Goal: Transaction & Acquisition: Download file/media

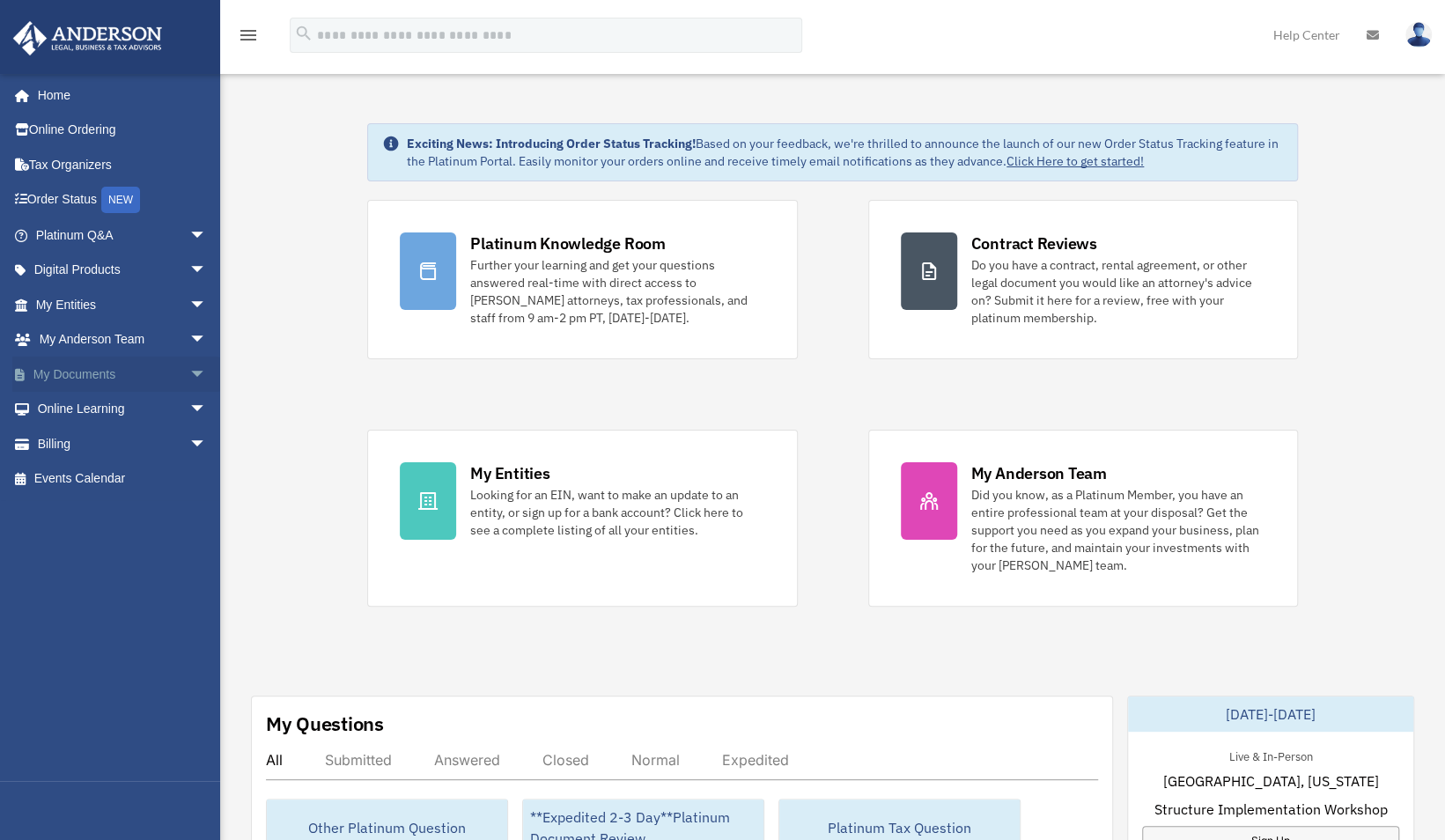
click at [101, 374] on link "My Documents arrow_drop_down" at bounding box center [123, 374] width 221 height 35
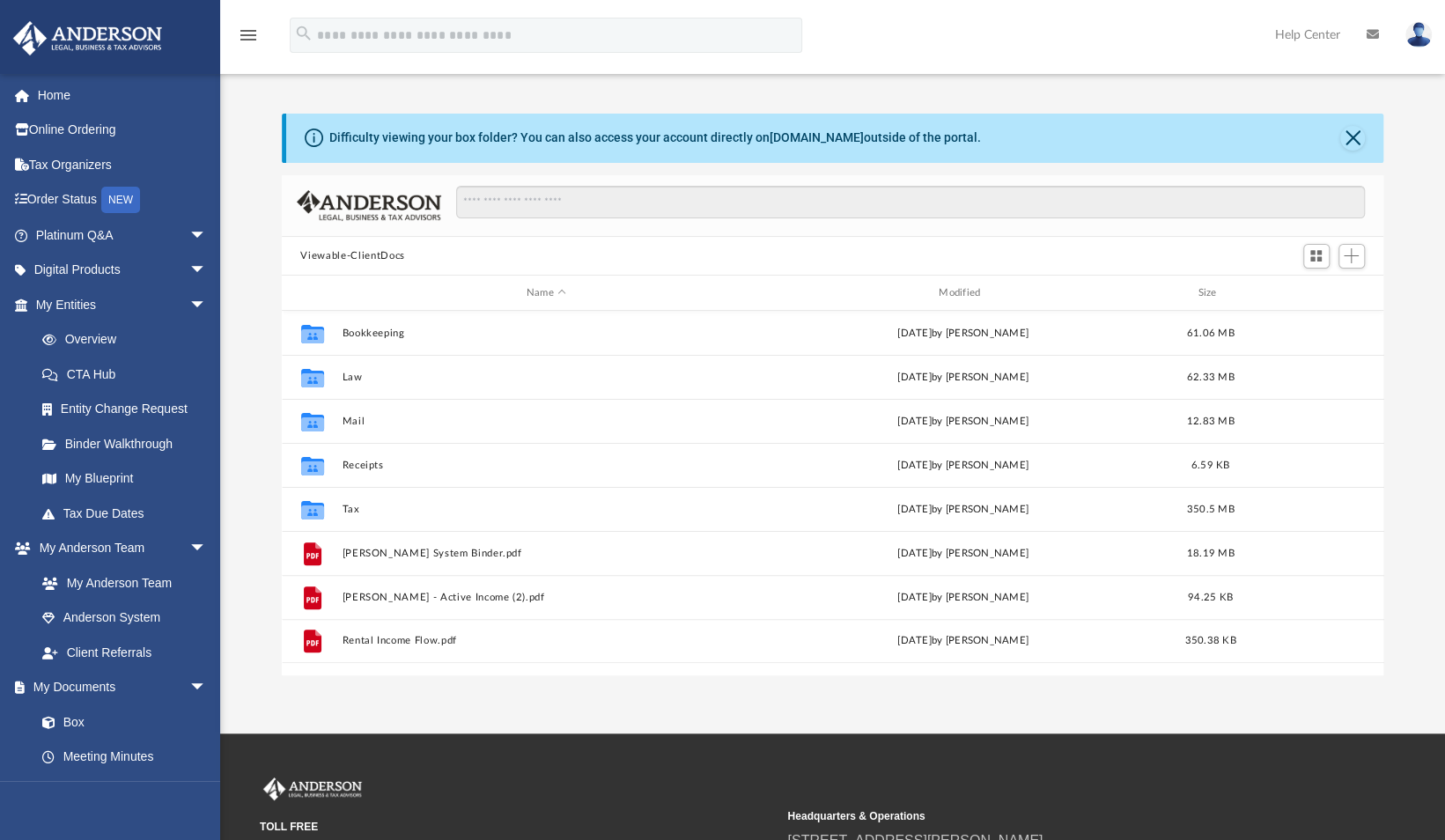
scroll to position [387, 1088]
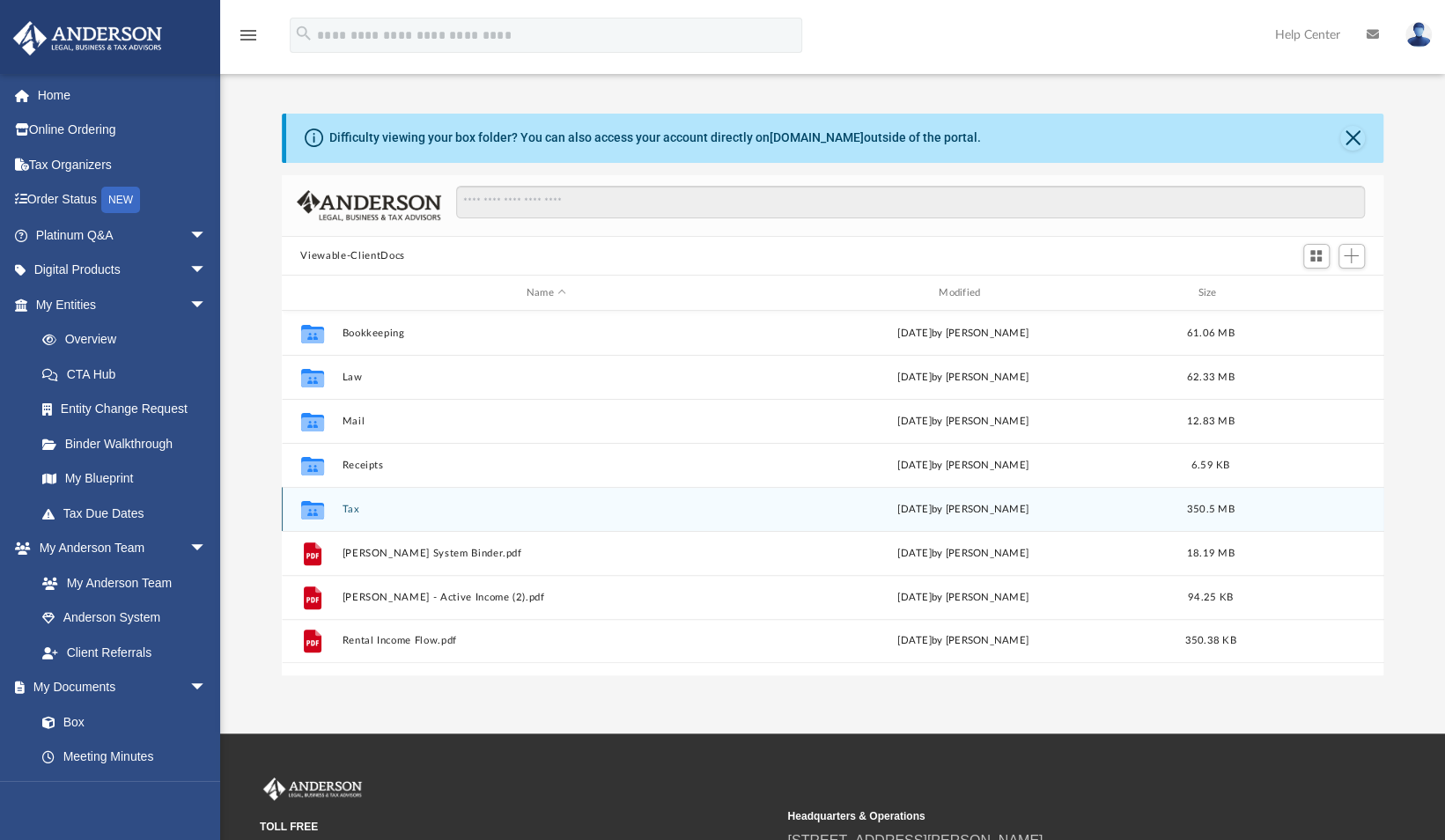
click at [358, 506] on button "Tax" at bounding box center [546, 510] width 409 height 12
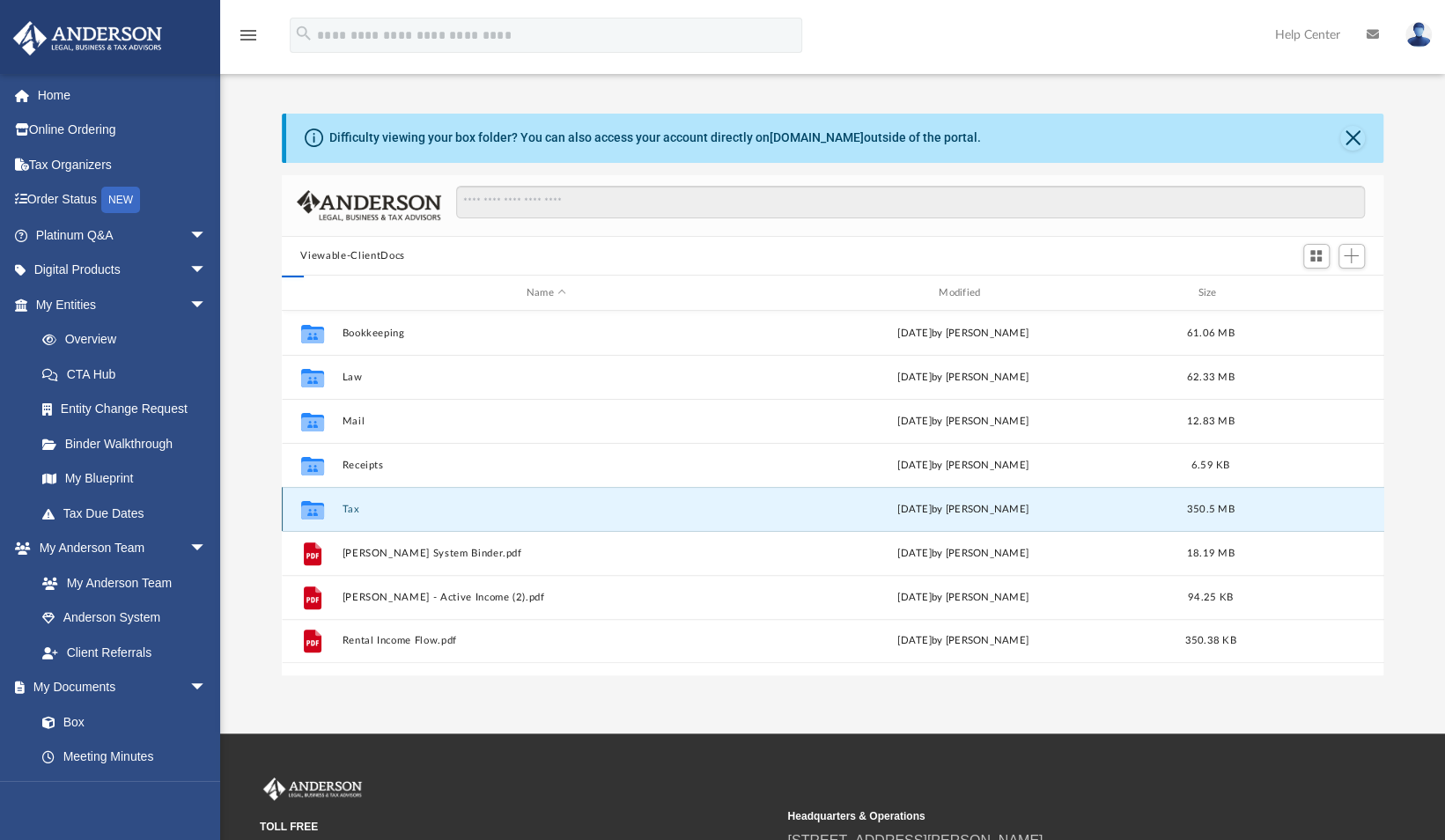
click at [358, 506] on button "Tax" at bounding box center [546, 510] width 409 height 12
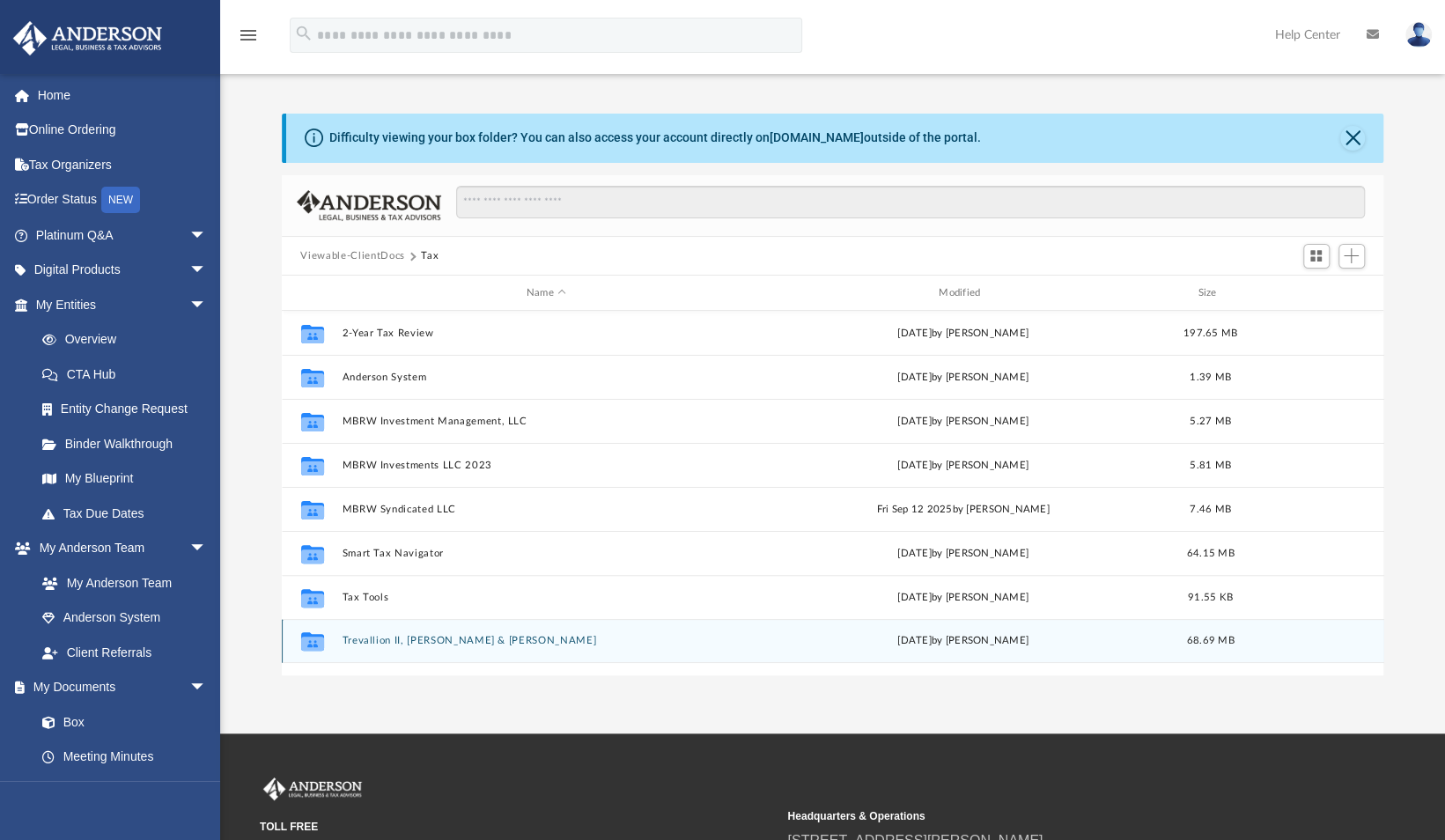
click at [513, 638] on button "Trevallion II, Douglas M. & Martha L." at bounding box center [546, 641] width 409 height 12
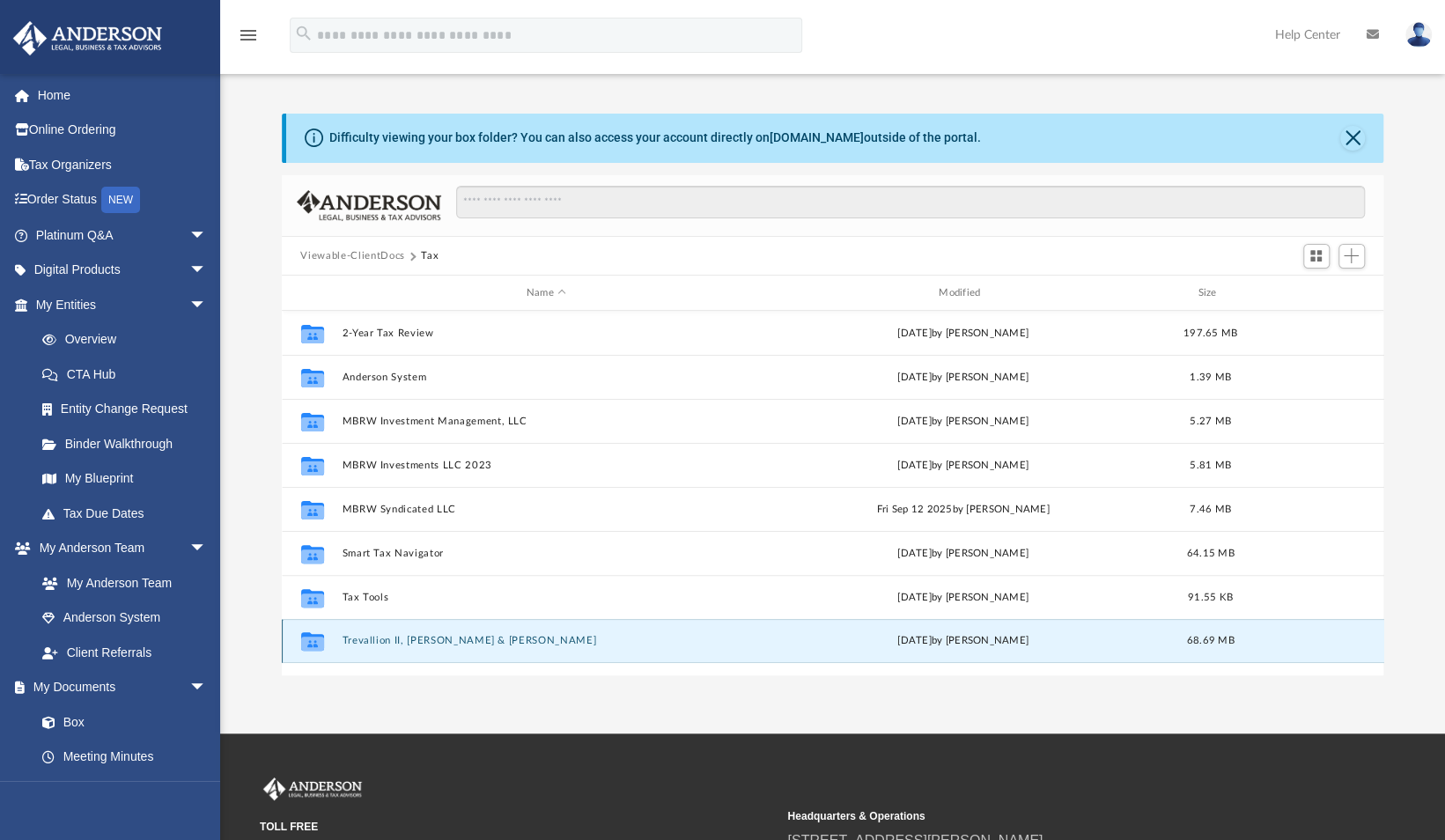
click at [513, 638] on button "Trevallion II, Douglas M. & Martha L." at bounding box center [546, 641] width 409 height 12
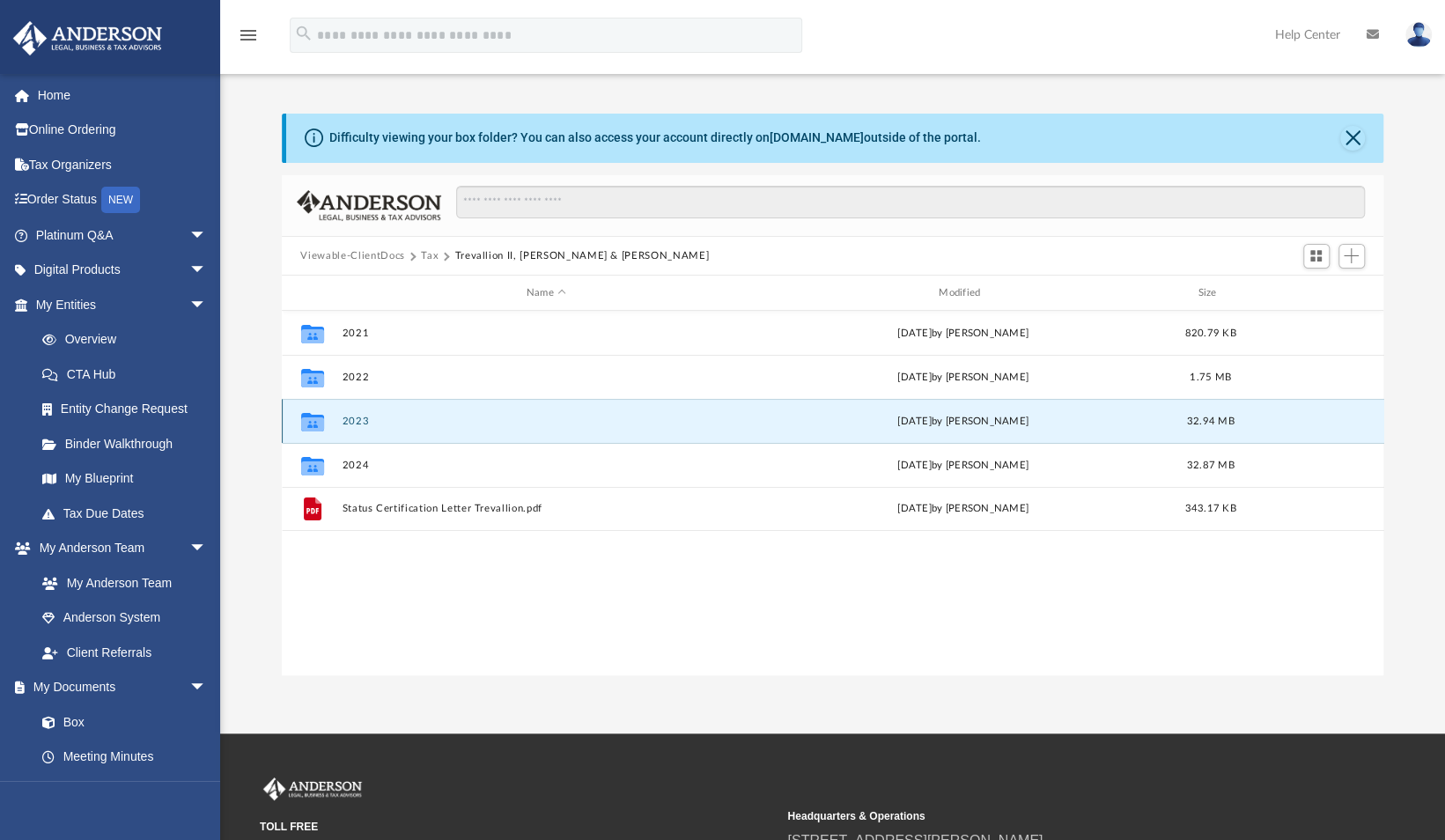
click at [437, 418] on button "2023" at bounding box center [546, 421] width 409 height 12
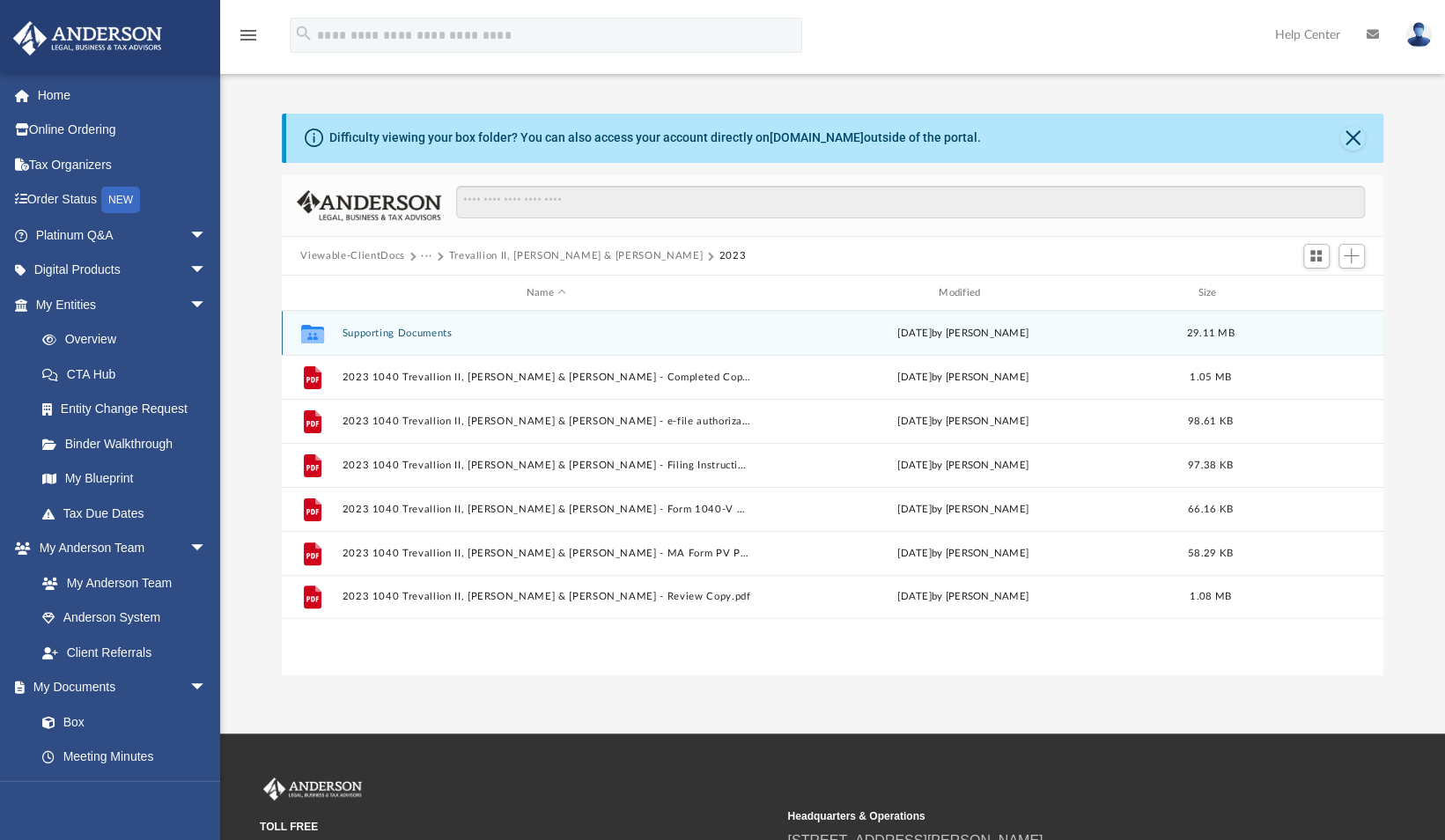
click at [425, 332] on button "Supporting Documents" at bounding box center [546, 333] width 409 height 12
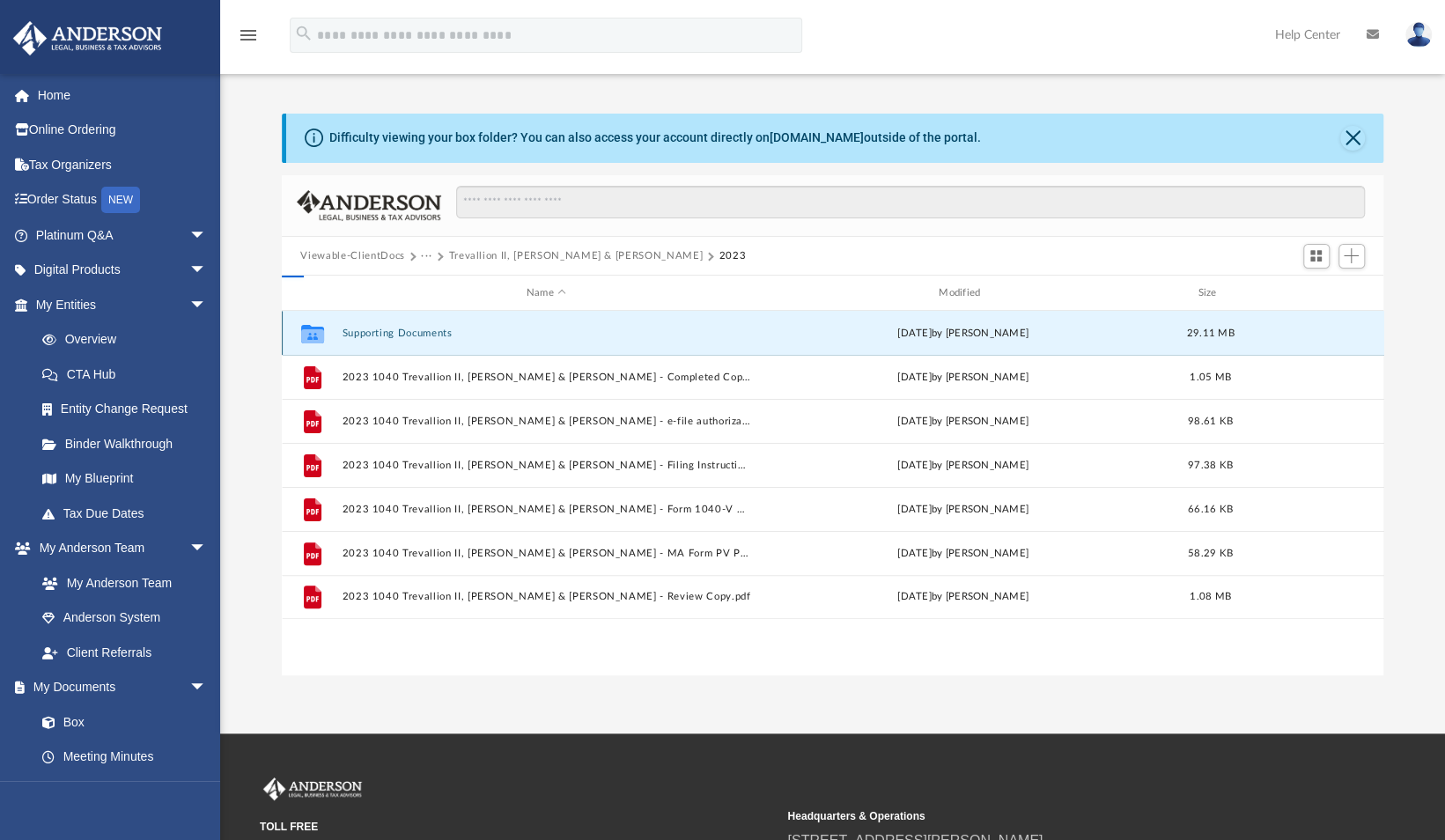
click at [425, 332] on button "Supporting Documents" at bounding box center [546, 333] width 409 height 12
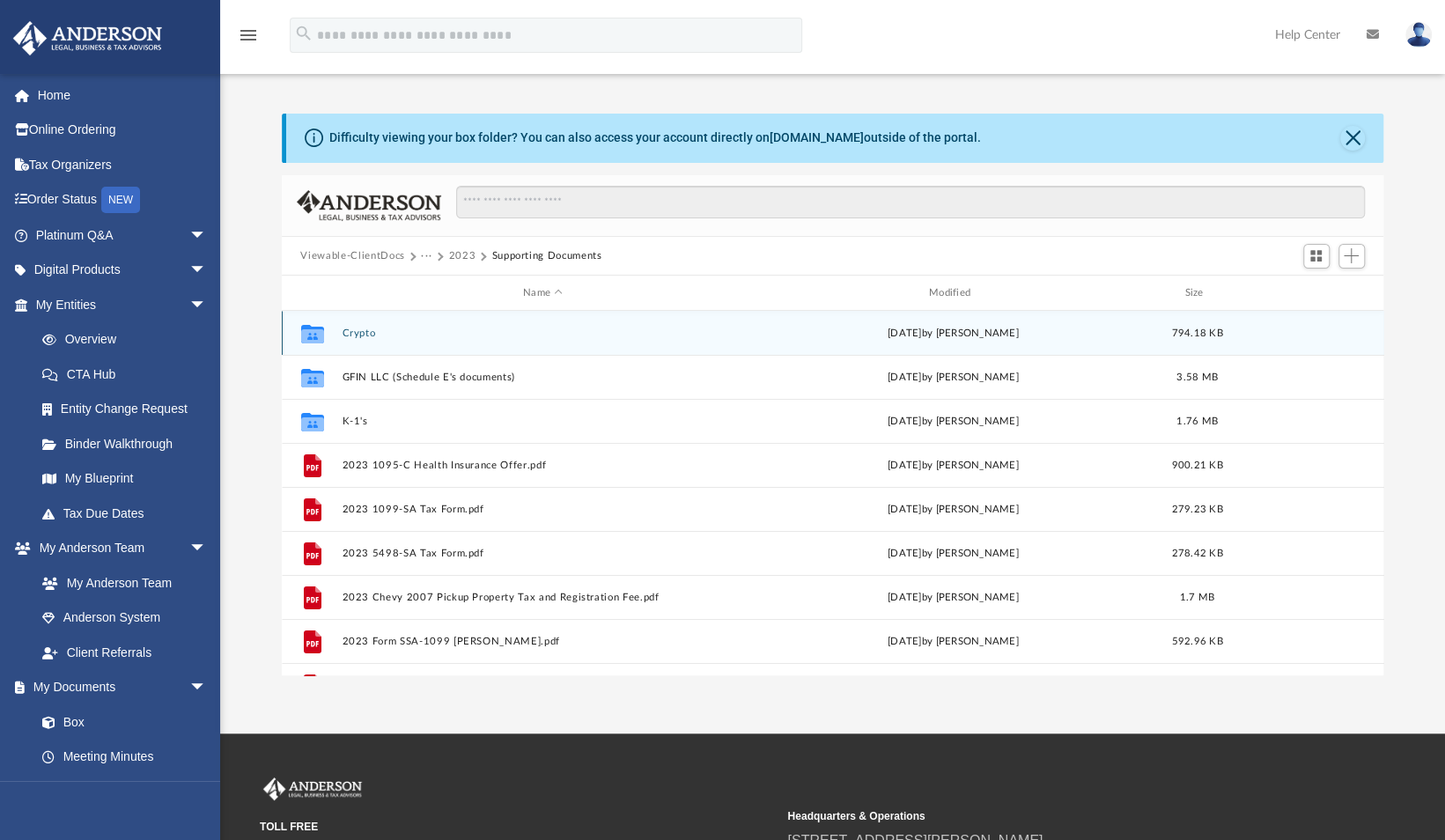
click at [425, 332] on button "Crypto" at bounding box center [542, 333] width 402 height 12
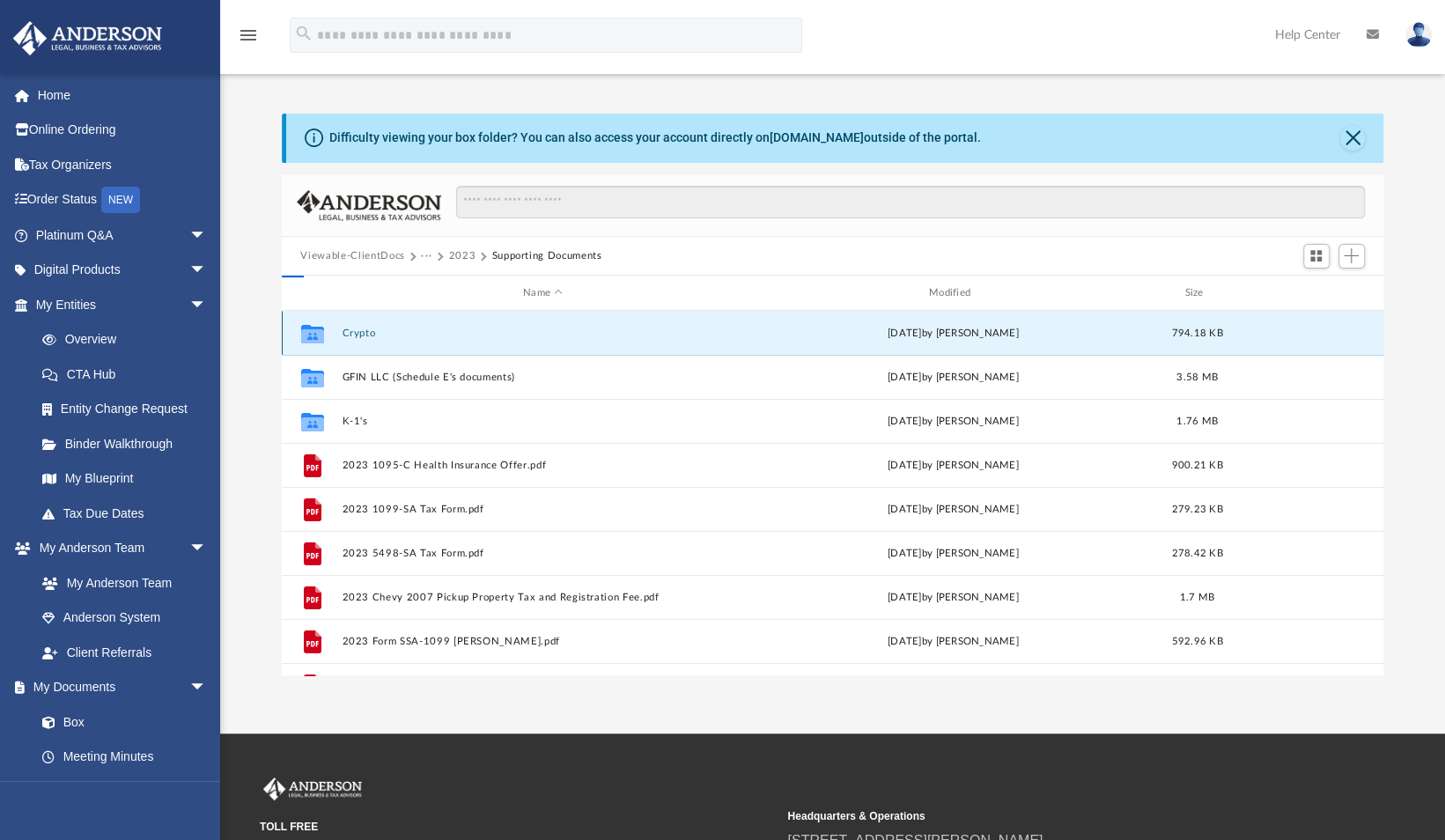
click at [425, 332] on button "Crypto" at bounding box center [542, 333] width 402 height 12
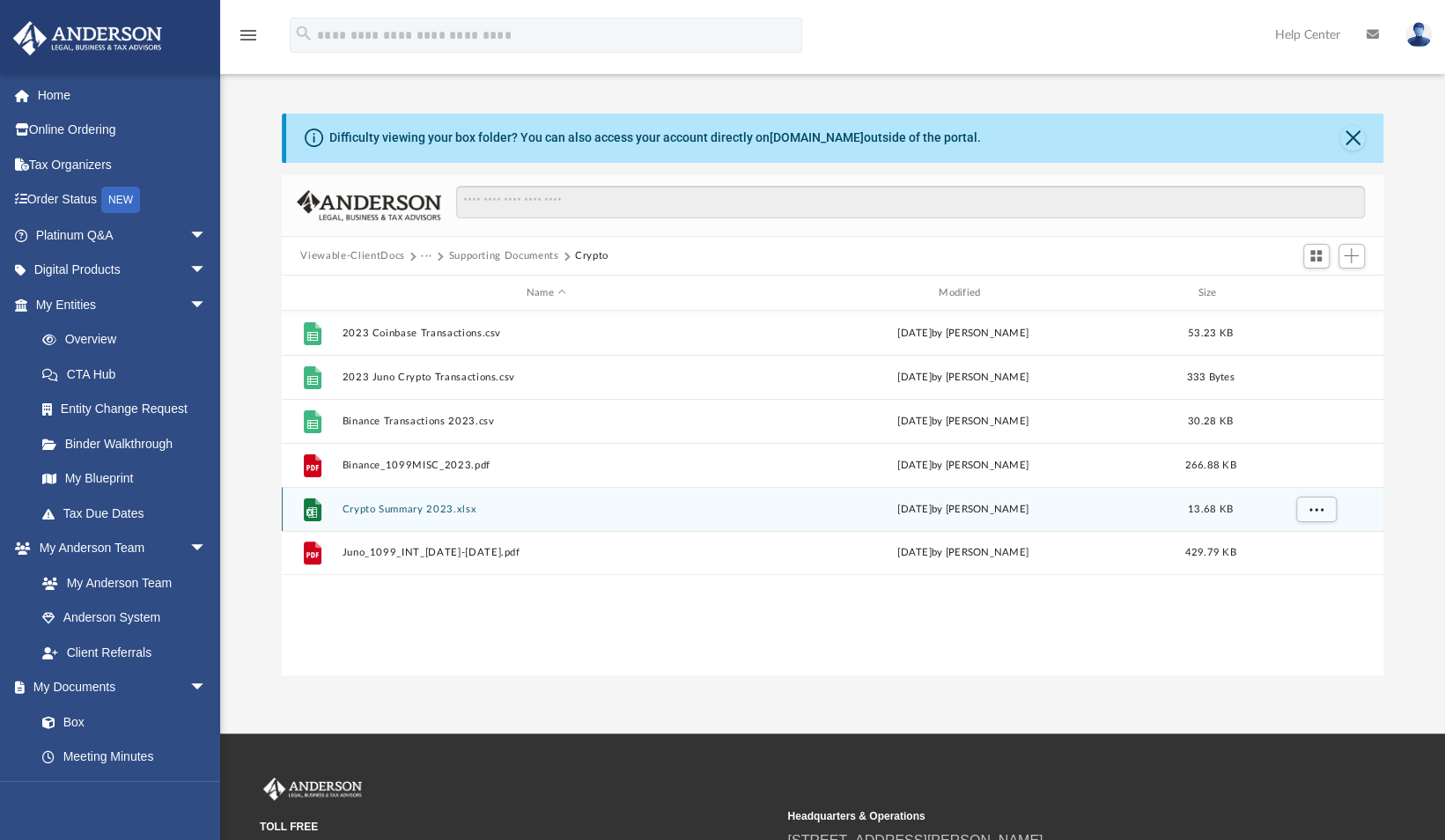
click at [390, 510] on button "Crypto Summary 2023.xlsx" at bounding box center [546, 510] width 409 height 12
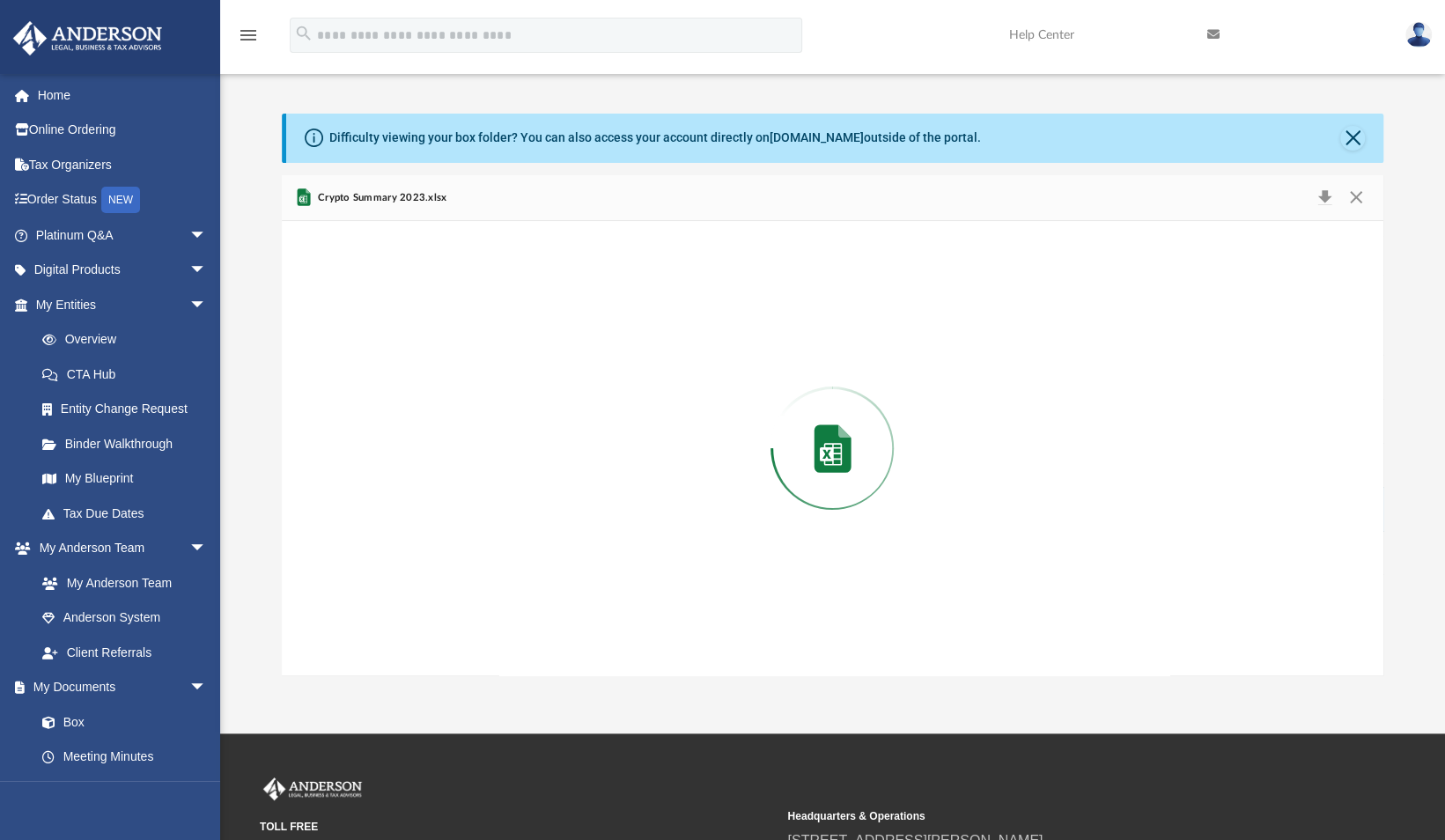
click at [390, 510] on div "Preview" at bounding box center [832, 448] width 1102 height 454
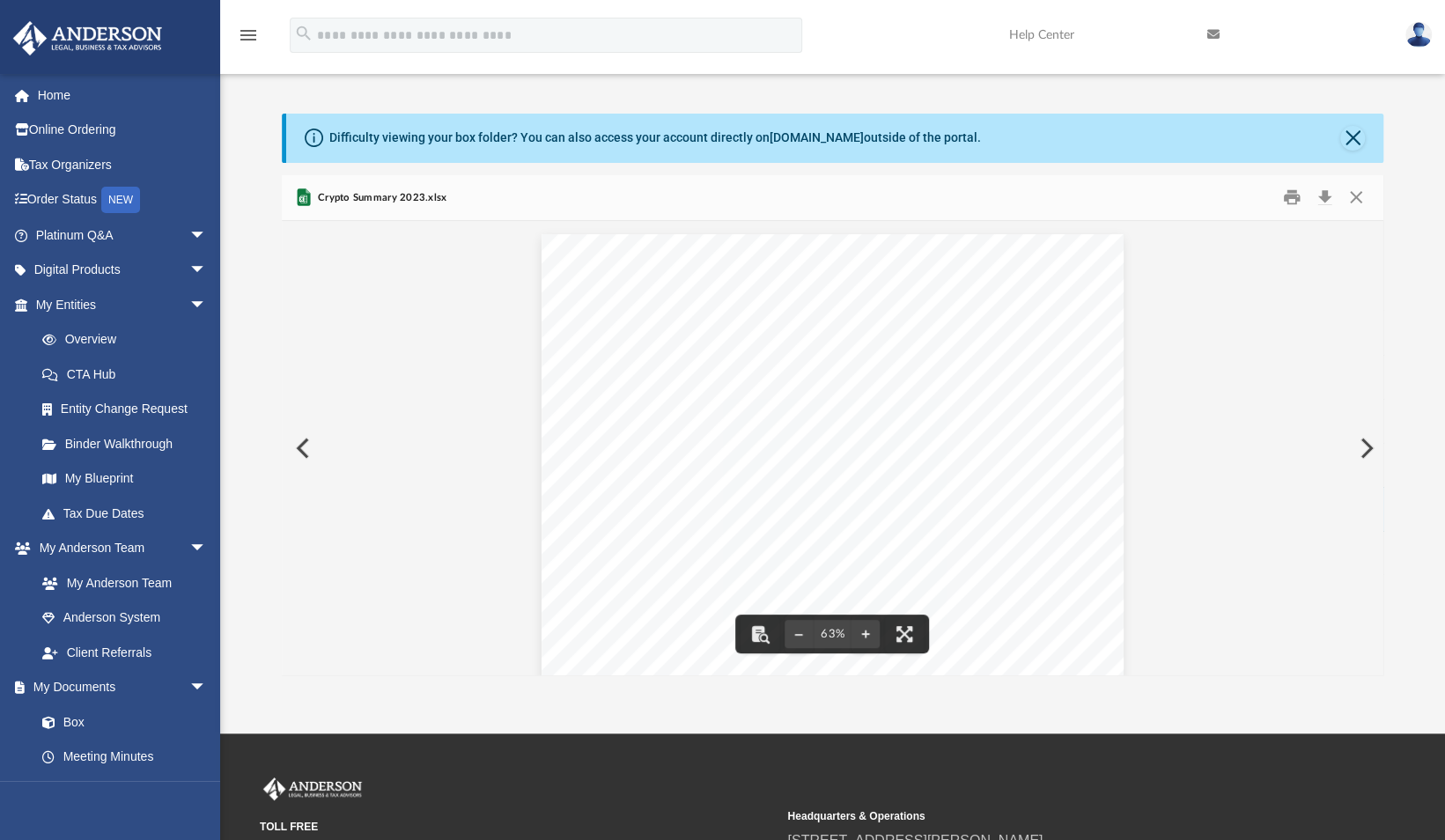
click at [1363, 447] on button "Preview" at bounding box center [1365, 448] width 39 height 49
click at [1363, 197] on button "Close" at bounding box center [1356, 198] width 32 height 27
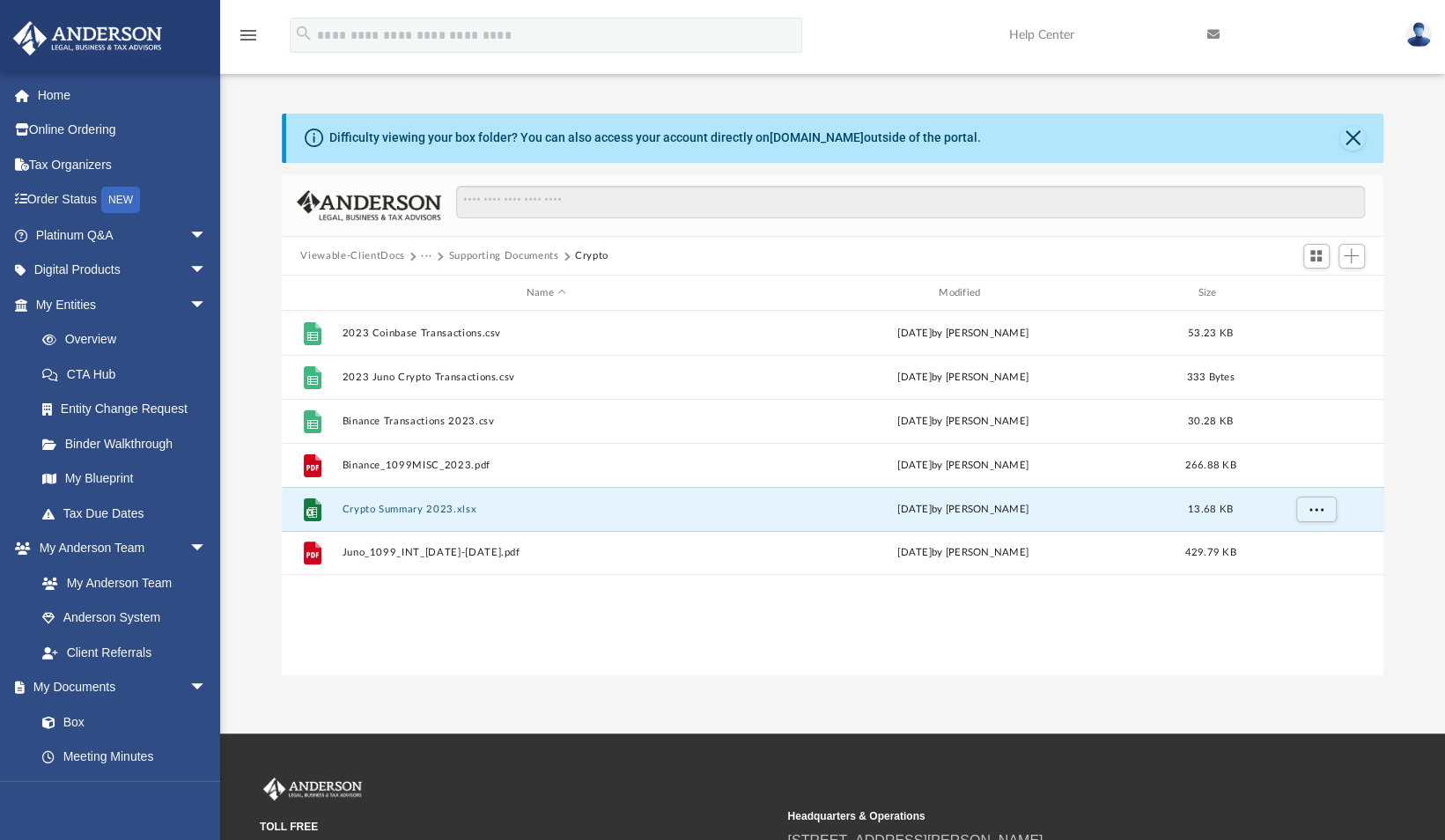
click at [366, 254] on button "Viewable-ClientDocs" at bounding box center [352, 256] width 104 height 16
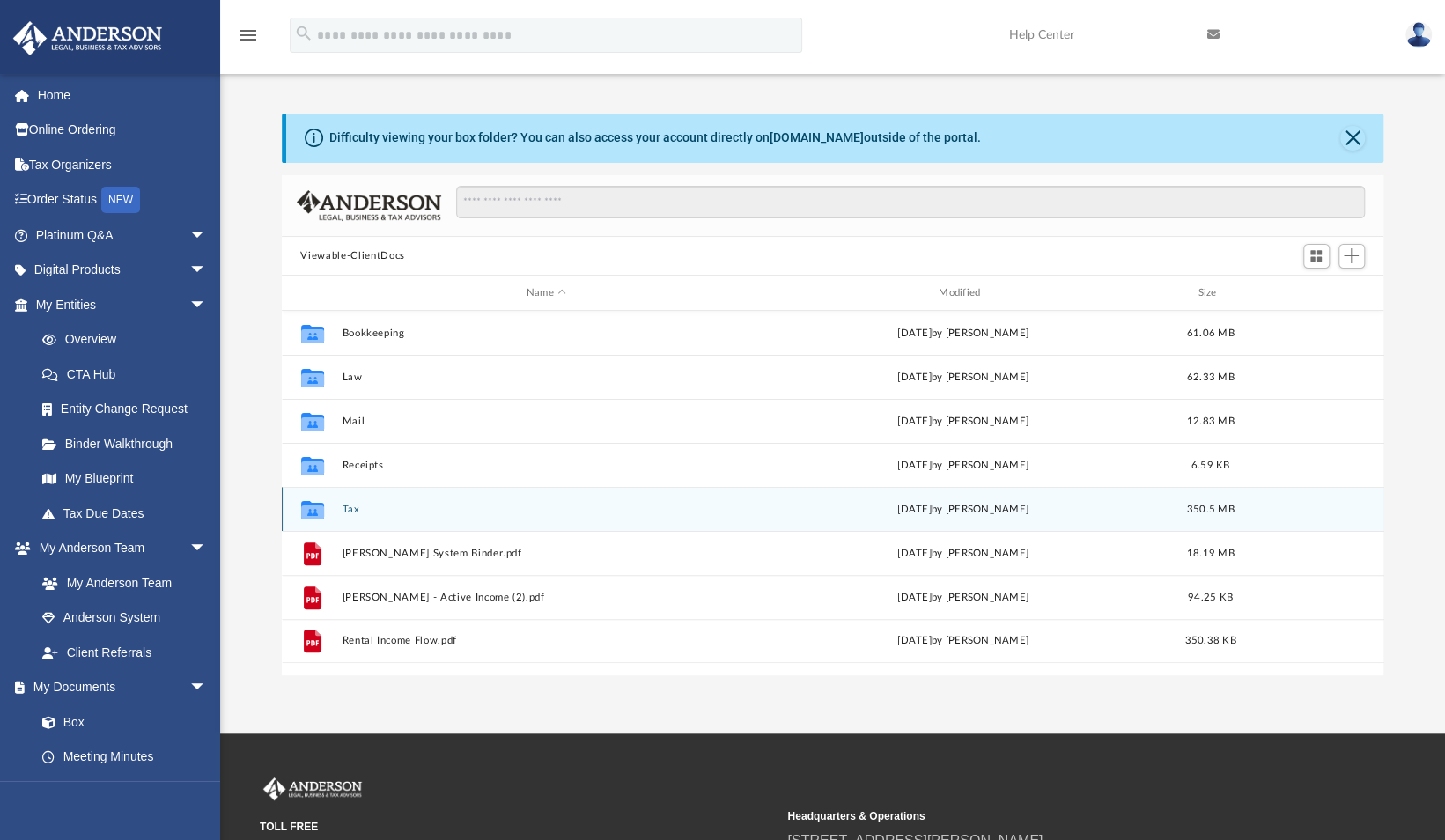
click at [351, 509] on button "Tax" at bounding box center [546, 510] width 409 height 12
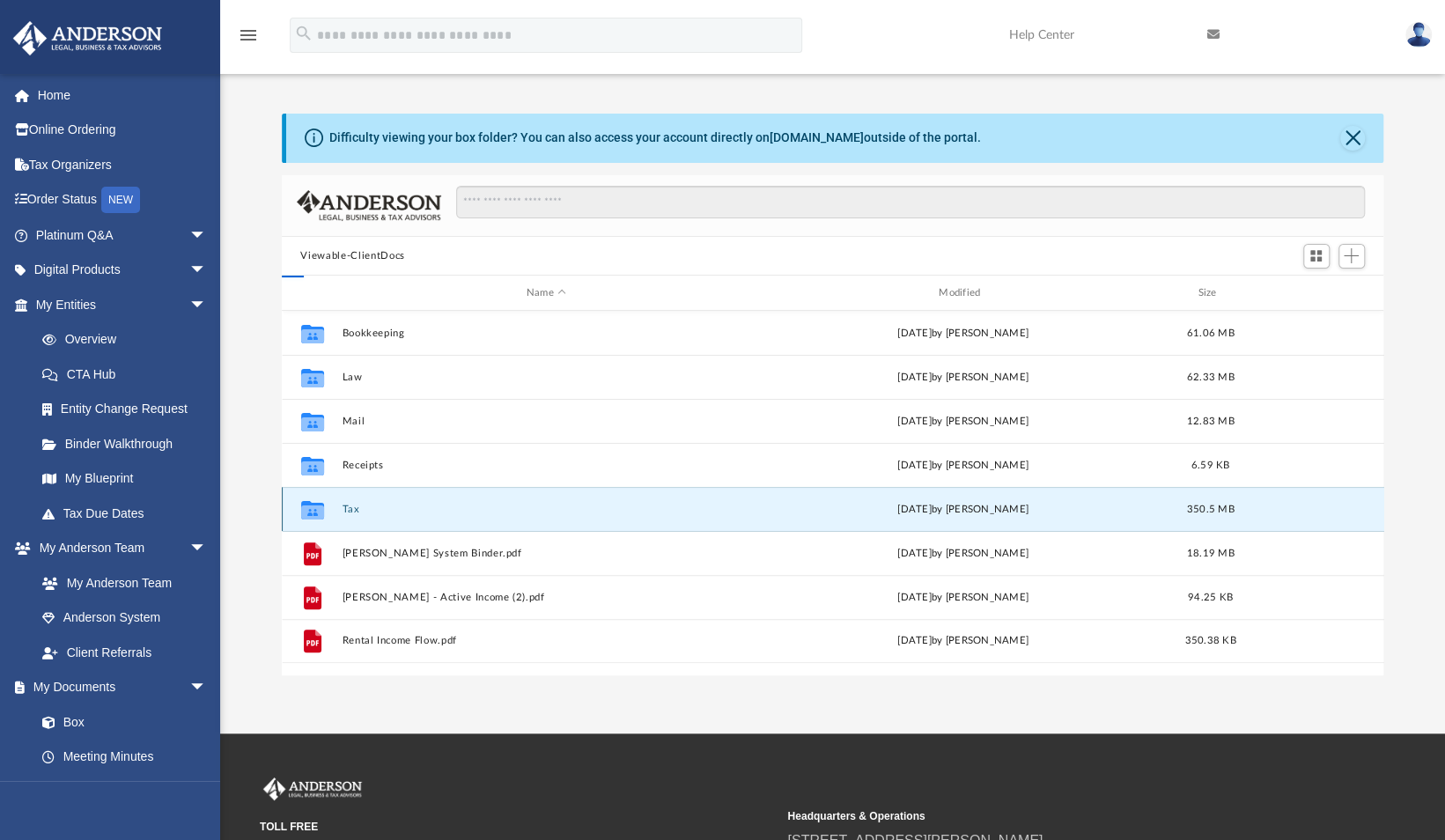
click at [351, 509] on button "Tax" at bounding box center [546, 510] width 409 height 12
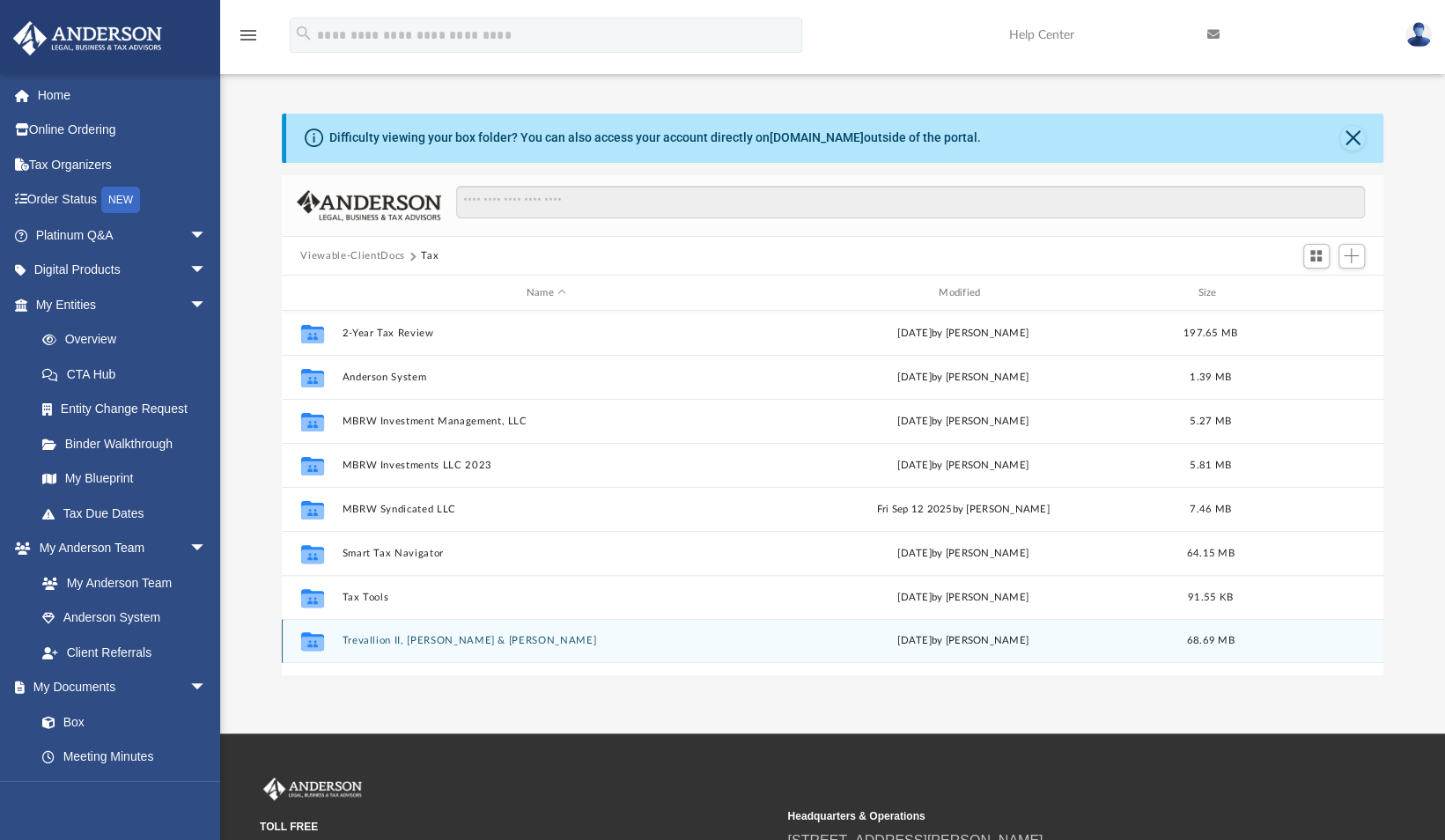
click at [455, 655] on div "Collaborated Folder Trevallion II, Douglas M. & Martha L. Fri Sep 26 2025 by Ja…" at bounding box center [832, 640] width 1102 height 44
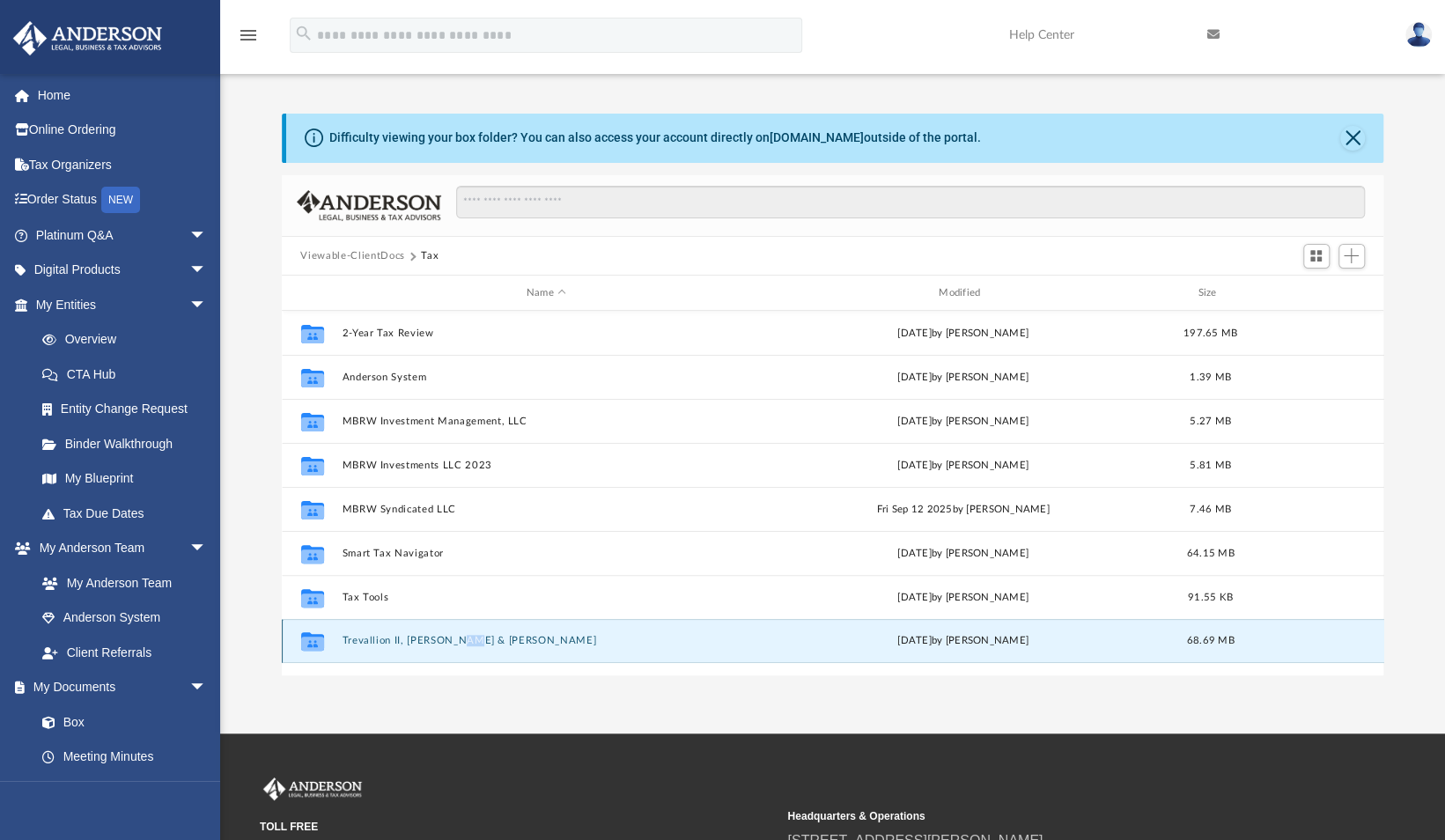
drag, startPoint x: 455, startPoint y: 655, endPoint x: 405, endPoint y: 641, distance: 51.9
click at [405, 641] on button "Trevallion II, [PERSON_NAME] & [PERSON_NAME]" at bounding box center [546, 641] width 409 height 12
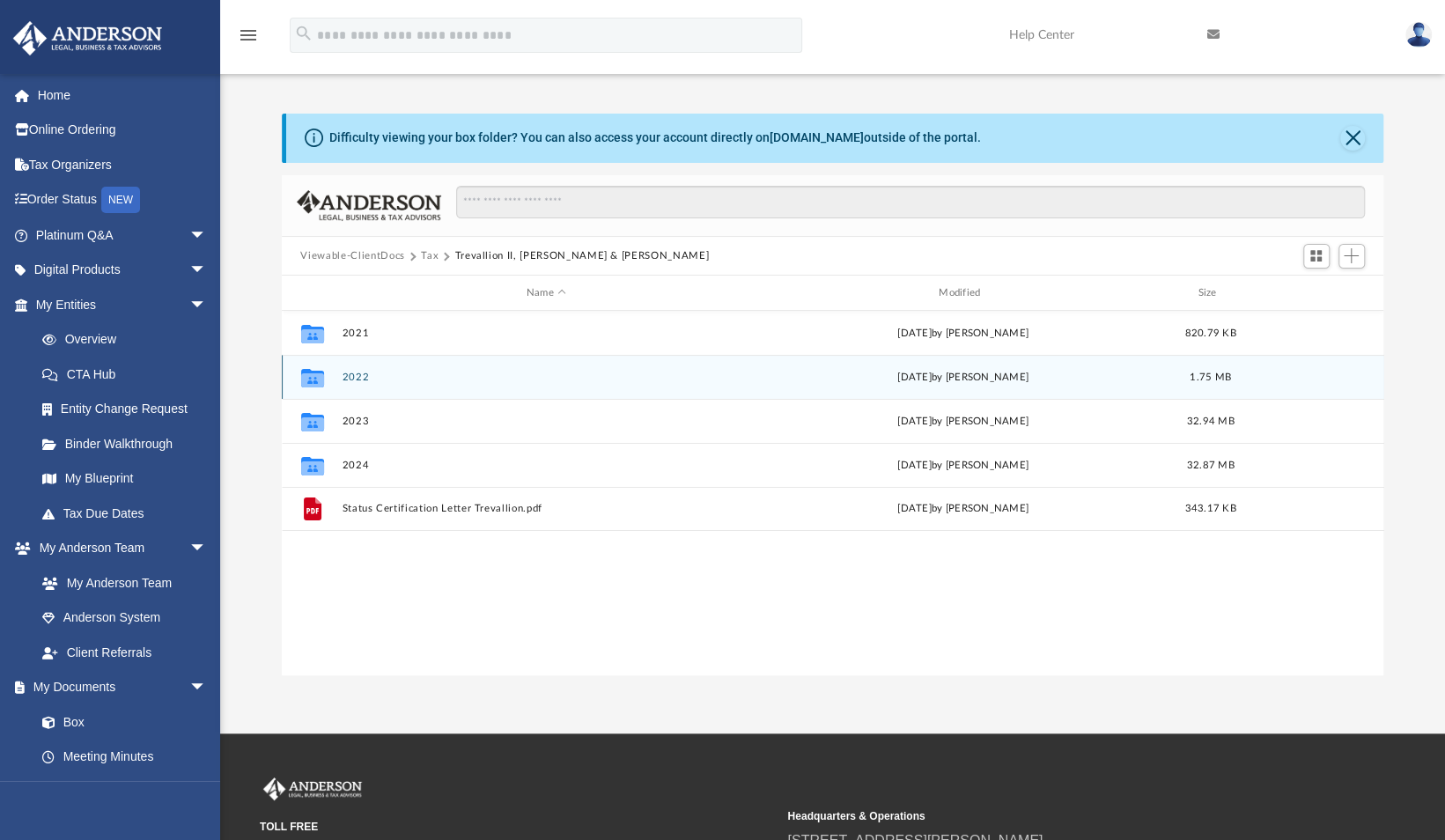
drag, startPoint x: 405, startPoint y: 641, endPoint x: 351, endPoint y: 380, distance: 266.5
click at [351, 380] on button "2022" at bounding box center [546, 377] width 409 height 12
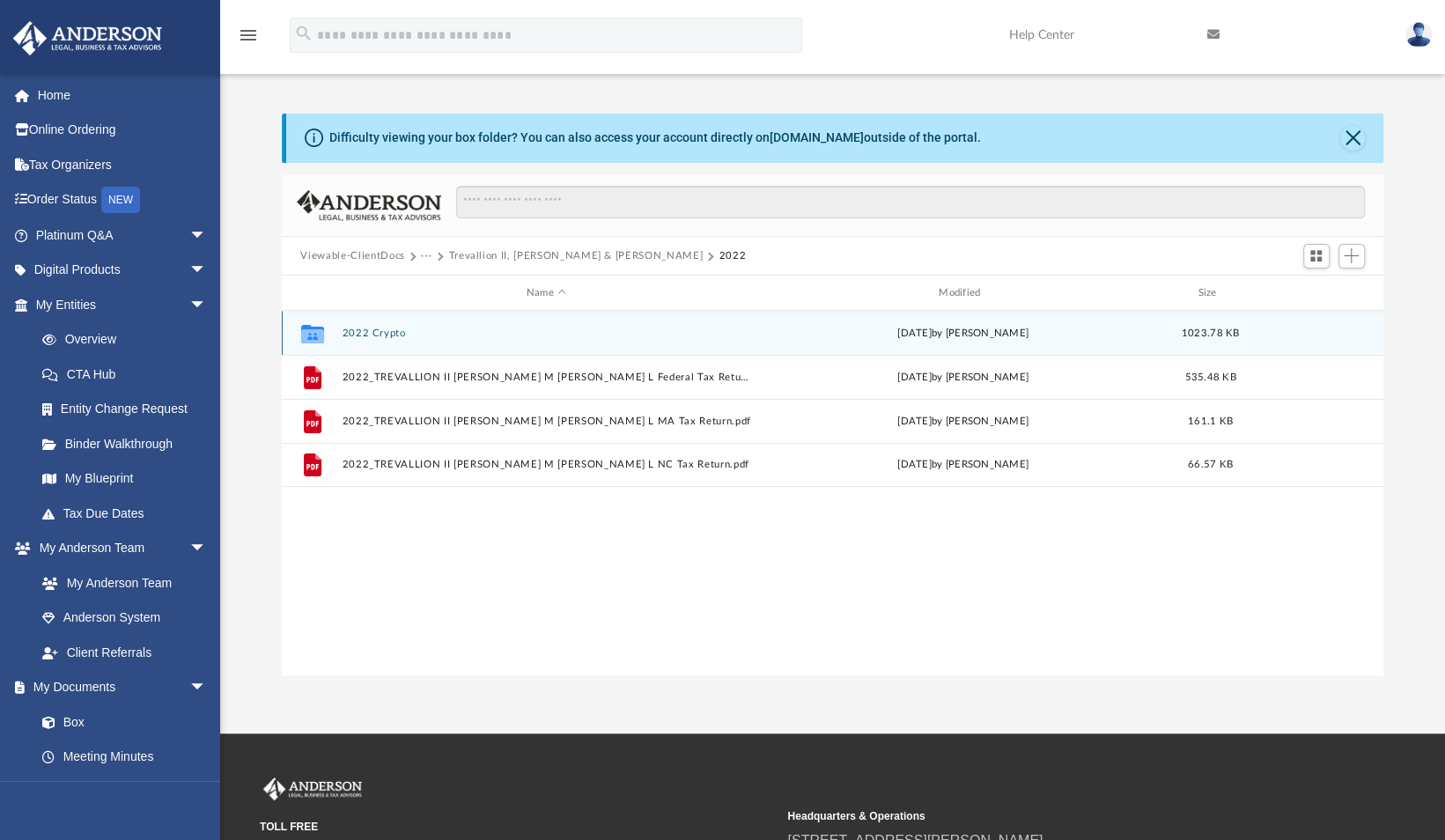
click at [368, 326] on div "Collaborated Folder 2022 Crypto Sun Aug 25 2024 by Douglas Trevallion 1023.78 KB" at bounding box center [832, 332] width 1102 height 44
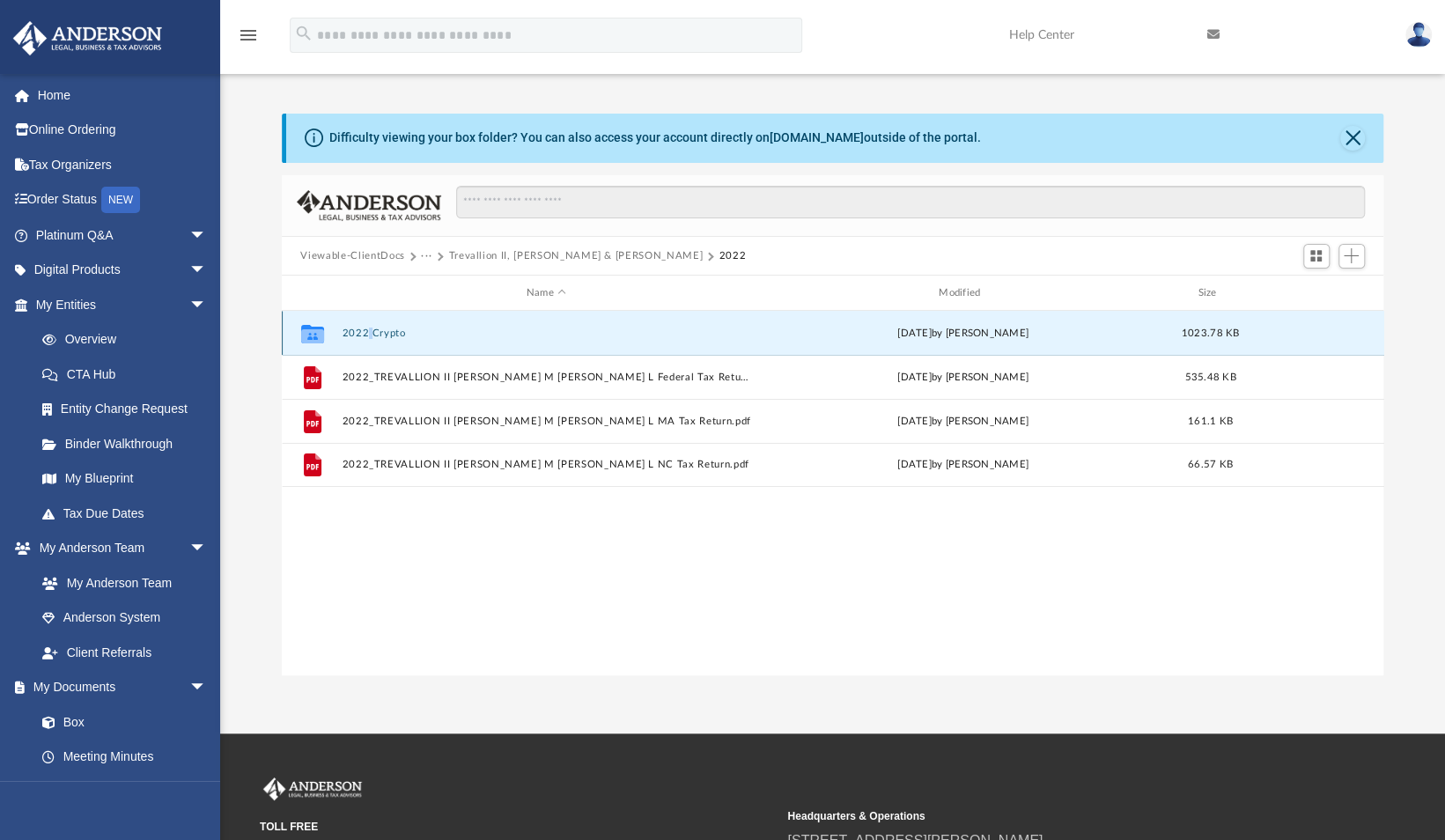
click at [366, 331] on button "2022 Crypto" at bounding box center [546, 333] width 409 height 12
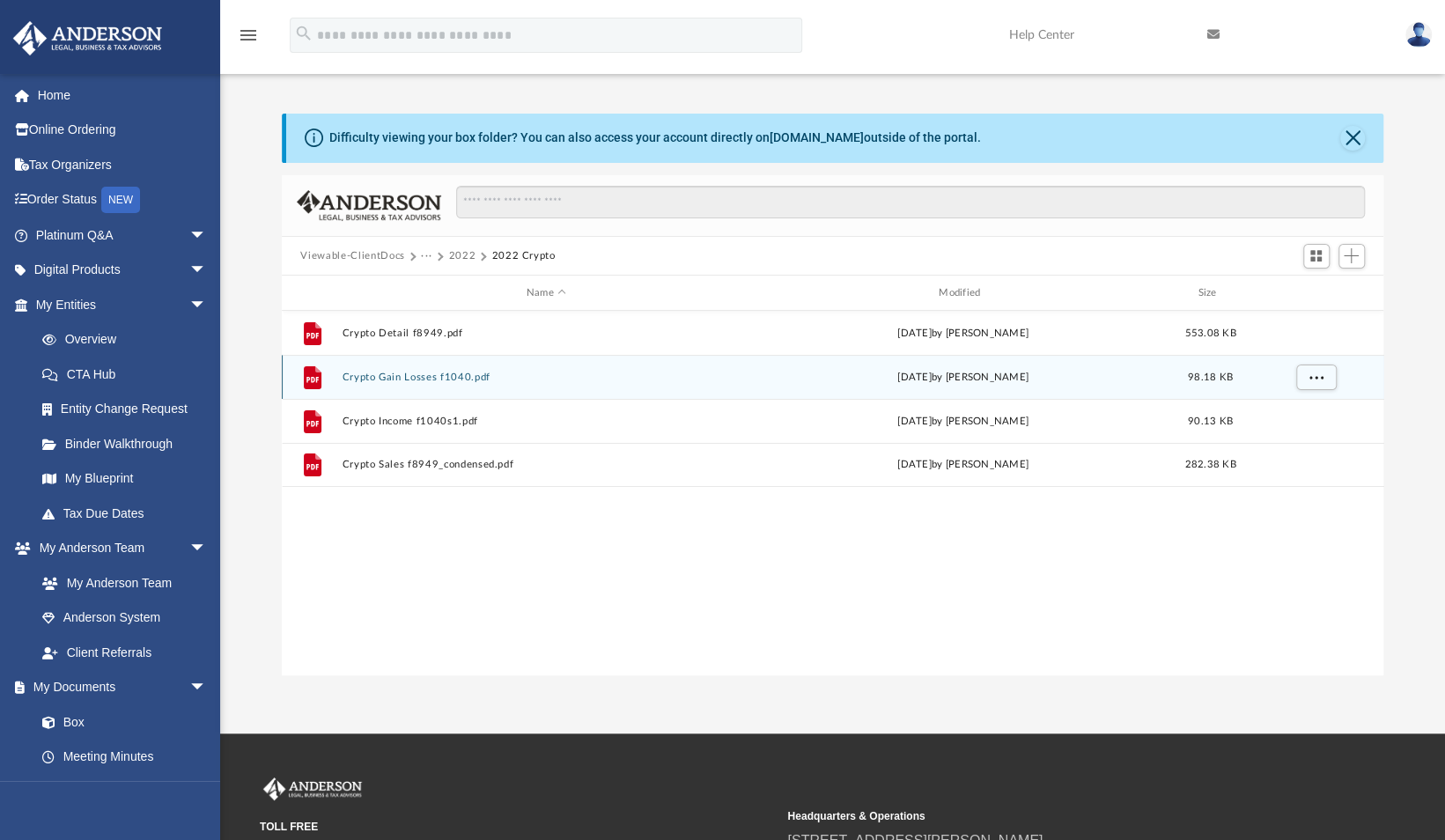
click at [416, 379] on button "Crypto Gain Losses f1040.pdf" at bounding box center [546, 377] width 409 height 12
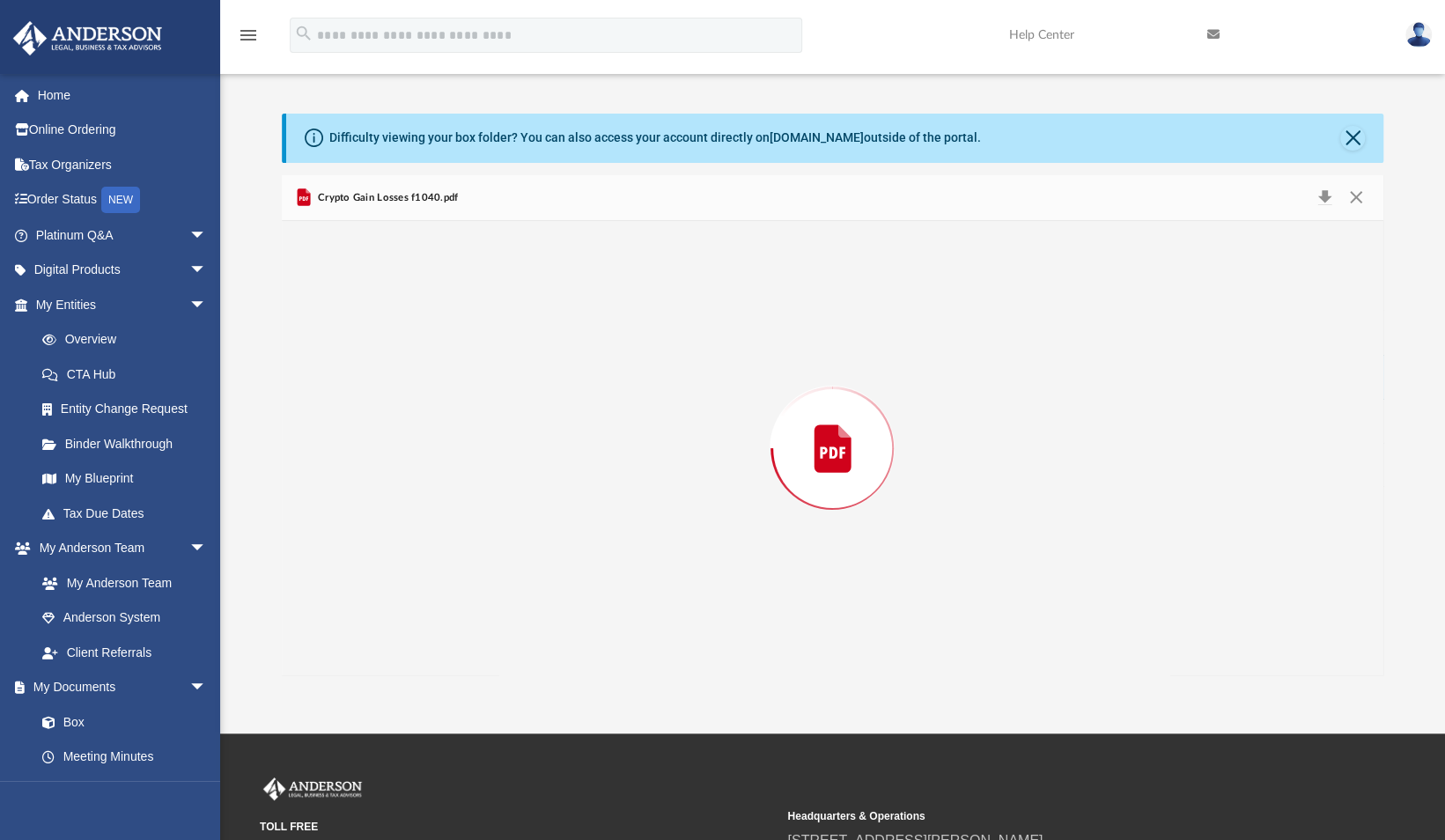
click at [416, 379] on div "Preview" at bounding box center [832, 448] width 1102 height 454
click at [1354, 193] on button "Close" at bounding box center [1356, 198] width 32 height 27
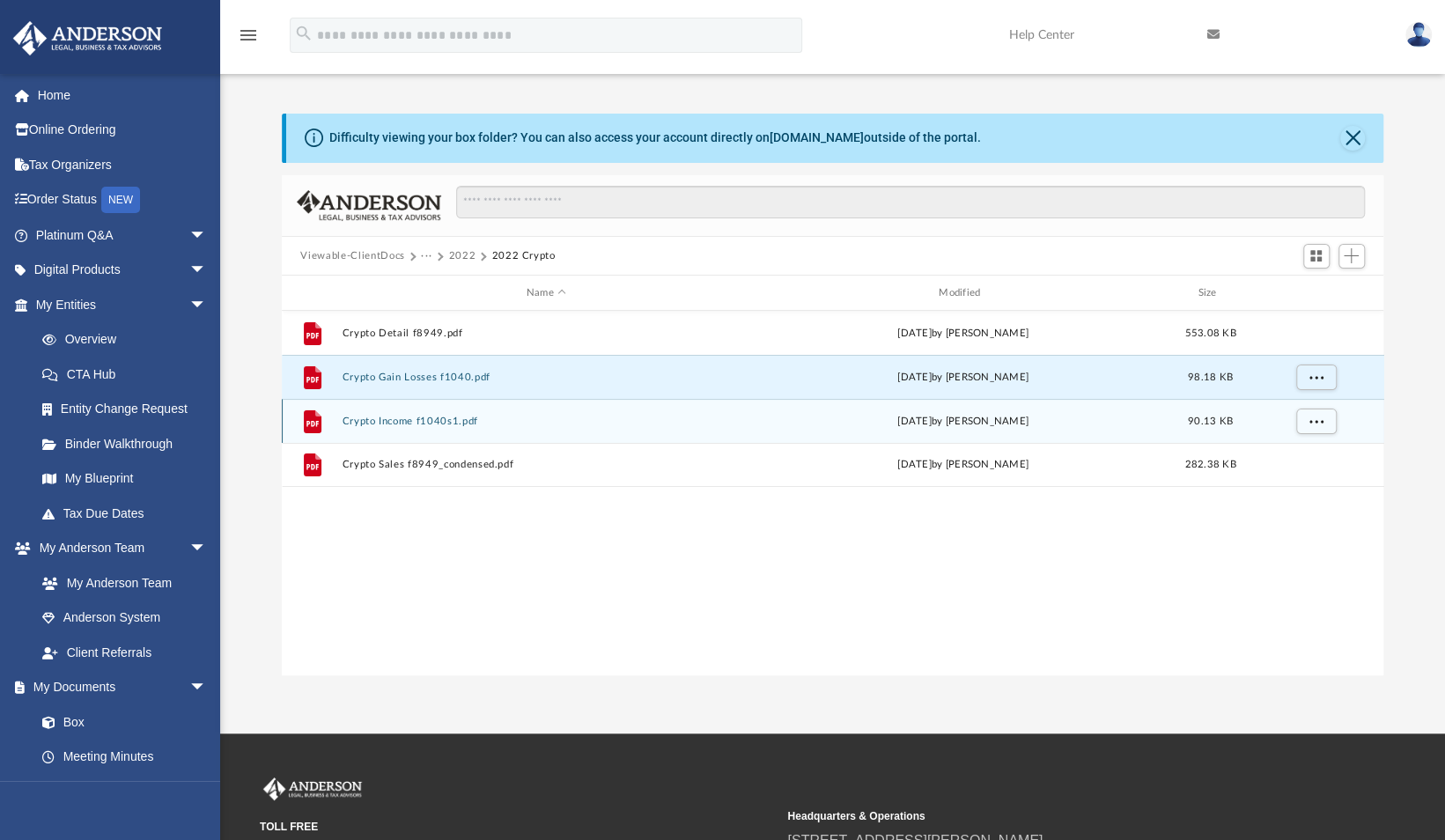
click at [447, 426] on button "Crypto Income f1040s1.pdf" at bounding box center [546, 421] width 409 height 12
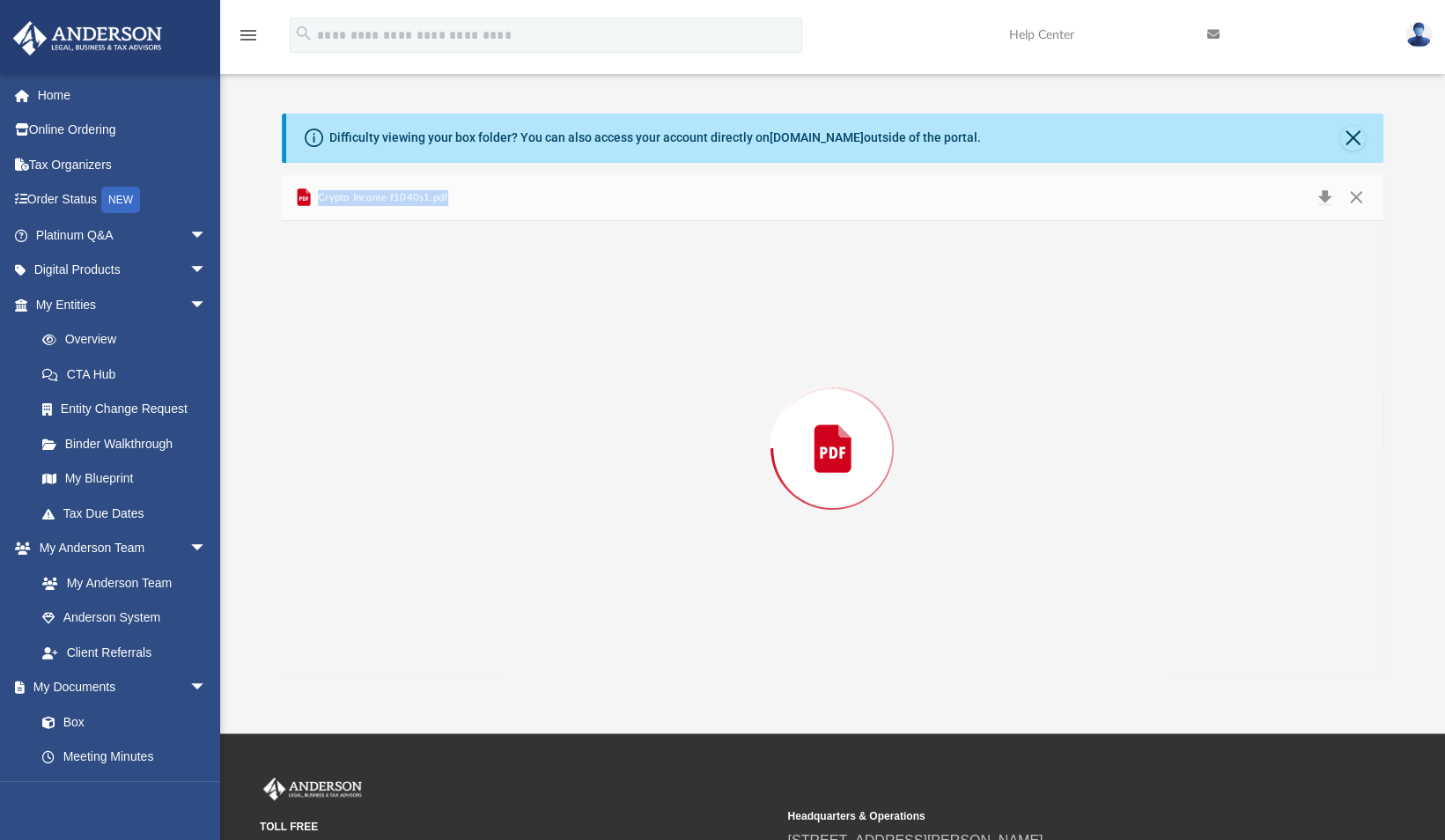
click at [447, 426] on div "Preview" at bounding box center [832, 448] width 1102 height 454
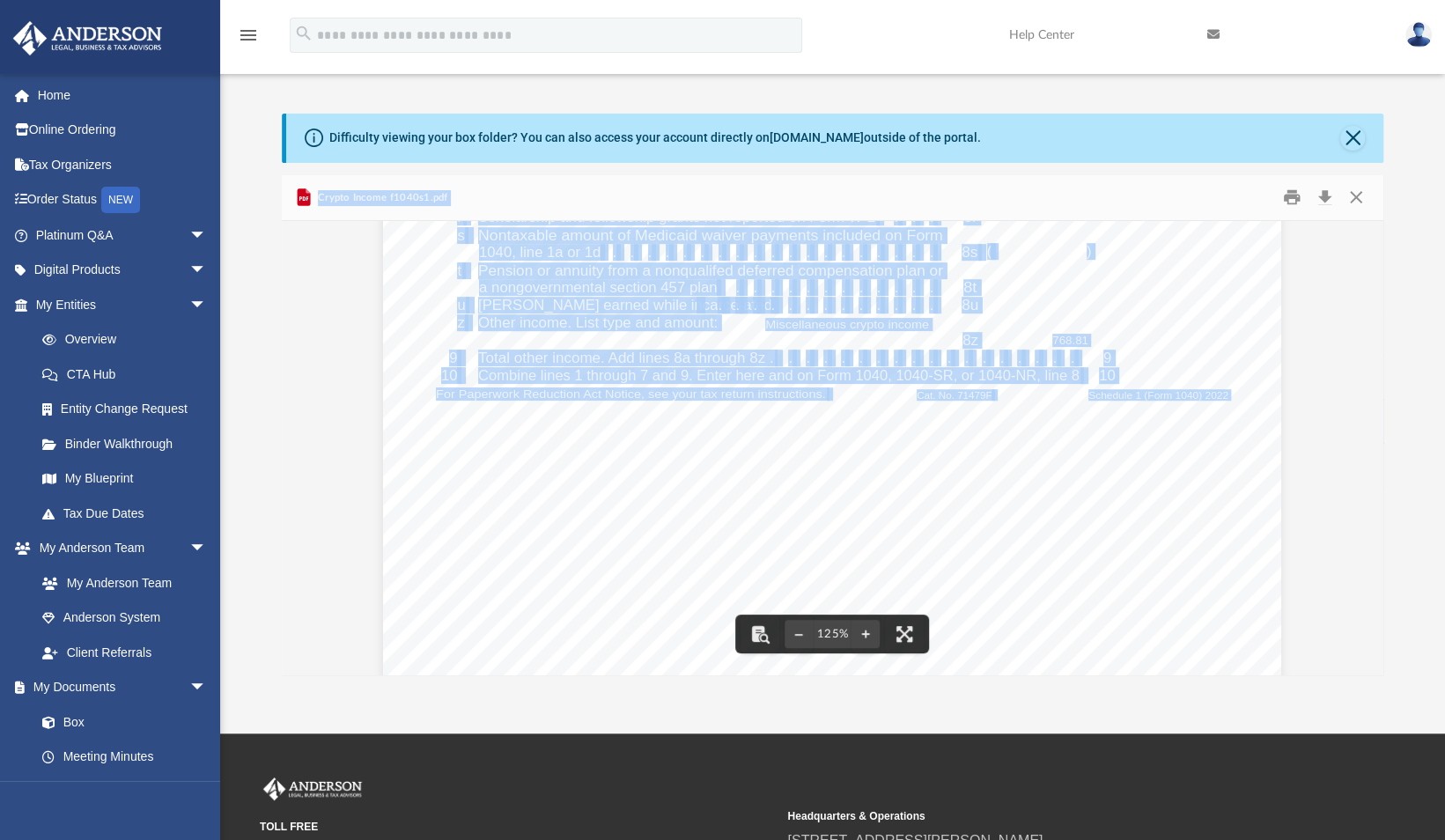
scroll to position [734, 0]
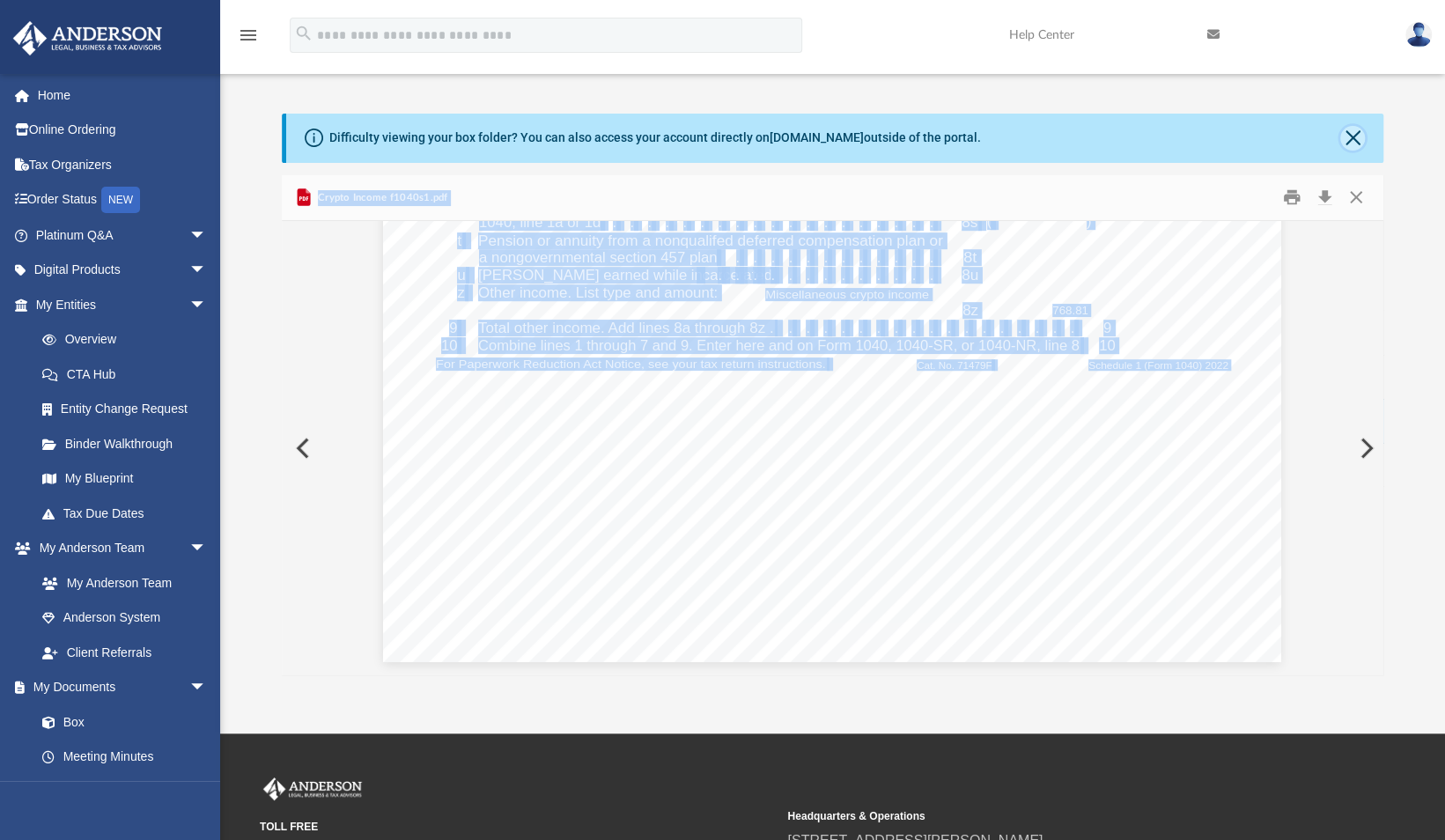
click at [1356, 130] on button "Close" at bounding box center [1352, 138] width 24 height 24
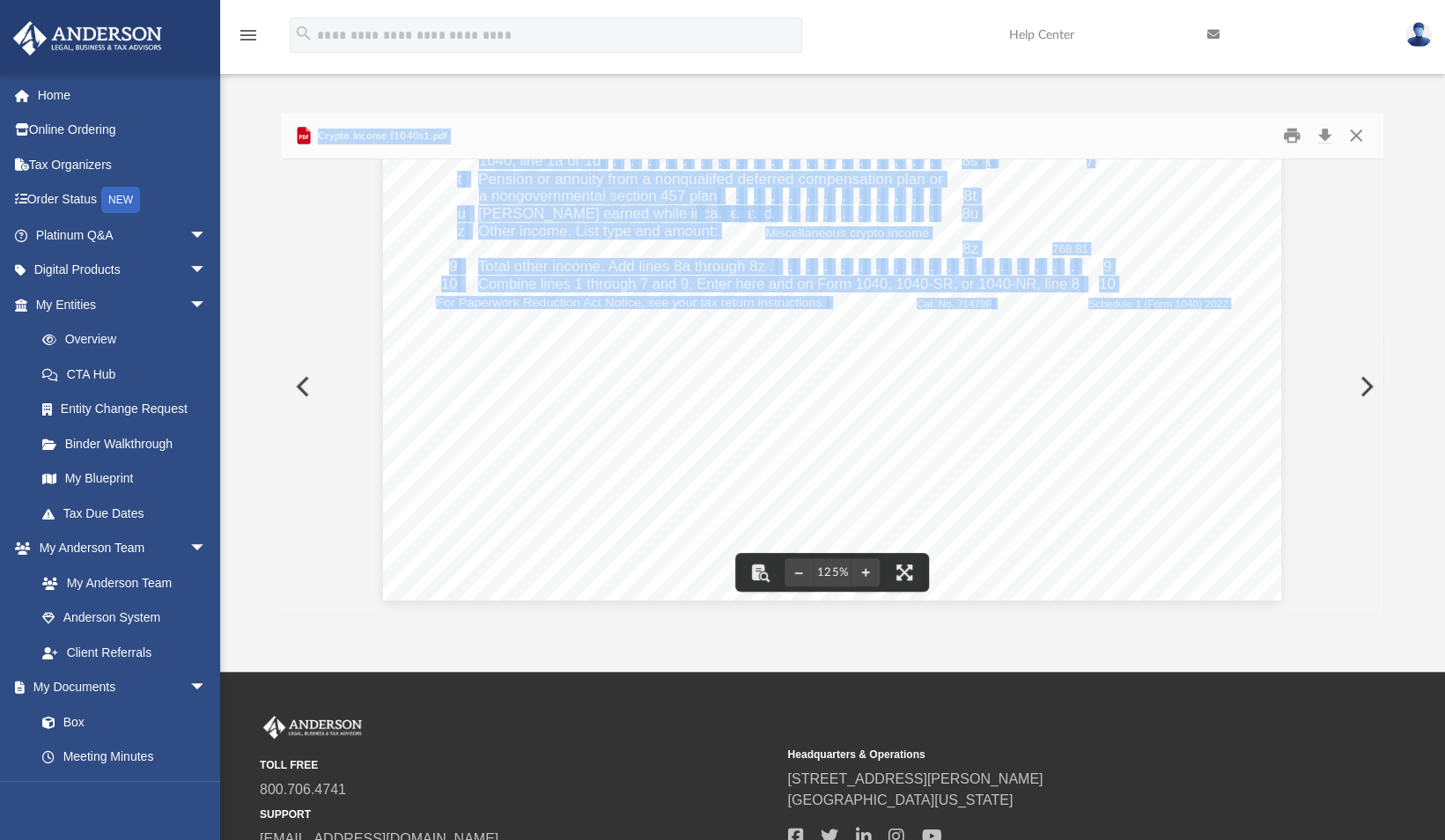
scroll to position [336, 0]
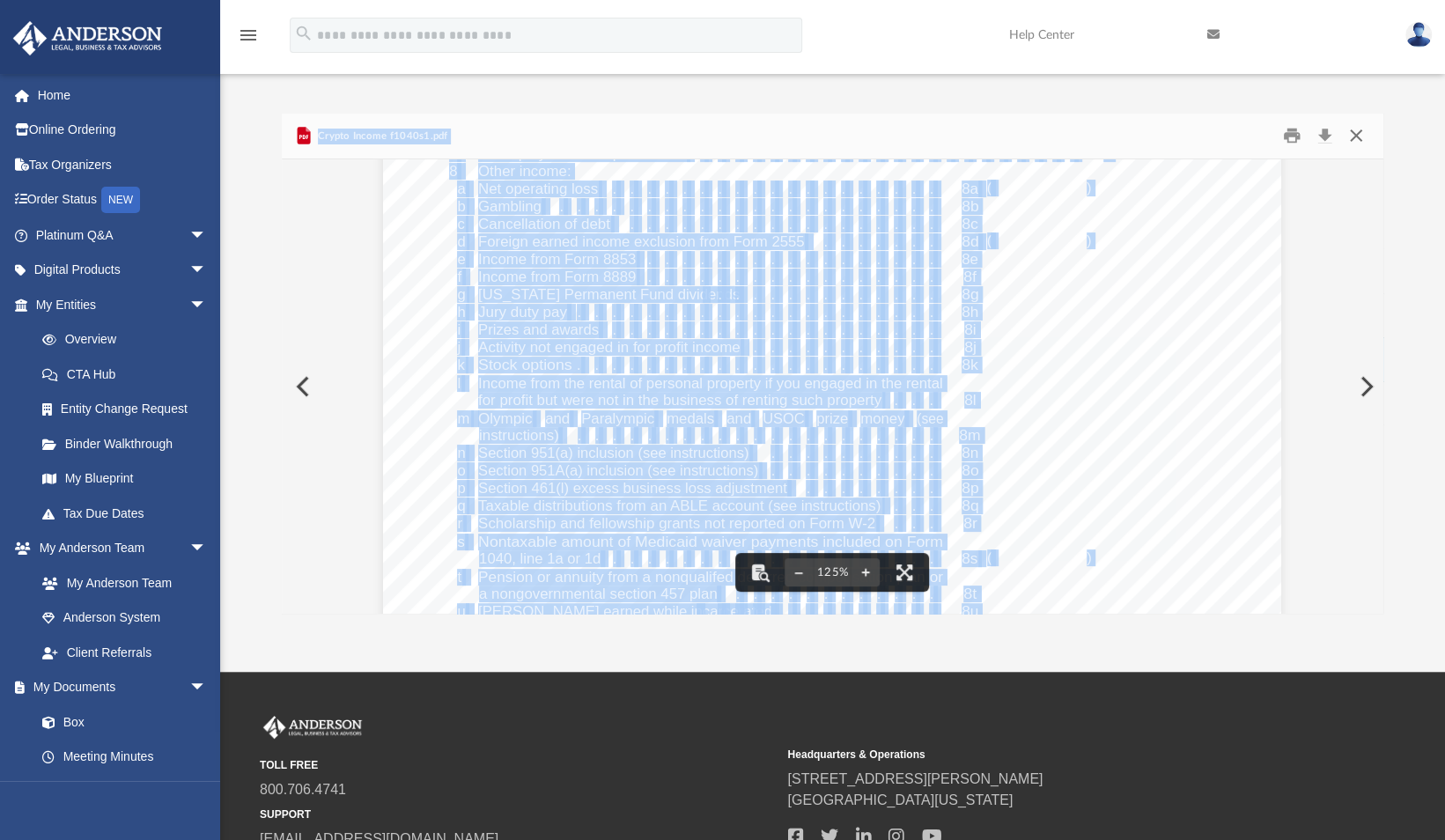
click at [1357, 133] on button "Close" at bounding box center [1356, 136] width 32 height 27
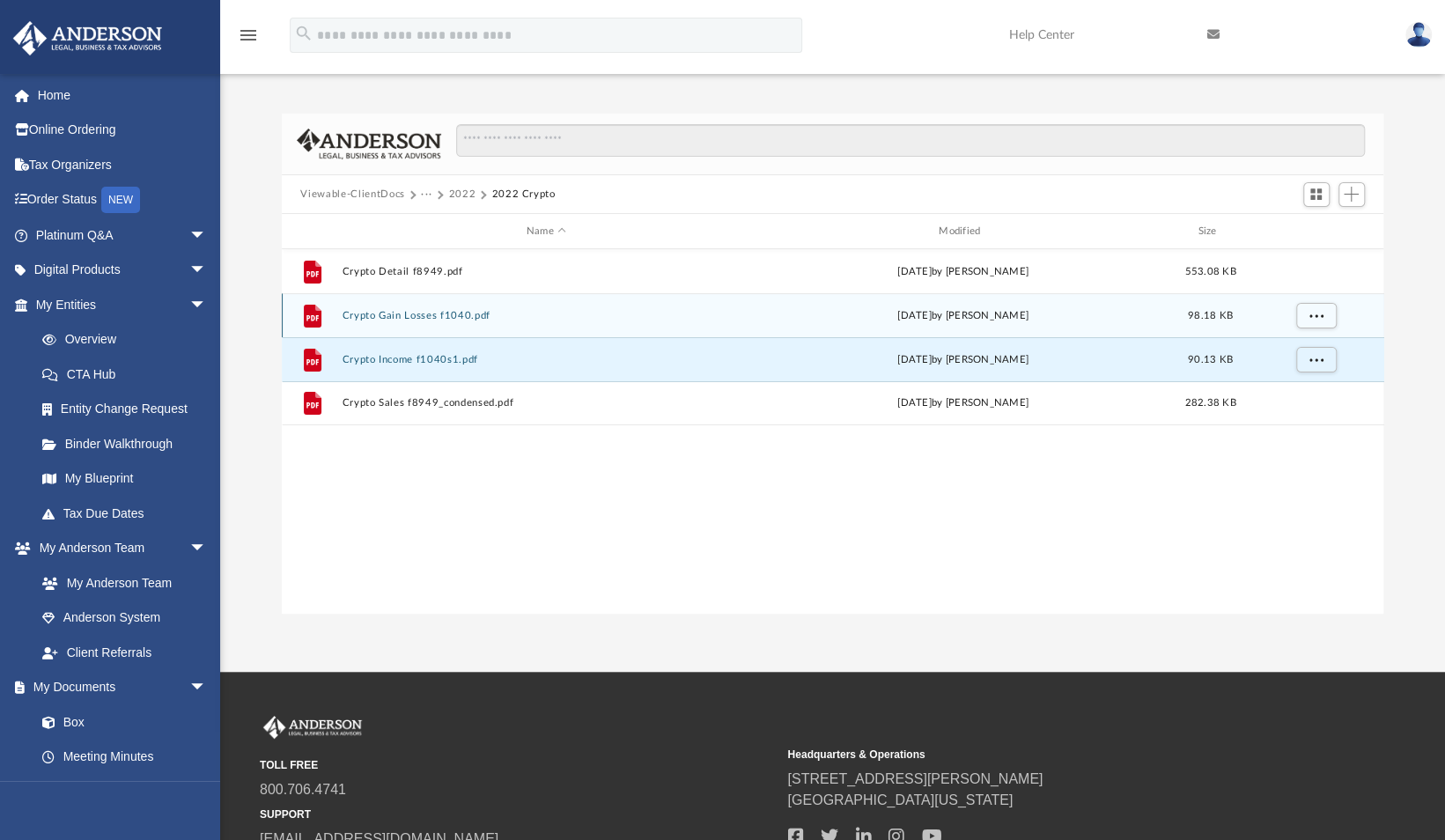
click at [472, 312] on button "Crypto Gain Losses f1040.pdf" at bounding box center [546, 316] width 409 height 12
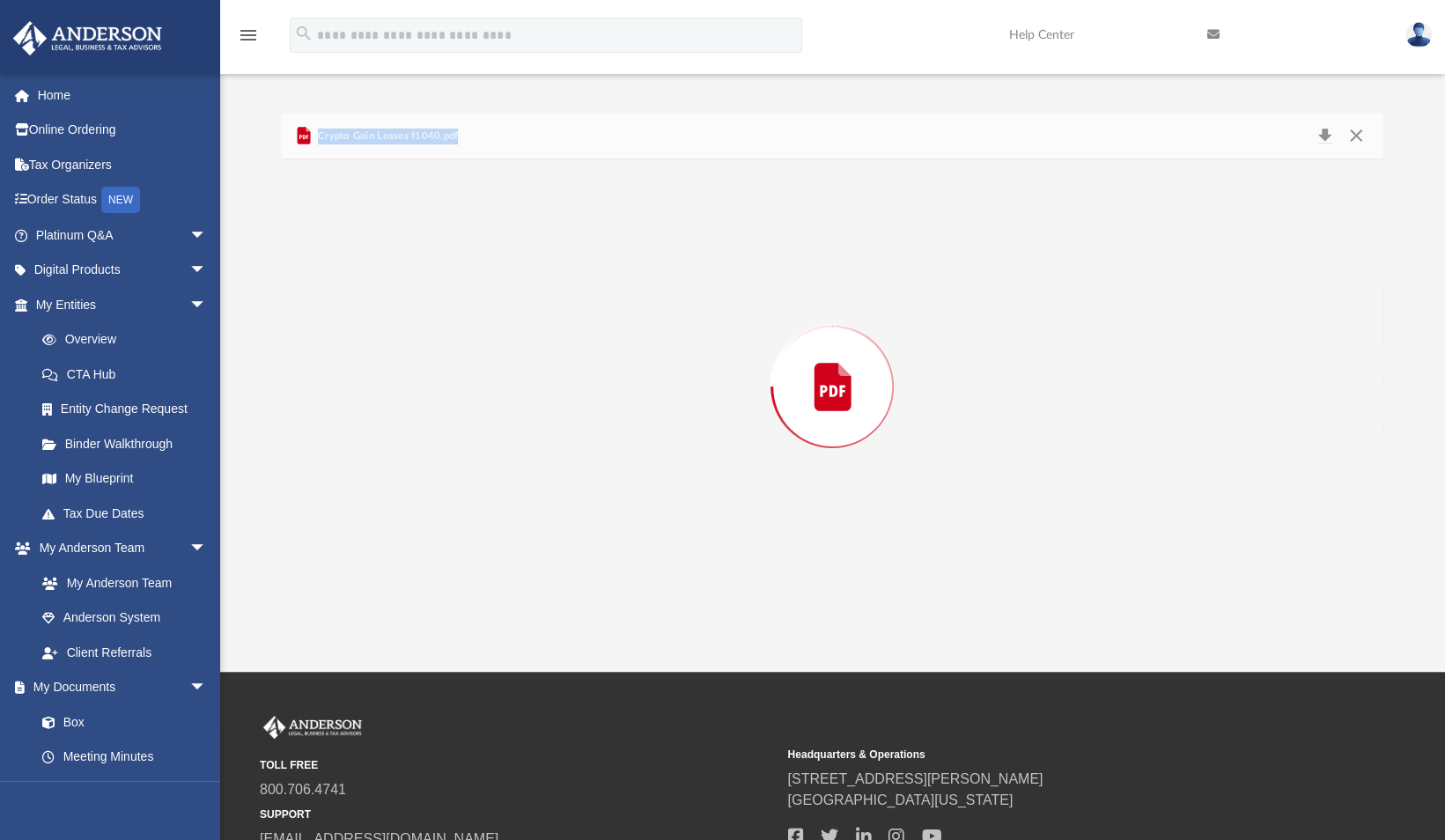
click at [472, 312] on div "Preview" at bounding box center [832, 386] width 1102 height 454
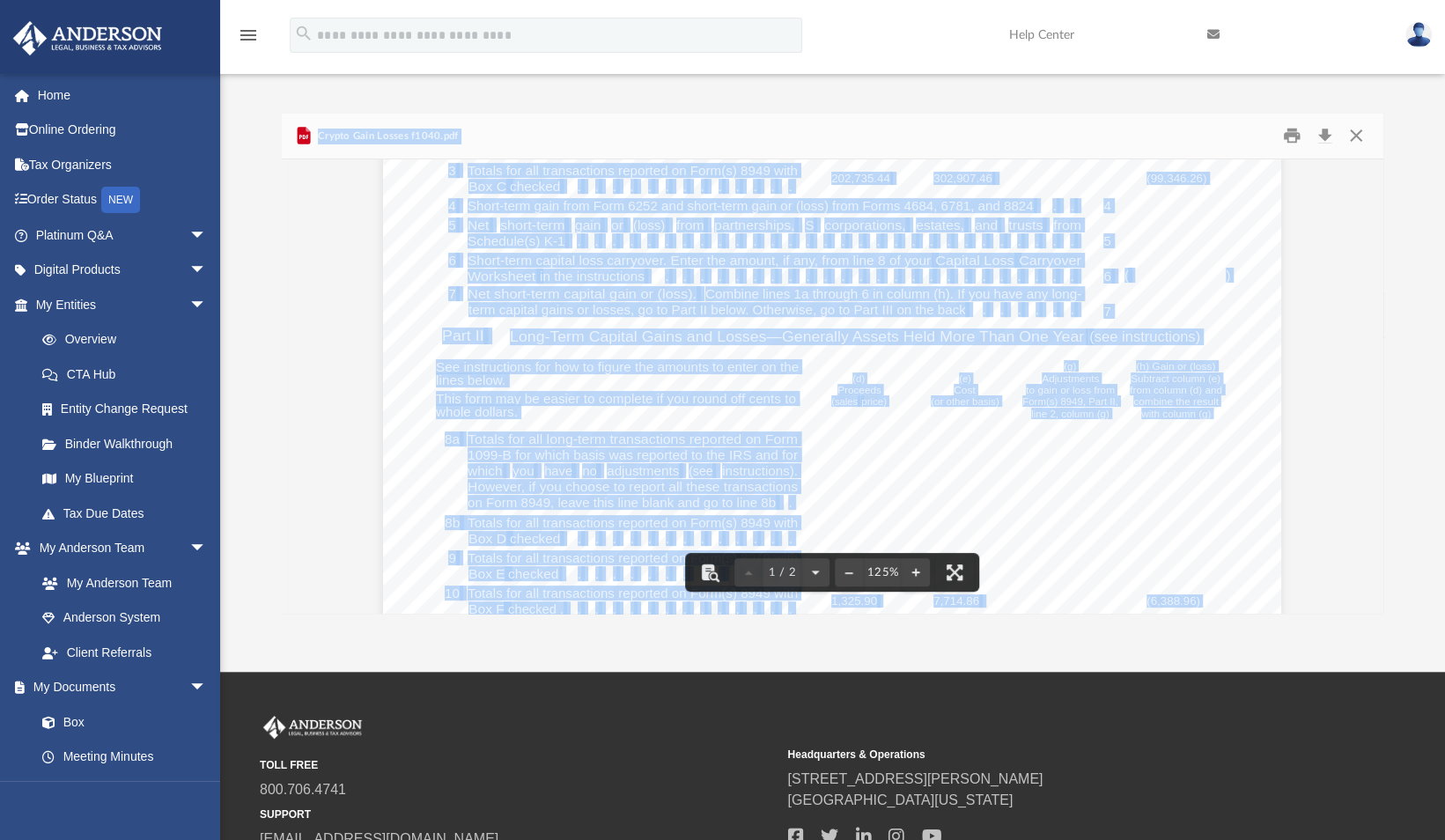
scroll to position [489, 0]
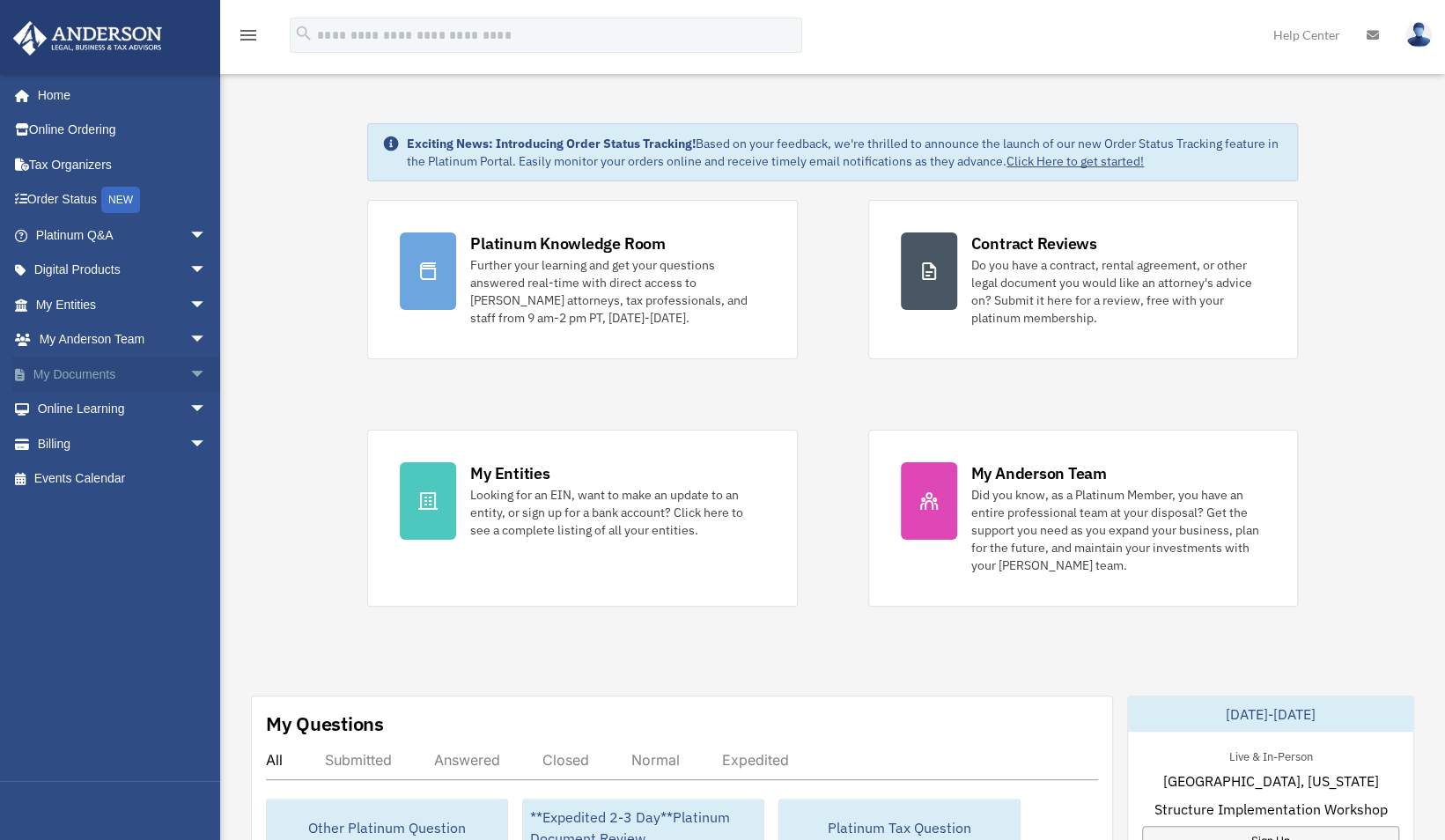
click at [67, 375] on link "My Documents arrow_drop_down" at bounding box center [123, 374] width 221 height 35
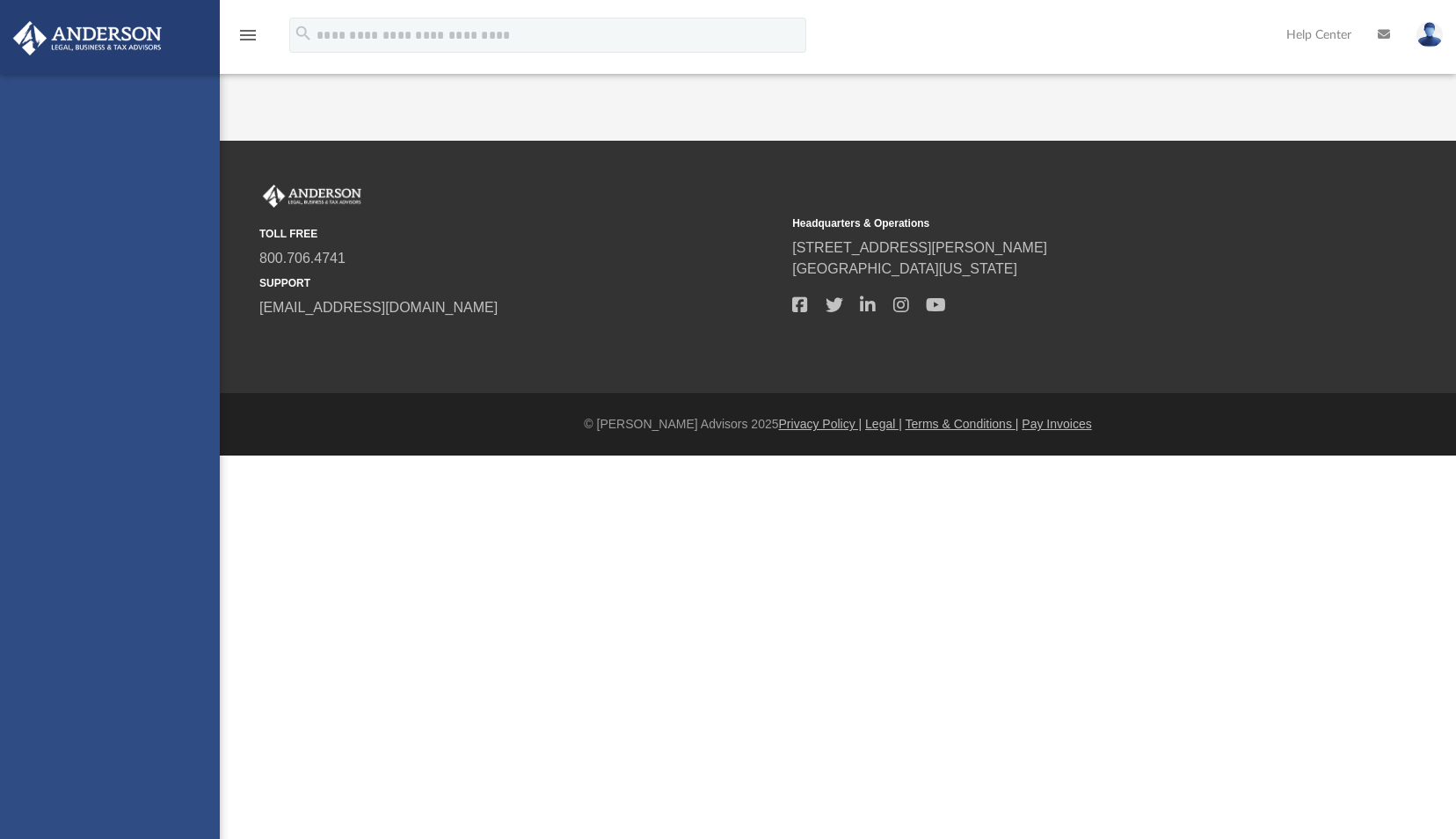
click at [170, 370] on div "douglas@trevallion.com Sign Out douglas@trevallion.com Home Online Ordering Tax…" at bounding box center [109, 493] width 220 height 839
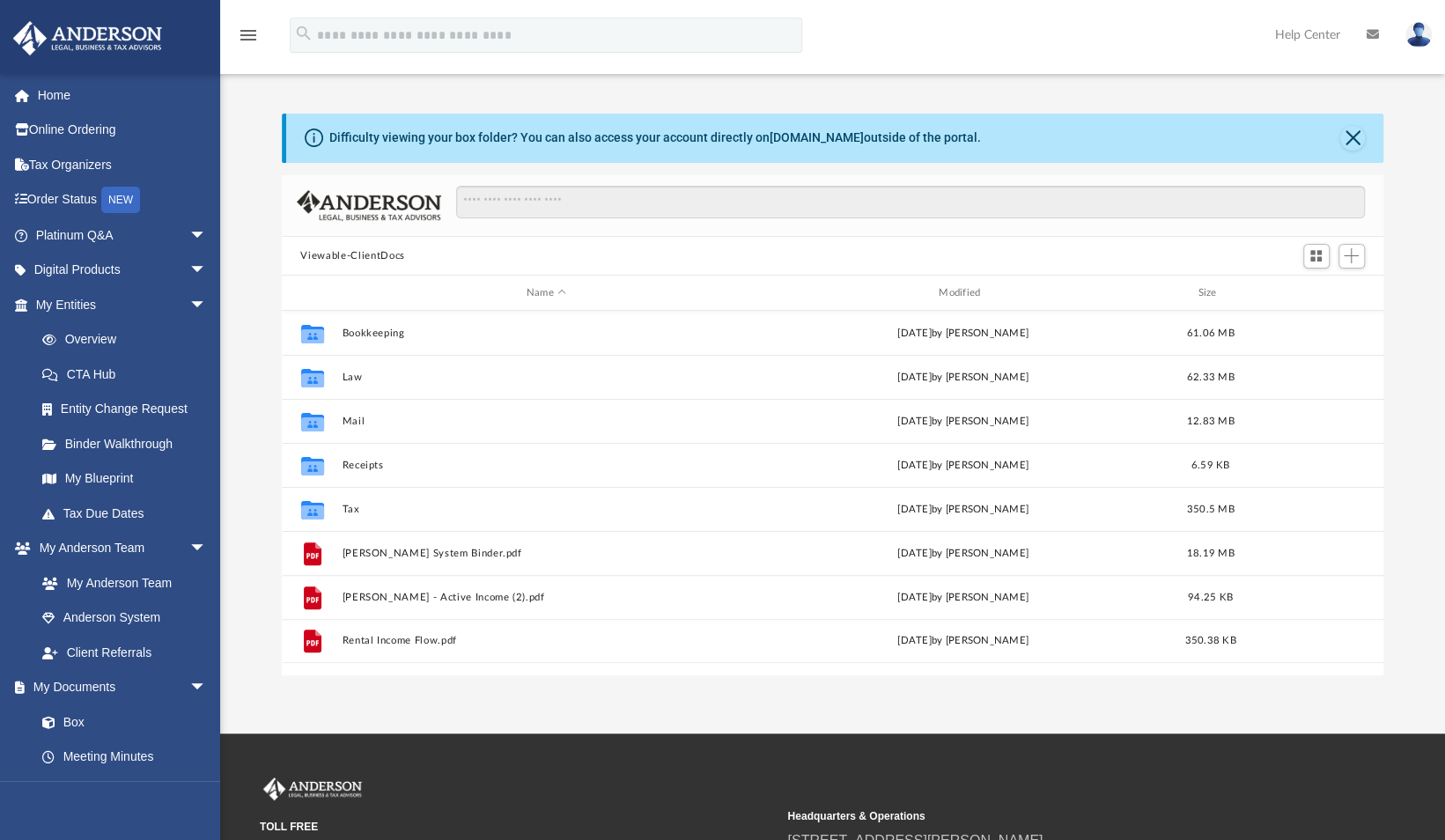
scroll to position [387, 1088]
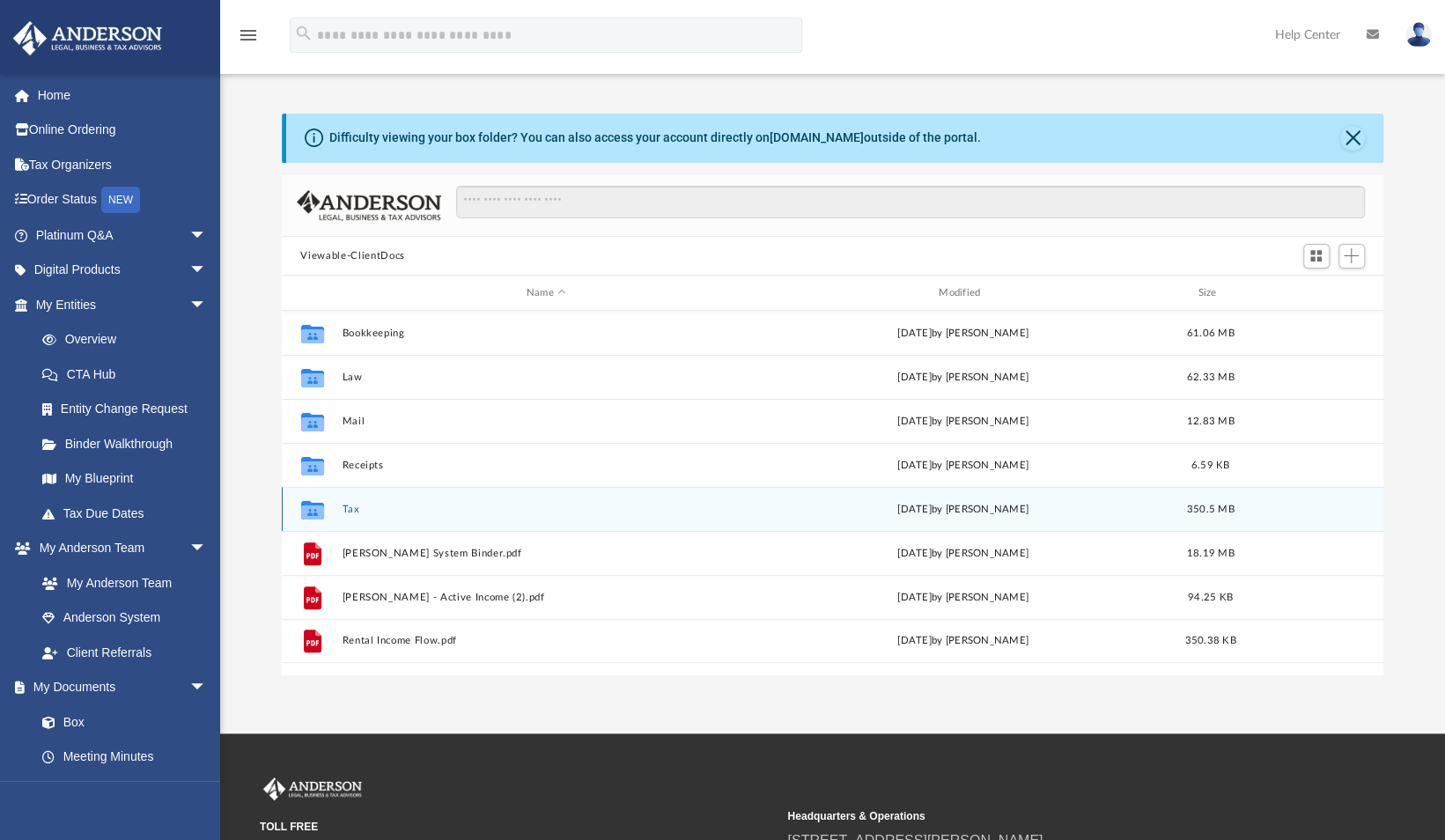
click at [348, 510] on button "Tax" at bounding box center [546, 510] width 409 height 12
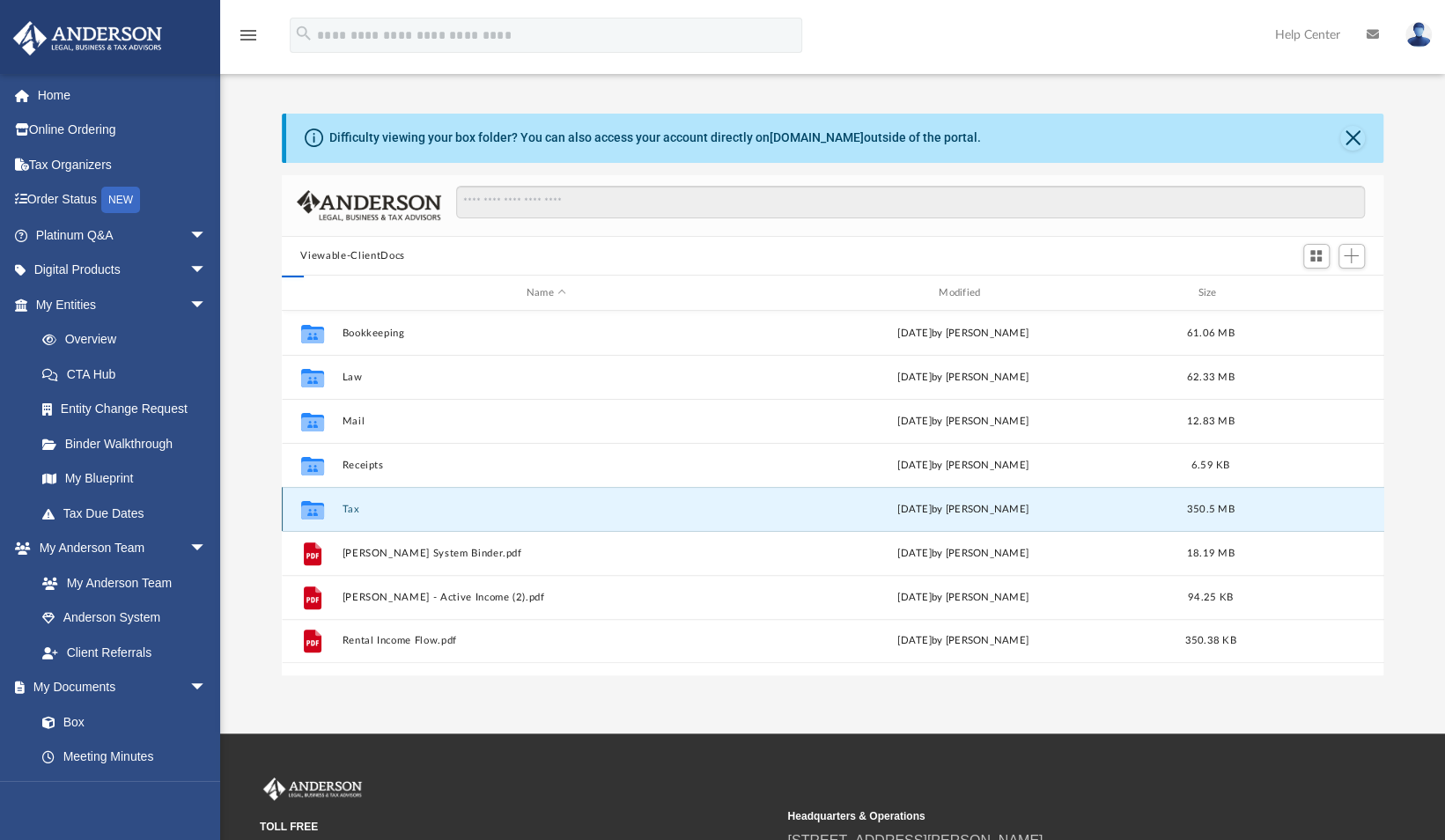
click at [348, 510] on button "Tax" at bounding box center [546, 510] width 409 height 12
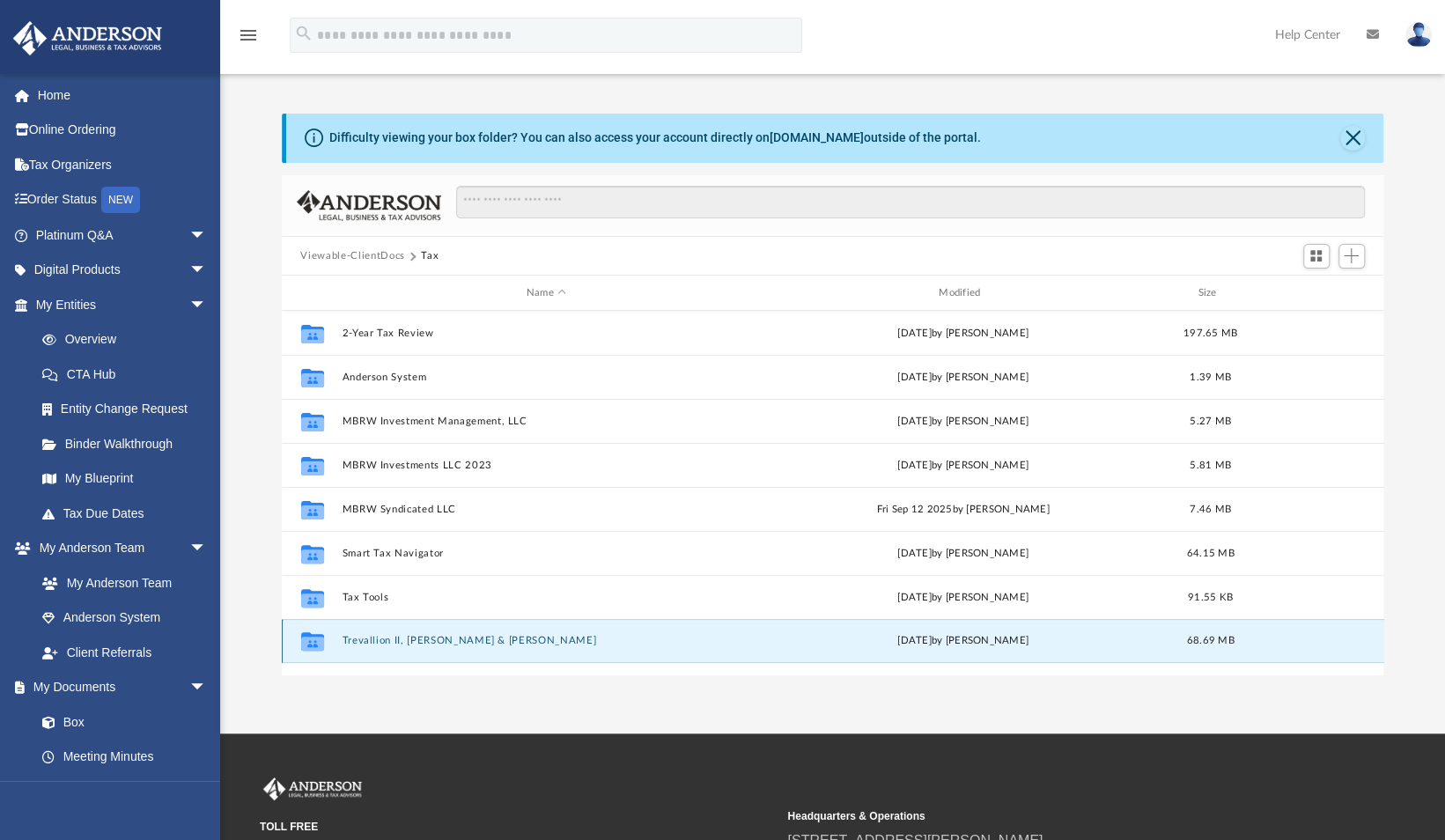
click at [388, 638] on button "Trevallion II, Douglas M. & Martha L." at bounding box center [546, 641] width 409 height 12
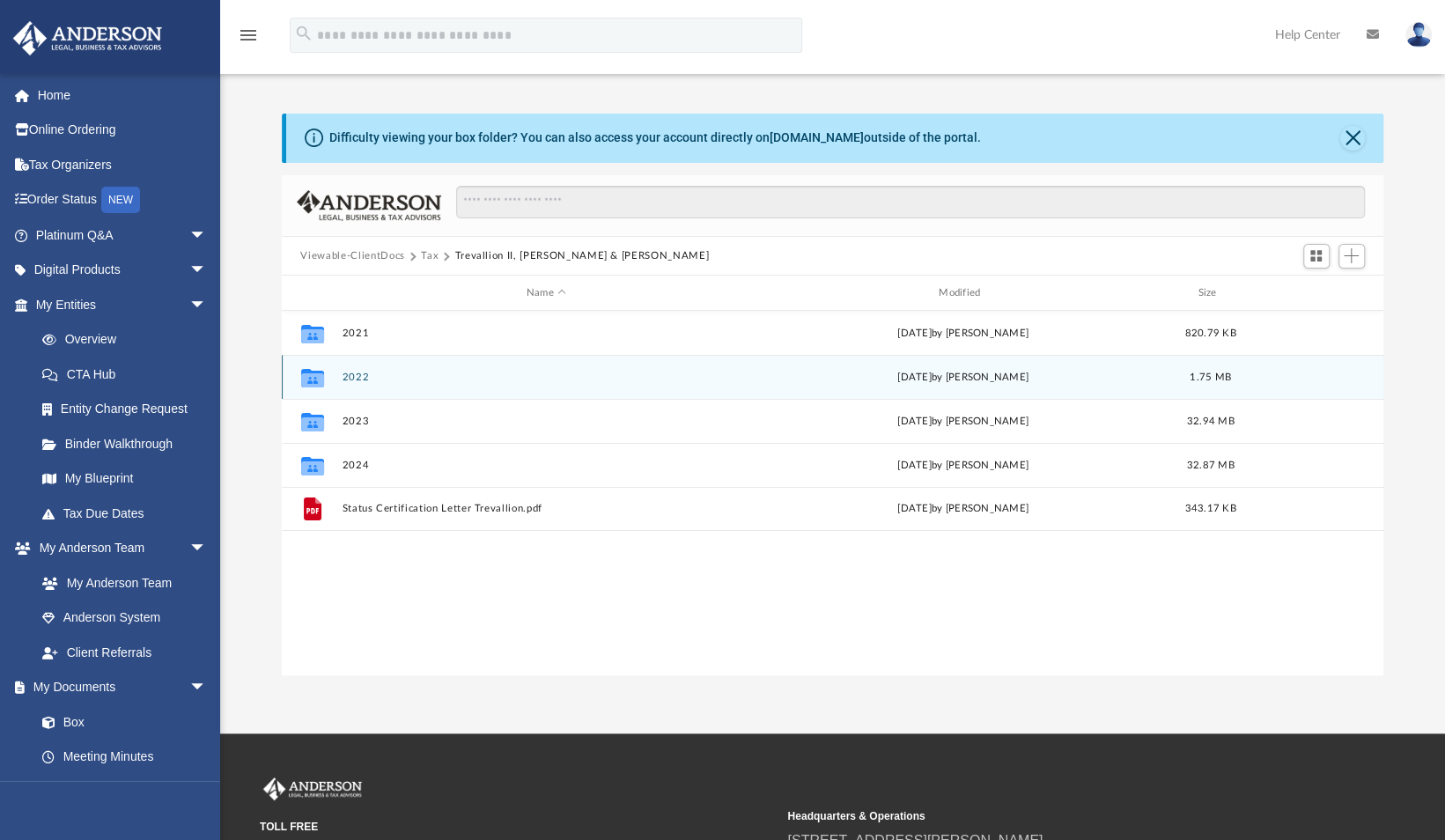
click at [437, 384] on div "Collaborated Folder 2022 Sun Aug 25 2024 by Tameka Fulton 1.75 MB" at bounding box center [832, 376] width 1102 height 44
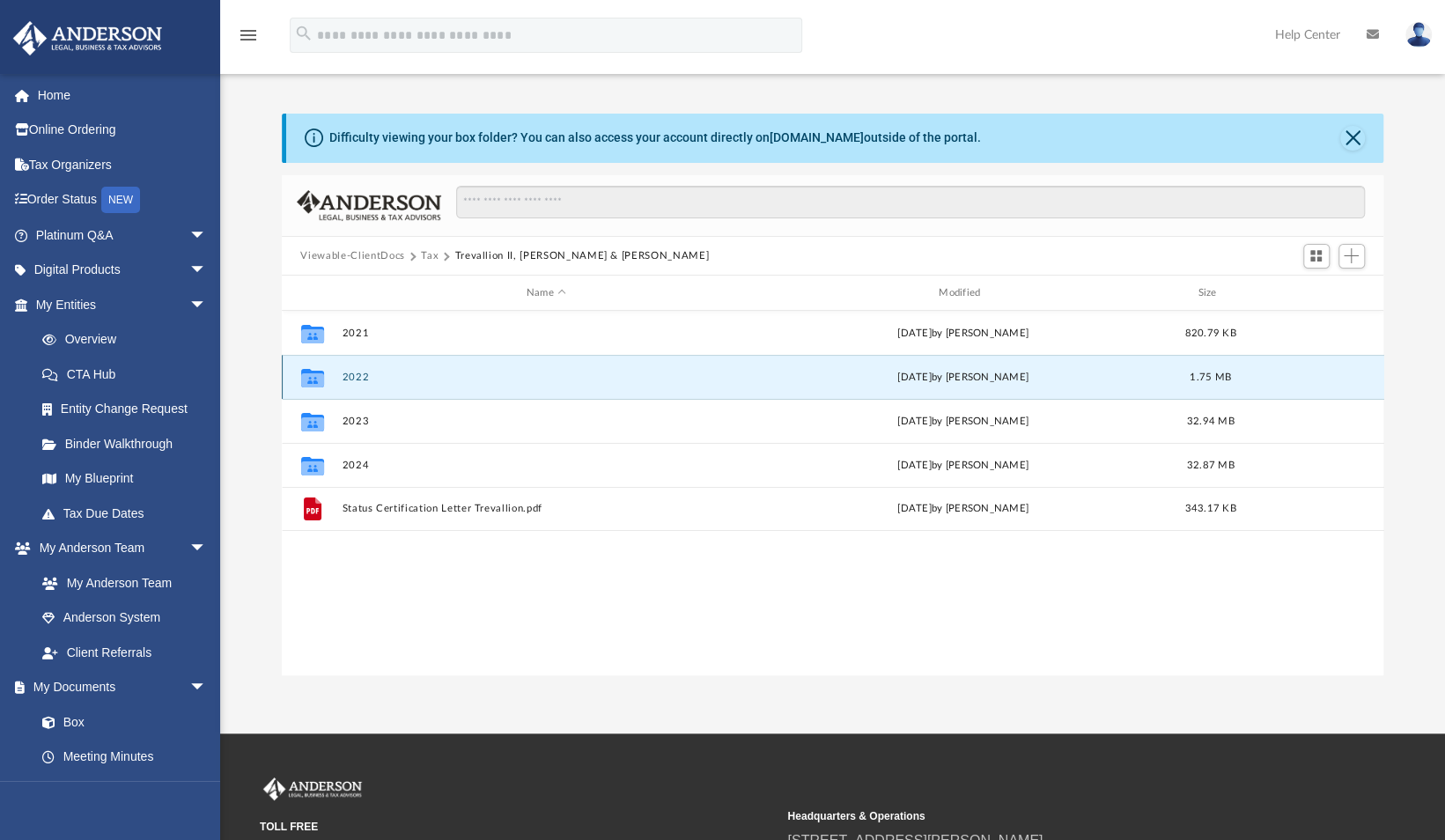
click at [437, 384] on div "Collaborated Folder 2022 Sun Aug 25 2024 by Tameka Fulton 1.75 MB" at bounding box center [832, 376] width 1102 height 44
click at [356, 378] on button "2022" at bounding box center [546, 377] width 409 height 12
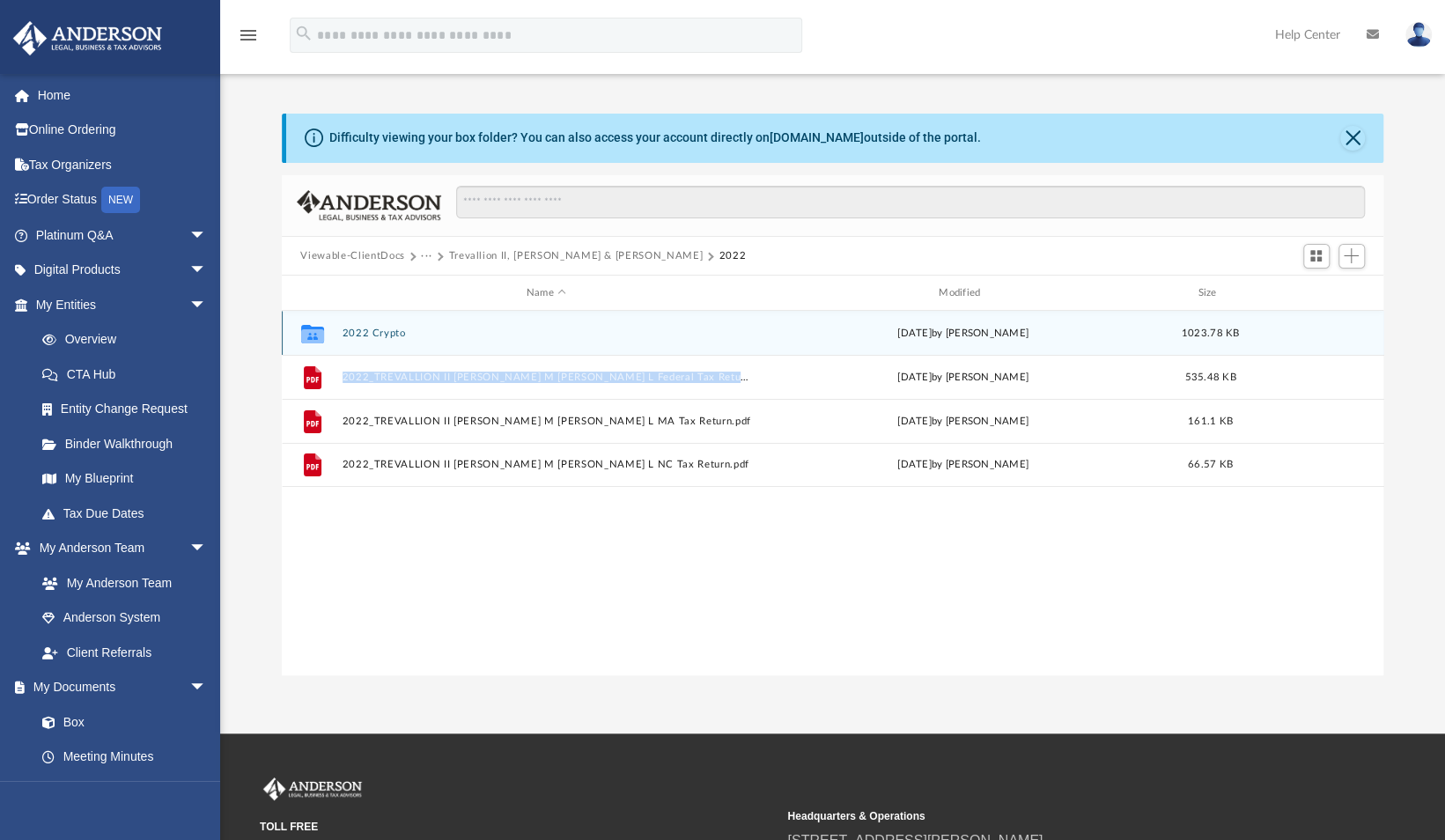
click at [370, 330] on button "2022 Crypto" at bounding box center [546, 333] width 409 height 12
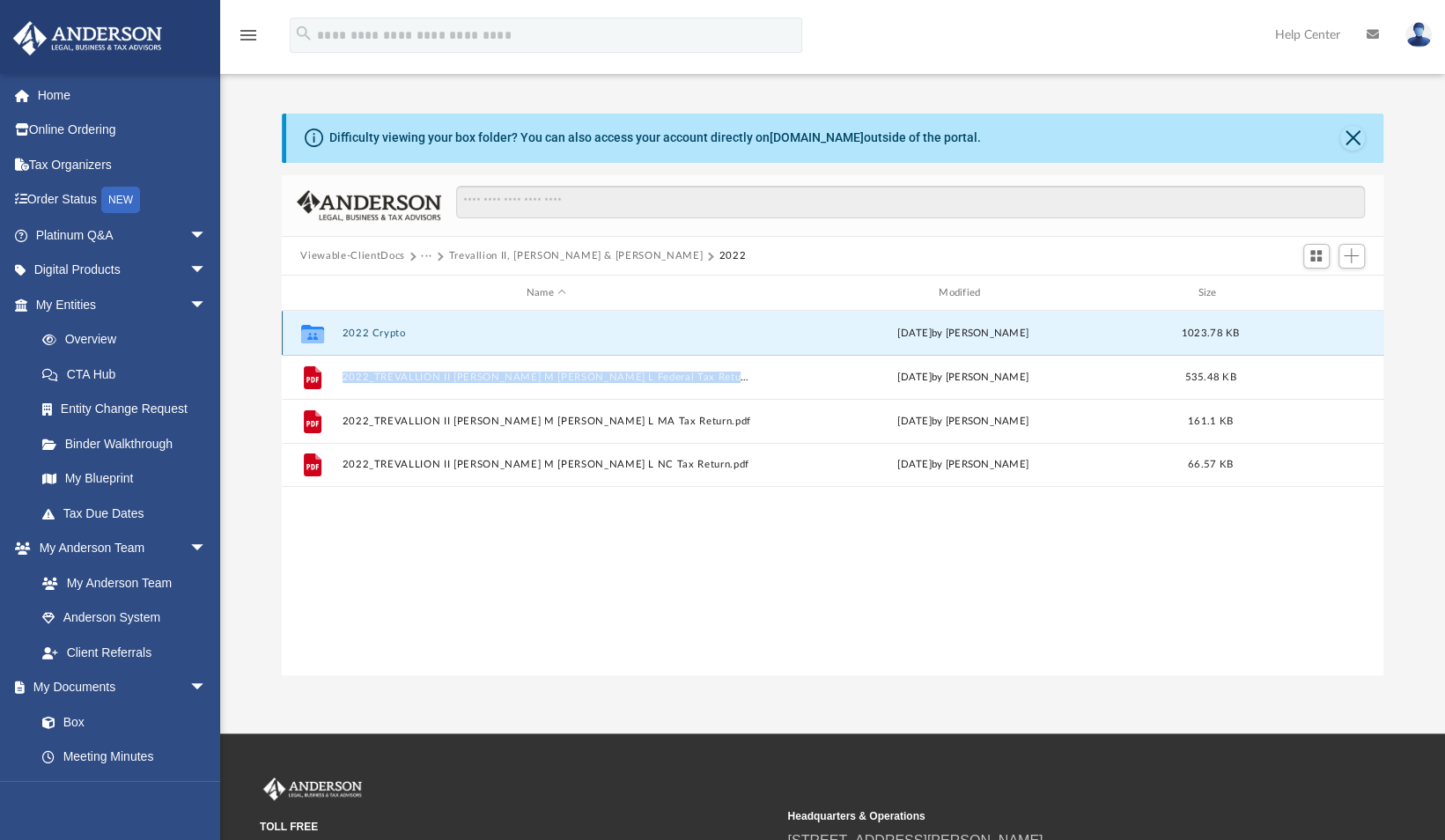
click at [370, 330] on button "2022 Crypto" at bounding box center [546, 333] width 409 height 12
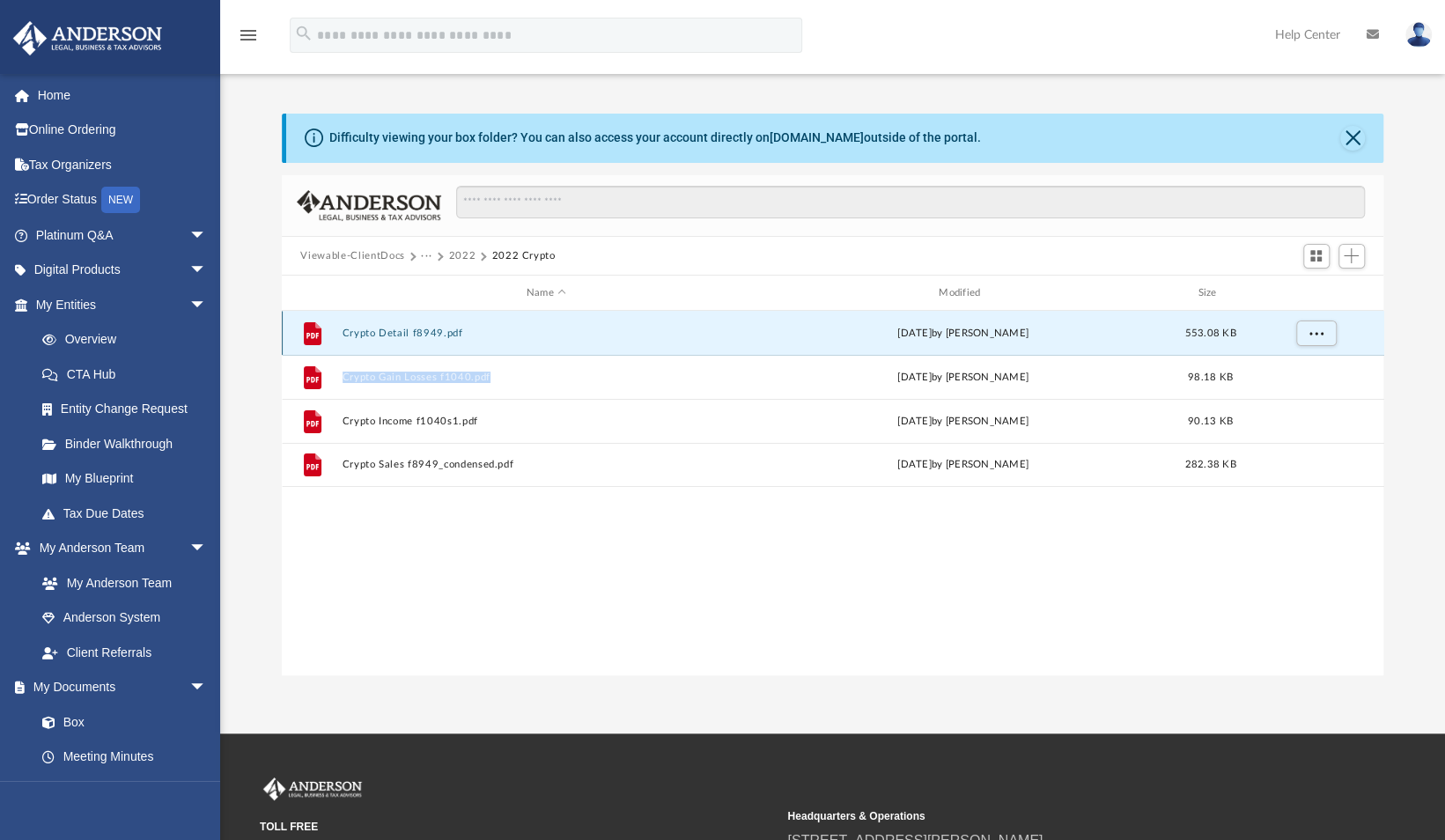
click at [409, 331] on button "Crypto Detail f8949.pdf" at bounding box center [546, 333] width 409 height 12
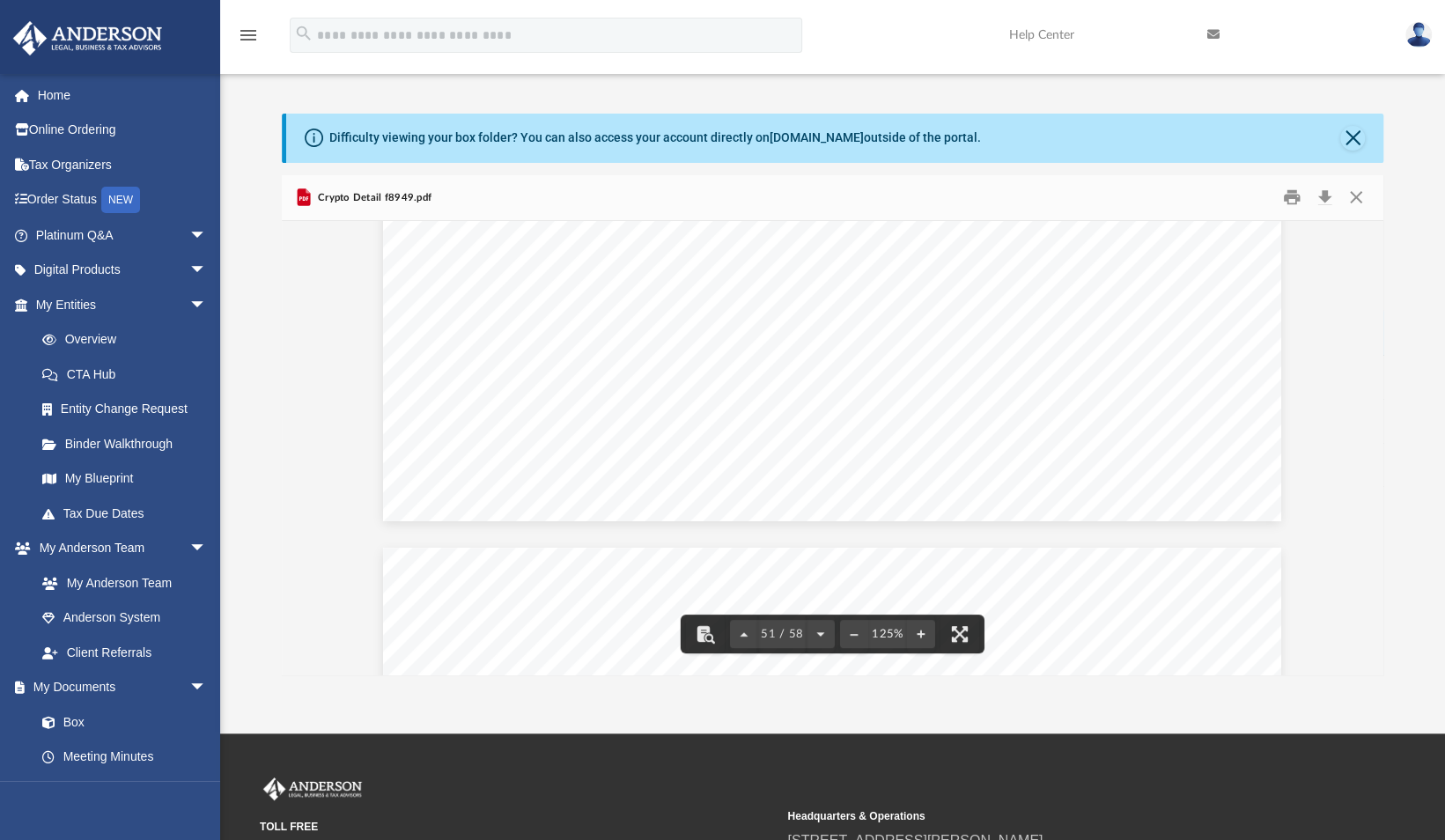
scroll to position [60285, 0]
click at [1352, 196] on button "Close" at bounding box center [1356, 198] width 32 height 27
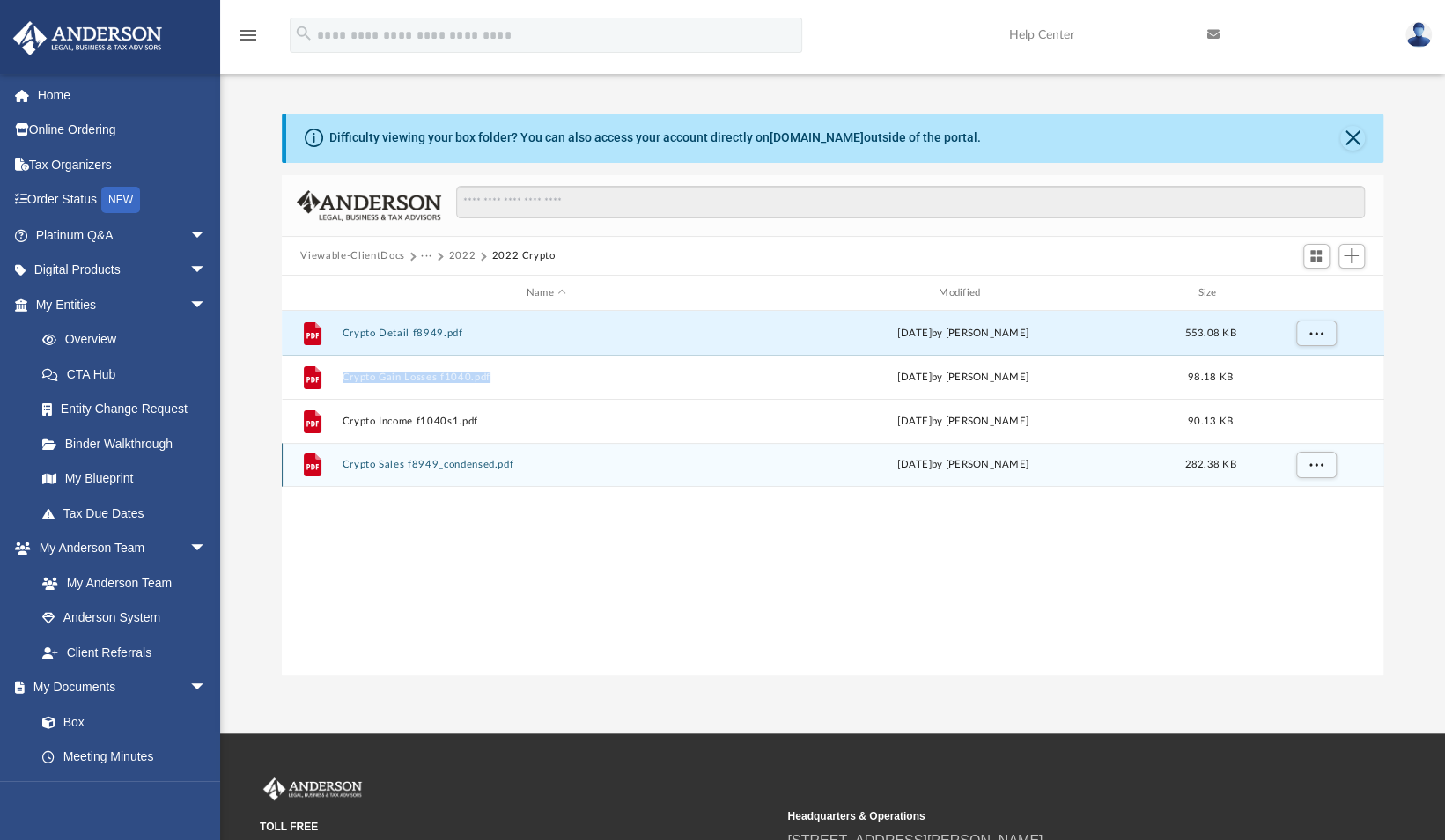
click at [424, 466] on button "Crypto Sales f8949_condensed.pdf" at bounding box center [546, 465] width 409 height 12
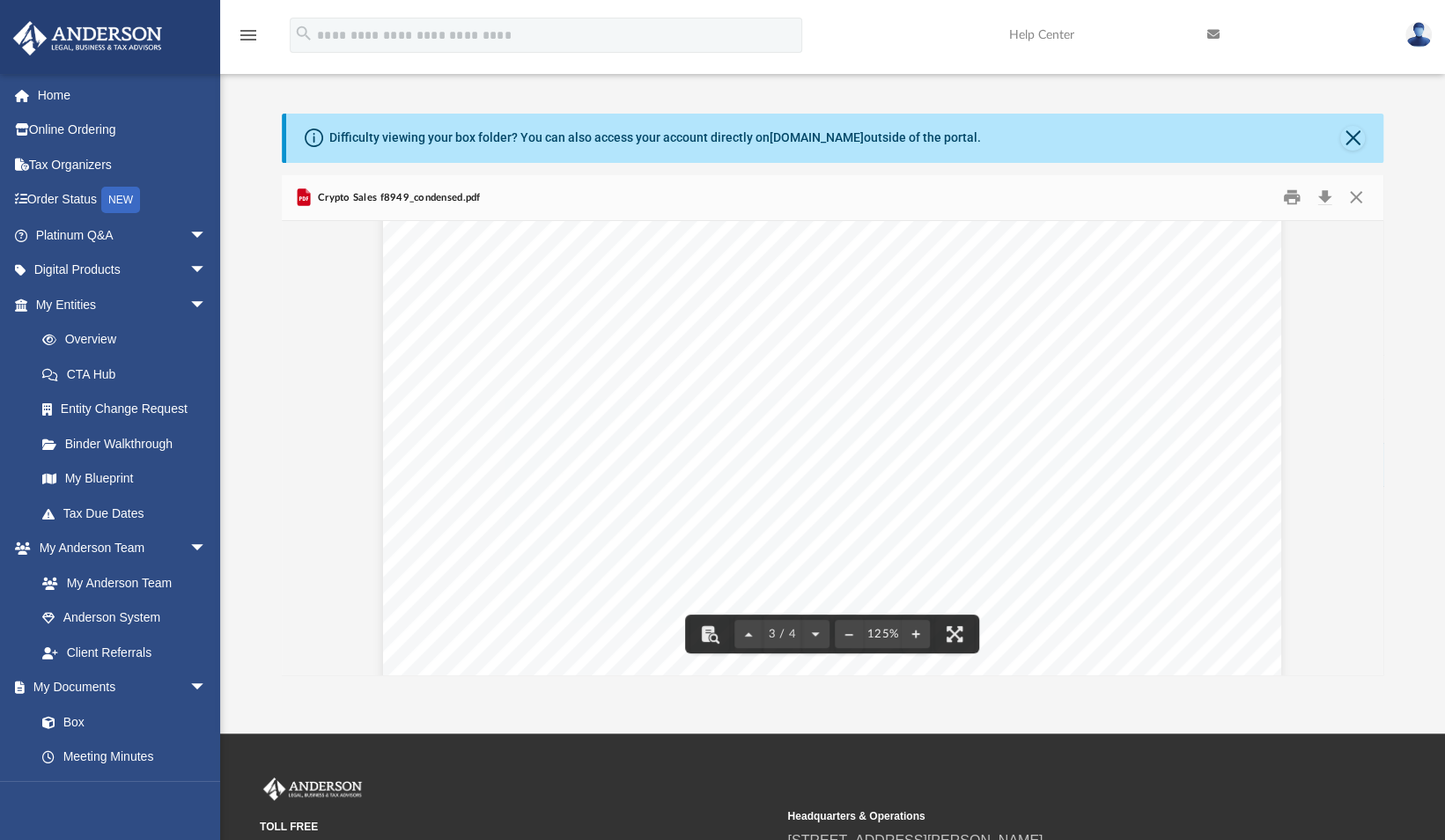
scroll to position [2995, 0]
click at [1251, 405] on div "111.12727920 SOL Various Various 1,538.04 3,781.57 (2,243.53) 1000.00000000 CEL…" at bounding box center [832, 197] width 898 height 1162
click at [1111, 493] on div "1.00080000 BTC Various Various 16,008.91 21,956.94 (5,948.03) 4000.00000000 IMX…" at bounding box center [832, 132] width 898 height 1162
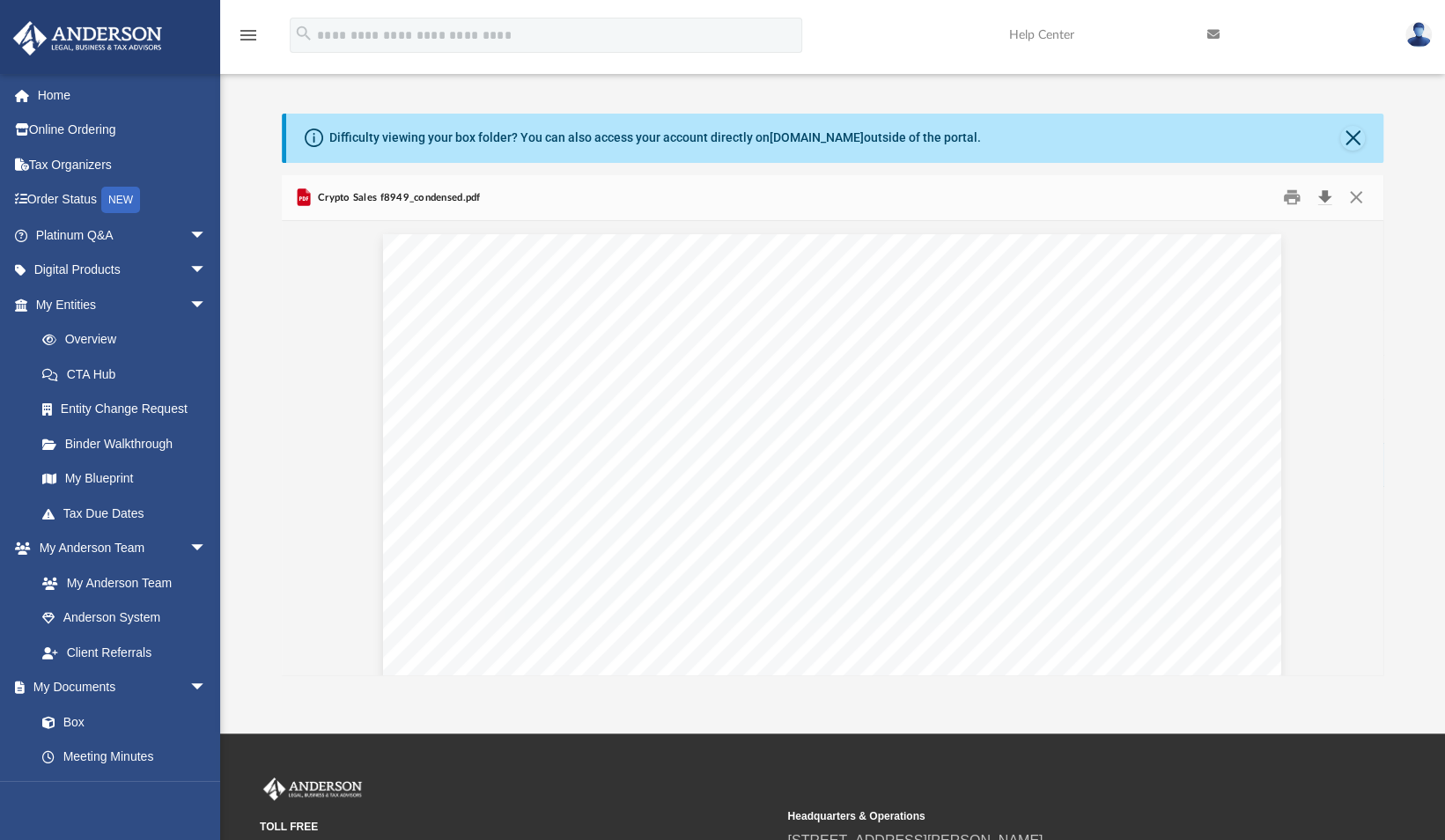
click at [1327, 189] on button "Download" at bounding box center [1325, 198] width 32 height 27
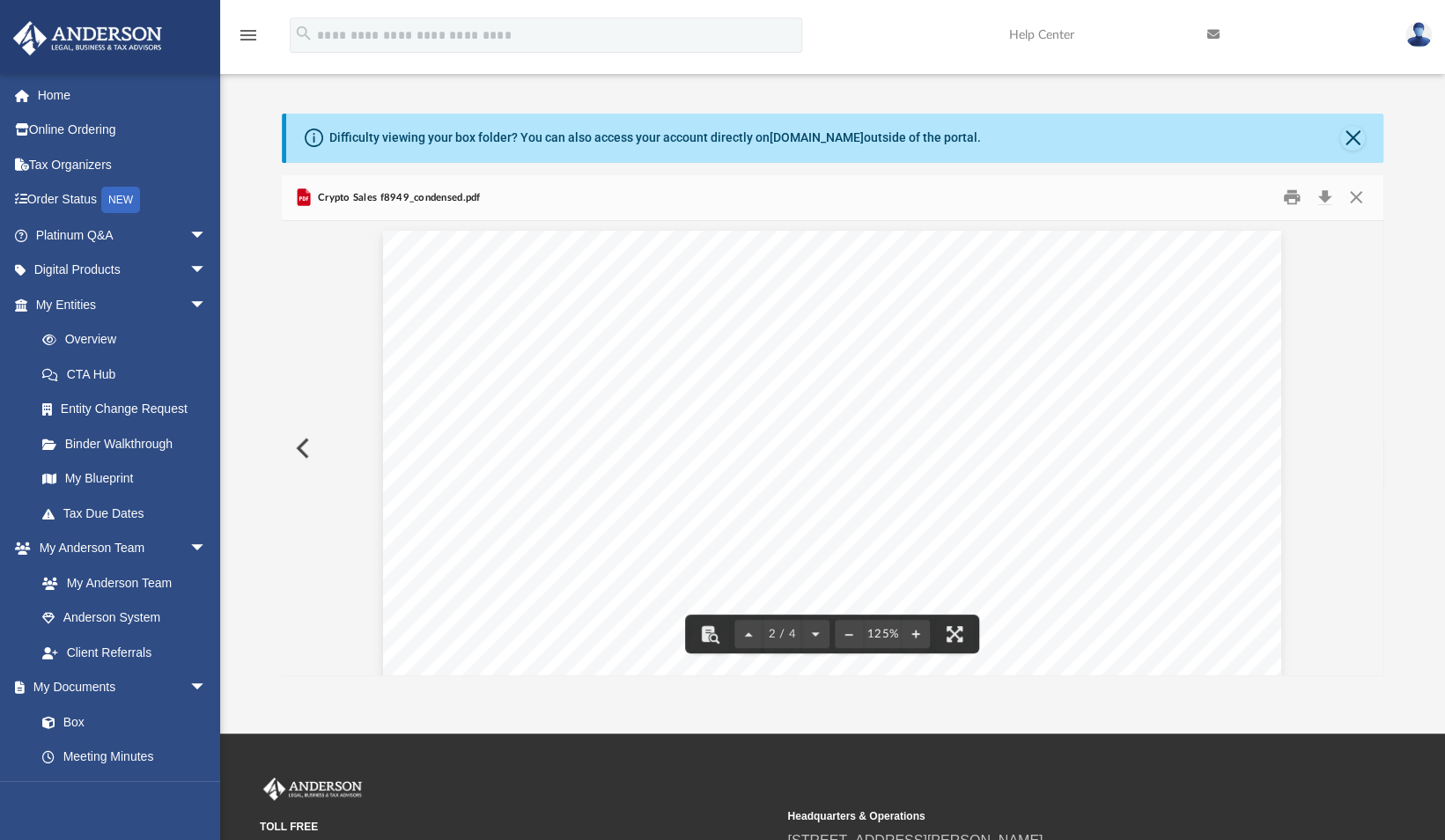
scroll to position [1589, 0]
click at [1356, 197] on button "Close" at bounding box center [1356, 198] width 32 height 27
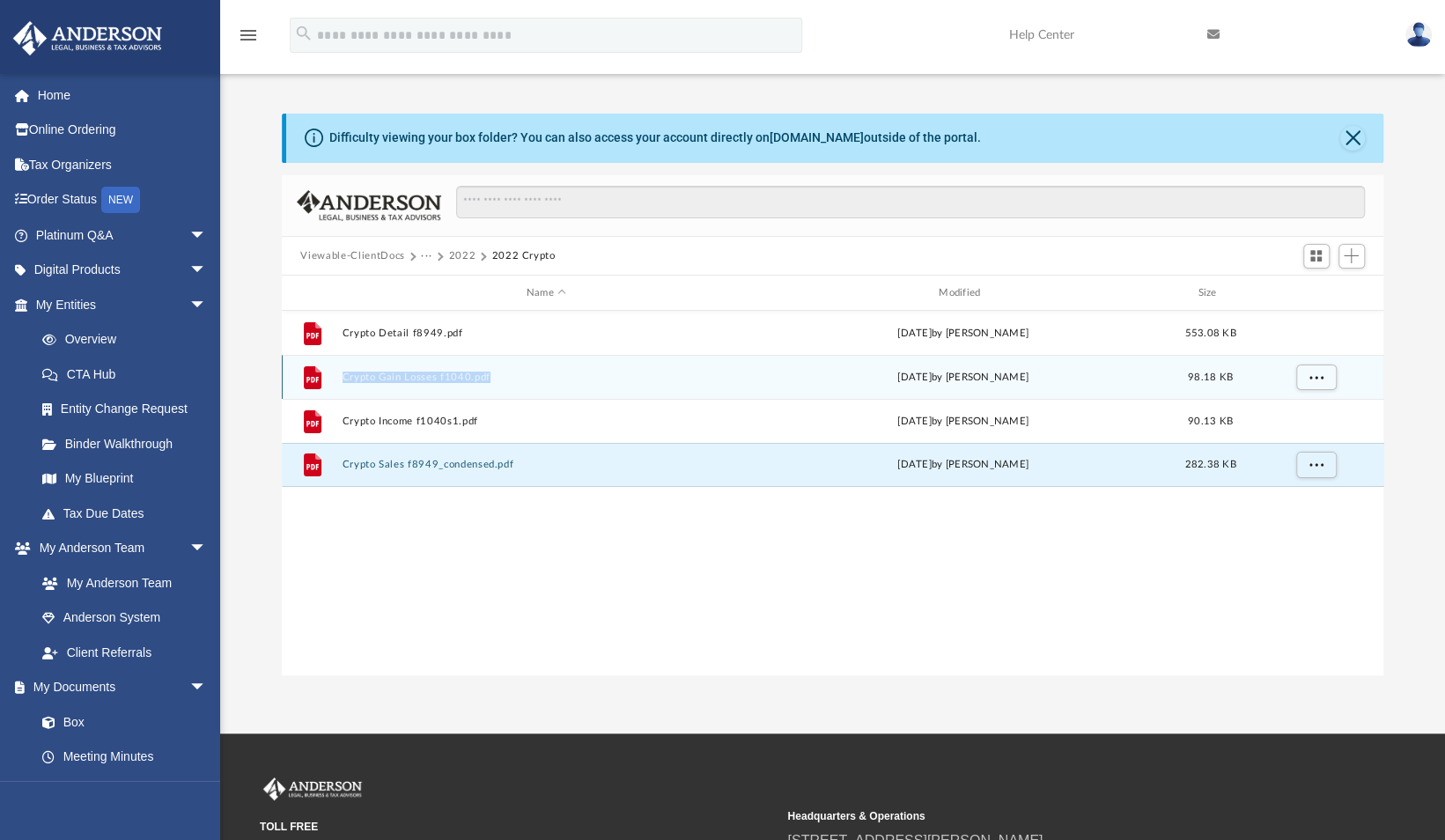
click at [435, 377] on button "Crypto Gain Losses f1040.pdf" at bounding box center [546, 377] width 409 height 12
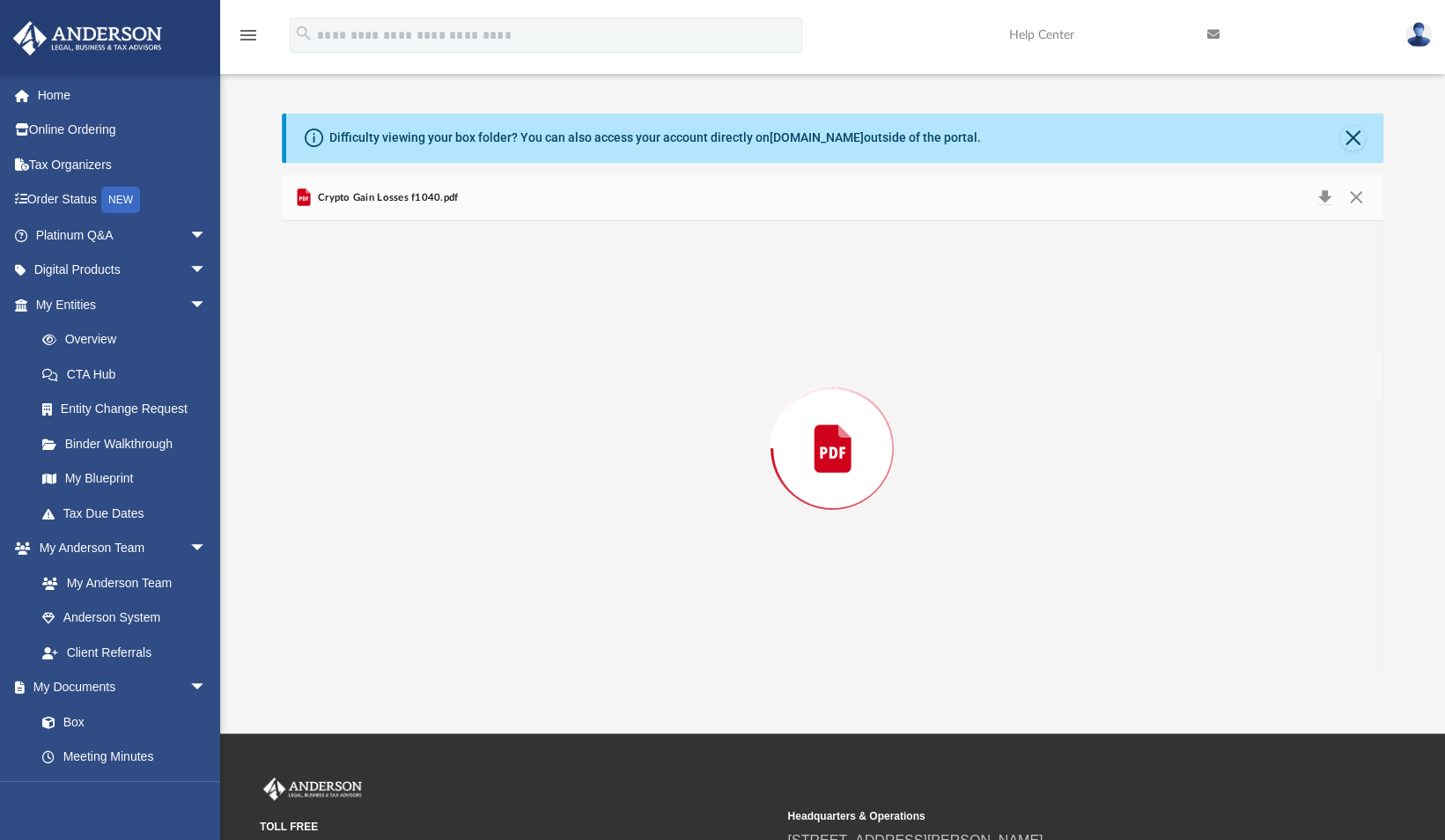
click at [435, 377] on div "Preview" at bounding box center [832, 448] width 1102 height 454
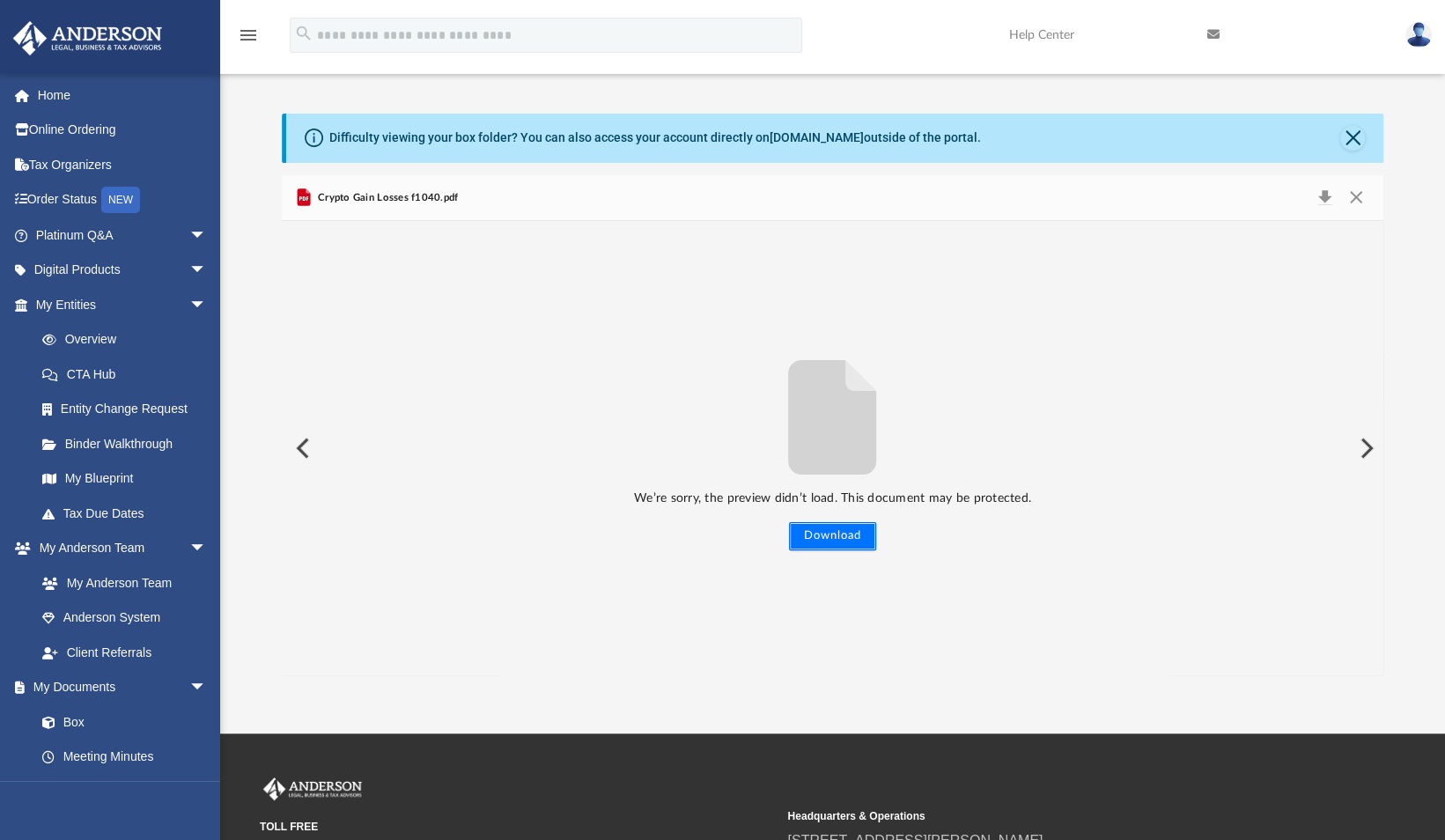
click at [828, 537] on button "Download" at bounding box center [832, 536] width 87 height 28
click at [114, 545] on link "My Anderson Team arrow_drop_down" at bounding box center [123, 548] width 221 height 35
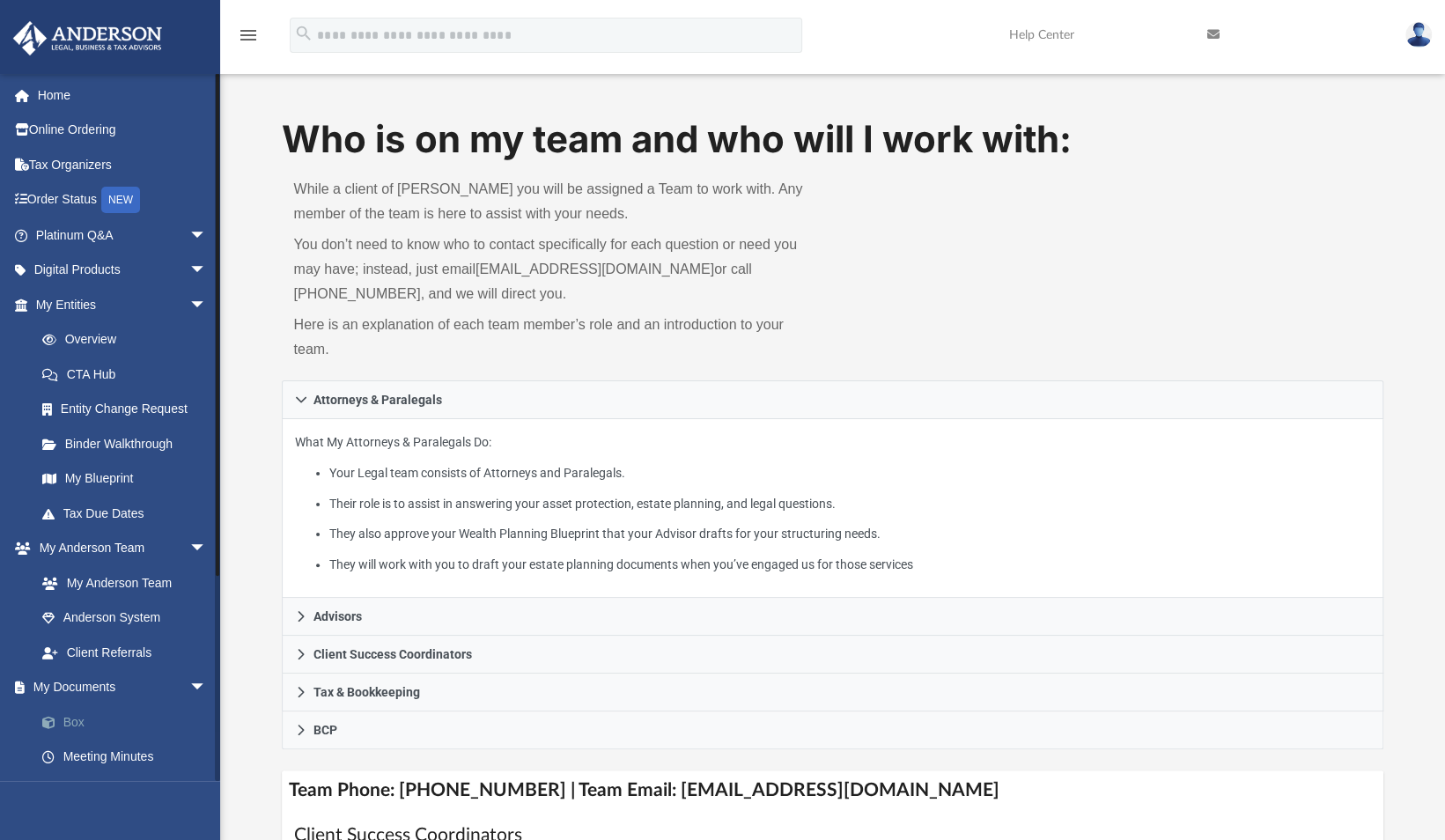
click at [82, 715] on link "Box" at bounding box center [128, 722] width 208 height 35
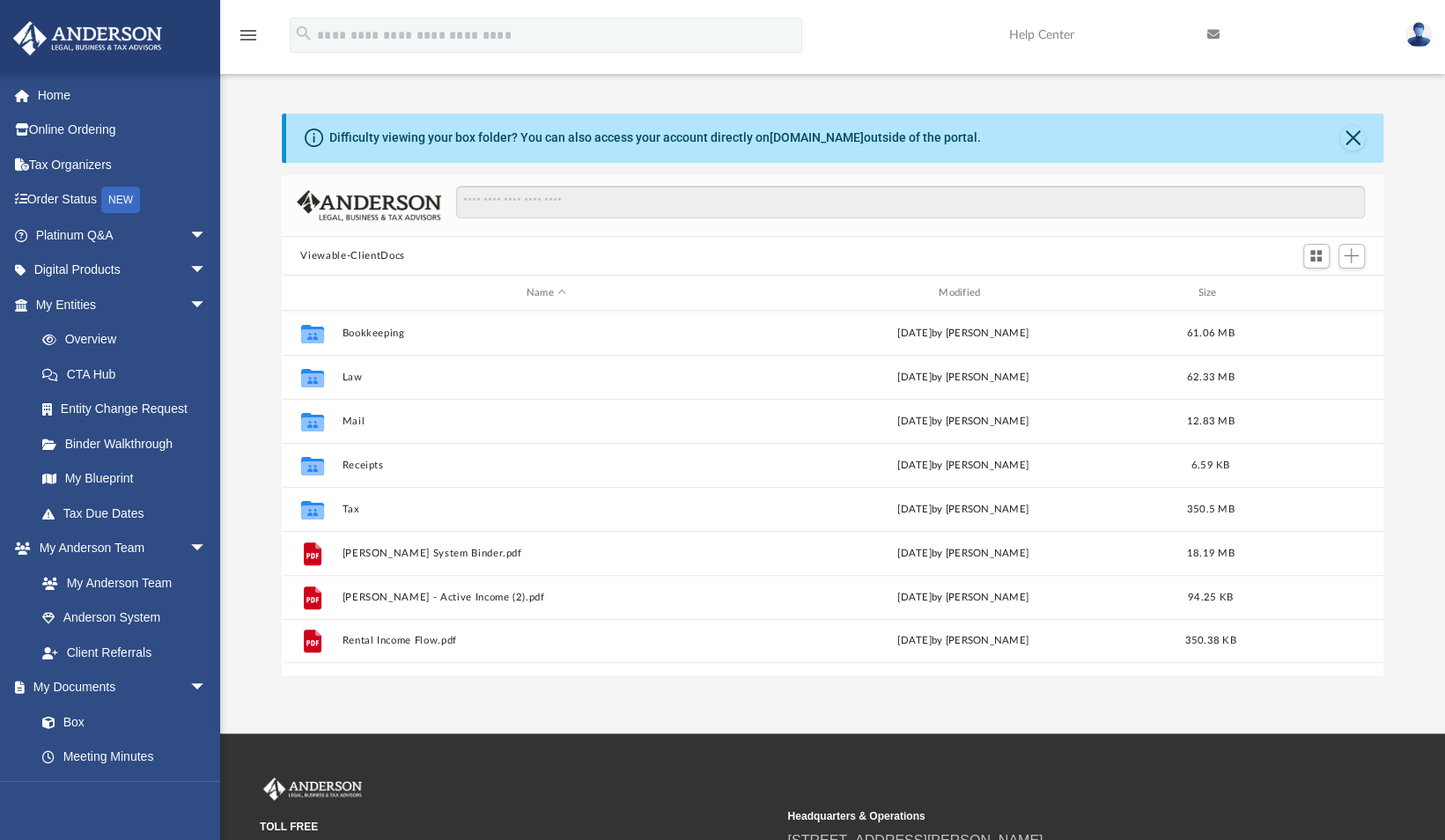
scroll to position [387, 1088]
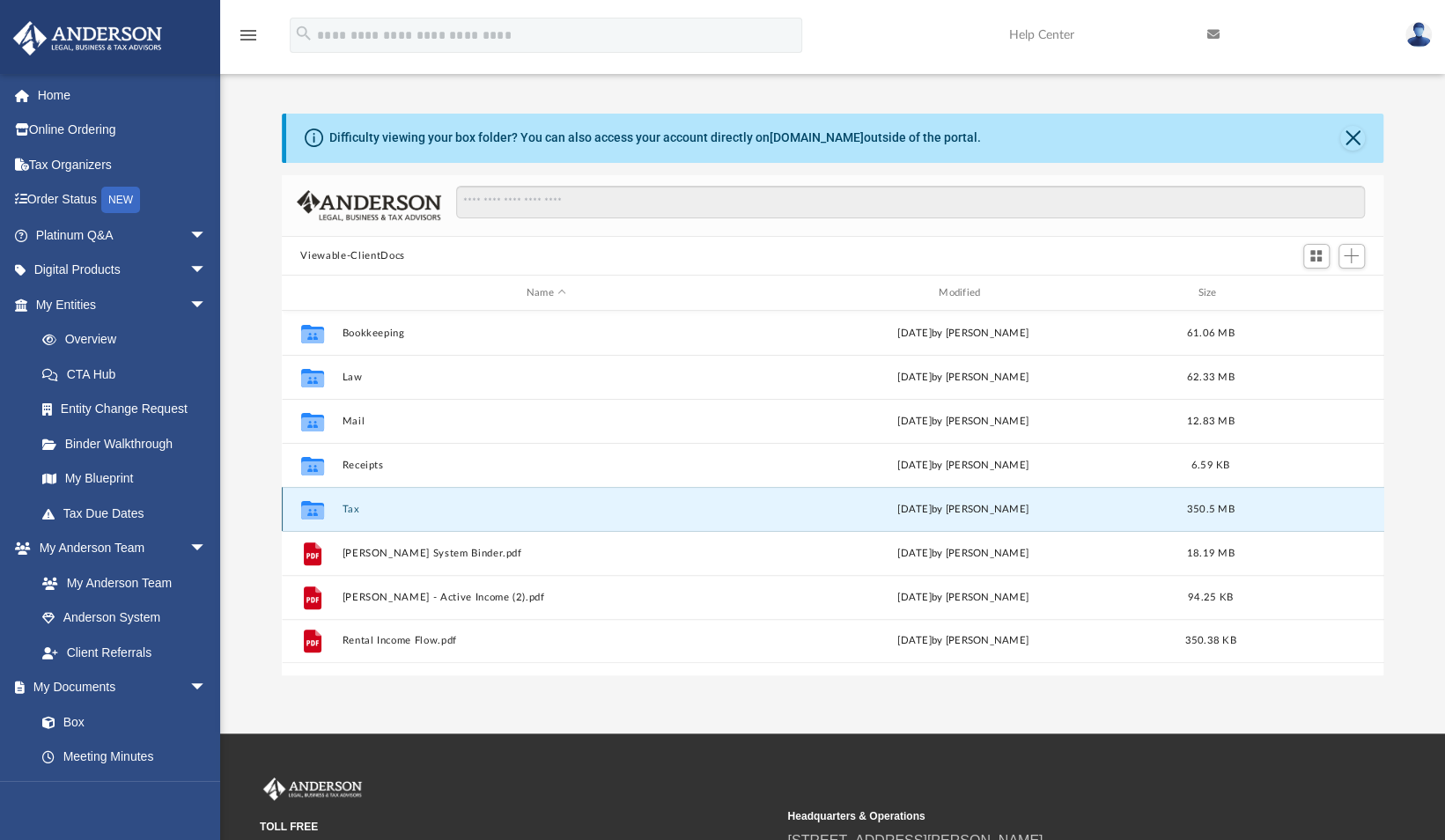
click at [349, 505] on button "Tax" at bounding box center [546, 510] width 409 height 12
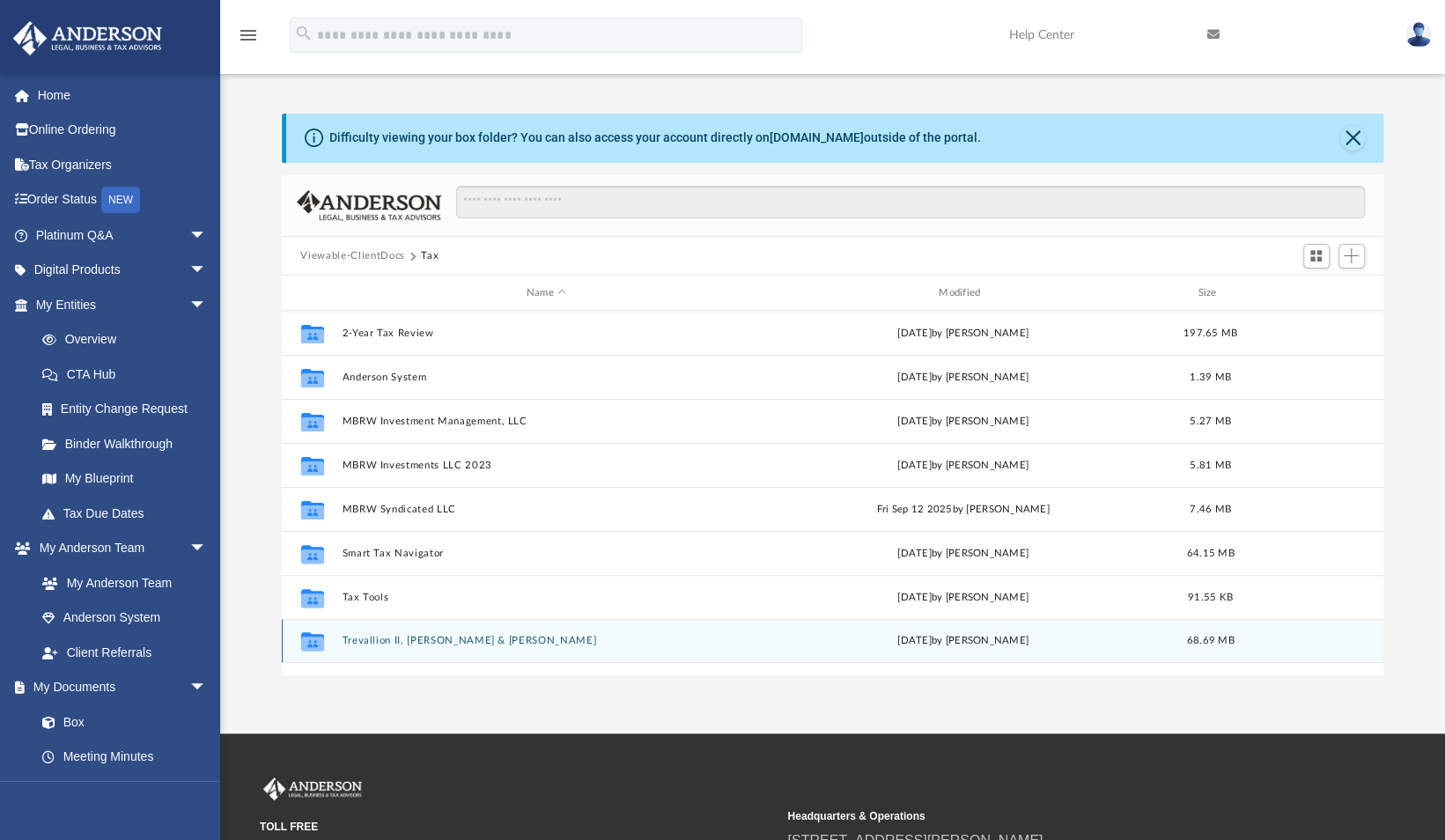
click at [405, 629] on div "Collaborated Folder Trevallion II, Douglas M. & Martha L. Fri Sep 26 2025 by Ja…" at bounding box center [832, 640] width 1102 height 44
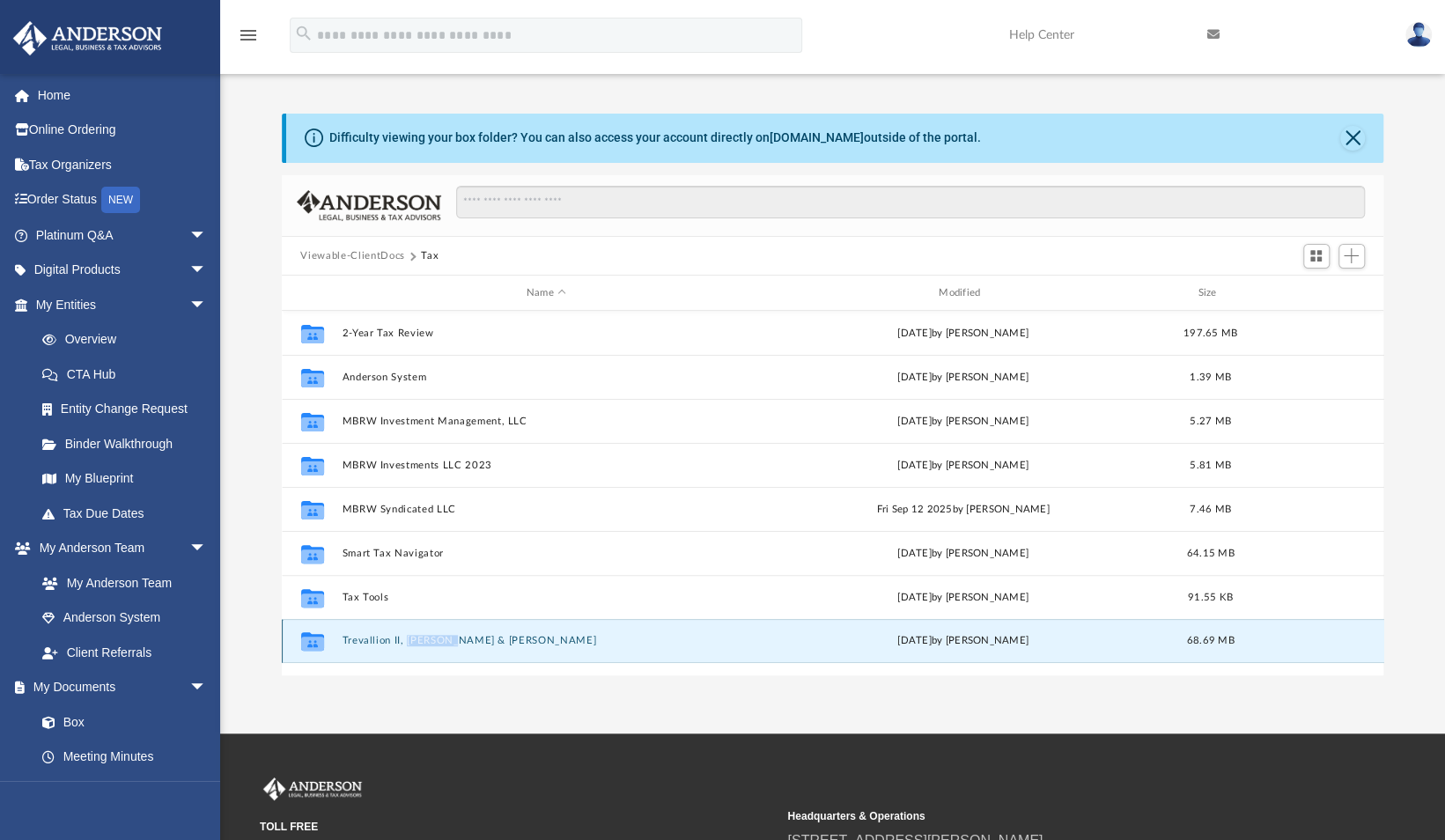
click at [405, 629] on div "Collaborated Folder Trevallion II, Douglas M. & Martha L. Fri Sep 26 2025 by Ja…" at bounding box center [832, 640] width 1102 height 44
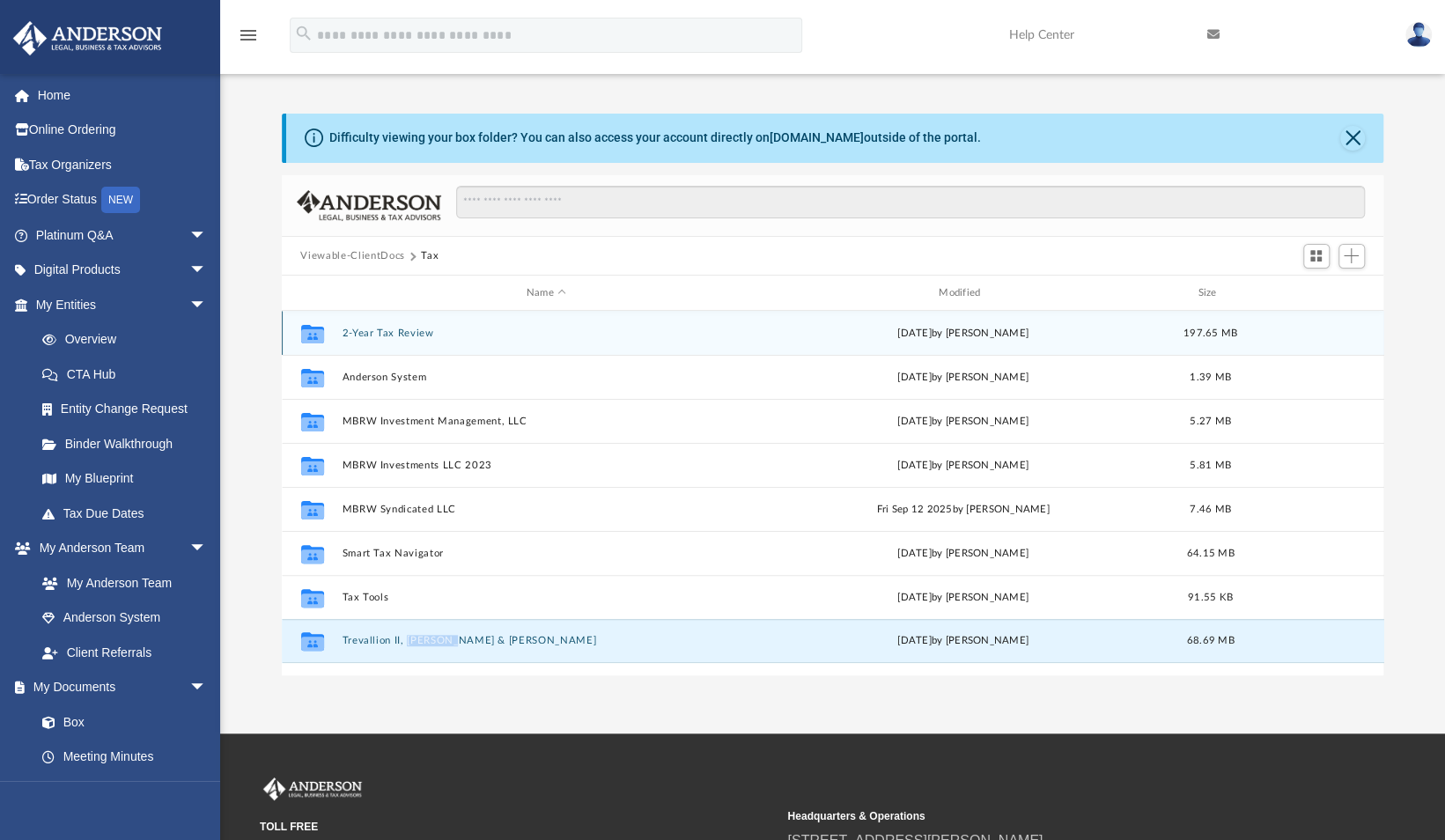
click at [394, 327] on button "2-Year Tax Review" at bounding box center [546, 333] width 409 height 12
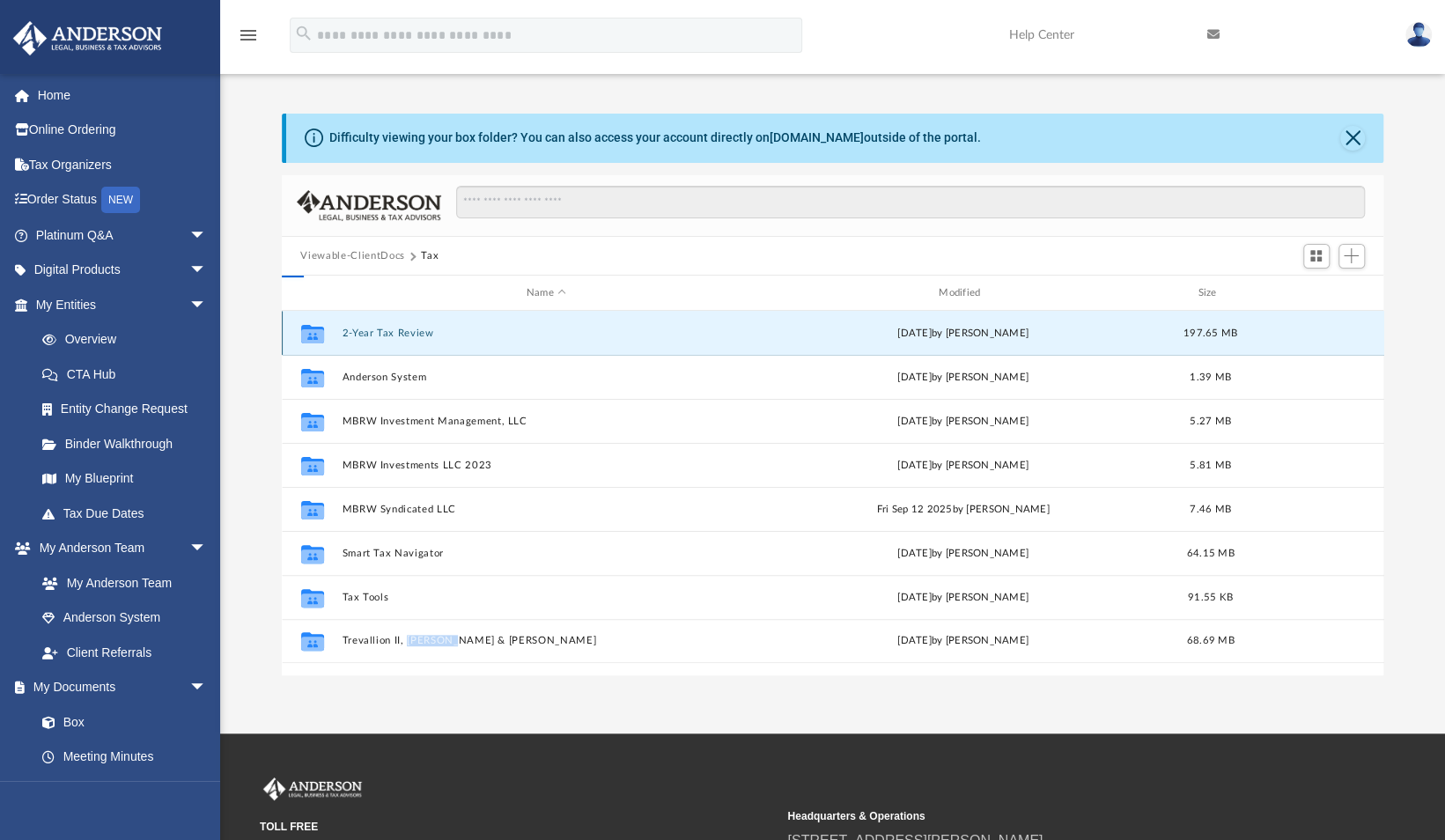
click at [394, 327] on button "2-Year Tax Review" at bounding box center [546, 333] width 409 height 12
click at [394, 327] on div "Collaborated Folder 2-Year Tax Review [DATE] by [PERSON_NAME] 197.65 MB" at bounding box center [832, 332] width 1102 height 44
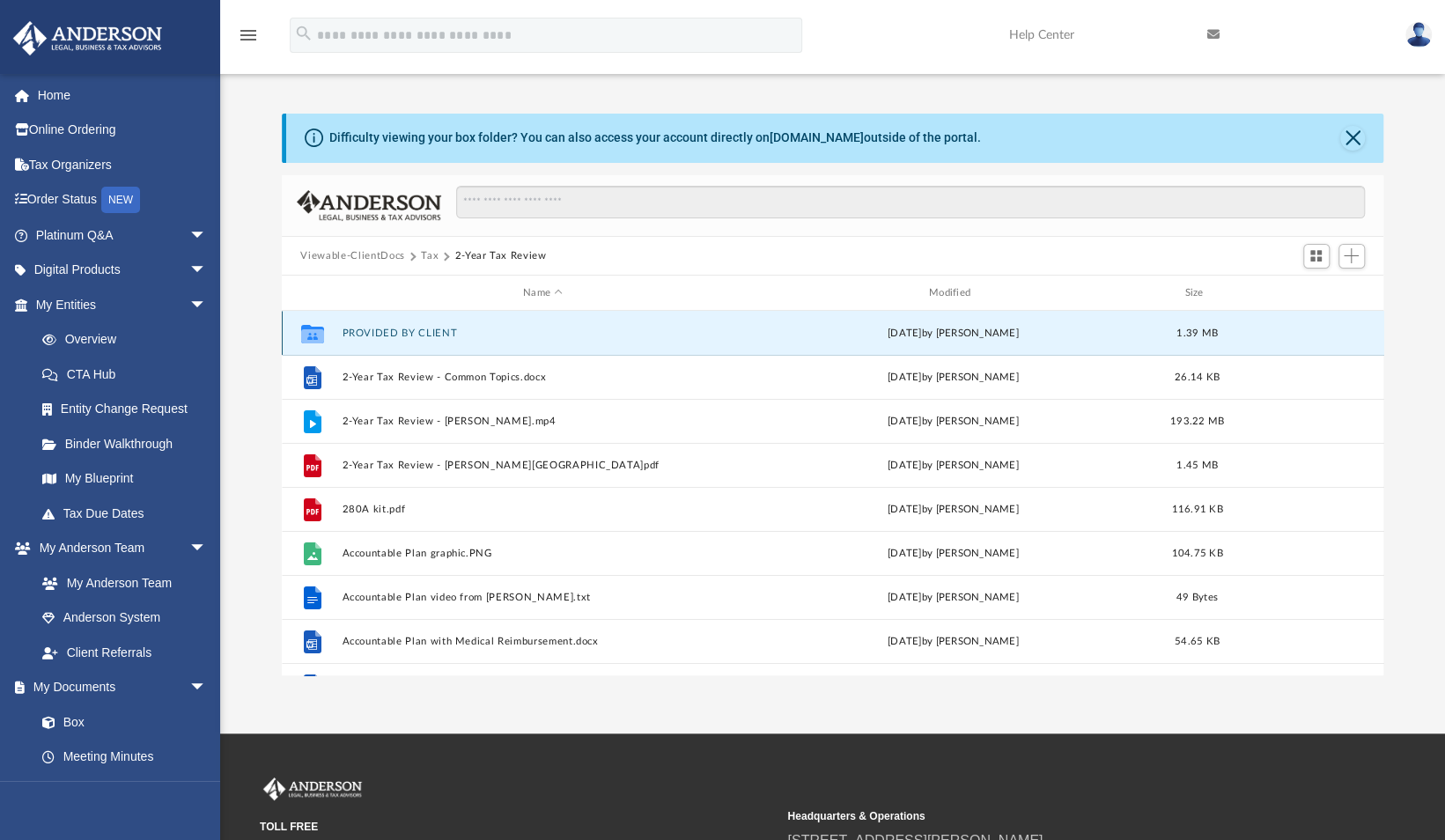
click at [394, 327] on button "PROVIDED BY CLIENT" at bounding box center [542, 333] width 402 height 12
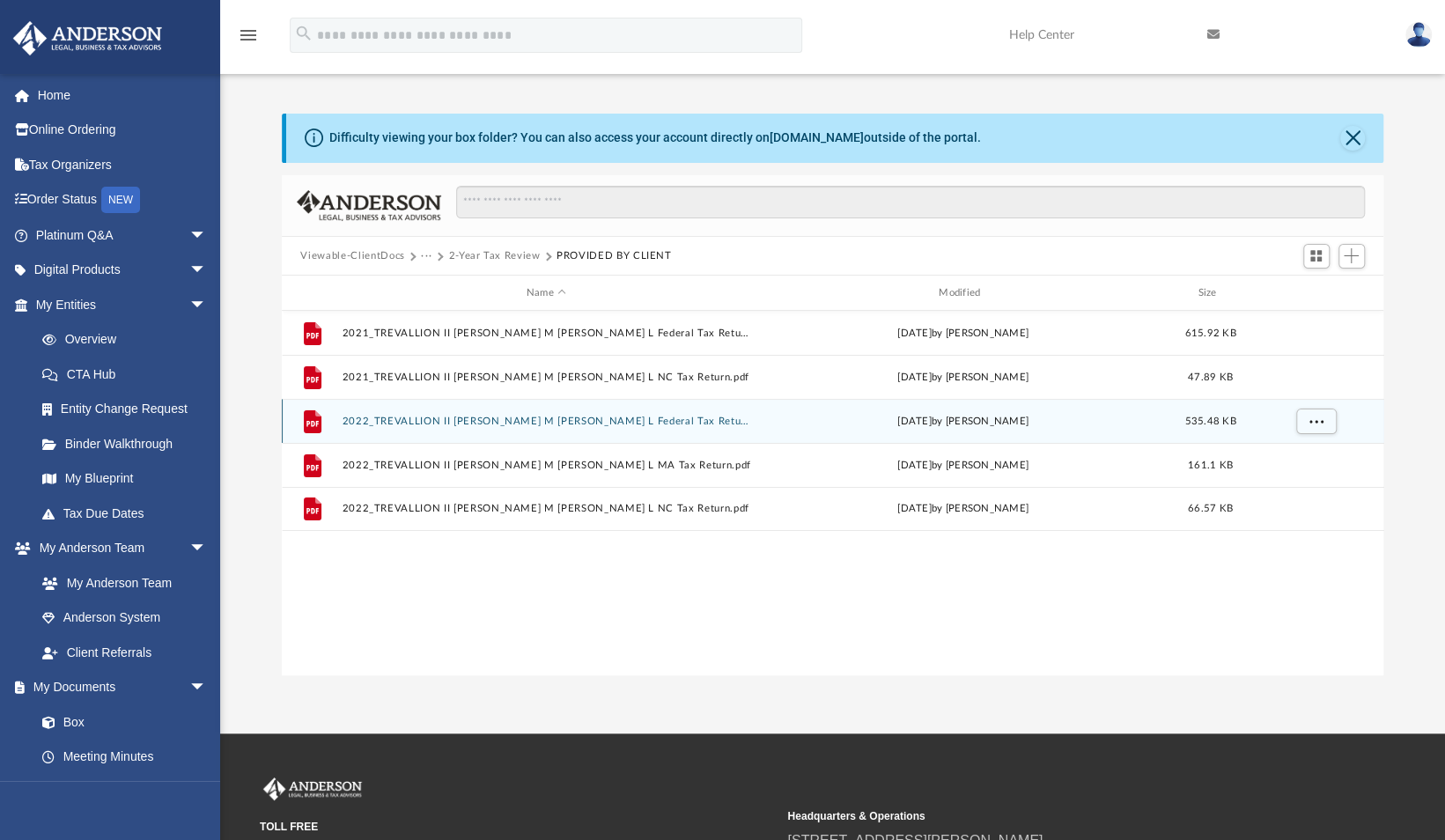
click at [563, 423] on button "2022_TREVALLION II DOUGLAS M MARTHA L Federal Tax Return.pdf" at bounding box center [546, 421] width 409 height 12
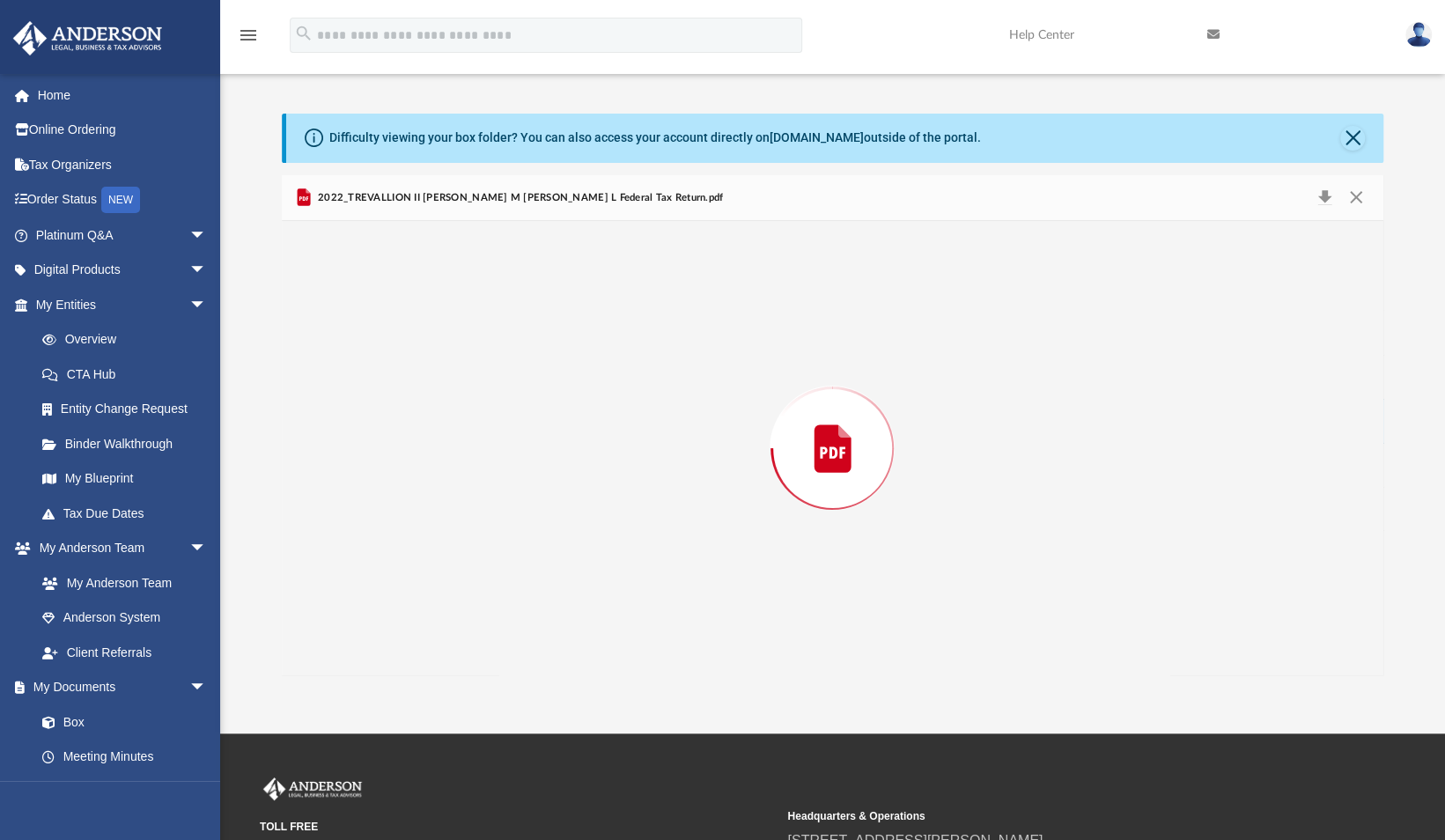
click at [563, 423] on div "Preview" at bounding box center [832, 448] width 1102 height 454
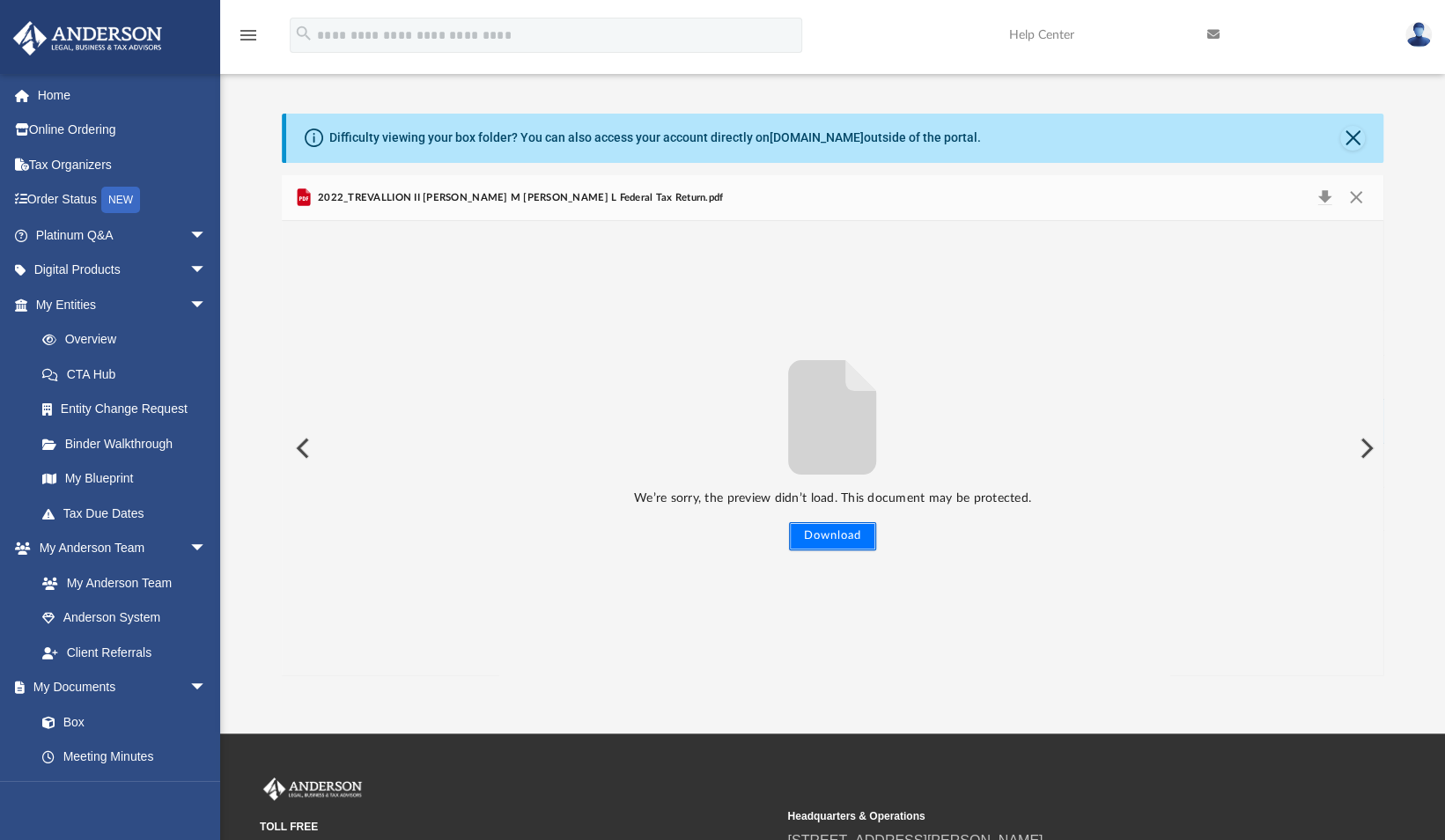
click at [816, 535] on button "Download" at bounding box center [832, 536] width 87 height 28
click at [1356, 197] on button "Close" at bounding box center [1356, 198] width 32 height 24
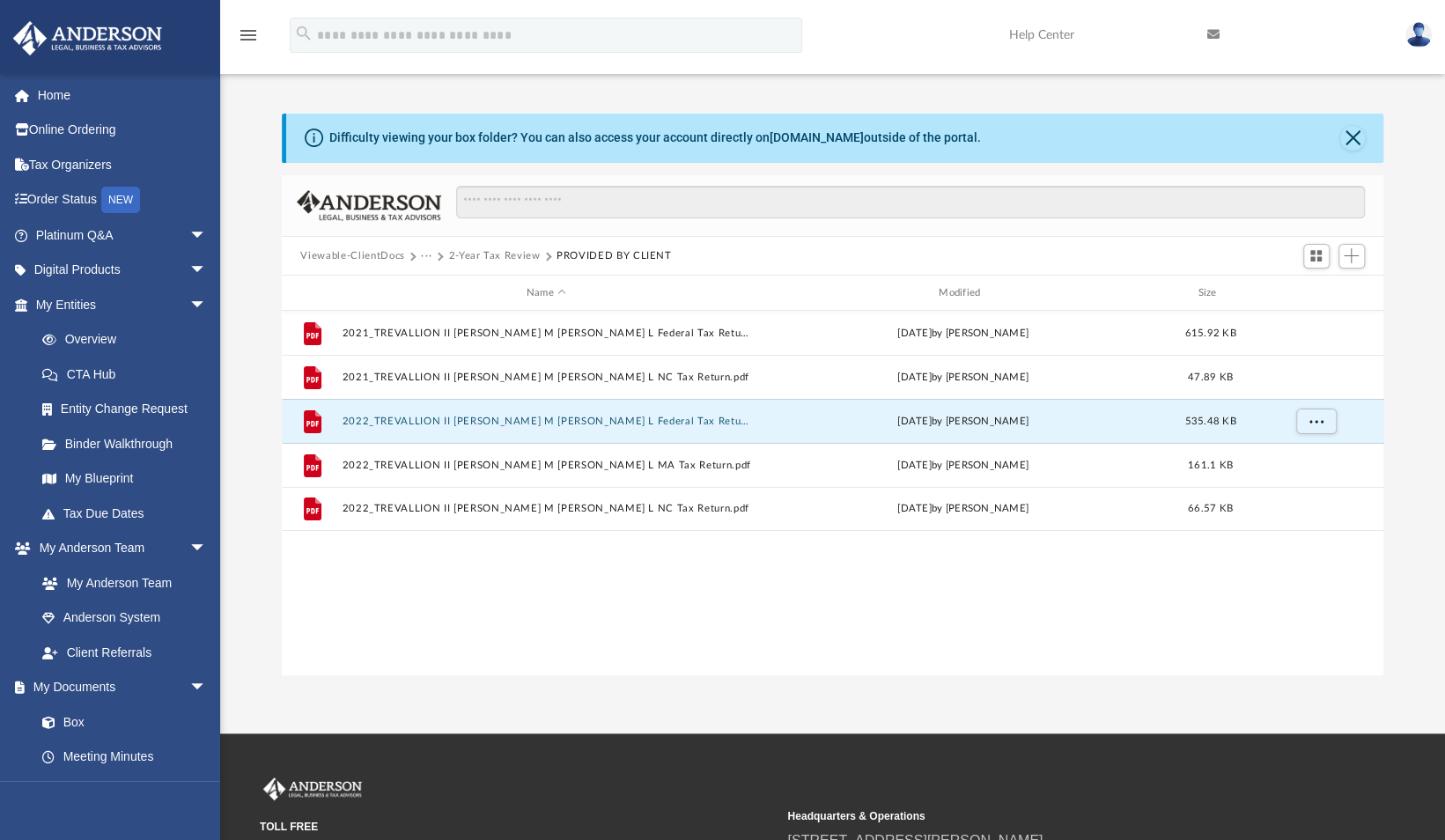
click at [476, 250] on button "2-Year Tax Review" at bounding box center [493, 256] width 91 height 16
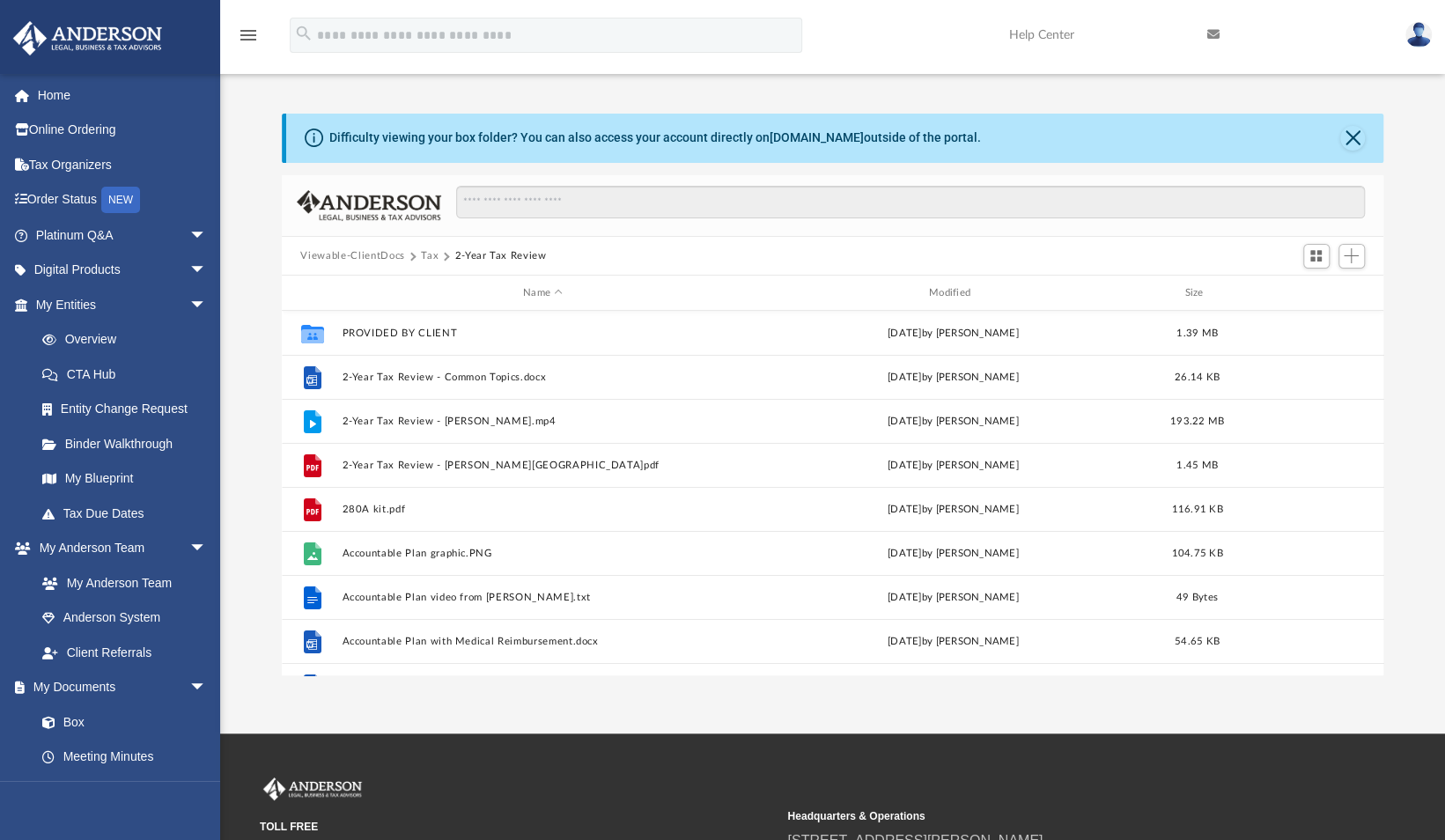
click at [430, 254] on button "Tax" at bounding box center [429, 256] width 17 height 16
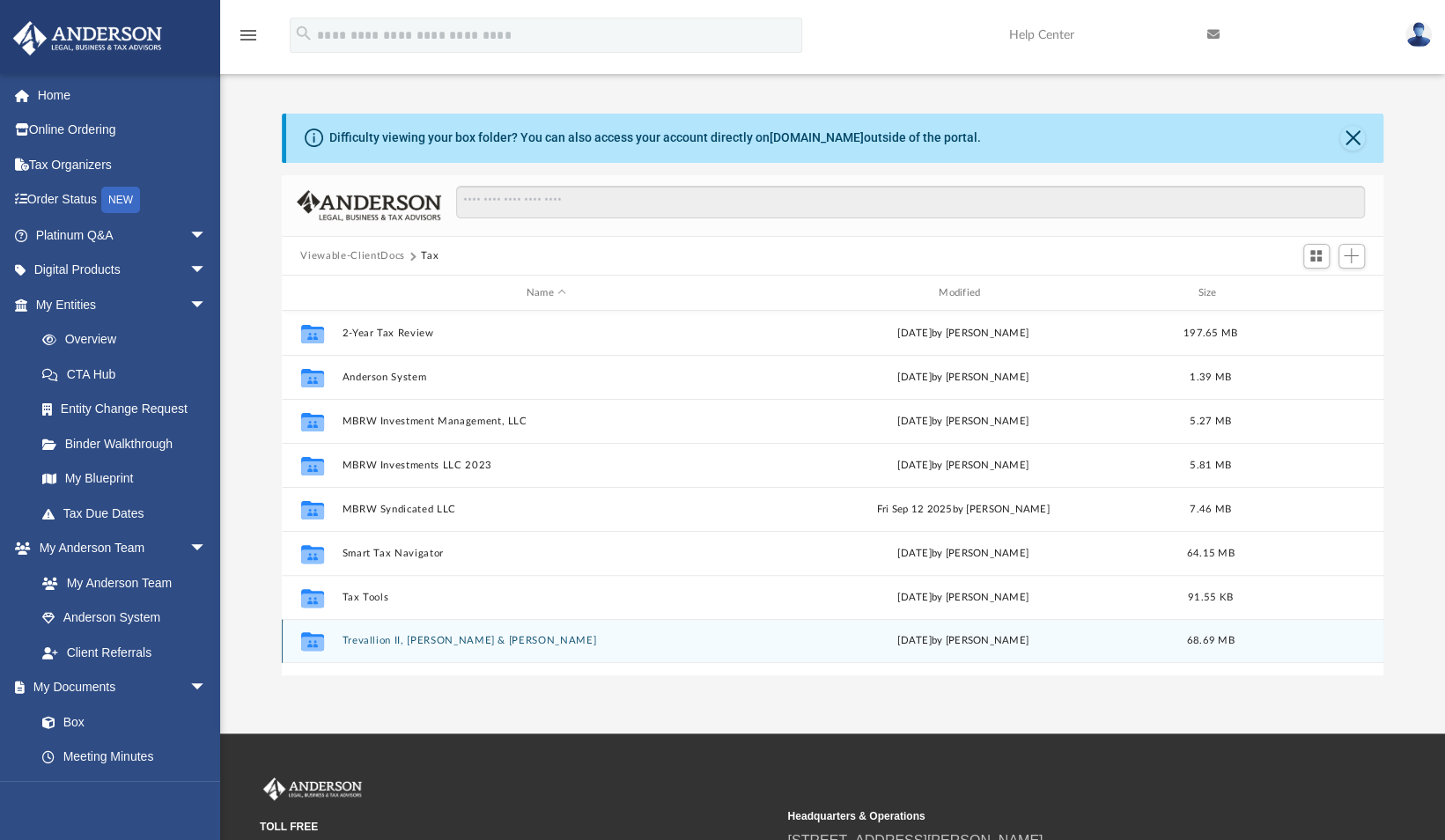
click at [423, 638] on button "Trevallion II, [PERSON_NAME] & [PERSON_NAME]" at bounding box center [546, 641] width 409 height 12
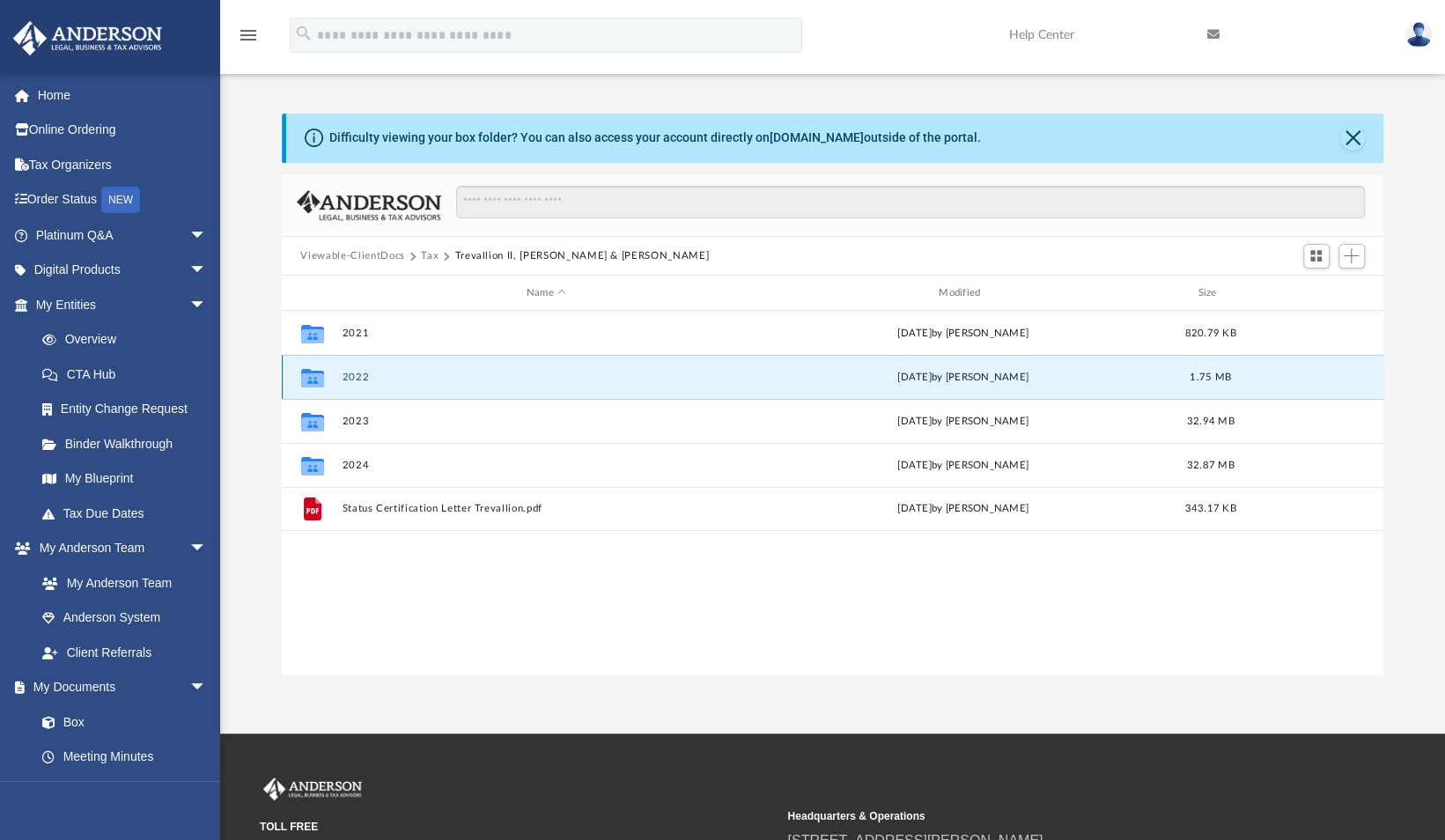
click at [393, 374] on button "2022" at bounding box center [546, 377] width 409 height 12
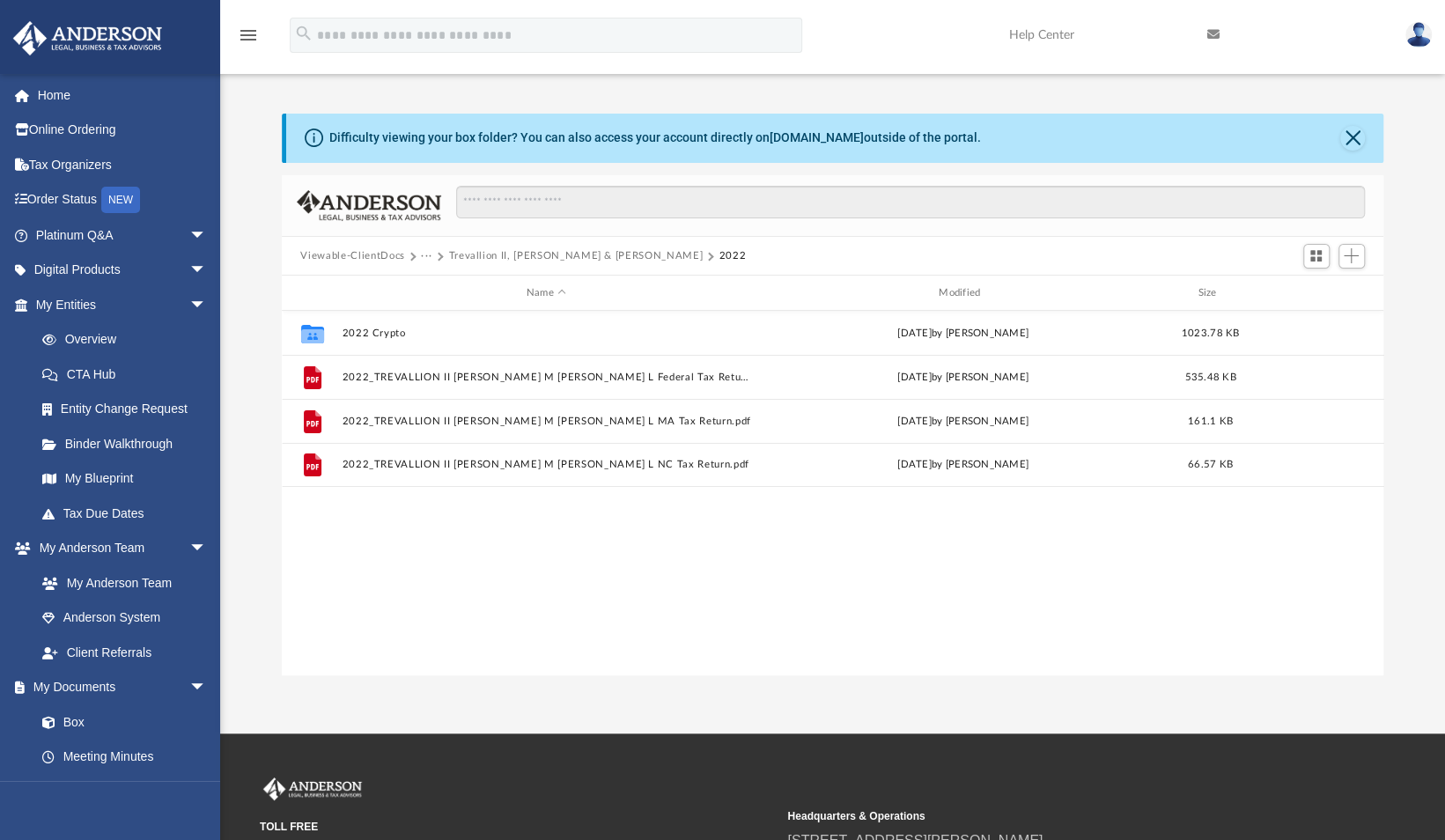
drag, startPoint x: 393, startPoint y: 374, endPoint x: 498, endPoint y: 255, distance: 158.7
click at [498, 255] on button "Trevallion II, [PERSON_NAME] & [PERSON_NAME]" at bounding box center [575, 256] width 255 height 16
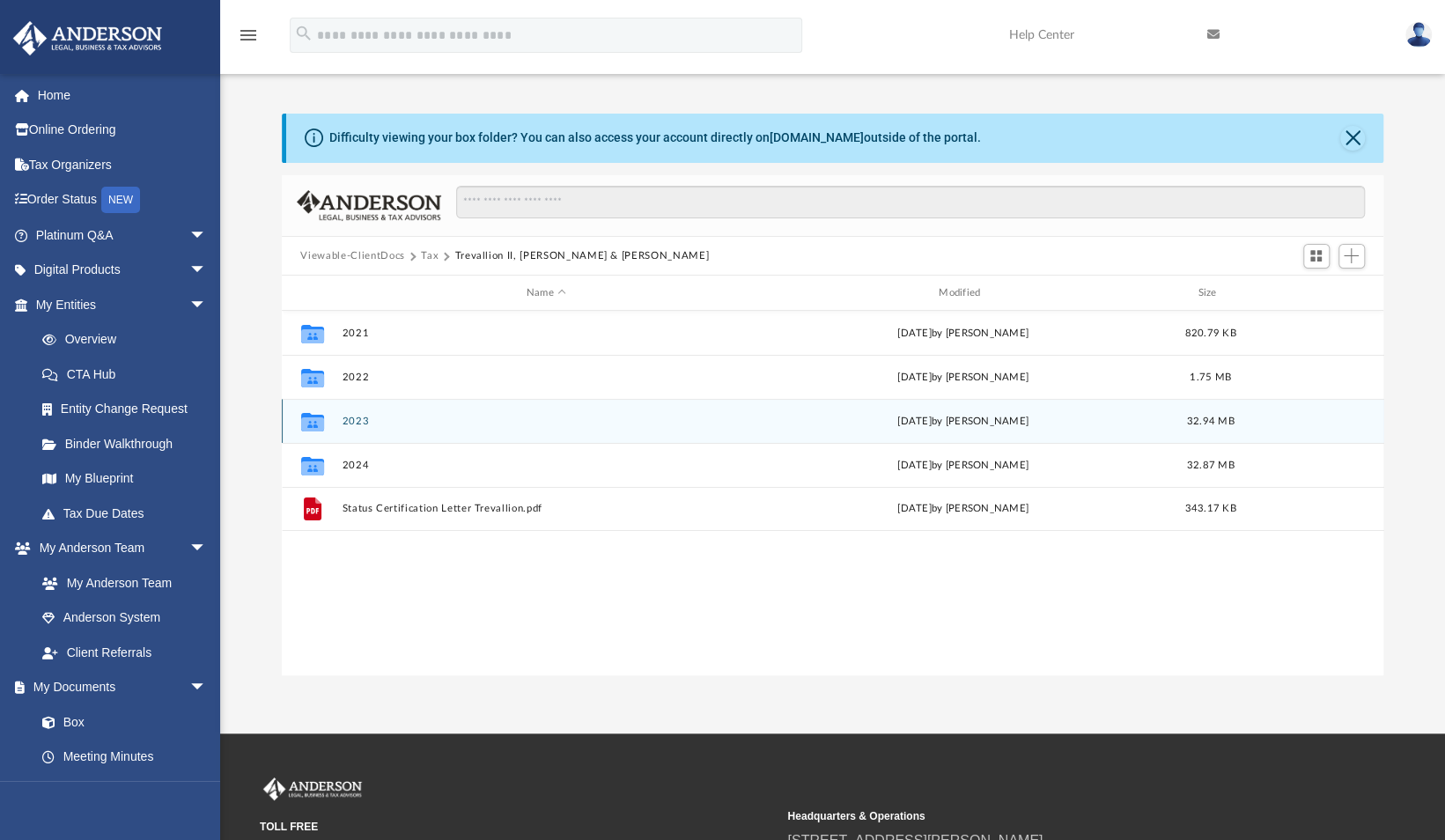
click at [375, 419] on button "2023" at bounding box center [546, 421] width 409 height 12
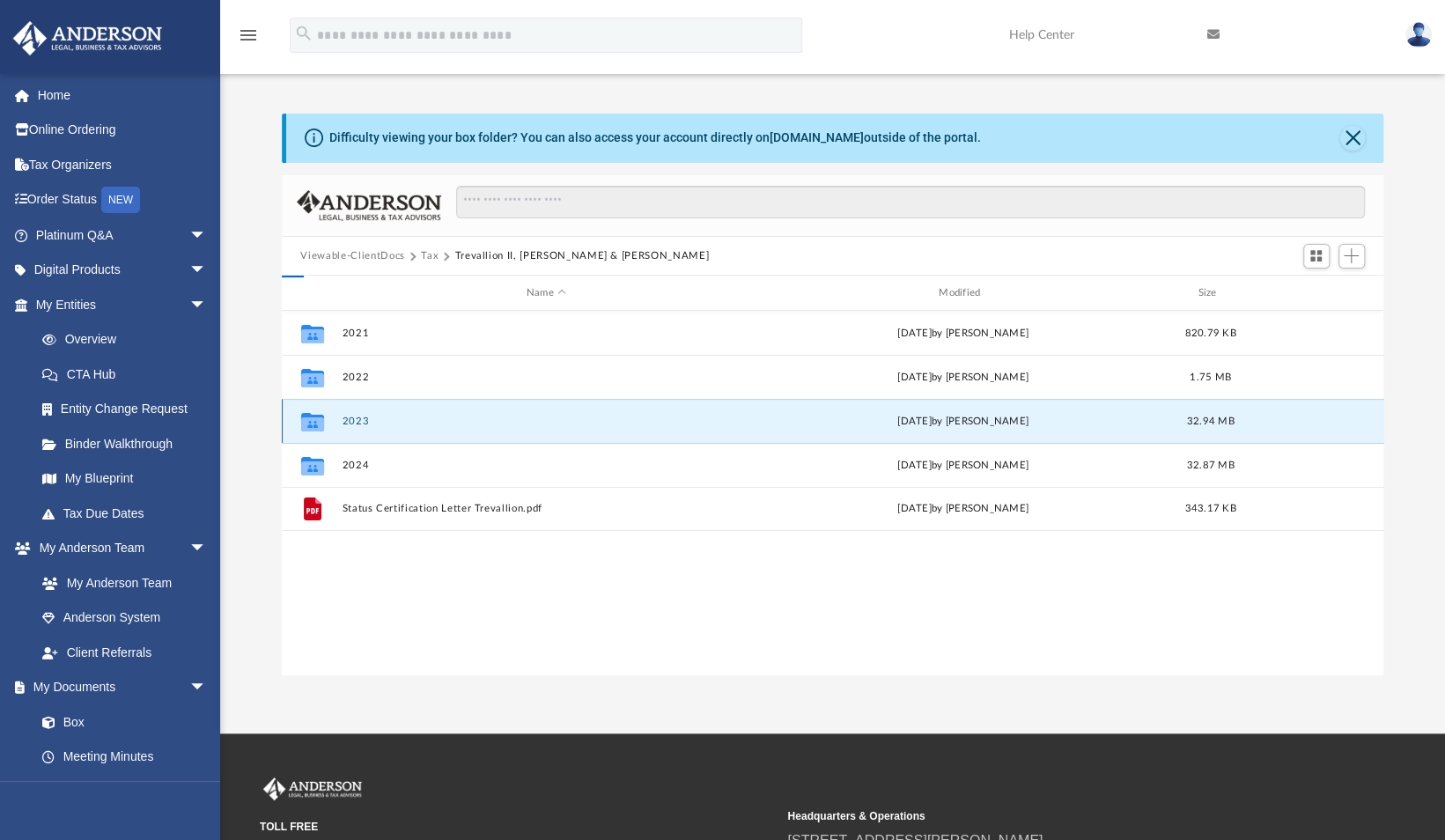
click at [375, 419] on button "2023" at bounding box center [546, 421] width 409 height 12
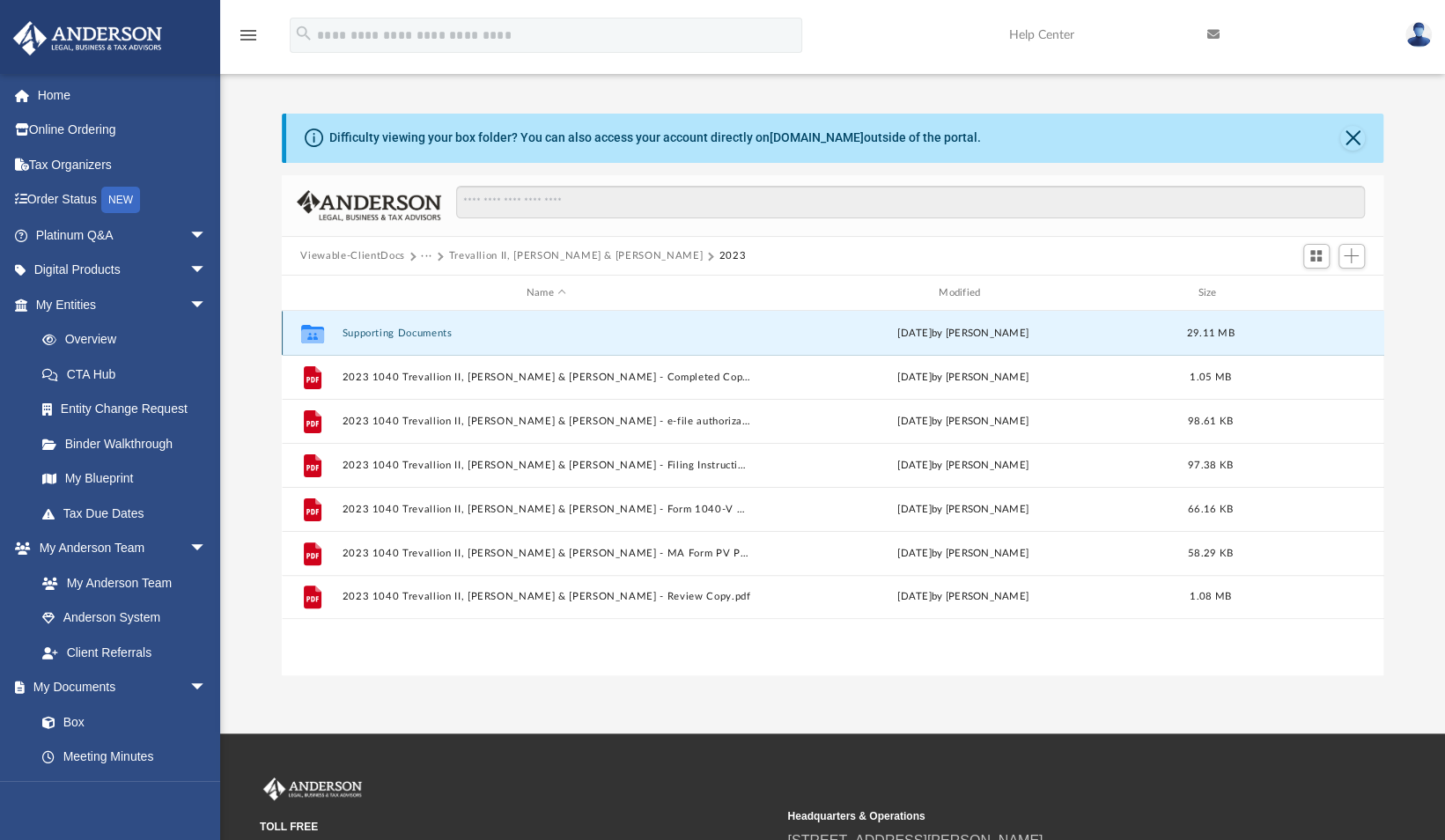
drag, startPoint x: 375, startPoint y: 419, endPoint x: 424, endPoint y: 334, distance: 98.1
click at [424, 334] on button "Supporting Documents" at bounding box center [546, 333] width 409 height 12
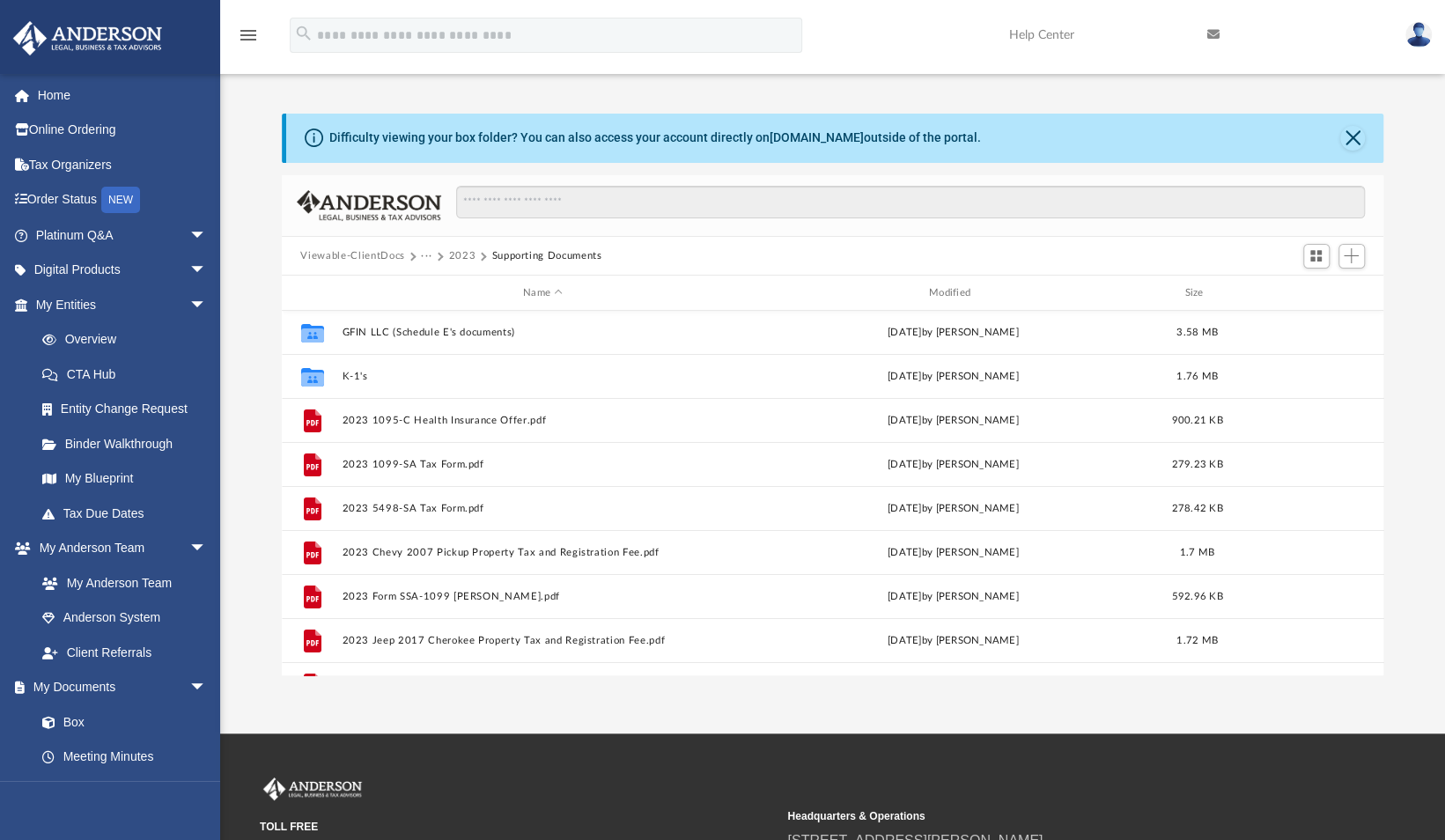
scroll to position [0, 0]
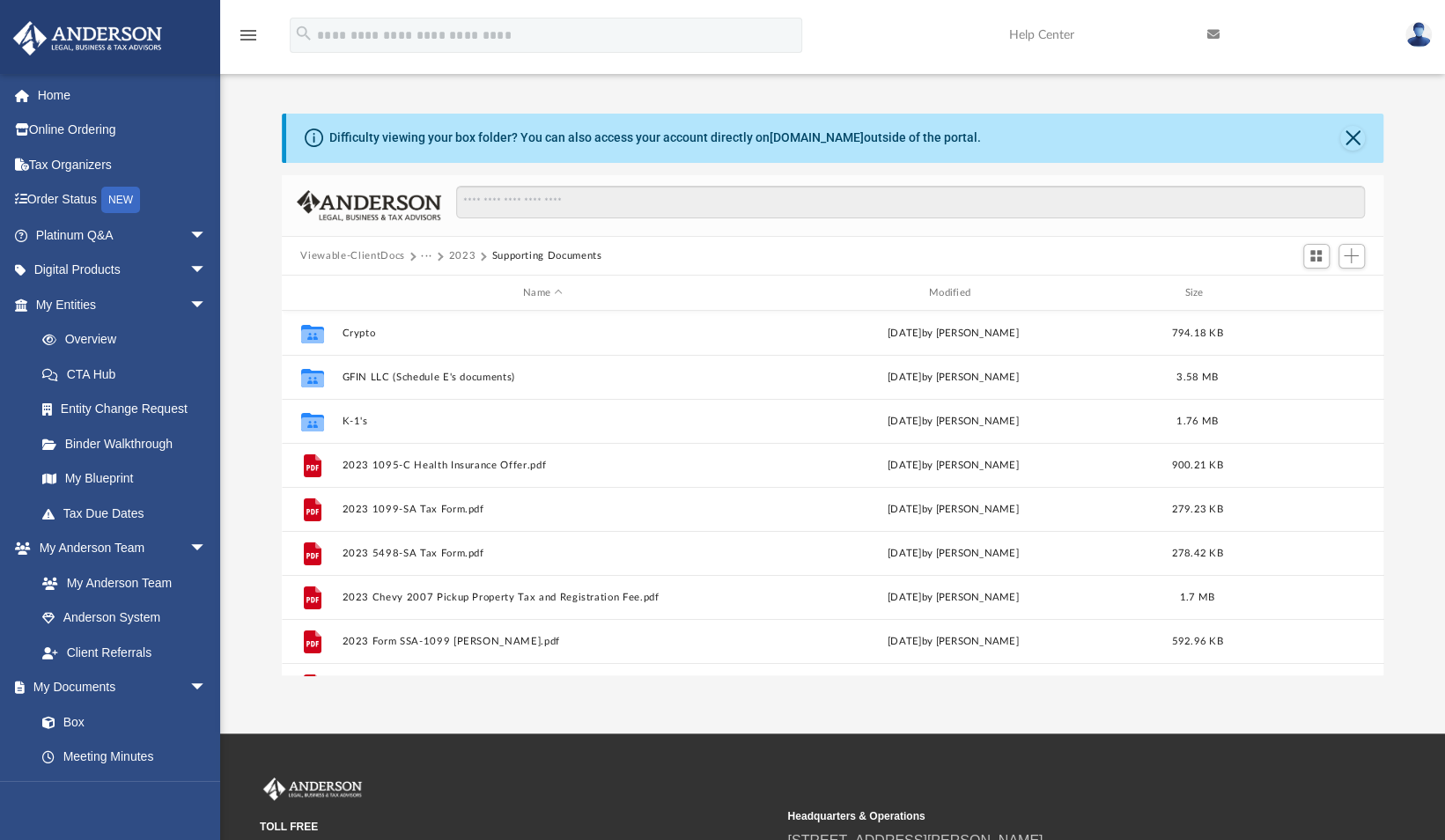
click at [455, 256] on button "2023" at bounding box center [461, 256] width 27 height 16
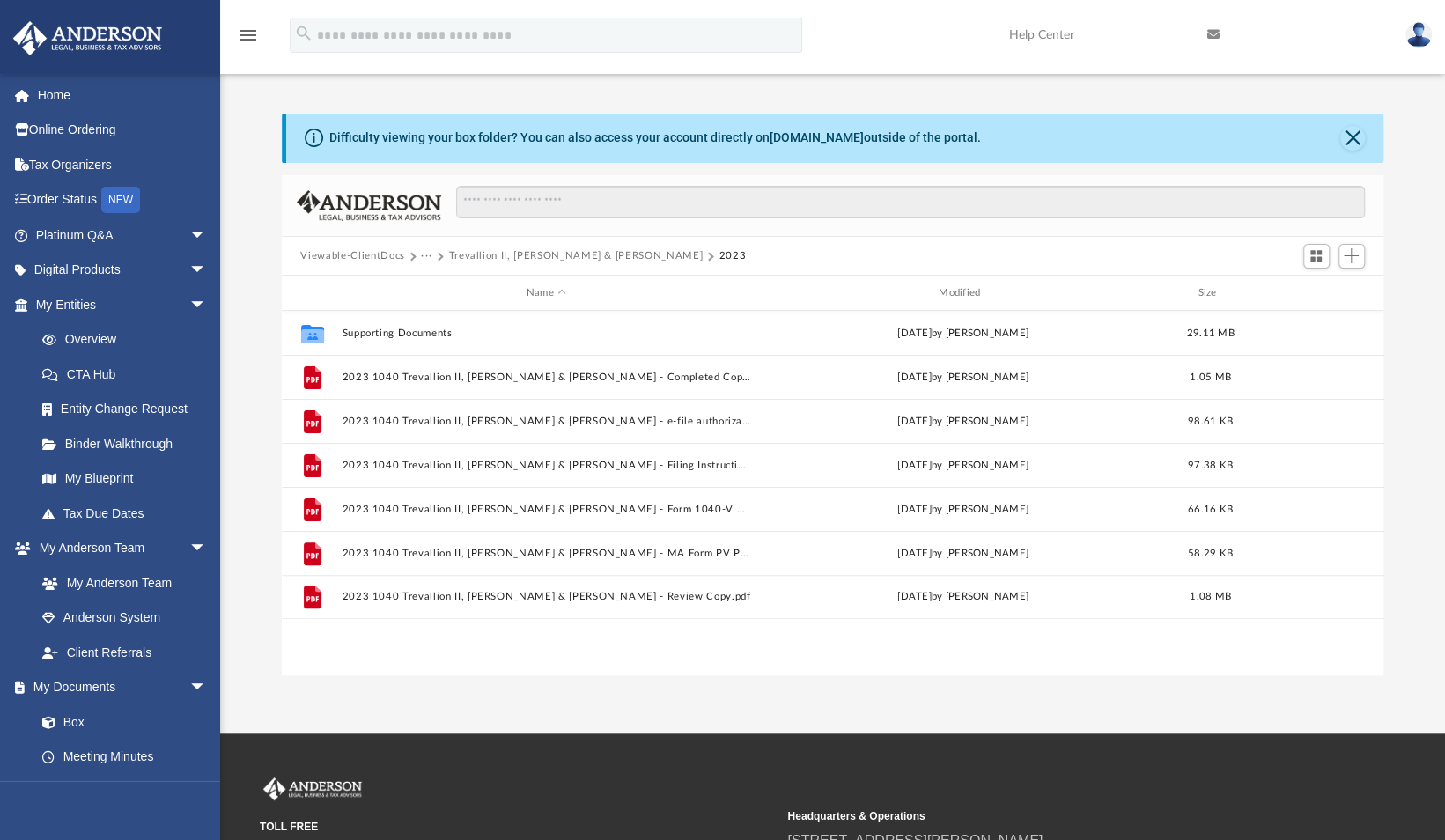
click at [505, 254] on button "Trevallion II, [PERSON_NAME] & [PERSON_NAME]" at bounding box center [575, 256] width 255 height 16
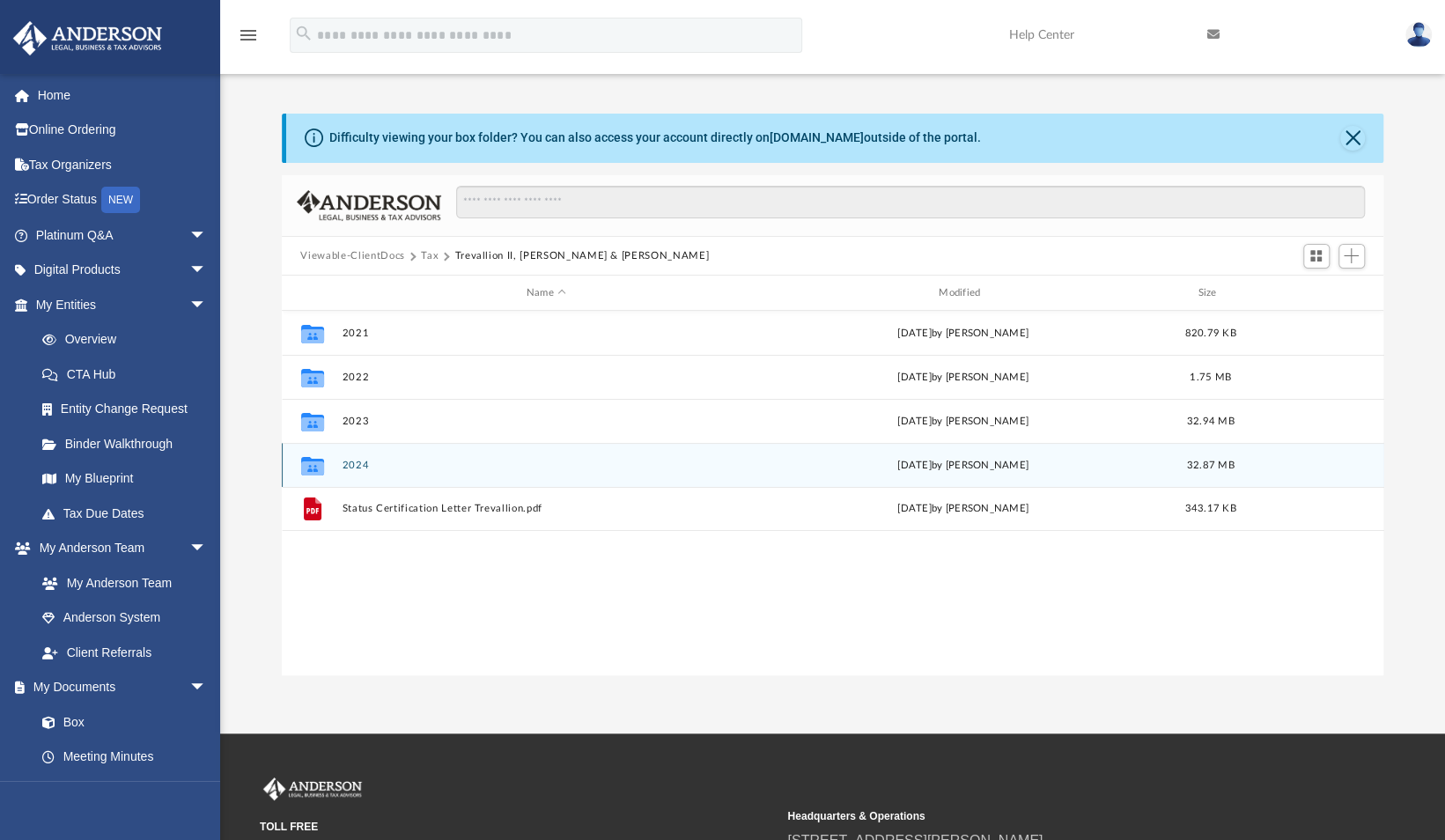
click at [362, 456] on div "Collaborated Folder 2024 Fri Sep 26 2025 by Jasmine Splunge 32.87 MB" at bounding box center [832, 464] width 1102 height 44
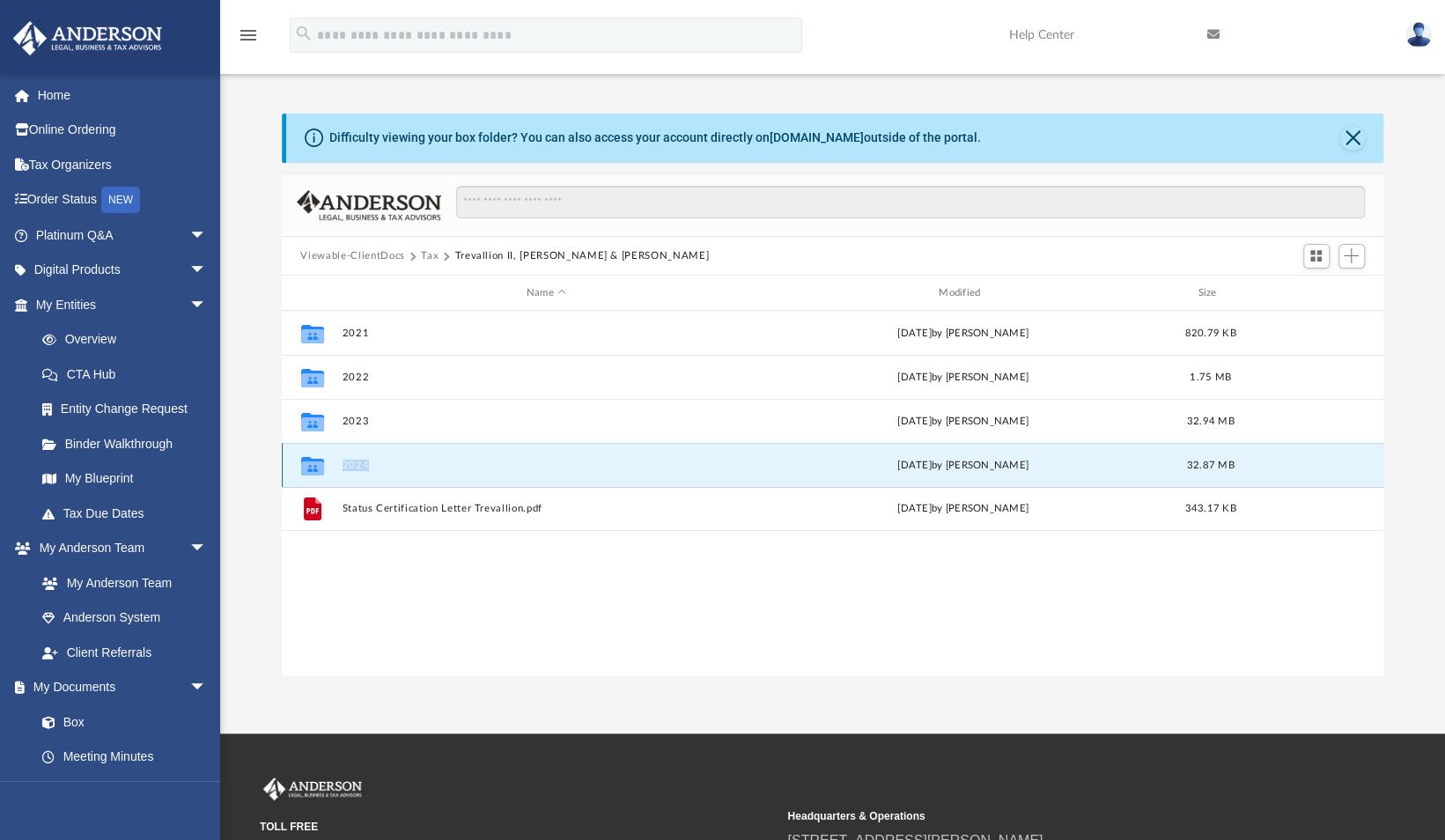
click at [362, 456] on div "Collaborated Folder 2024 Fri Sep 26 2025 by Jasmine Splunge 32.87 MB" at bounding box center [832, 464] width 1102 height 44
click at [356, 461] on button "2024" at bounding box center [546, 465] width 409 height 12
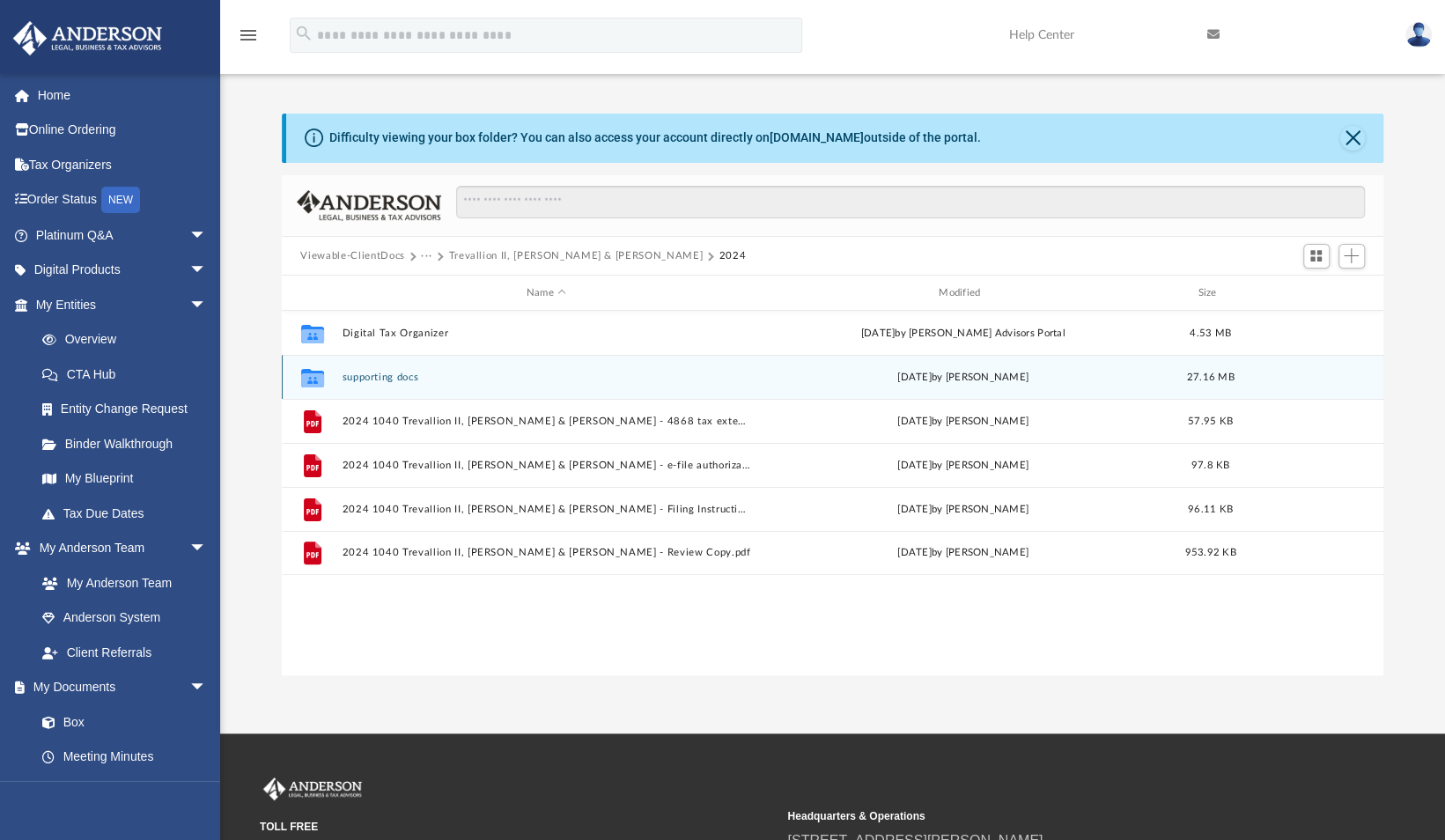
click at [353, 379] on button "supporting docs" at bounding box center [546, 377] width 409 height 12
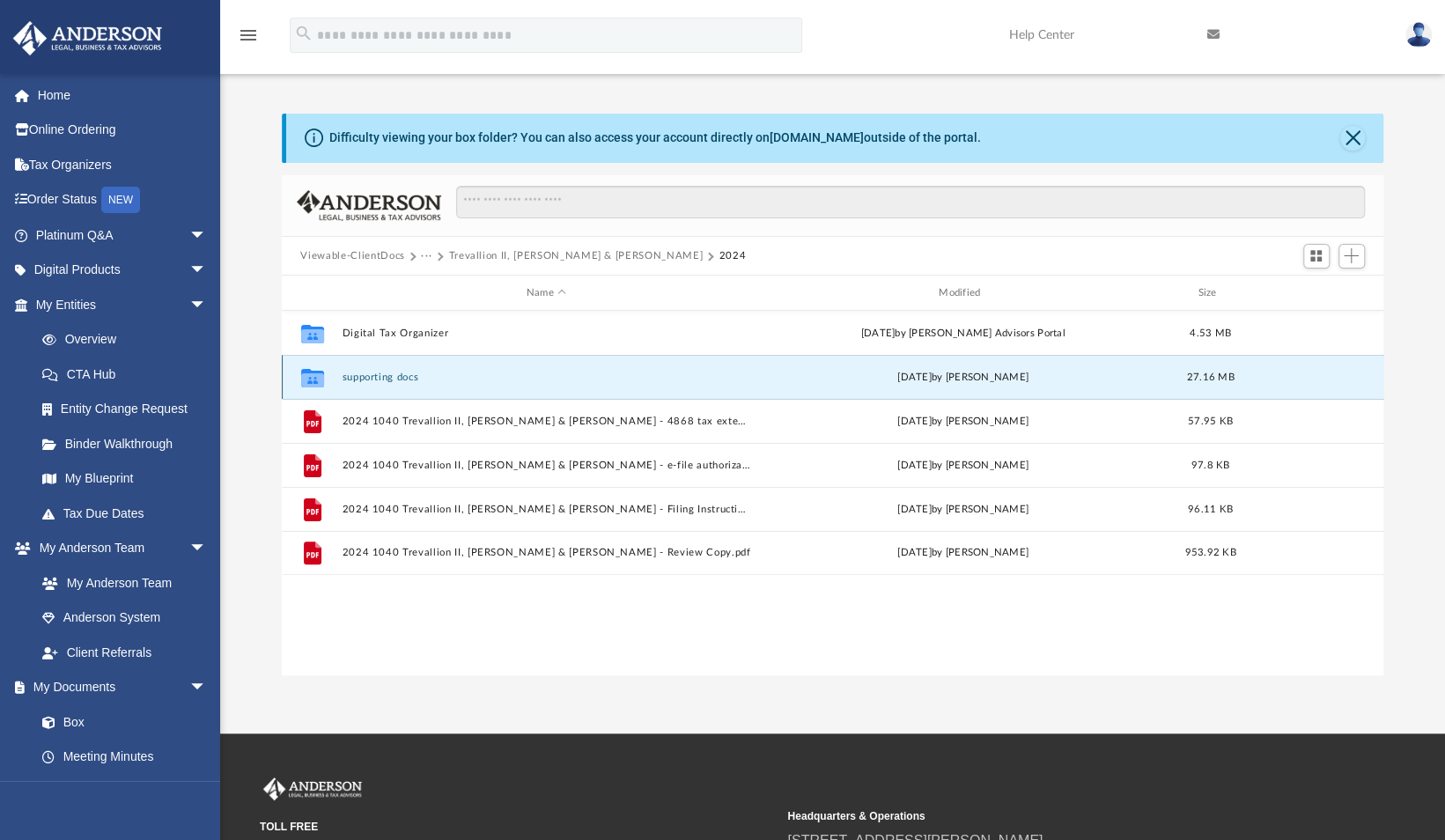
click at [353, 379] on button "supporting docs" at bounding box center [546, 377] width 409 height 12
click at [366, 371] on button "supporting docs" at bounding box center [546, 377] width 409 height 12
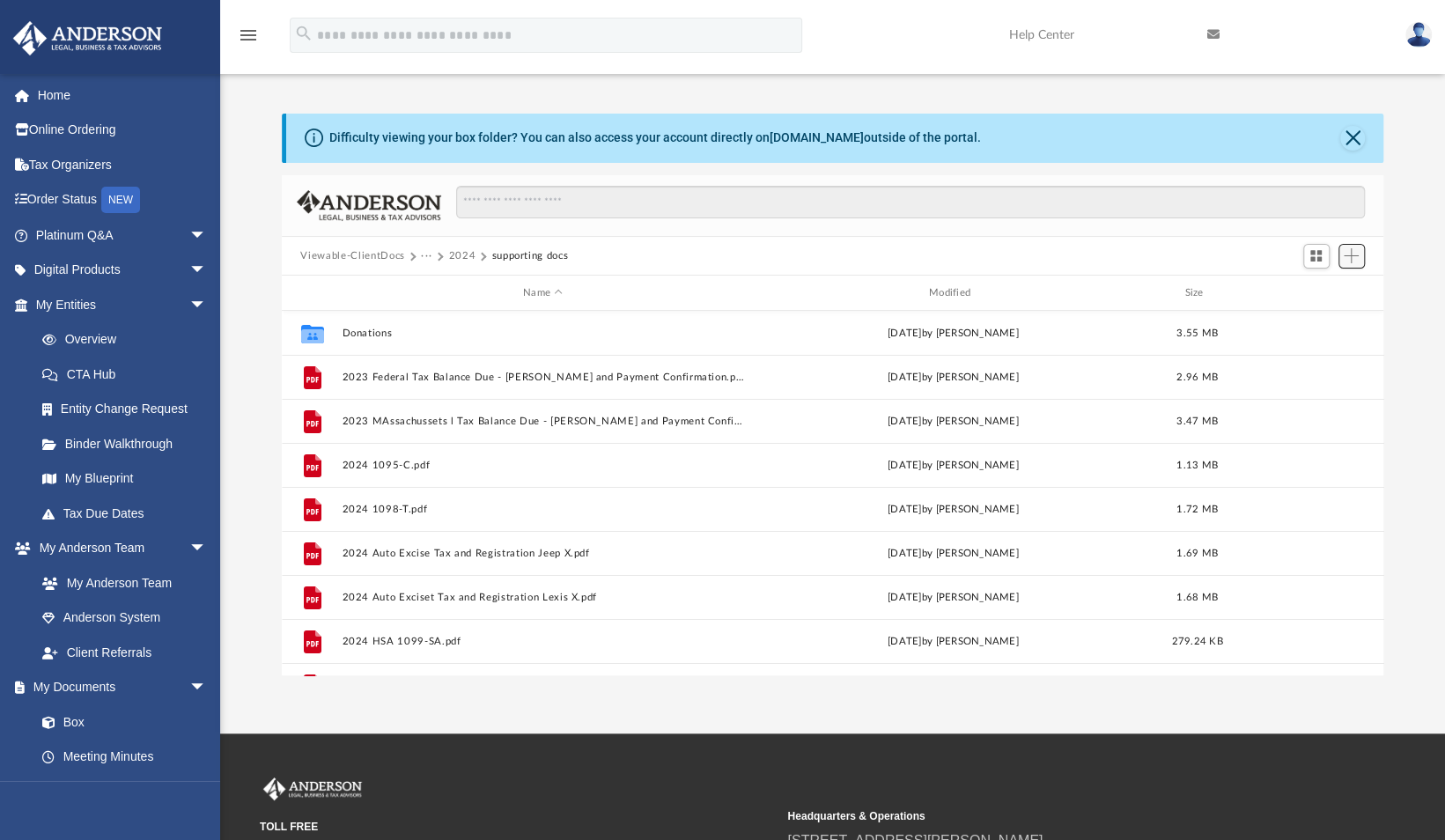
click at [1345, 252] on span "Add" at bounding box center [1350, 255] width 15 height 15
click at [1318, 319] on li "New Folder" at bounding box center [1326, 318] width 56 height 18
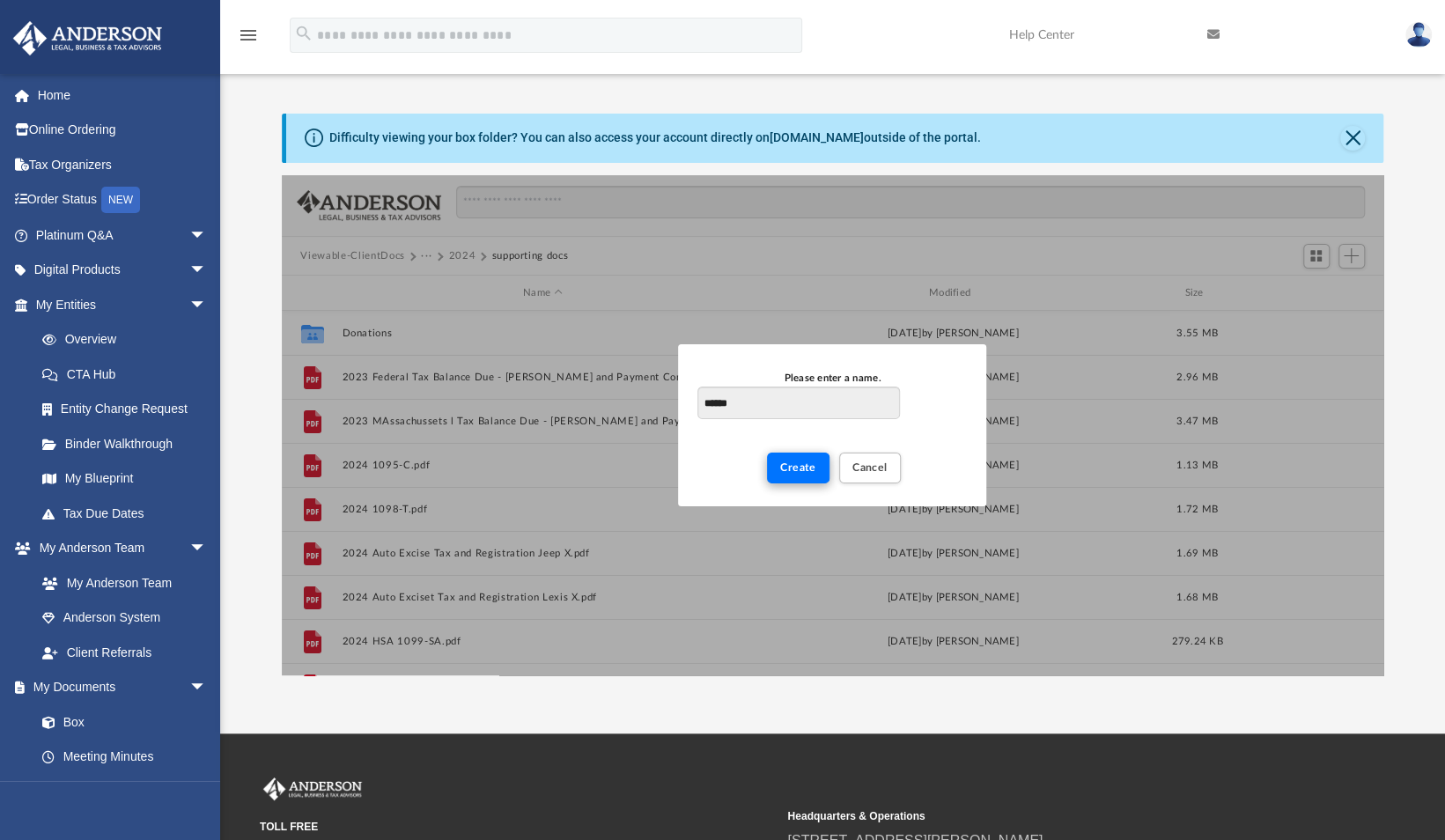
type input "******"
click at [795, 465] on span "Create" at bounding box center [798, 467] width 36 height 11
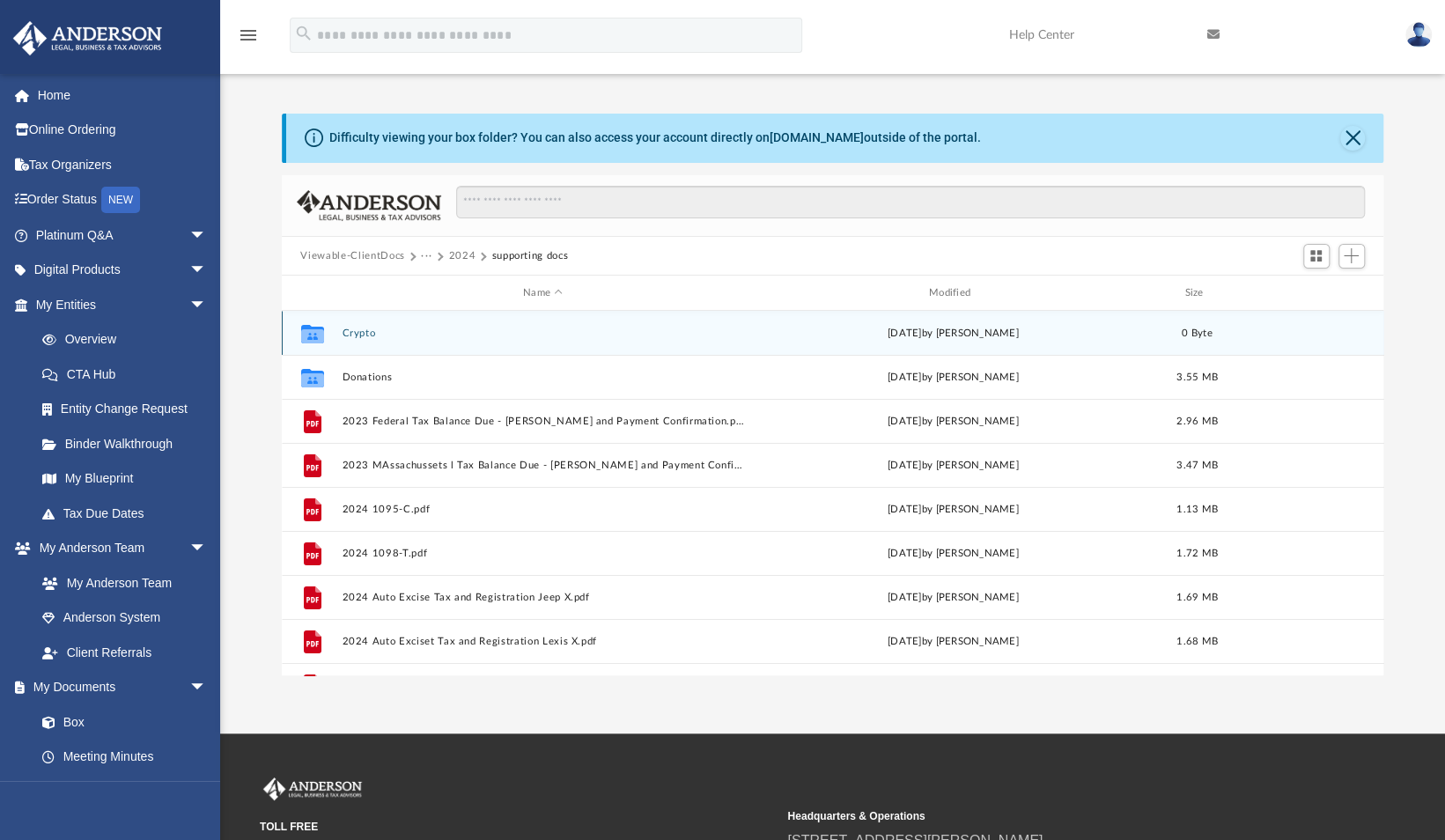
click at [363, 322] on div "Collaborated Folder Crypto today by Douglas Trevallion 0 Byte" at bounding box center [832, 332] width 1102 height 44
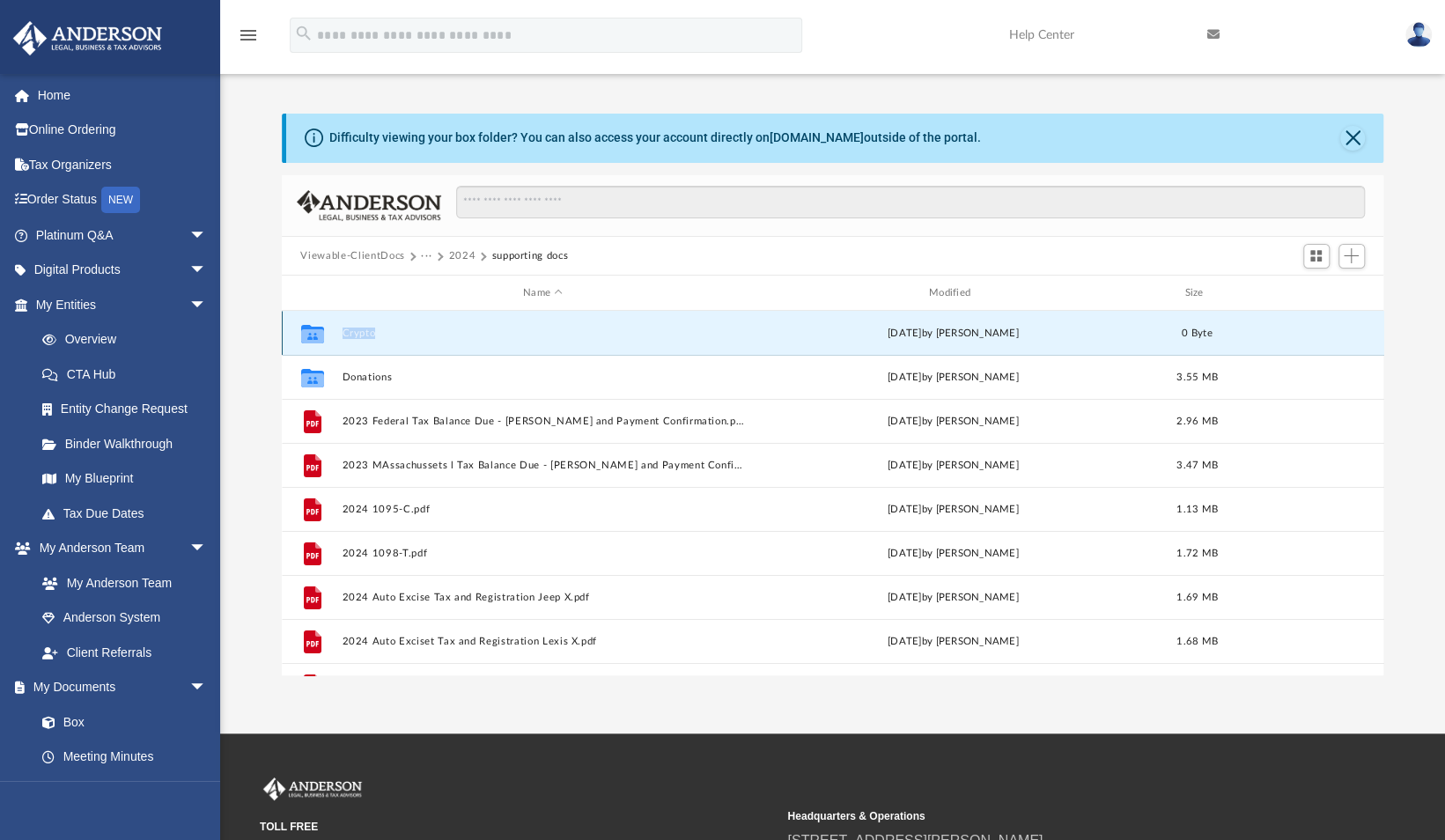
click at [363, 322] on div "Collaborated Folder Crypto today by Douglas Trevallion 0 Byte" at bounding box center [832, 332] width 1102 height 44
drag, startPoint x: 363, startPoint y: 322, endPoint x: 358, endPoint y: 331, distance: 10.3
click at [358, 331] on button "Crypto" at bounding box center [542, 333] width 402 height 12
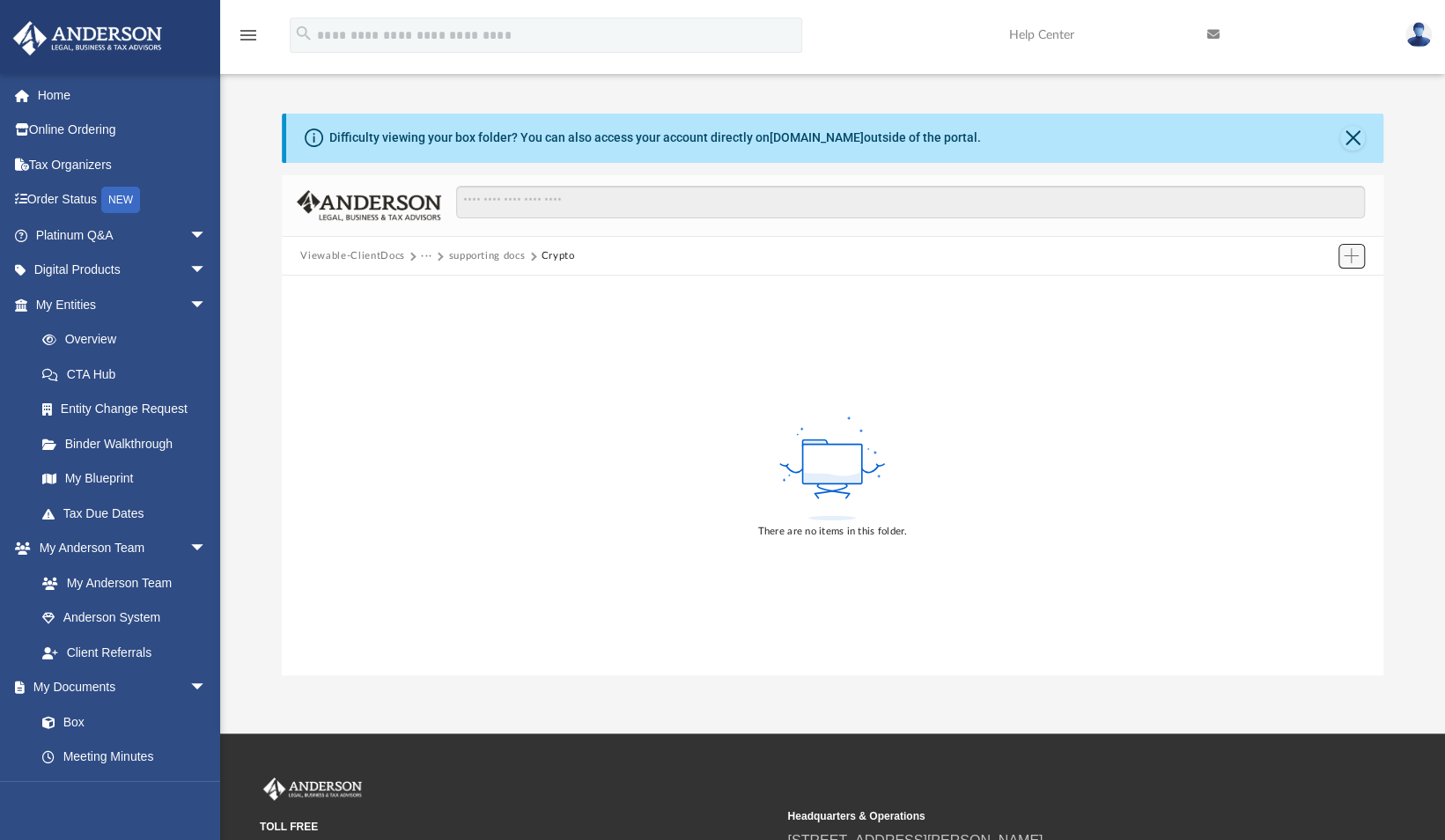
click at [1351, 255] on span "Add" at bounding box center [1350, 255] width 15 height 15
click at [1320, 286] on li "Upload" at bounding box center [1326, 291] width 56 height 18
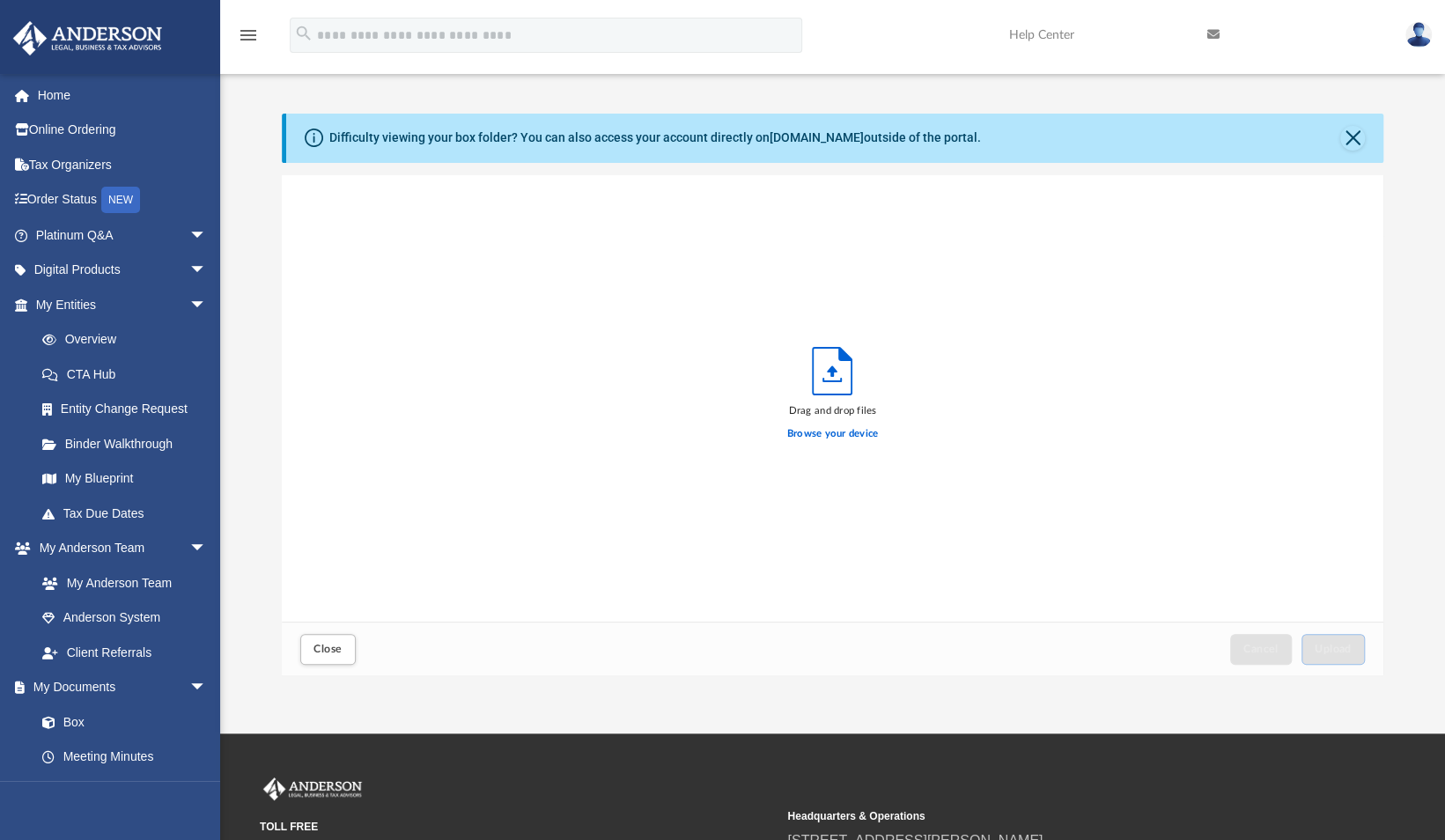
scroll to position [433, 1088]
click at [830, 431] on label "Browse your device" at bounding box center [832, 434] width 91 height 16
click at [0, 0] on input "Browse your device" at bounding box center [0, 0] width 0 height 0
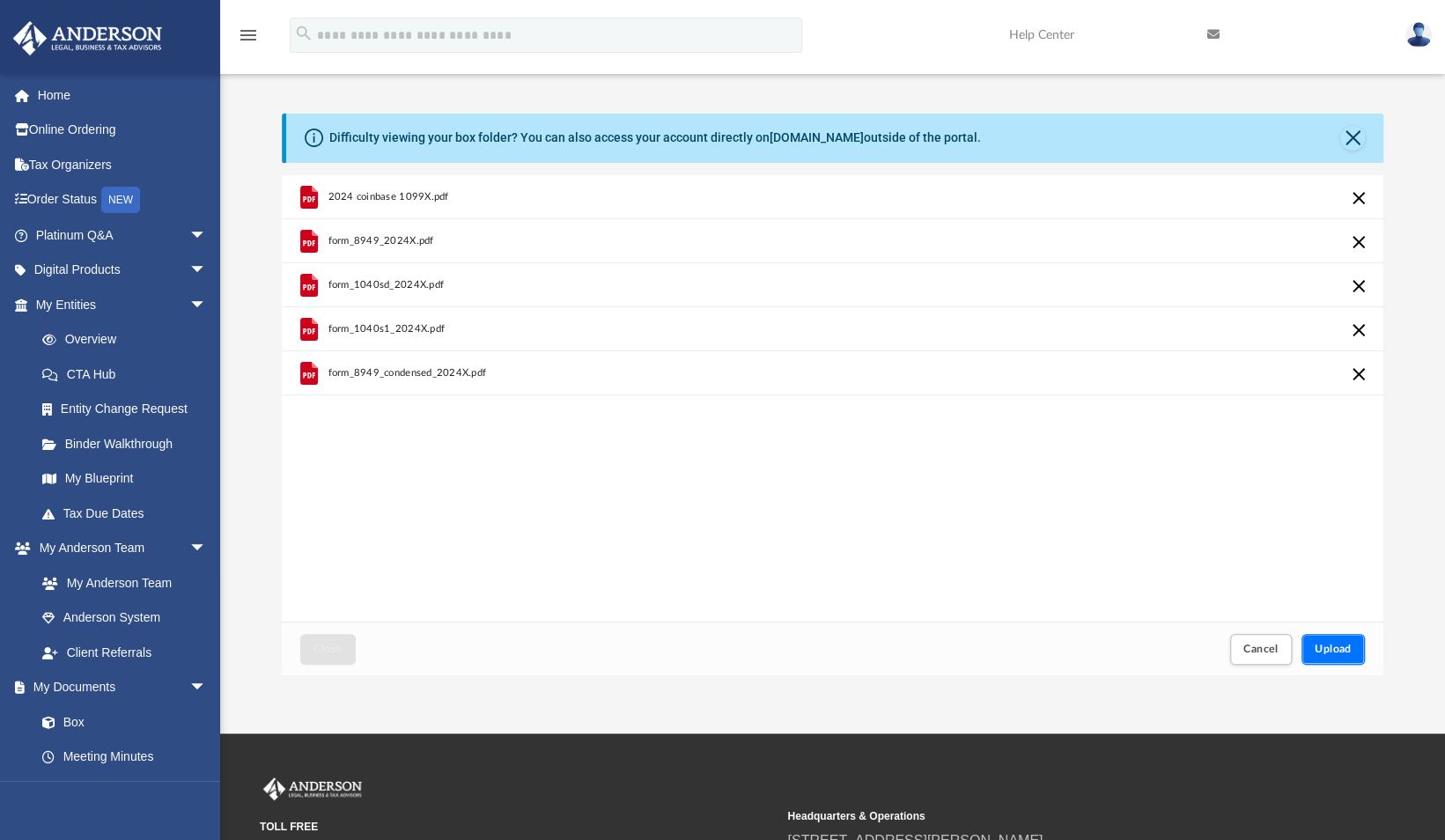
click at [1336, 640] on button "Upload" at bounding box center [1333, 649] width 63 height 31
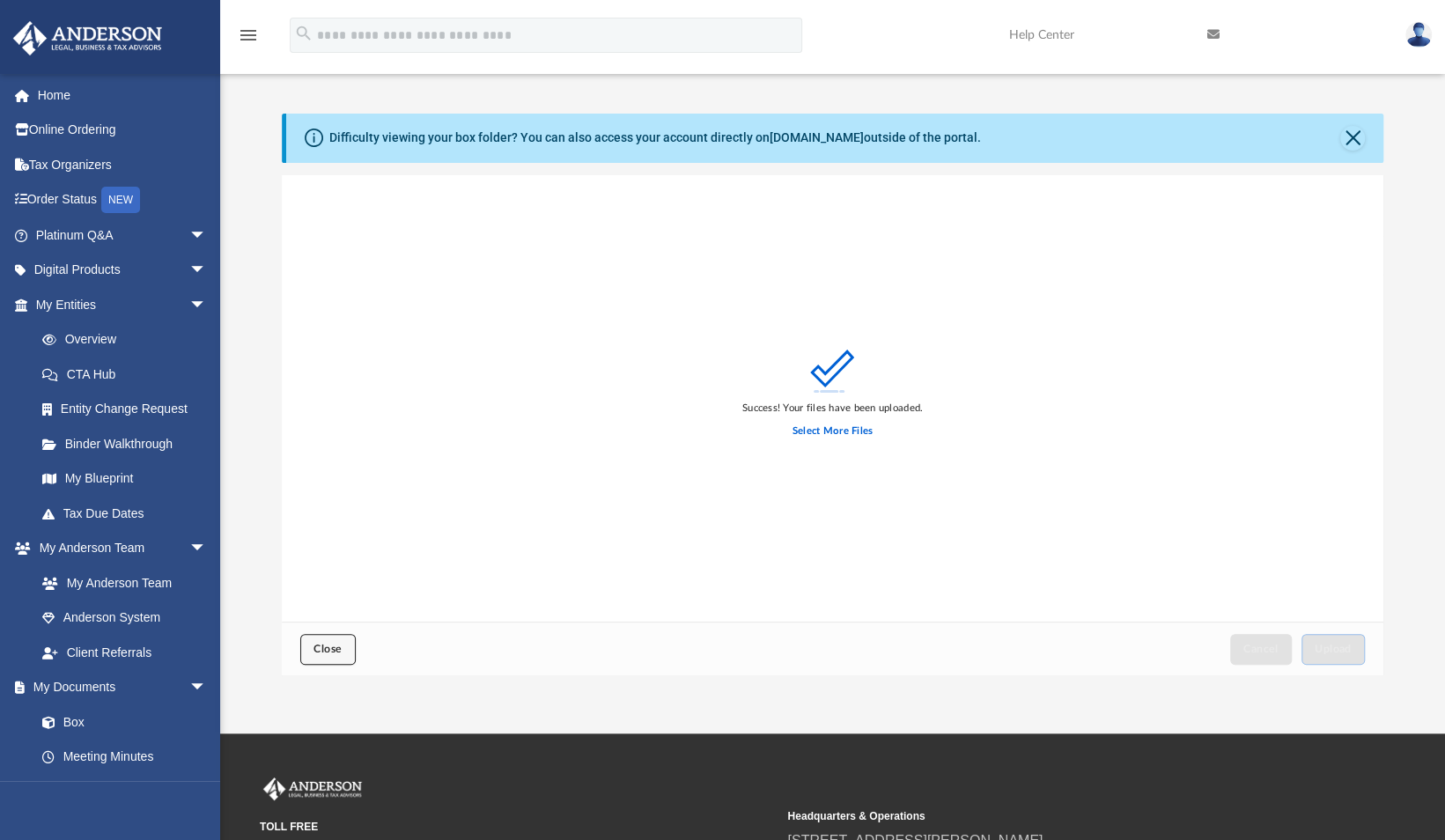
click at [325, 646] on span "Close" at bounding box center [327, 648] width 28 height 11
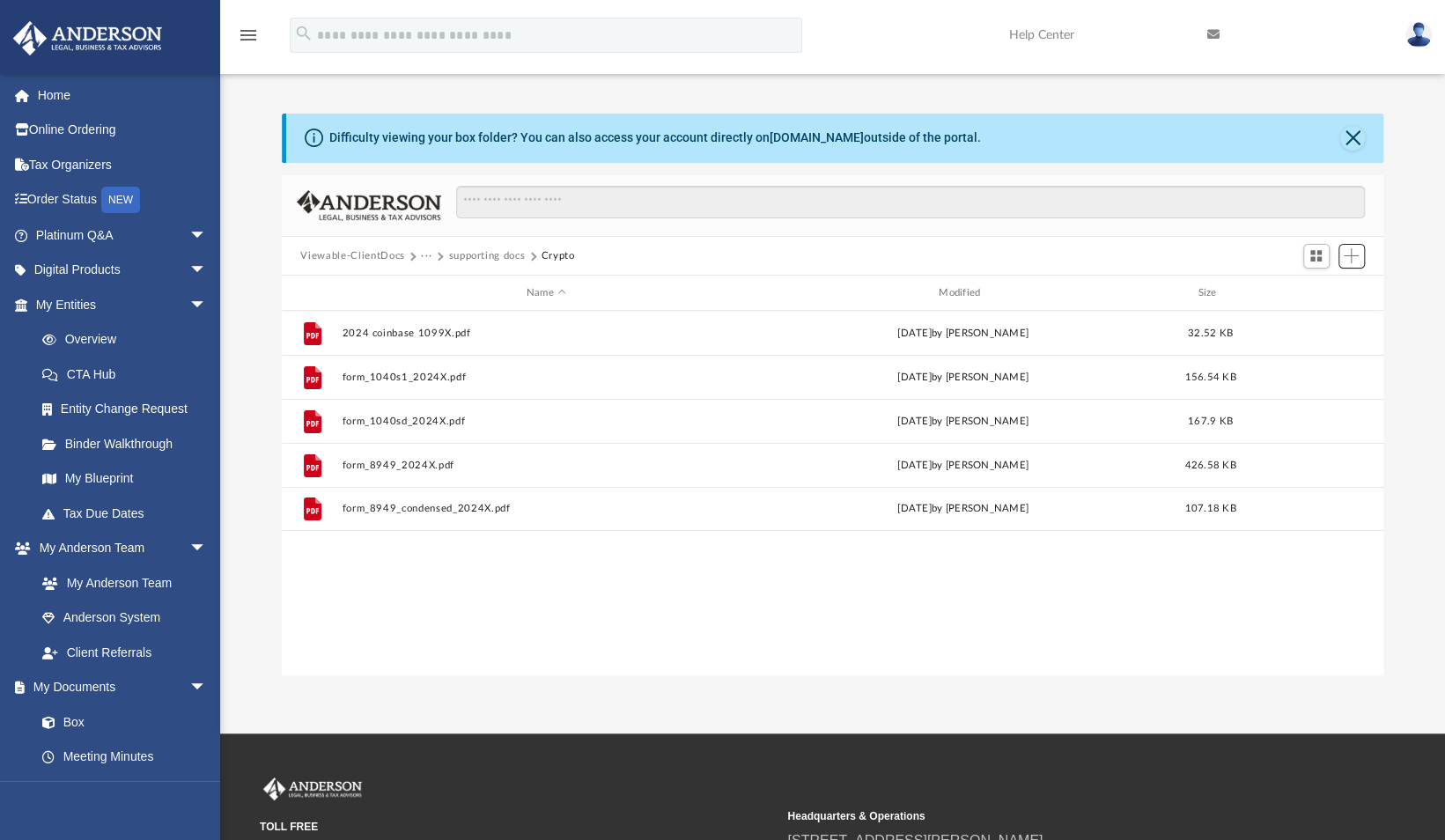
scroll to position [387, 1088]
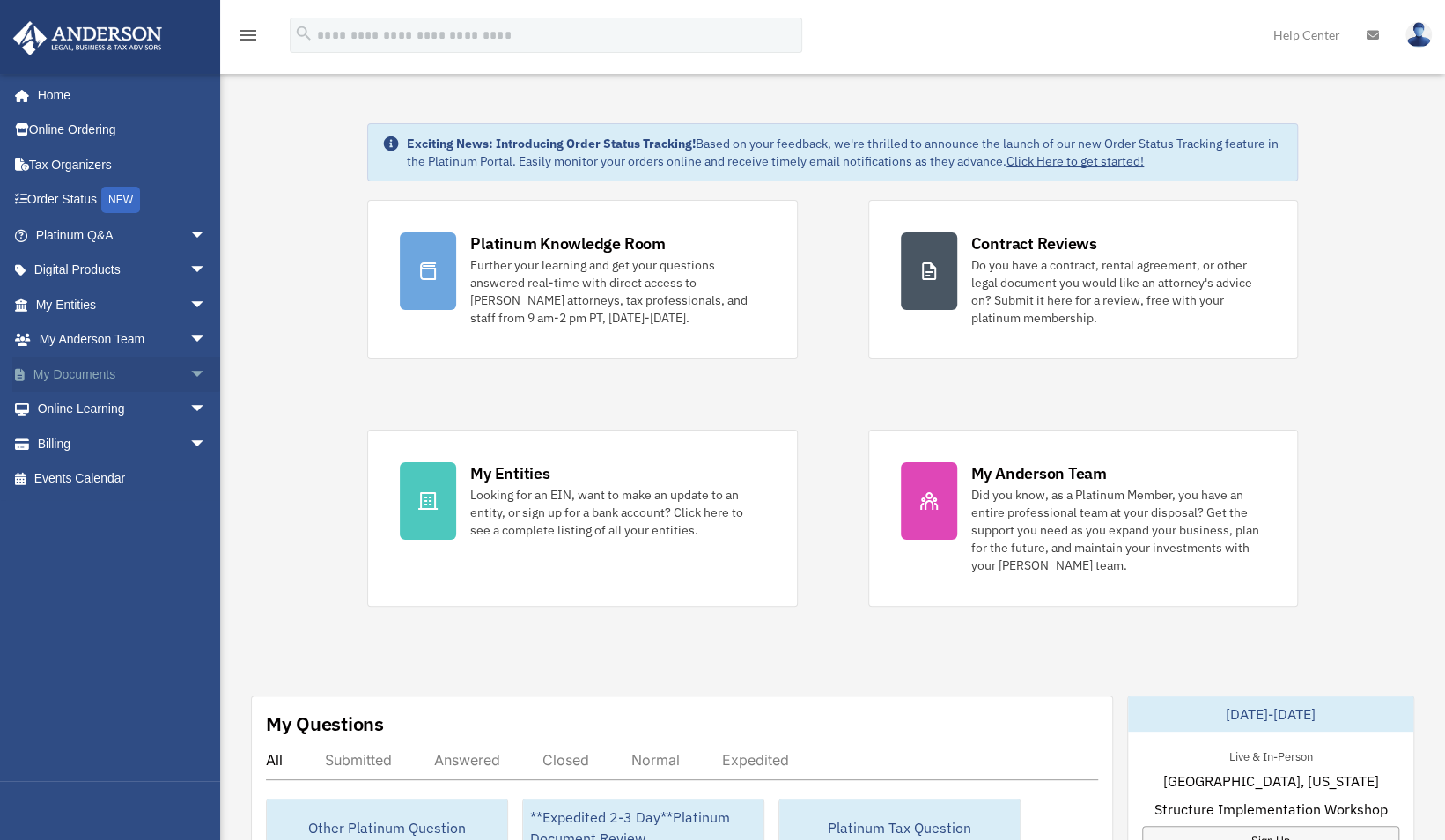
click at [74, 368] on link "My Documents arrow_drop_down" at bounding box center [123, 374] width 221 height 35
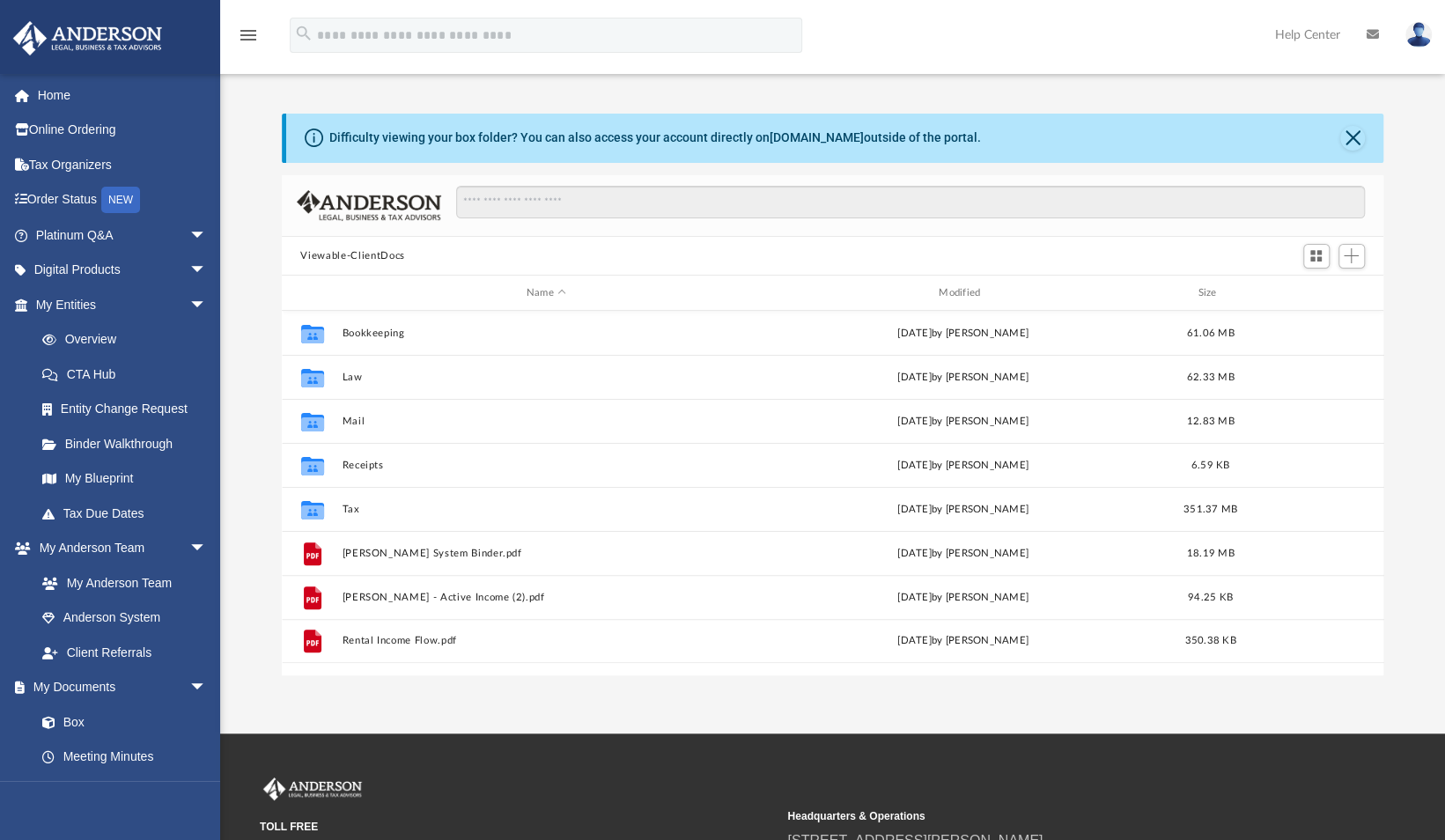
scroll to position [387, 1088]
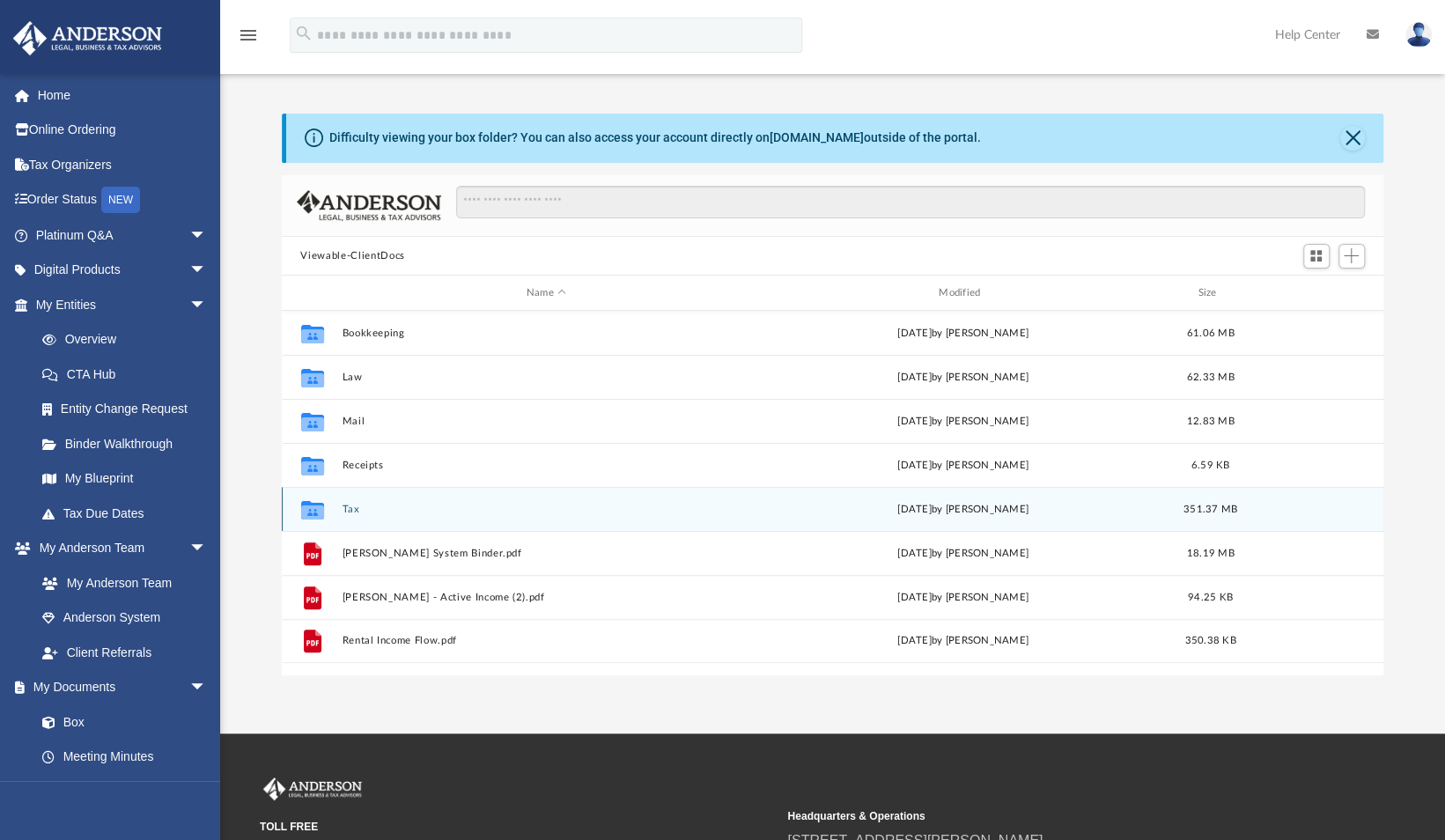
click at [351, 501] on div "Collaborated Folder Tax [DATE] by [PERSON_NAME] 351.37 MB" at bounding box center [832, 508] width 1102 height 44
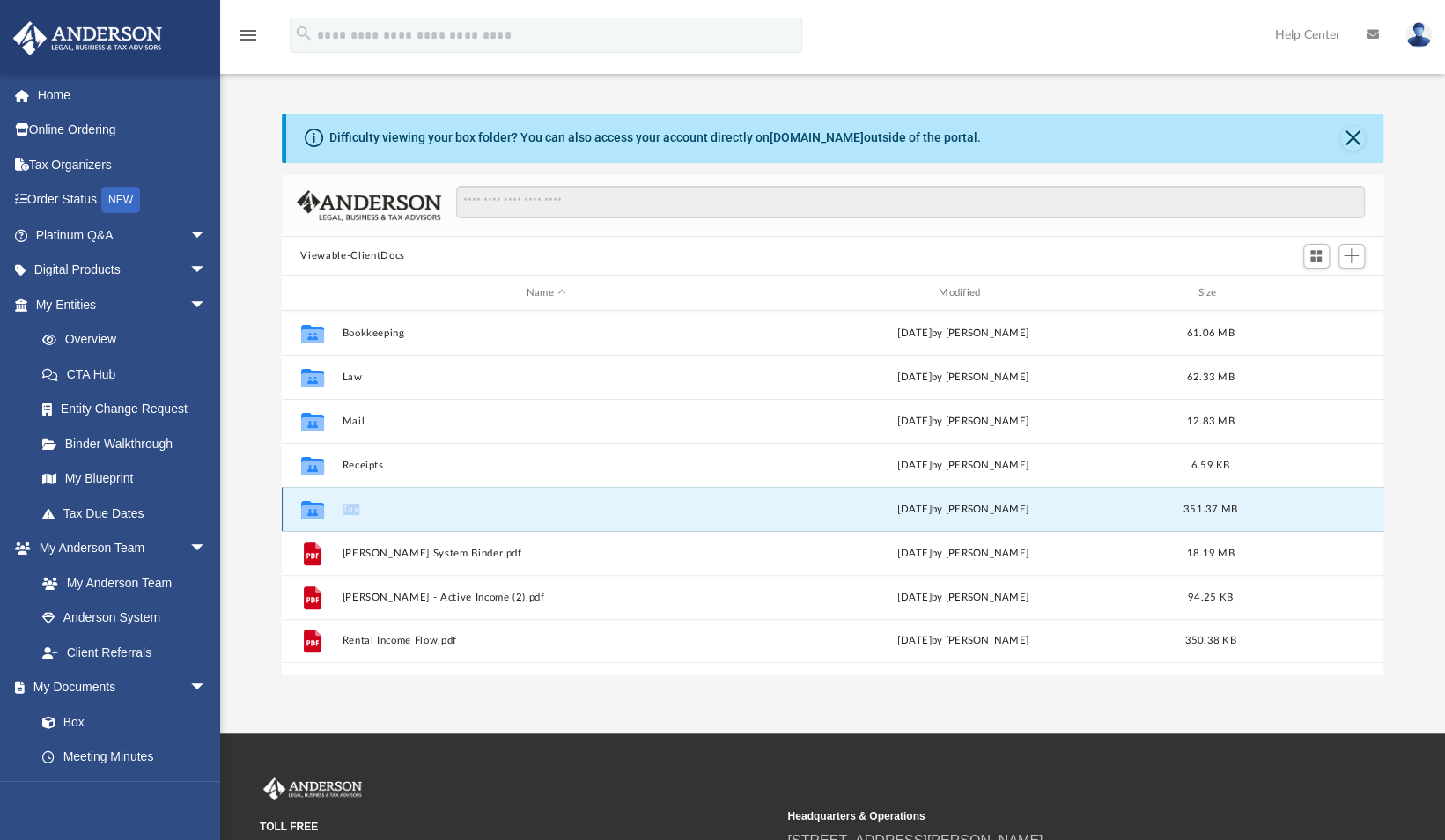
click at [351, 501] on div "Collaborated Folder Tax [DATE] by [PERSON_NAME] 351.37 MB" at bounding box center [832, 508] width 1102 height 44
click at [350, 507] on button "Tax" at bounding box center [546, 510] width 409 height 12
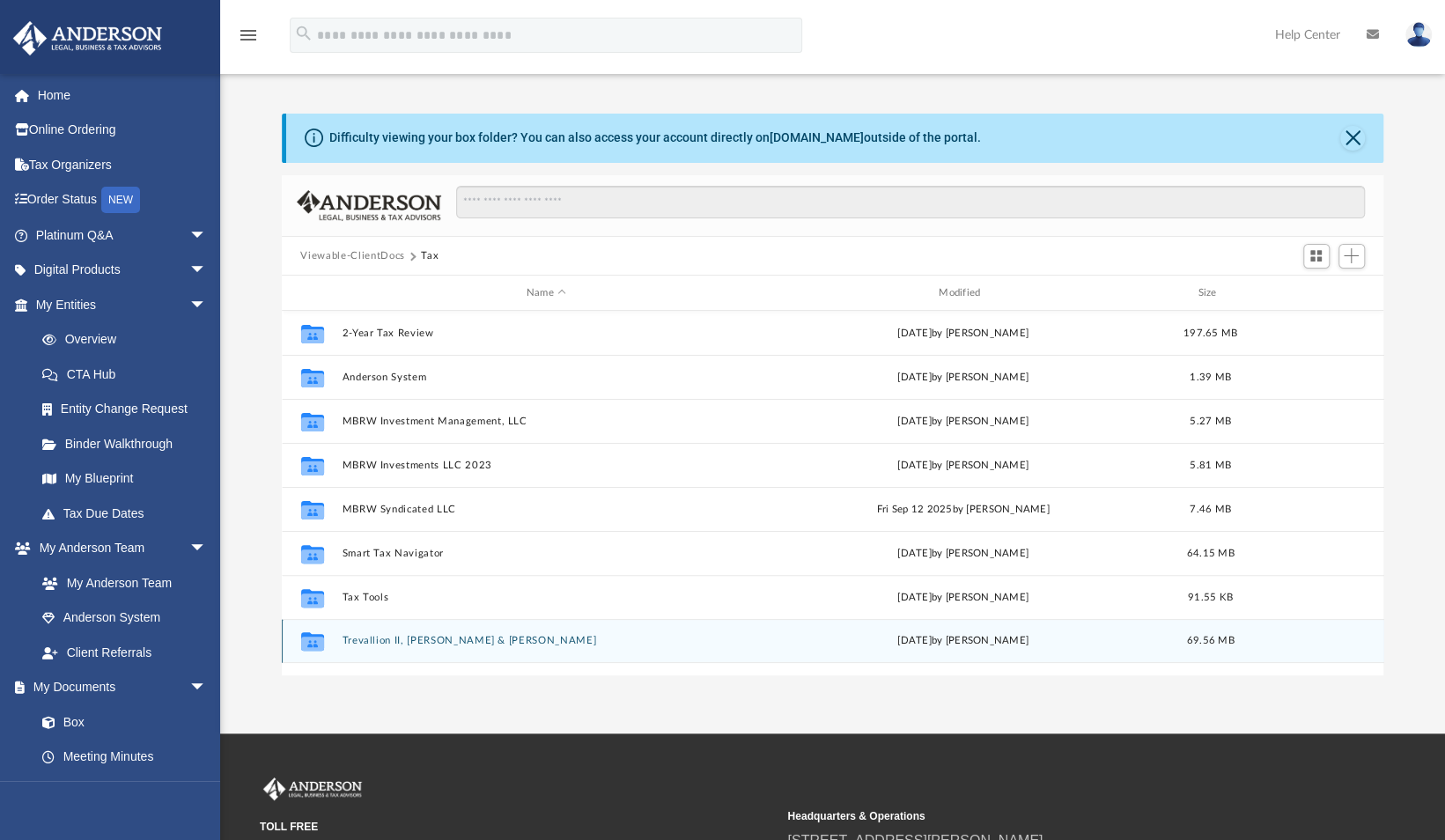
drag, startPoint x: 350, startPoint y: 507, endPoint x: 409, endPoint y: 642, distance: 147.3
click at [409, 642] on button "Trevallion II, [PERSON_NAME] & [PERSON_NAME]" at bounding box center [546, 641] width 409 height 12
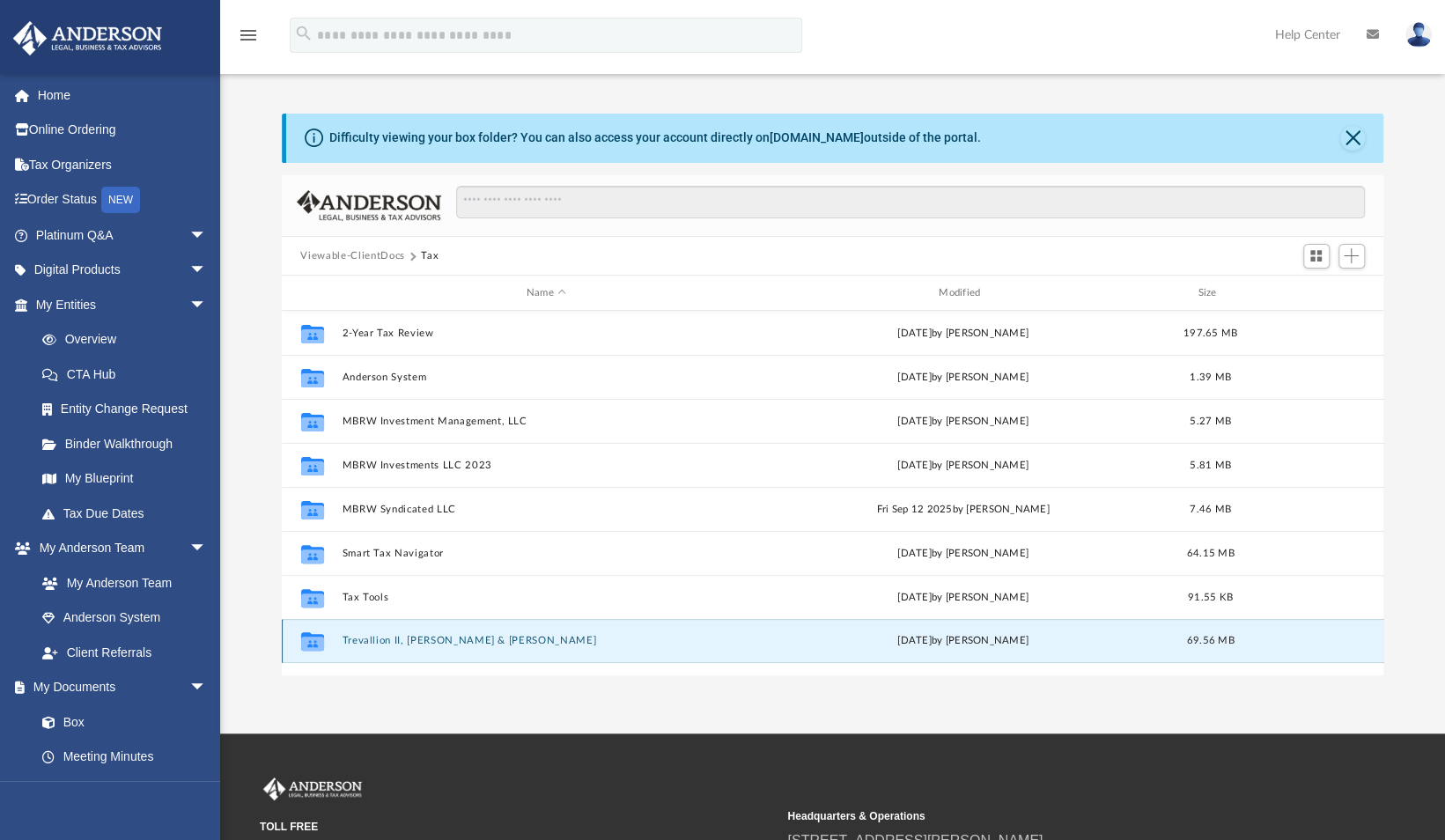
click at [409, 642] on button "Trevallion II, [PERSON_NAME] & [PERSON_NAME]" at bounding box center [546, 641] width 409 height 12
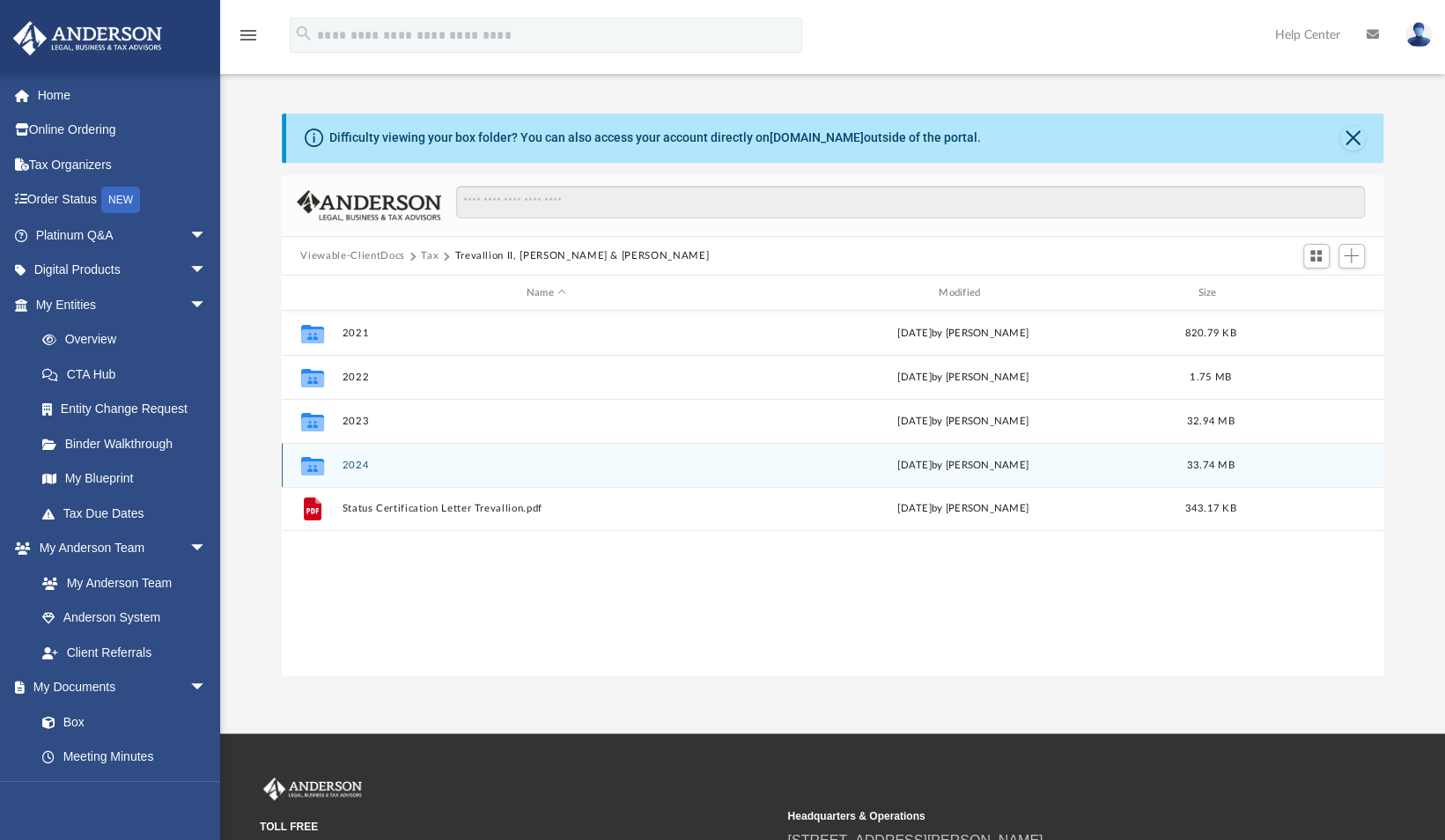
click at [356, 461] on button "2024" at bounding box center [546, 465] width 409 height 12
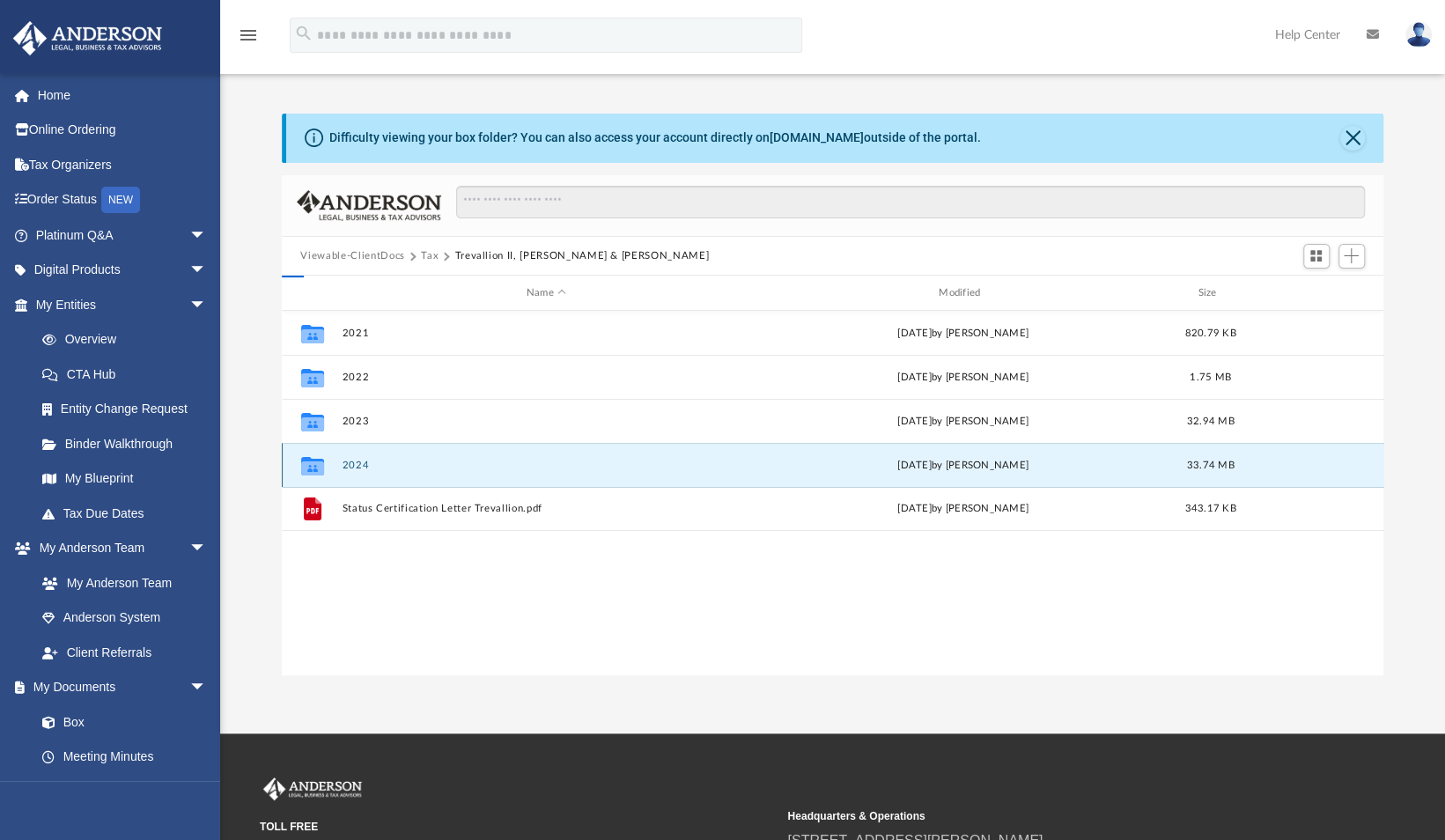
click at [356, 461] on button "2024" at bounding box center [546, 465] width 409 height 12
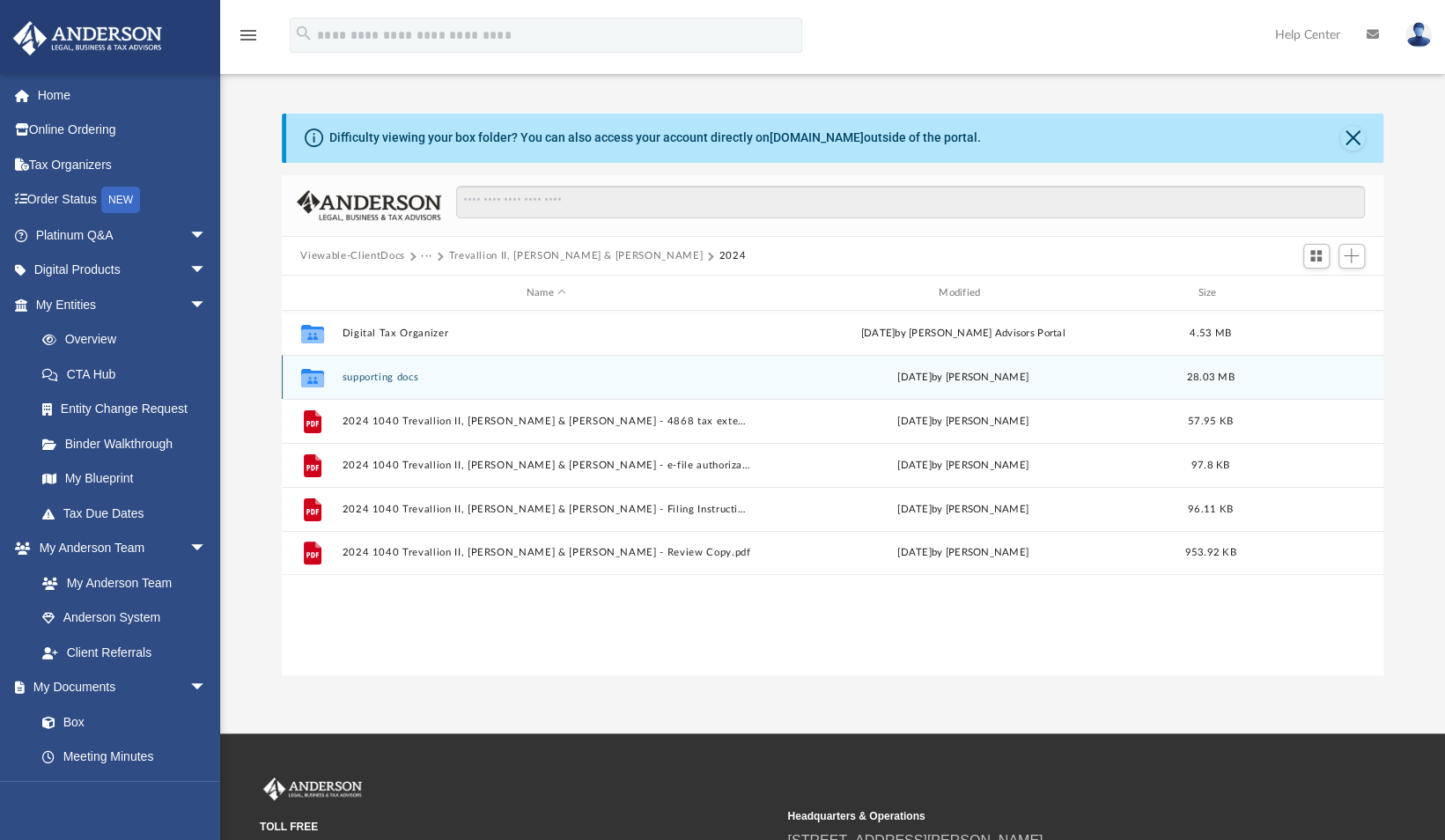
click at [380, 380] on button "supporting docs" at bounding box center [546, 377] width 409 height 12
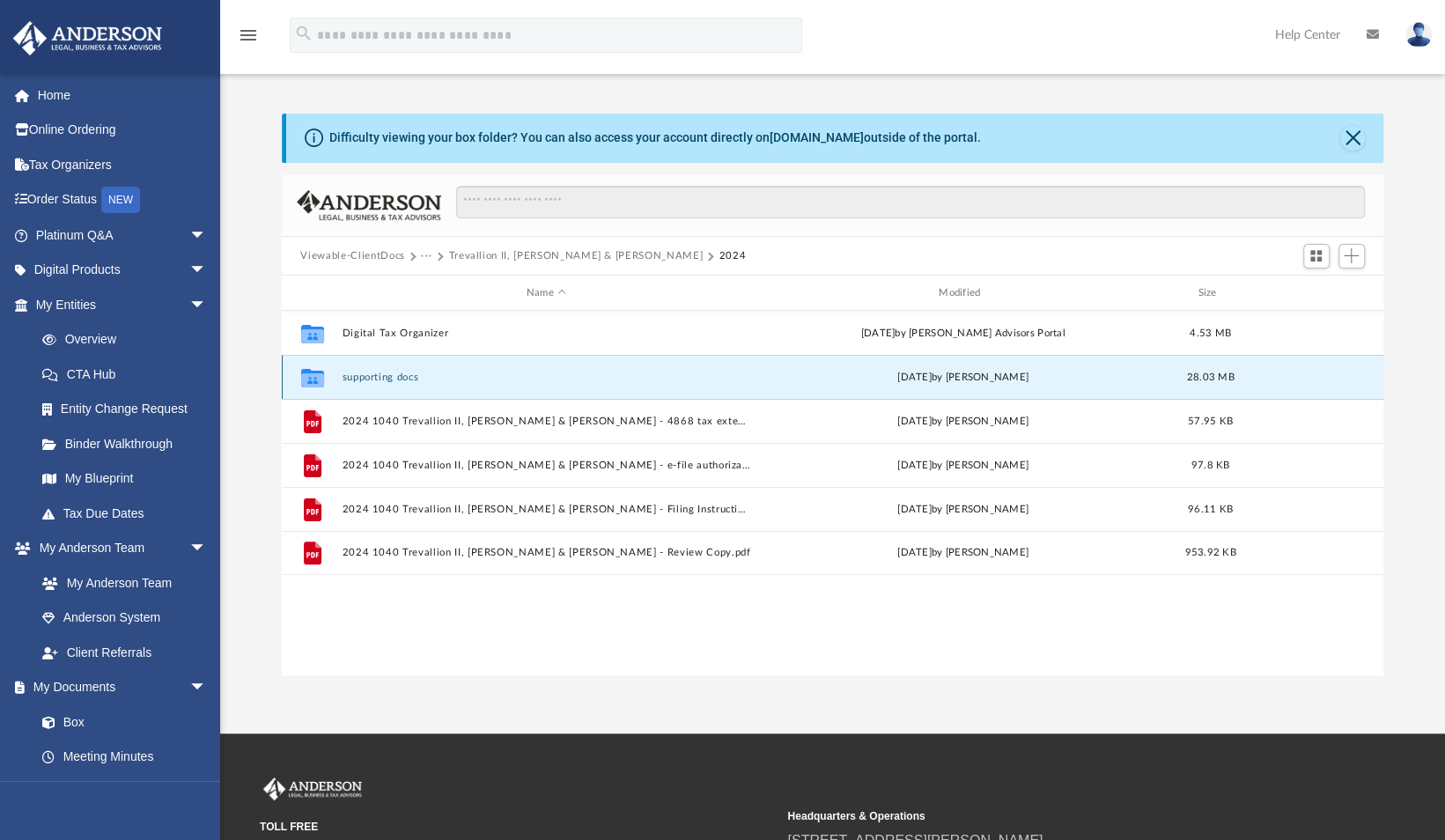
click at [380, 380] on button "supporting docs" at bounding box center [546, 377] width 409 height 12
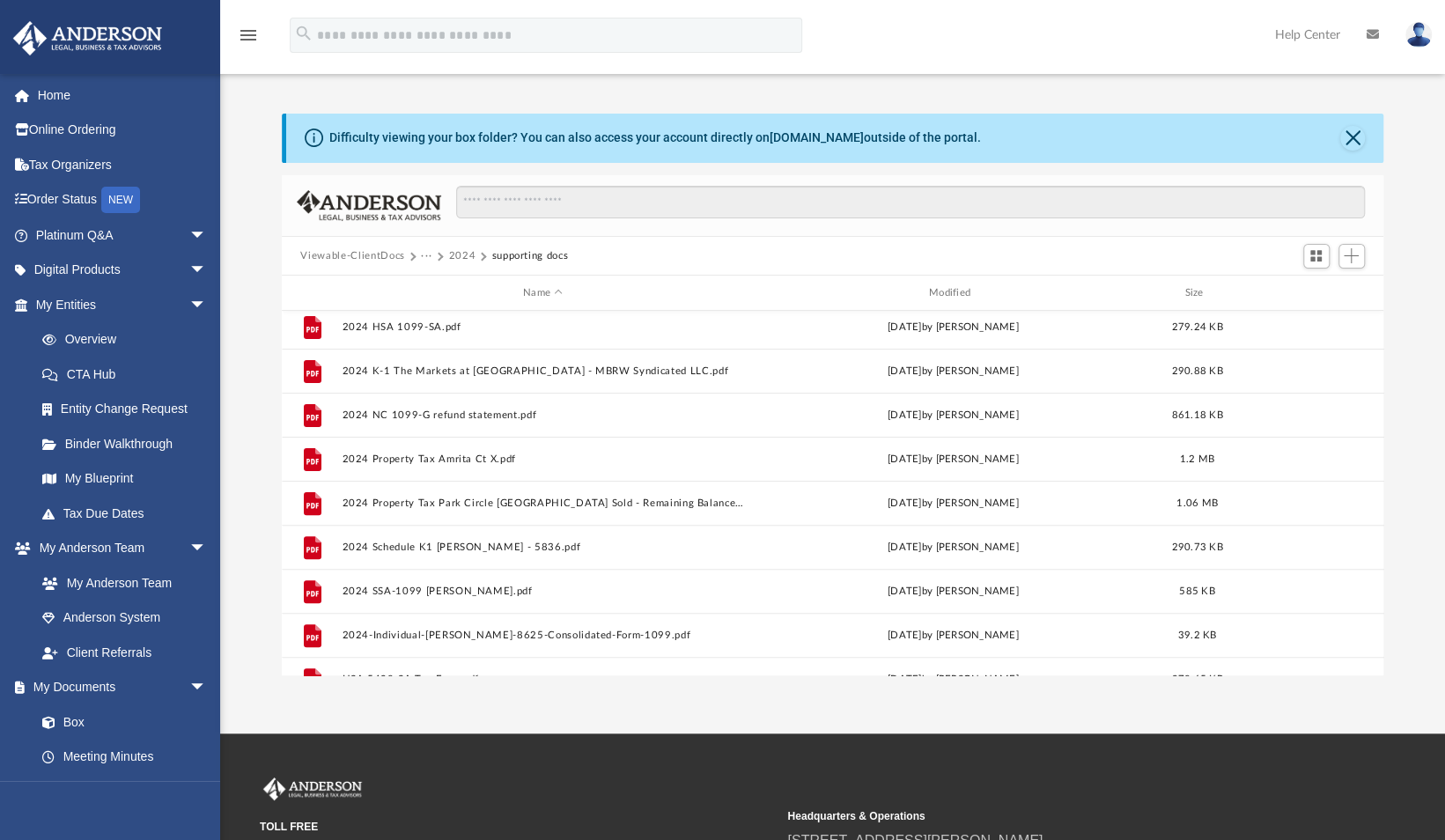
scroll to position [358, 0]
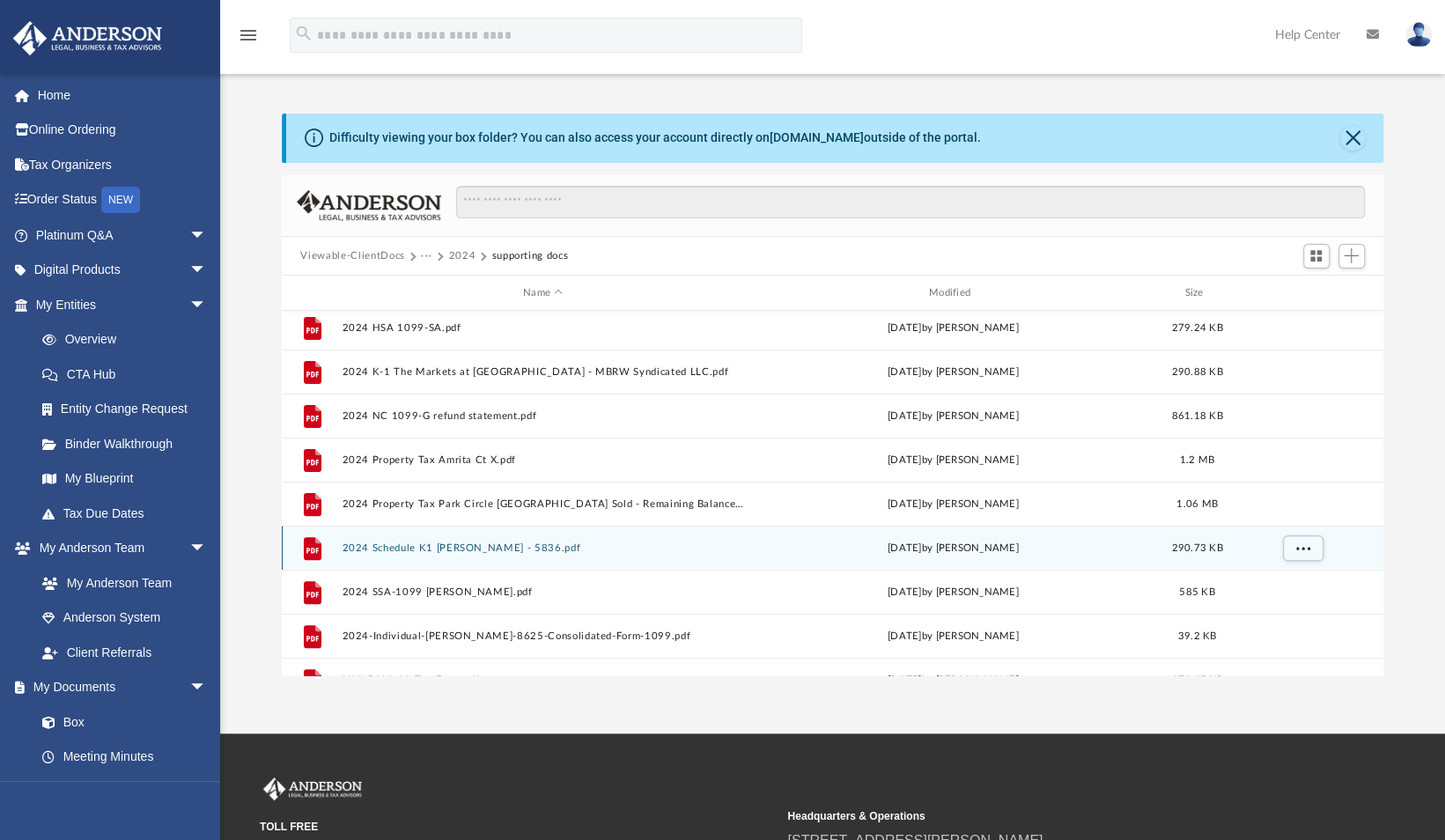
click at [377, 546] on button "2024 Schedule K1 [PERSON_NAME] - 5836.pdf" at bounding box center [542, 548] width 402 height 12
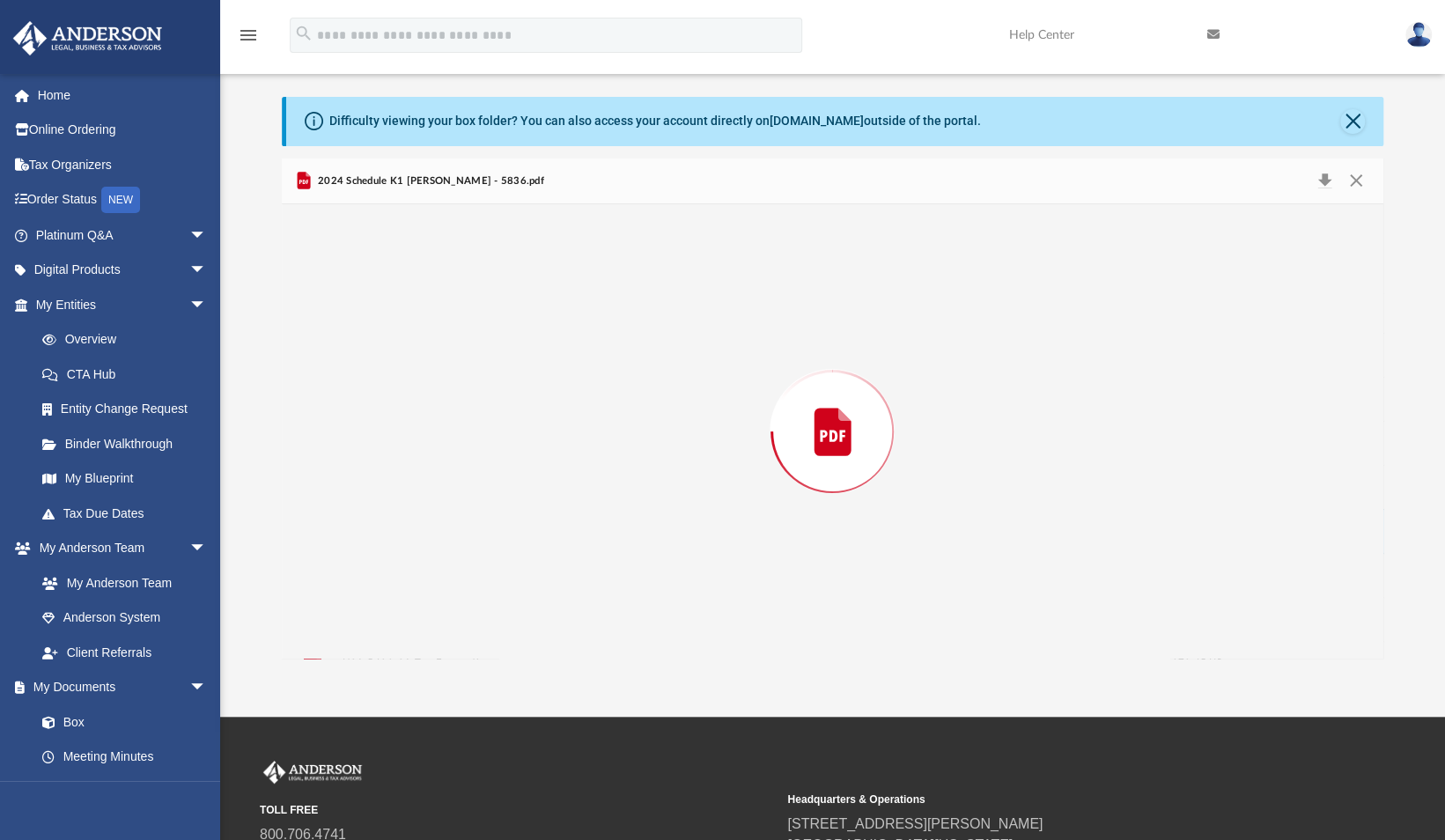
scroll to position [25, 0]
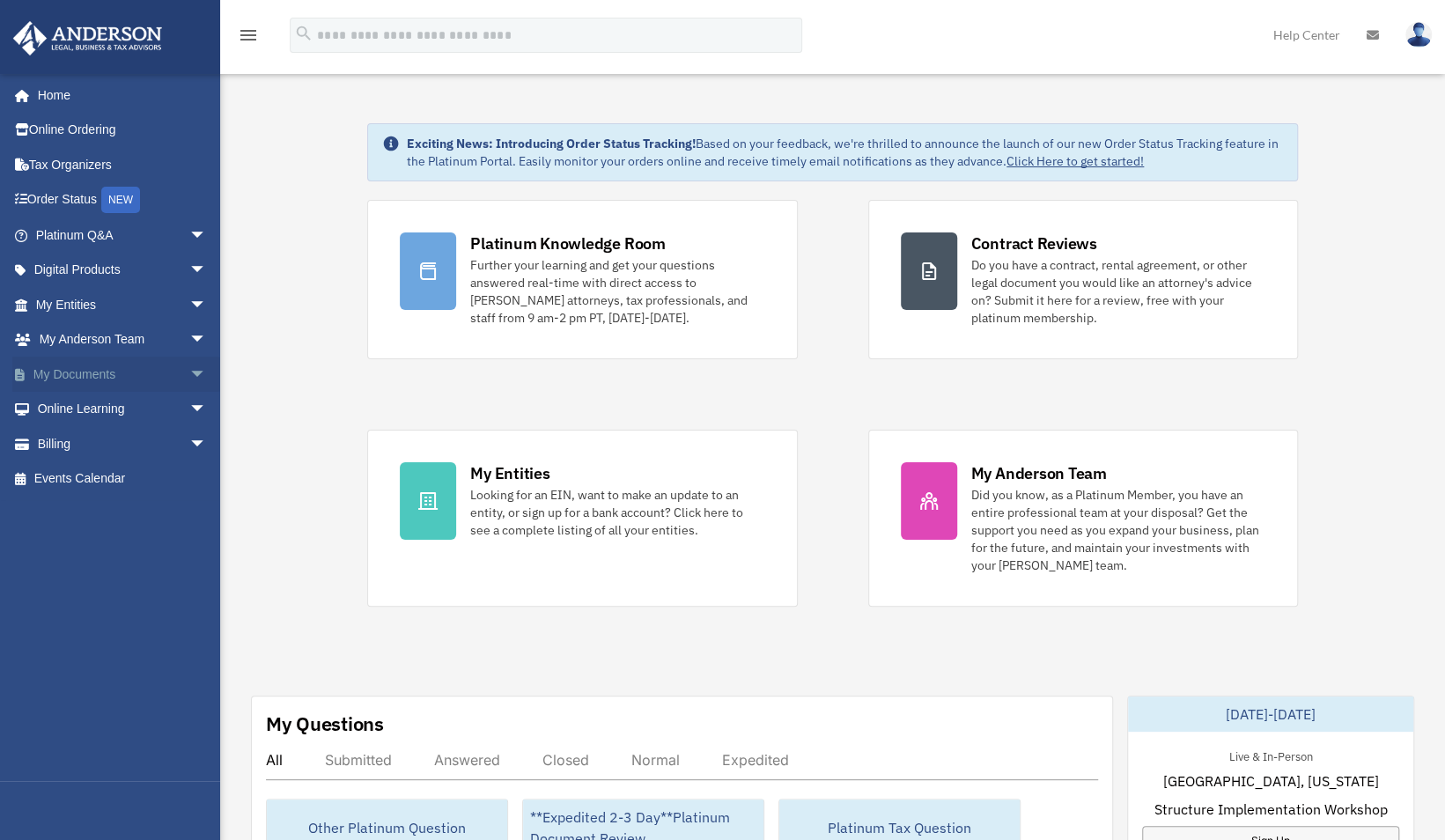
click at [70, 371] on link "My Documents arrow_drop_down" at bounding box center [123, 374] width 221 height 35
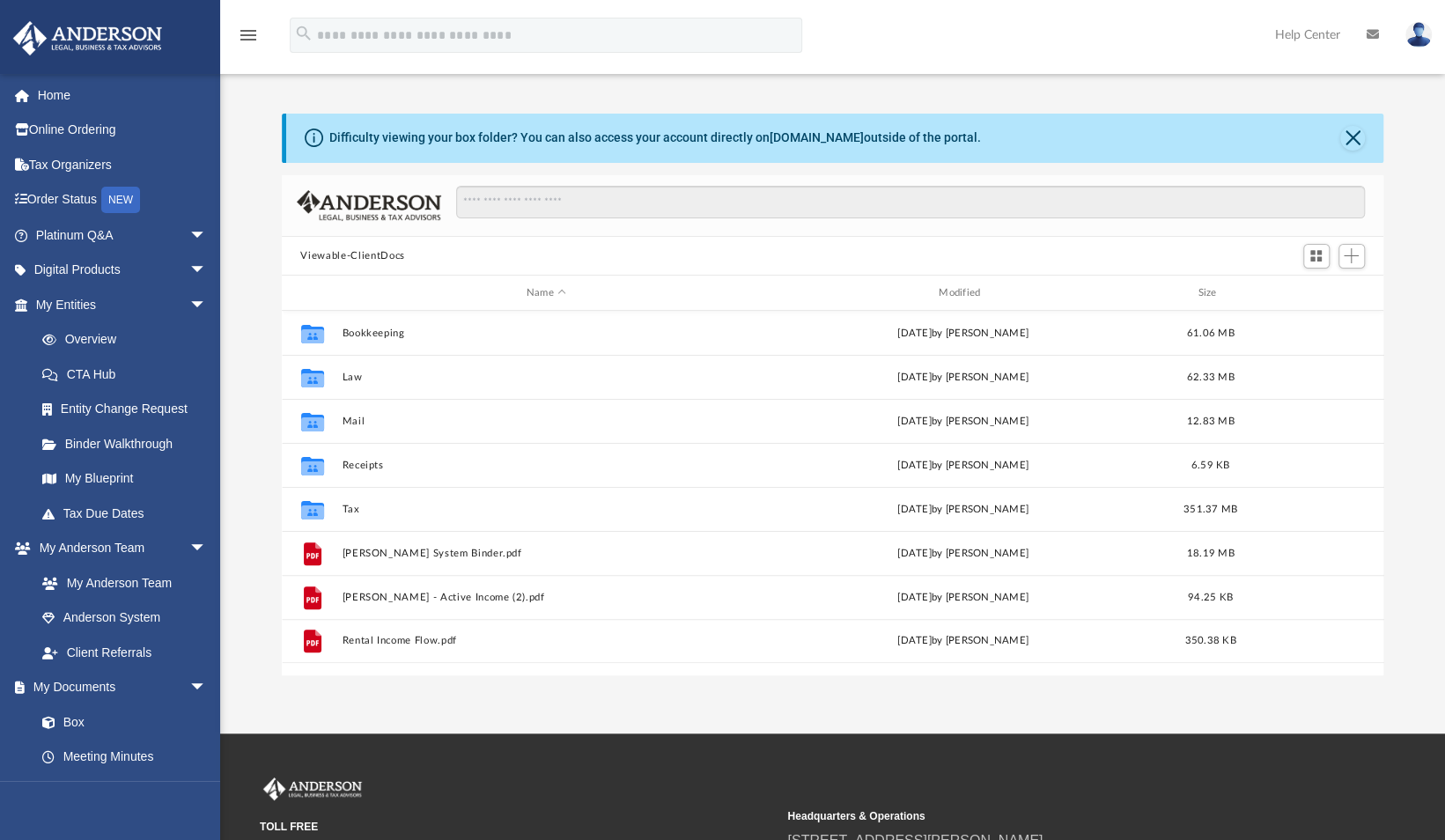
scroll to position [387, 1088]
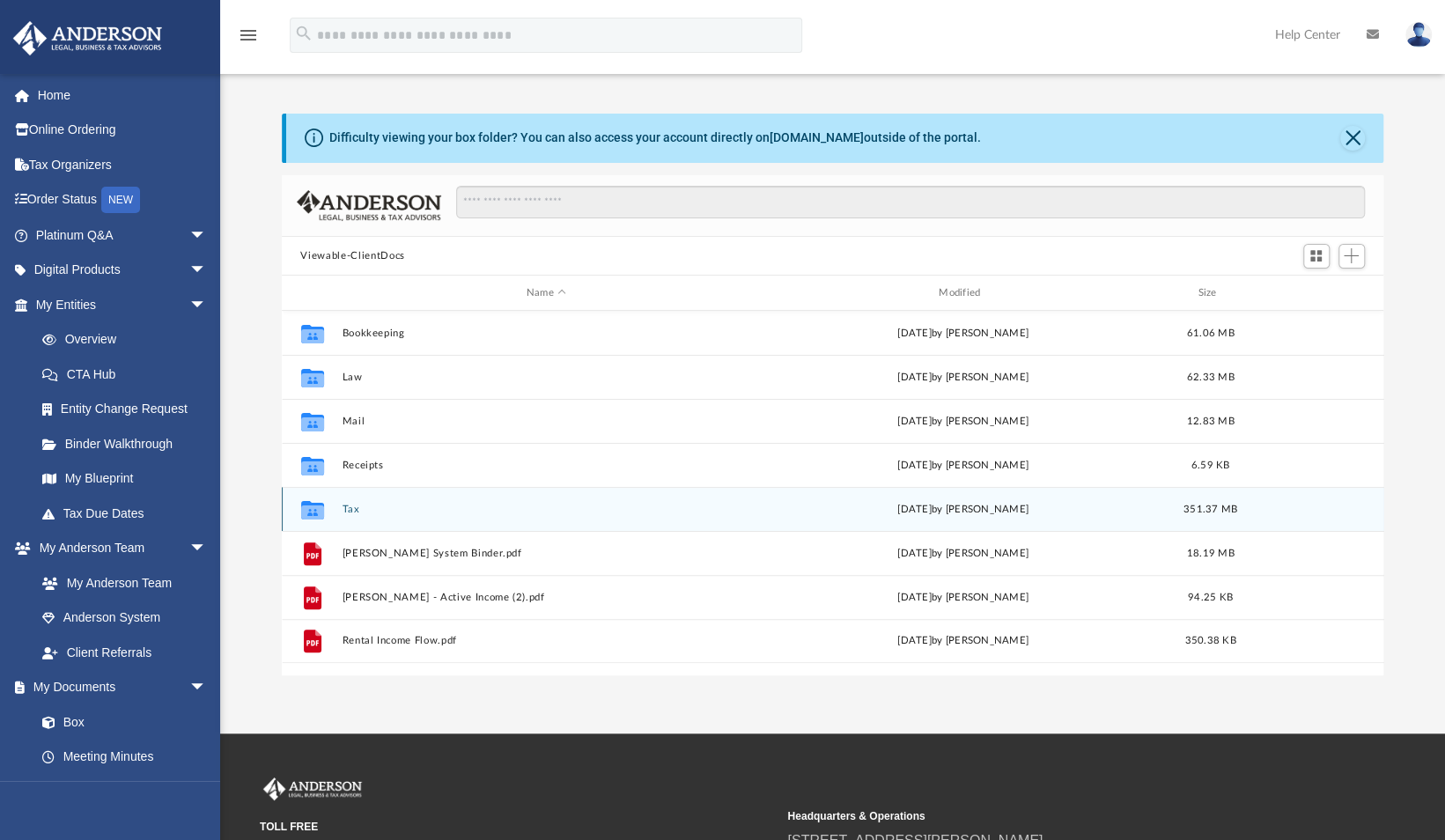
click at [347, 506] on button "Tax" at bounding box center [546, 510] width 409 height 12
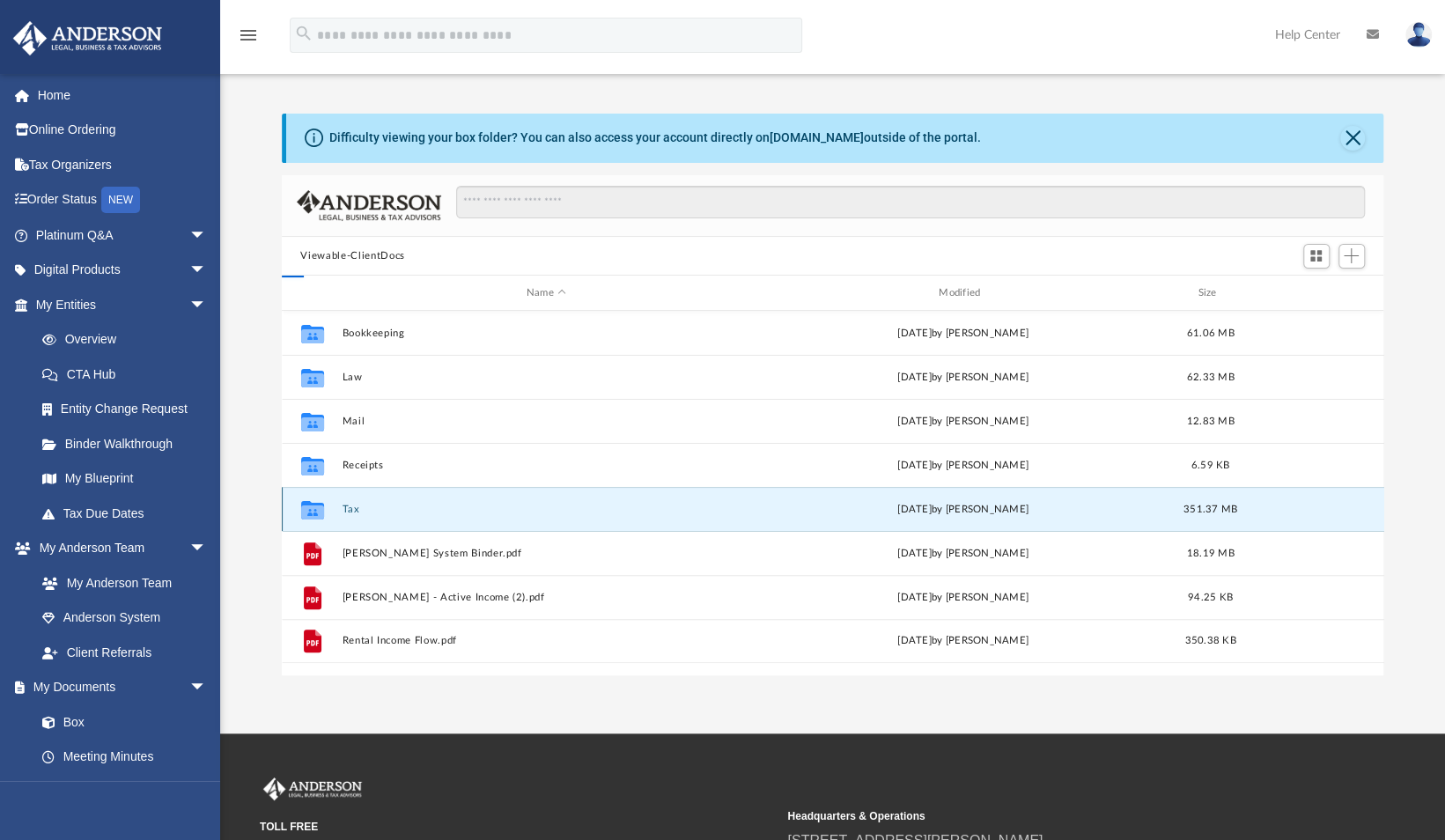
click at [347, 506] on button "Tax" at bounding box center [546, 510] width 409 height 12
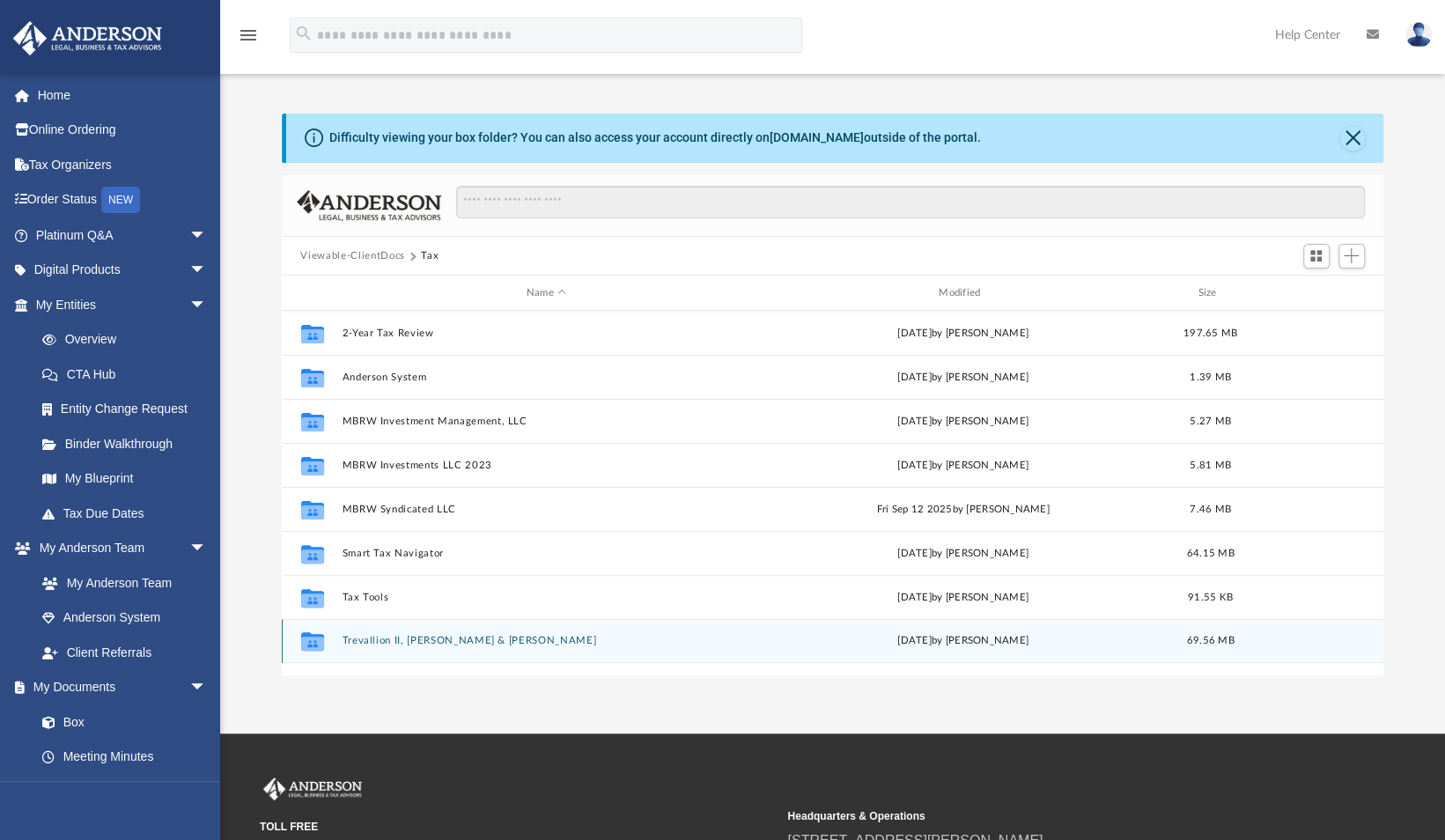
click at [456, 642] on button "Trevallion II, [PERSON_NAME] & [PERSON_NAME]" at bounding box center [546, 641] width 409 height 12
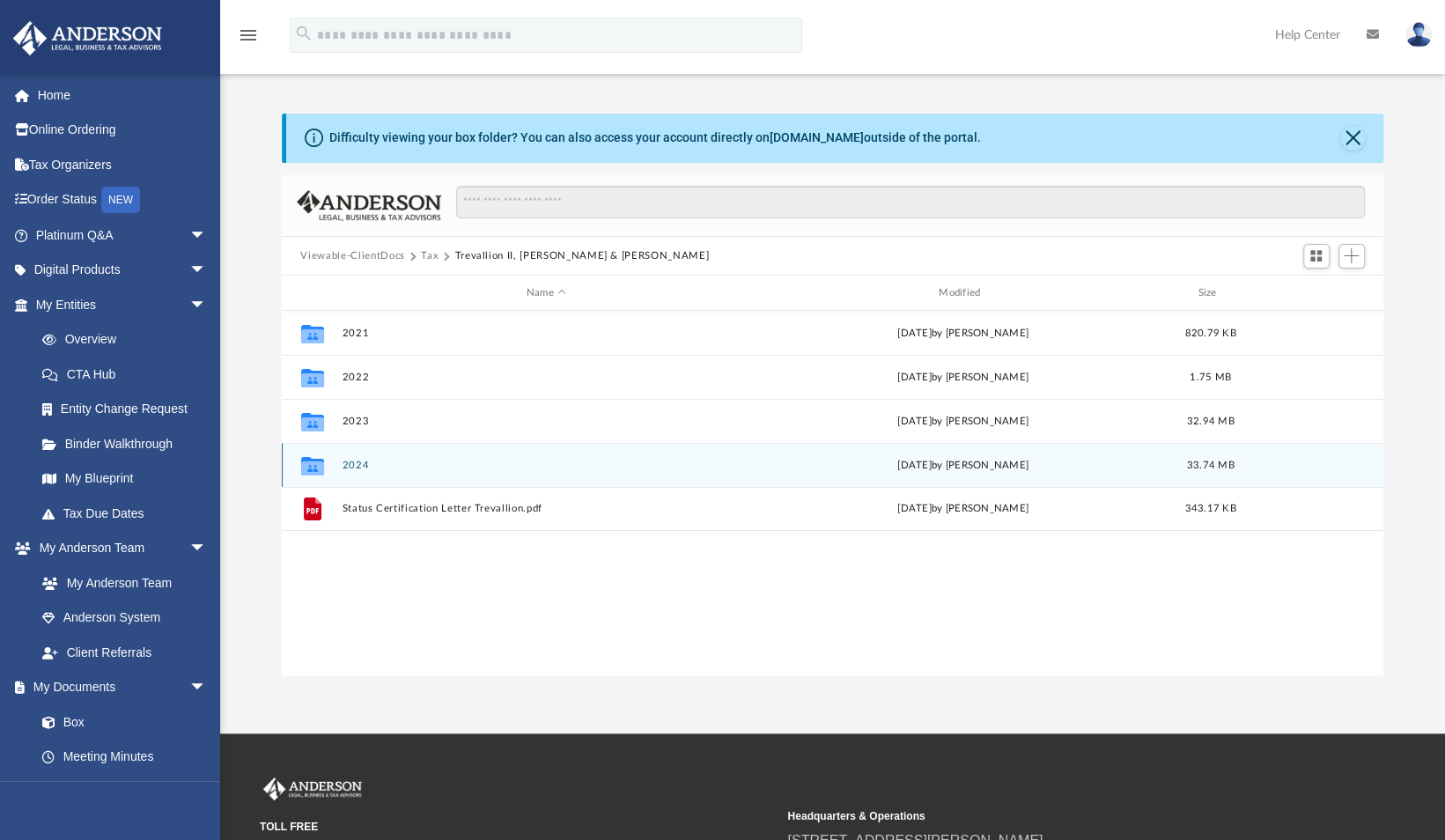
click at [364, 464] on button "2024" at bounding box center [546, 465] width 409 height 12
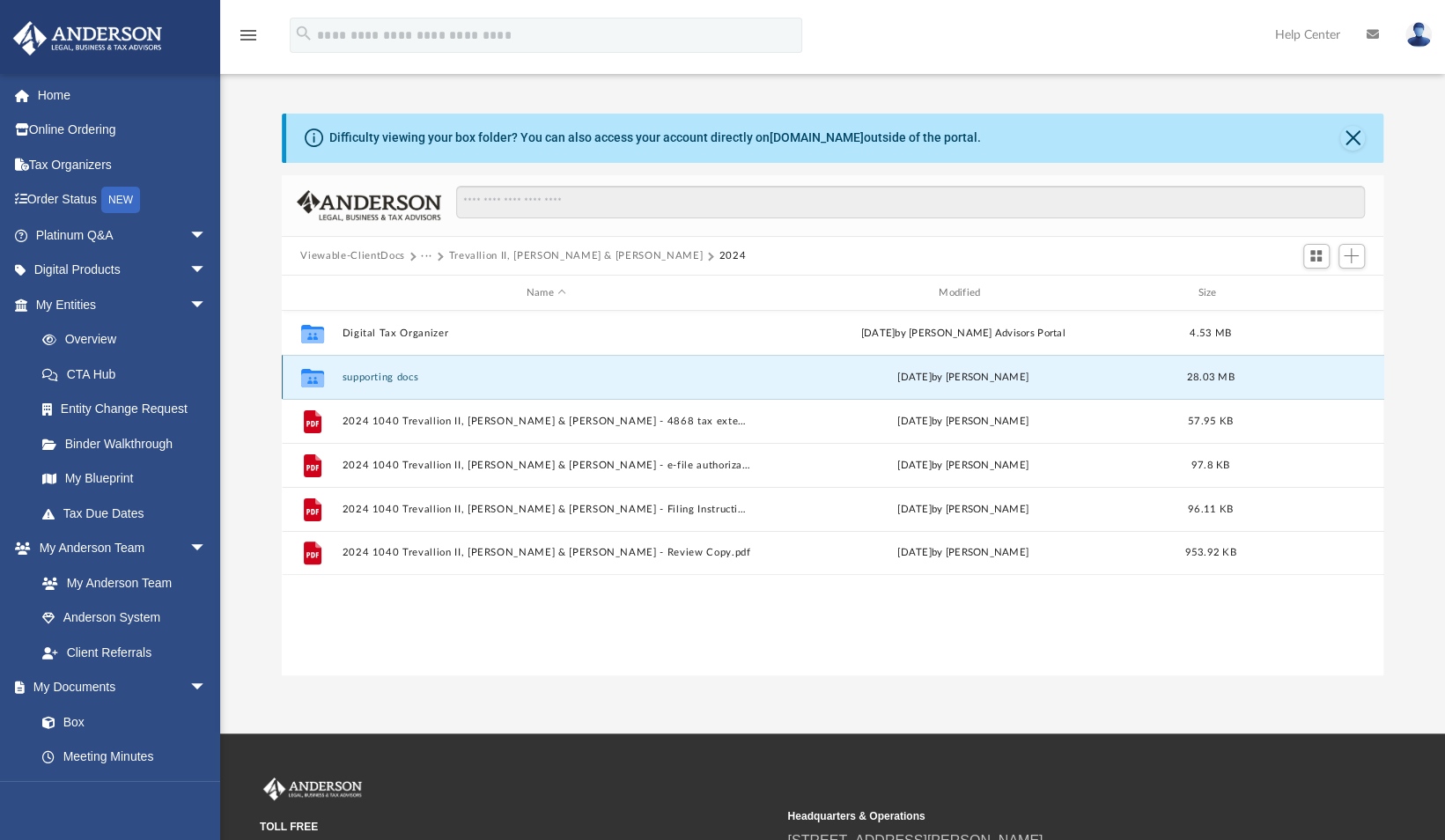
click at [364, 375] on button "supporting docs" at bounding box center [546, 377] width 409 height 12
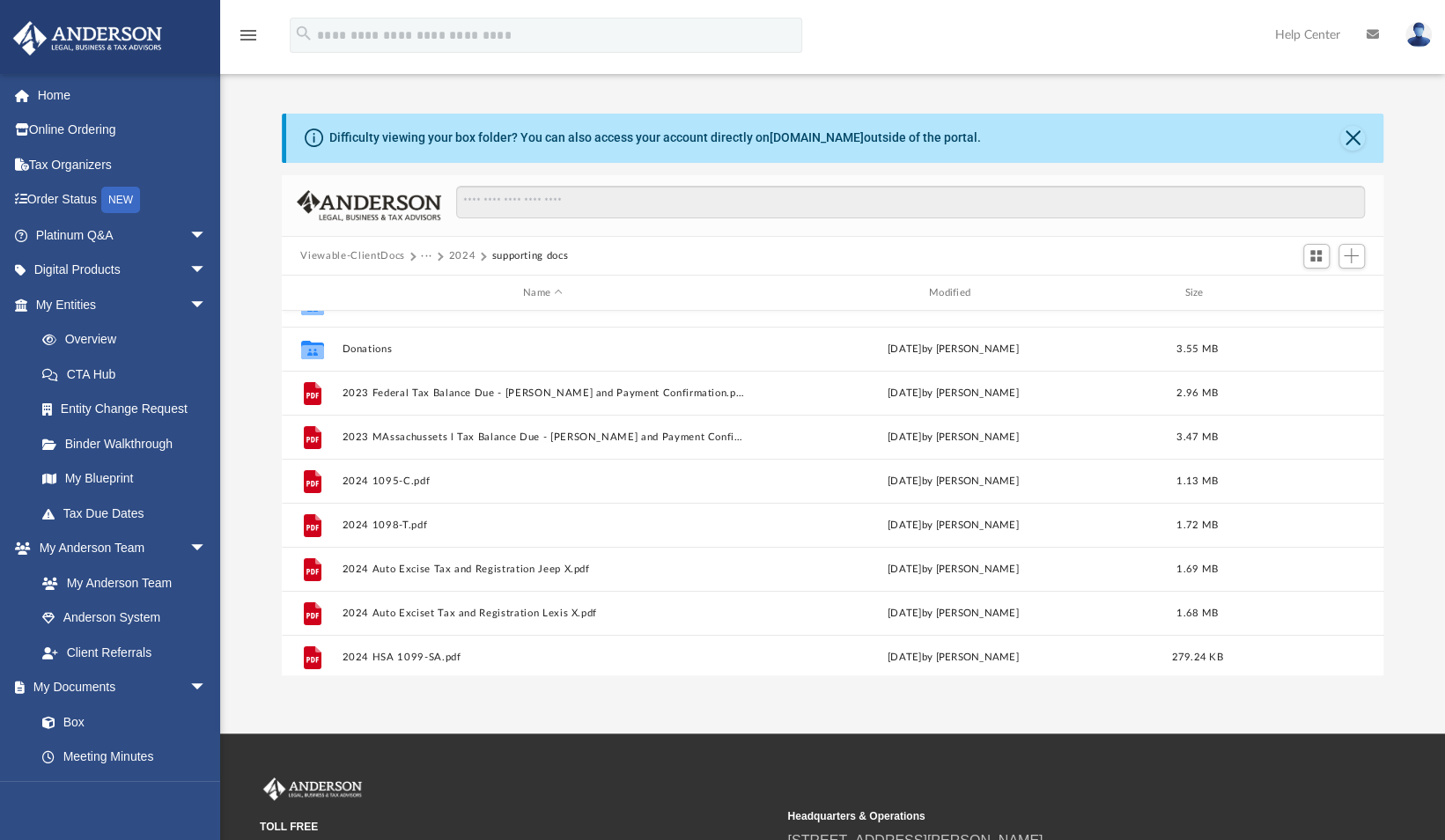
scroll to position [0, 0]
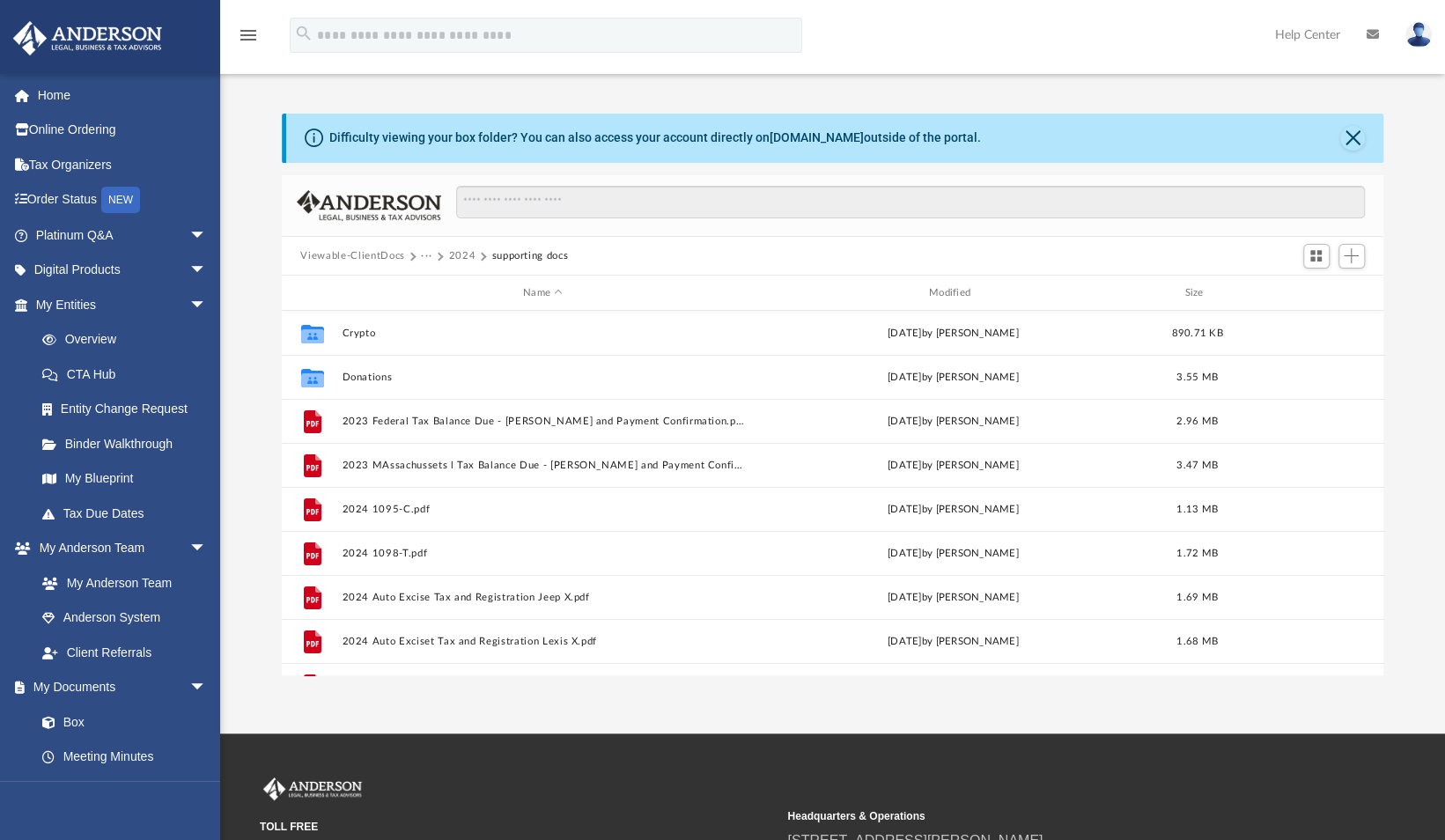
click at [465, 255] on button "2024" at bounding box center [461, 256] width 27 height 16
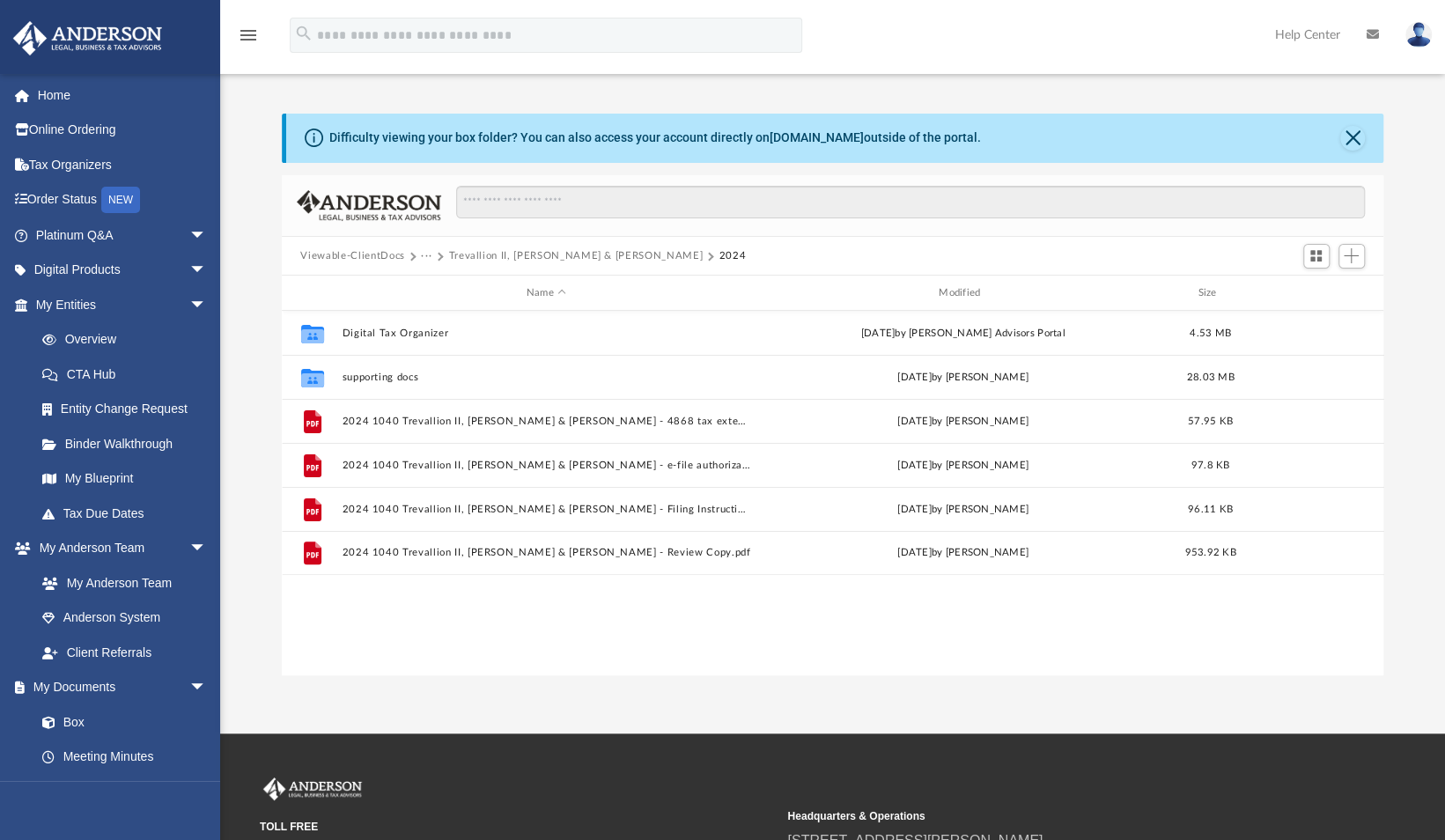
click at [465, 255] on button "Trevallion II, [PERSON_NAME] & [PERSON_NAME]" at bounding box center [575, 256] width 255 height 16
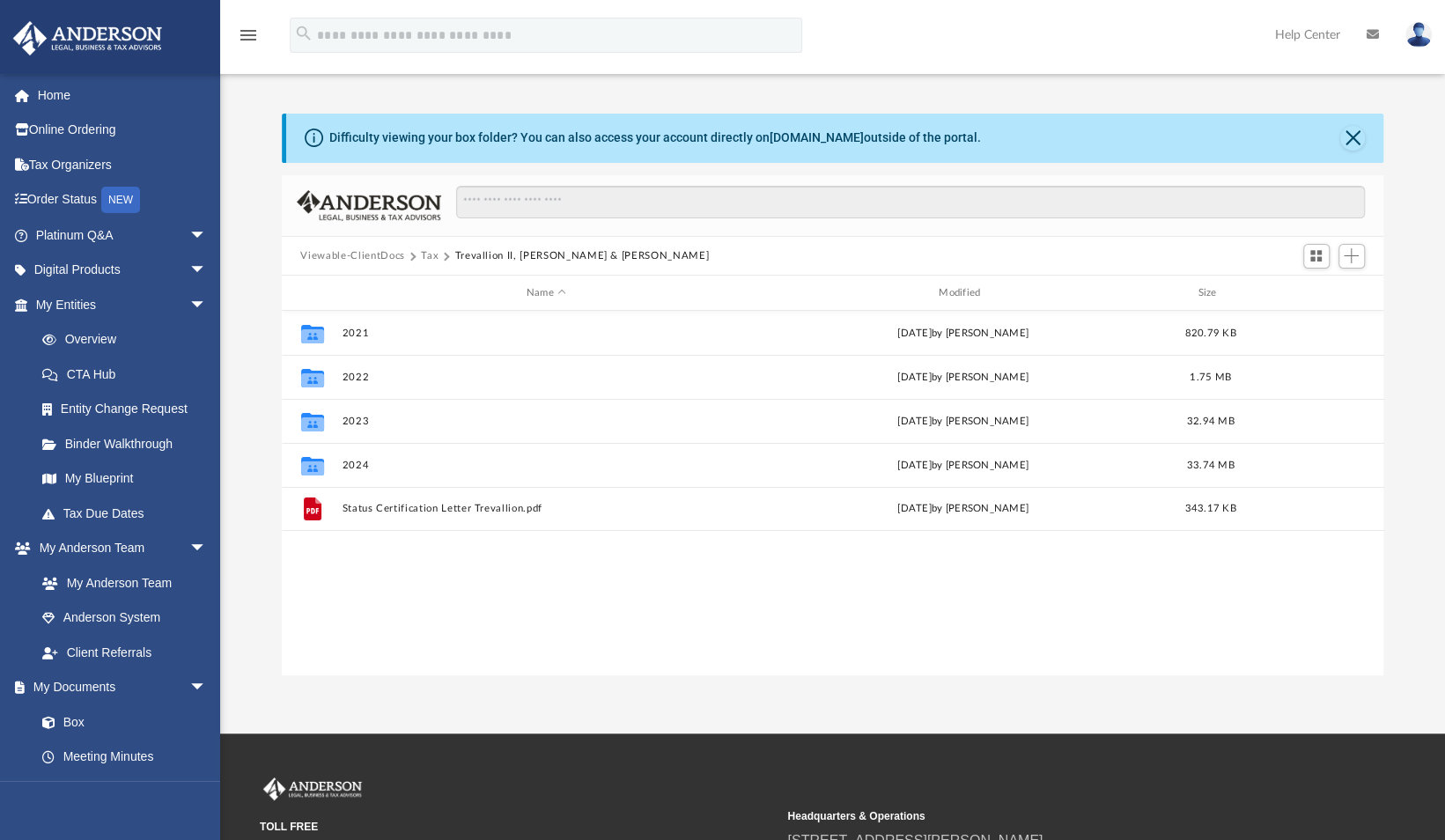
click at [390, 259] on button "Viewable-ClientDocs" at bounding box center [352, 256] width 104 height 16
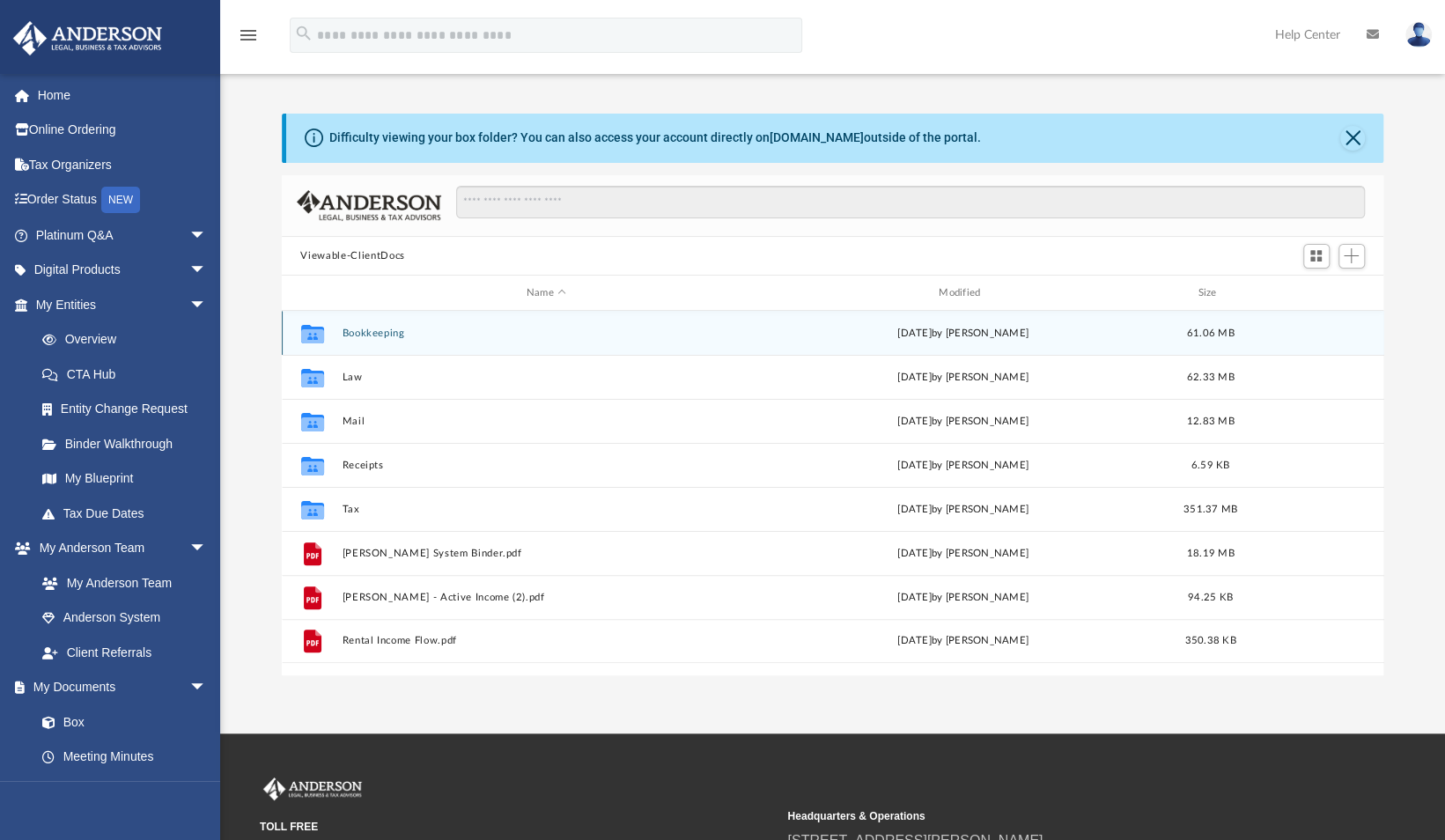
click at [396, 329] on button "Bookkeeping" at bounding box center [546, 333] width 409 height 12
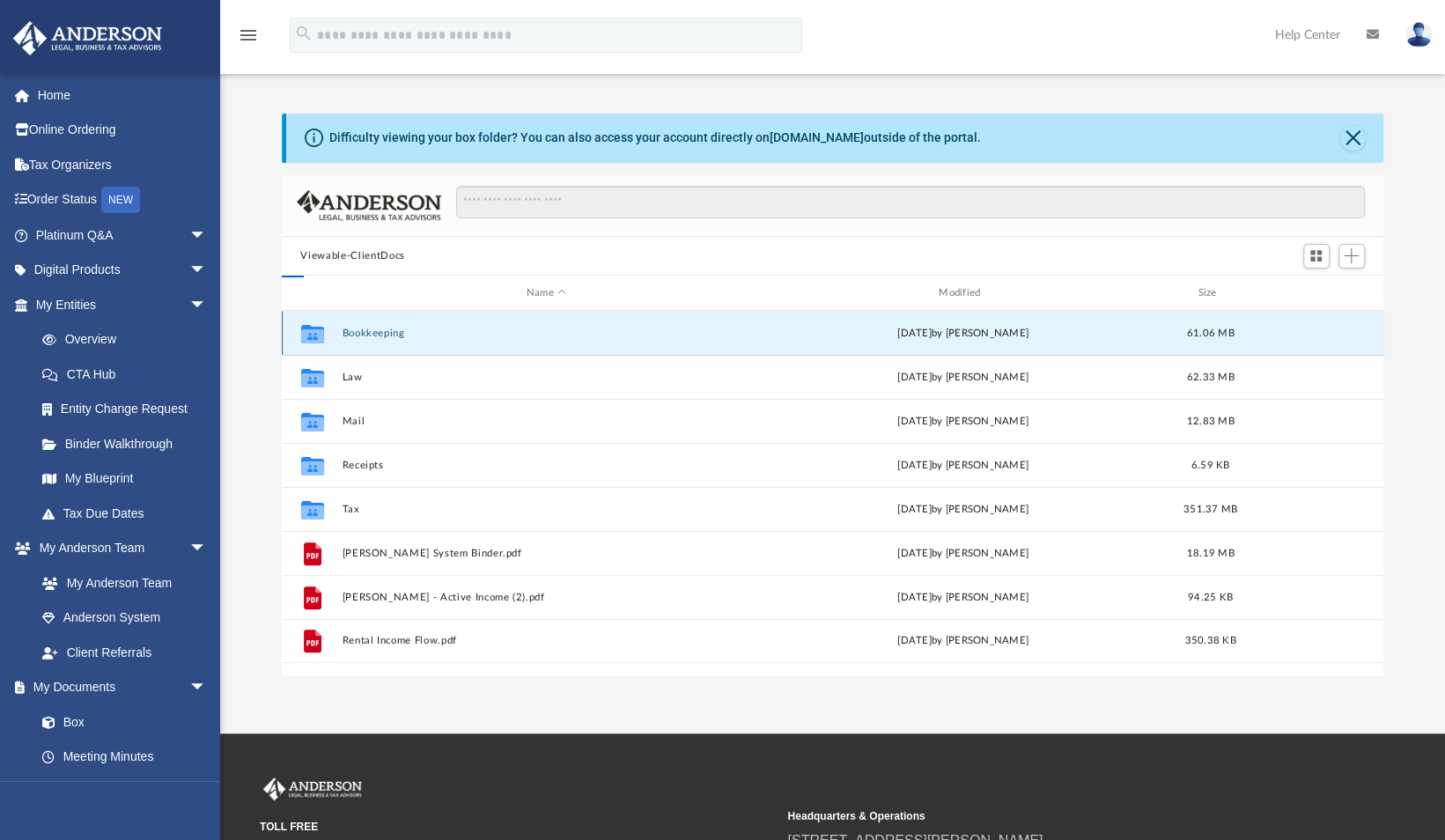
click at [396, 329] on button "Bookkeeping" at bounding box center [546, 333] width 409 height 12
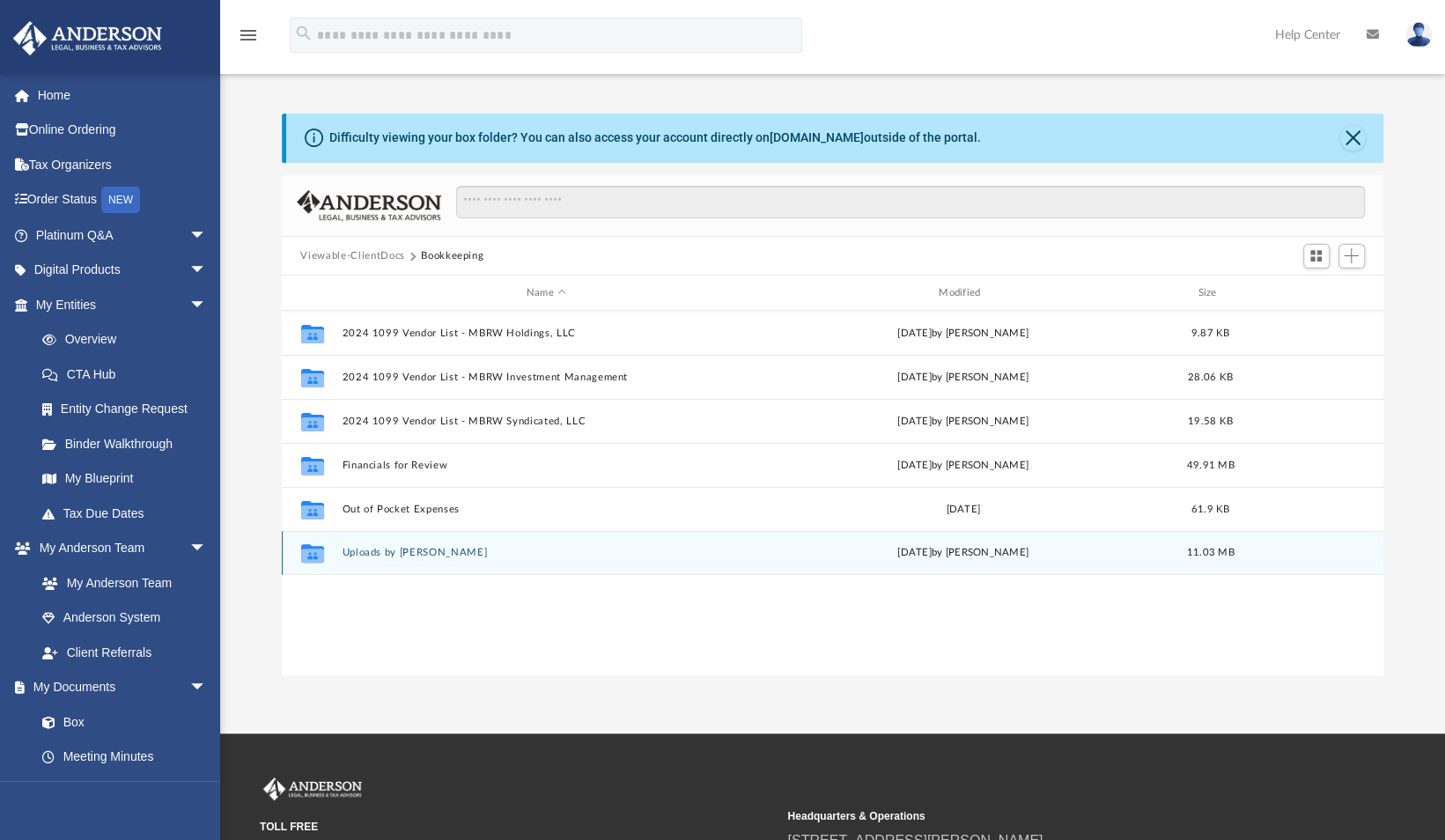
click at [408, 556] on button "Uploads by [PERSON_NAME]" at bounding box center [546, 553] width 409 height 12
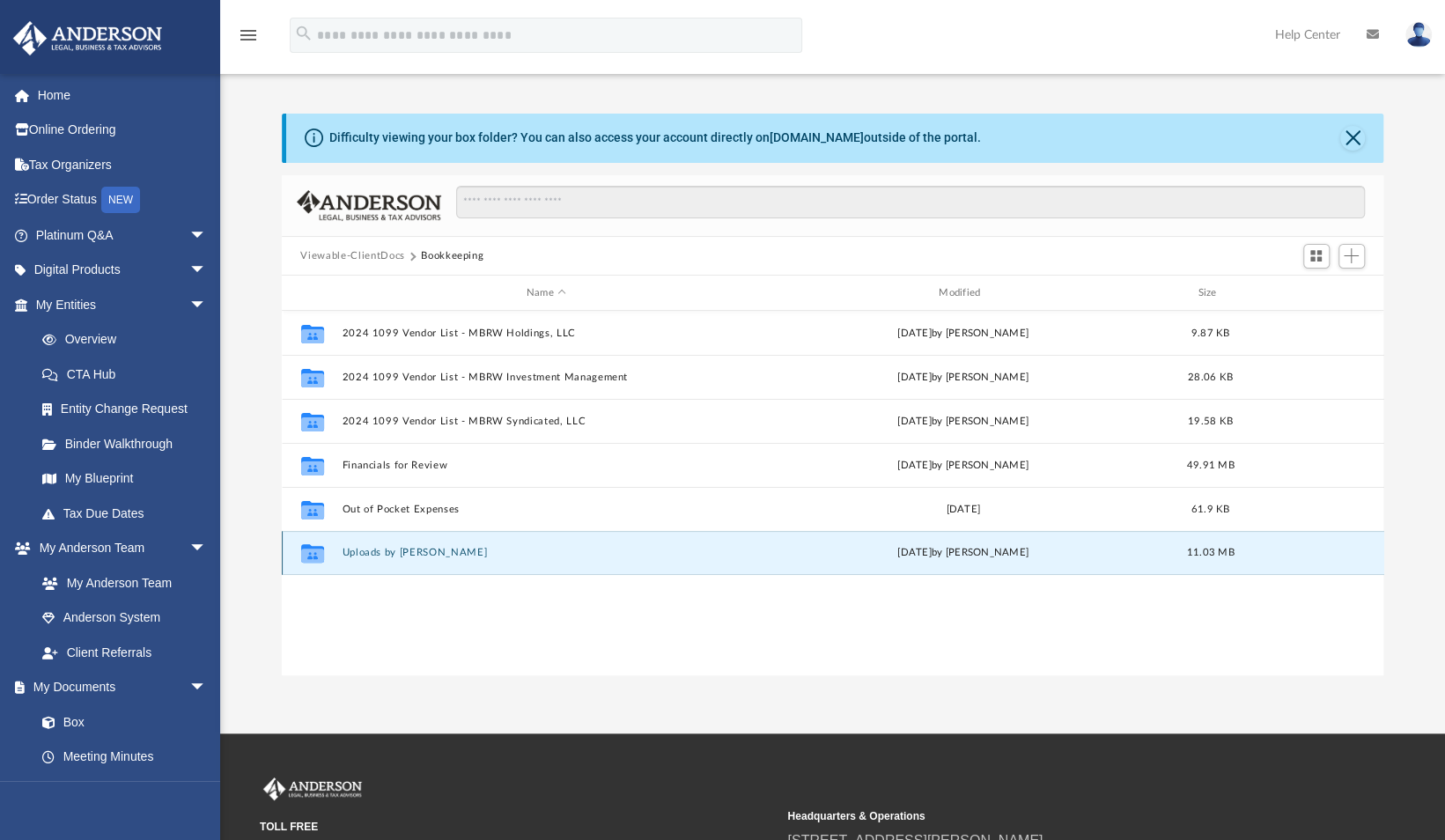
click at [408, 556] on button "Uploads by [PERSON_NAME]" at bounding box center [546, 553] width 409 height 12
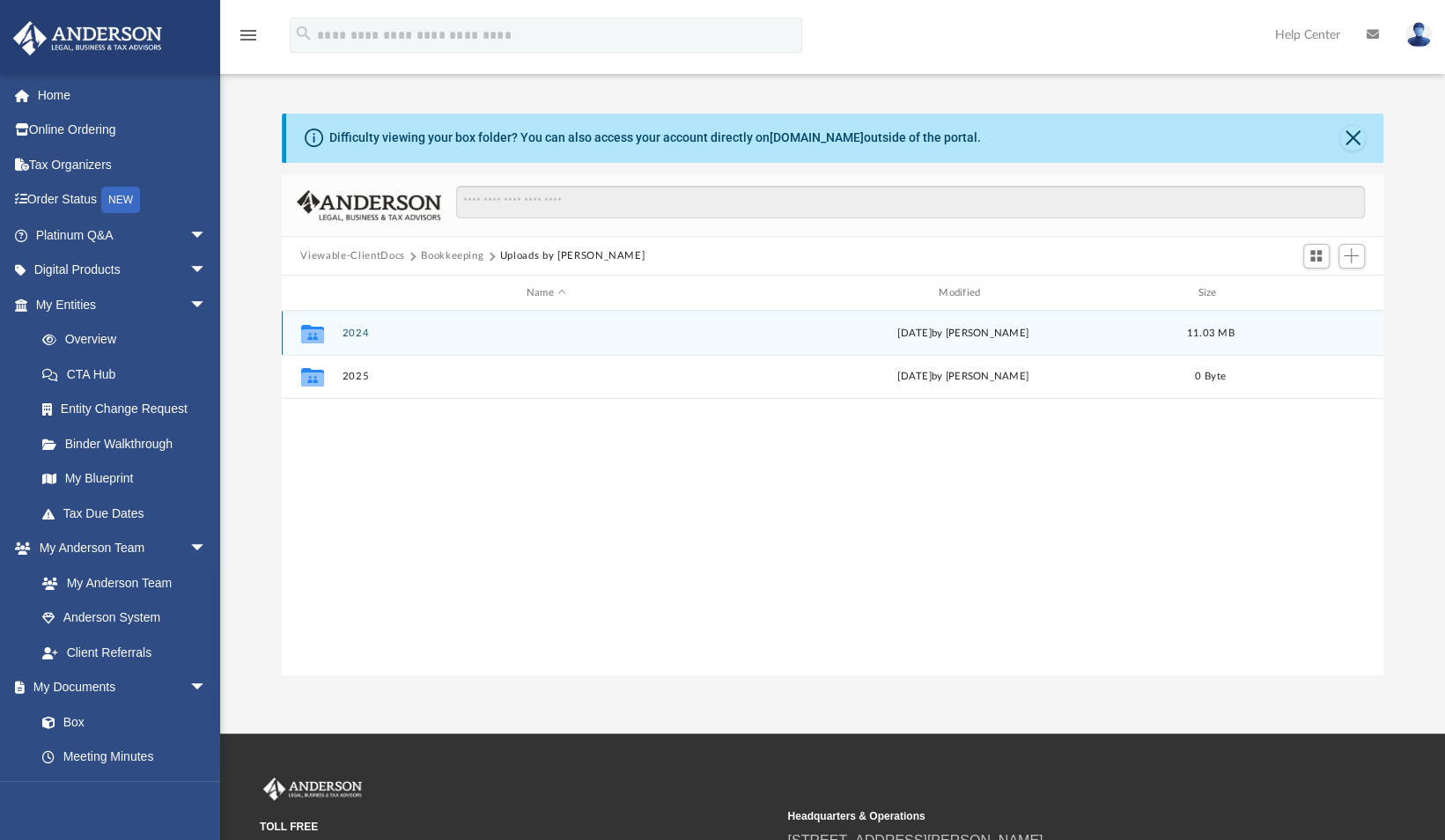
click at [364, 333] on button "2024" at bounding box center [546, 333] width 409 height 12
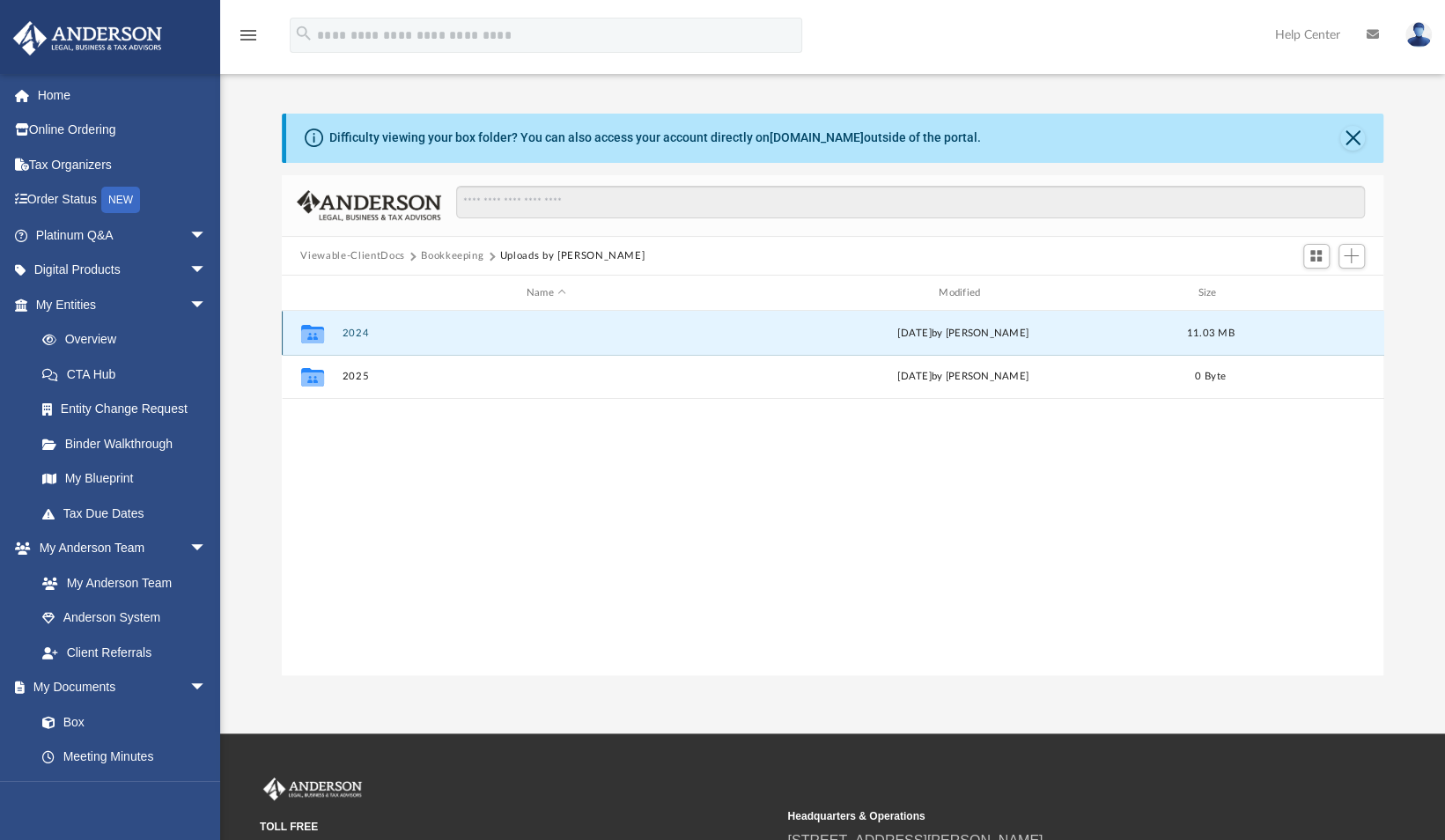
click at [364, 333] on button "2024" at bounding box center [546, 333] width 409 height 12
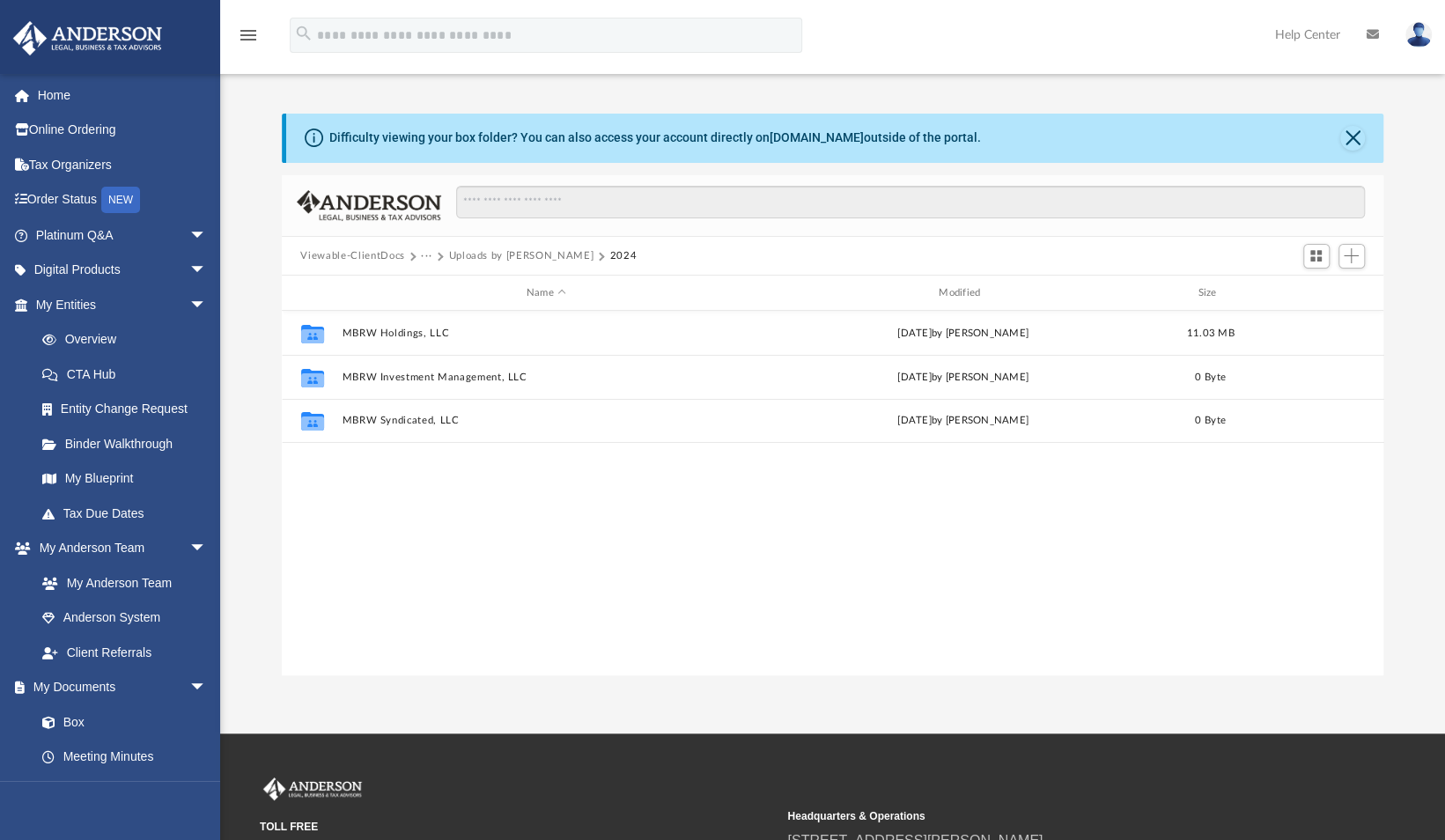
click at [353, 256] on button "Viewable-ClientDocs" at bounding box center [352, 256] width 104 height 16
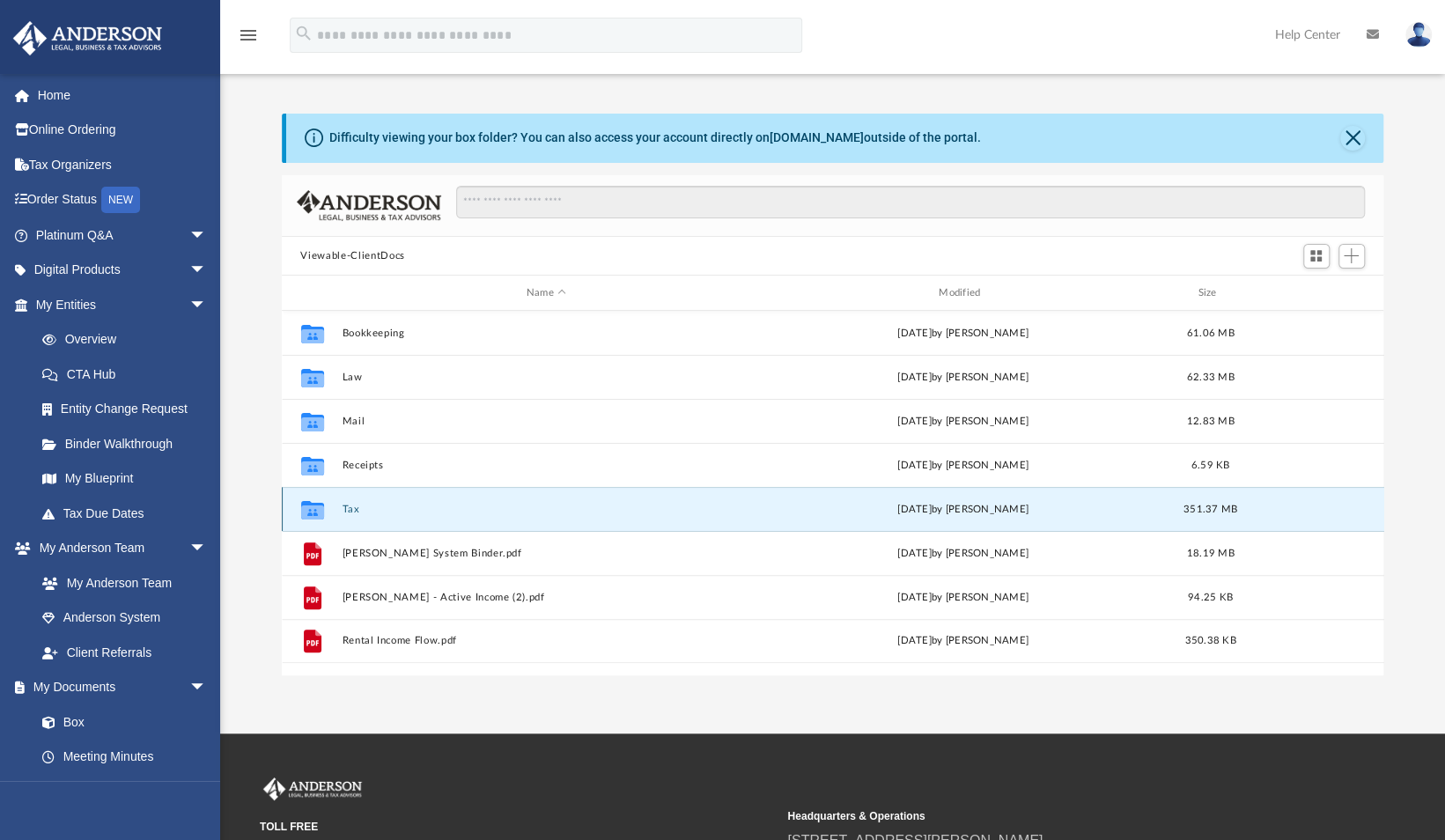
click at [352, 504] on button "Tax" at bounding box center [546, 510] width 409 height 12
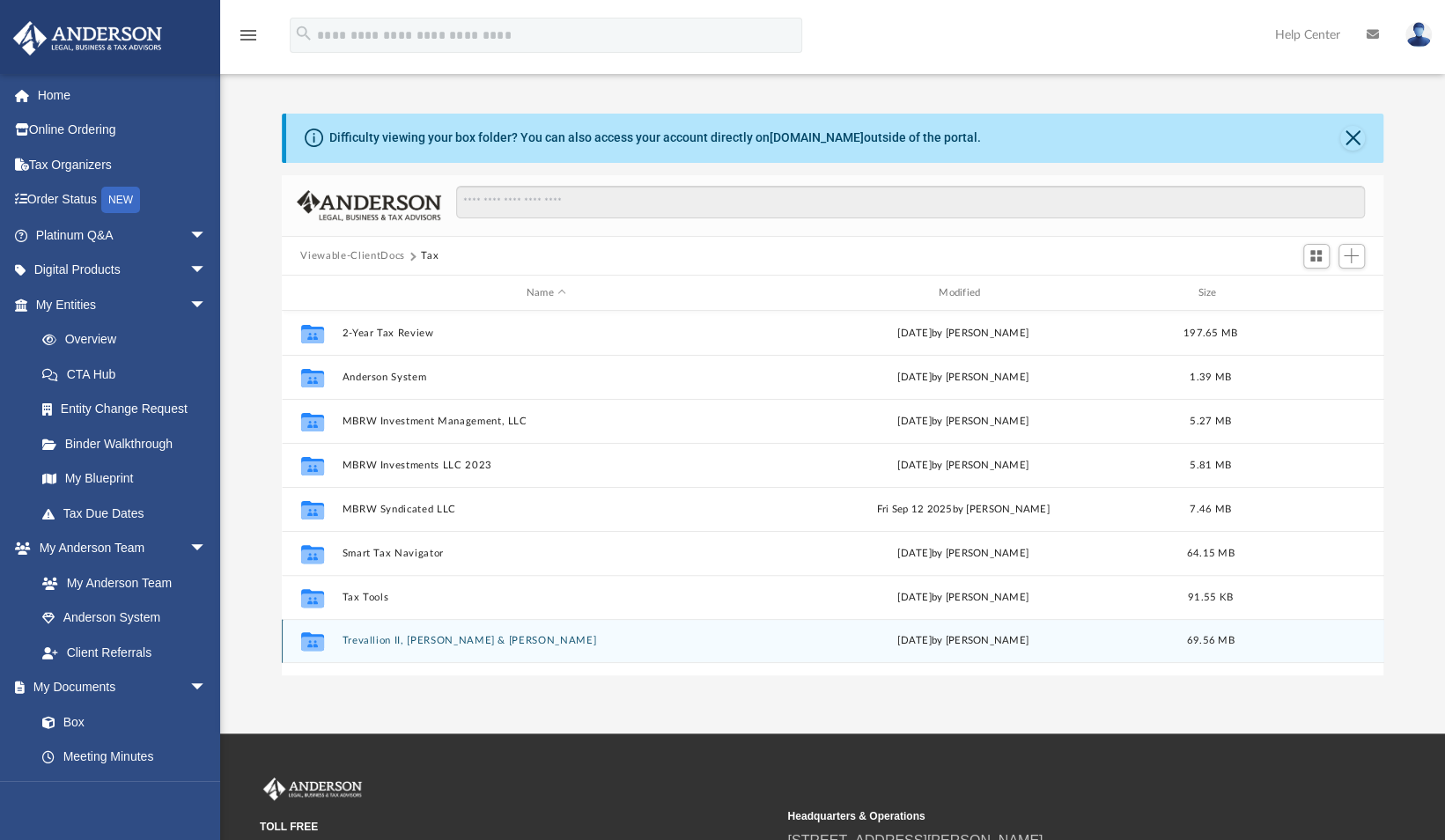
click at [393, 638] on button "Trevallion II, [PERSON_NAME] & [PERSON_NAME]" at bounding box center [546, 641] width 409 height 12
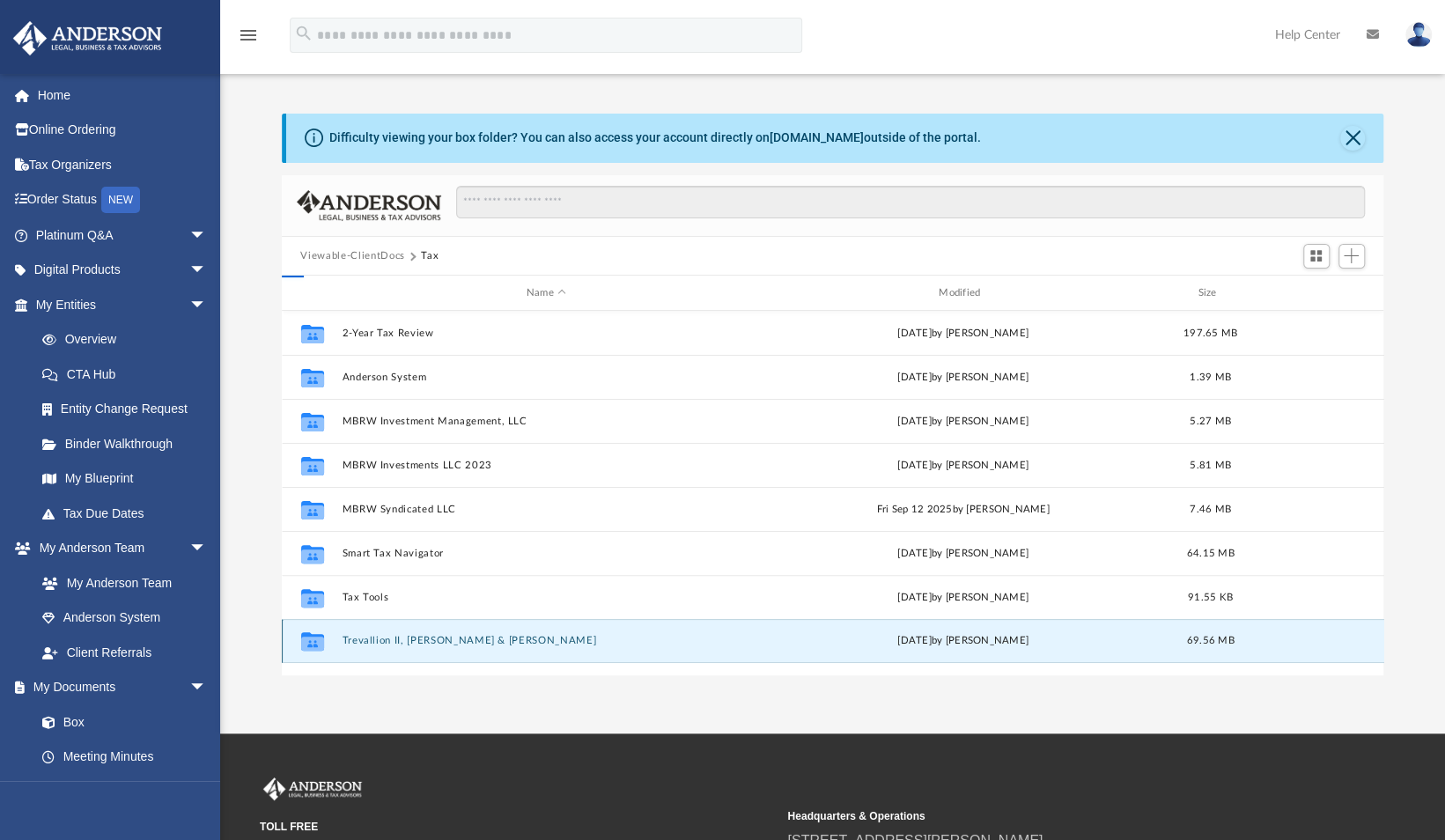
click at [393, 638] on button "Trevallion II, [PERSON_NAME] & [PERSON_NAME]" at bounding box center [546, 641] width 409 height 12
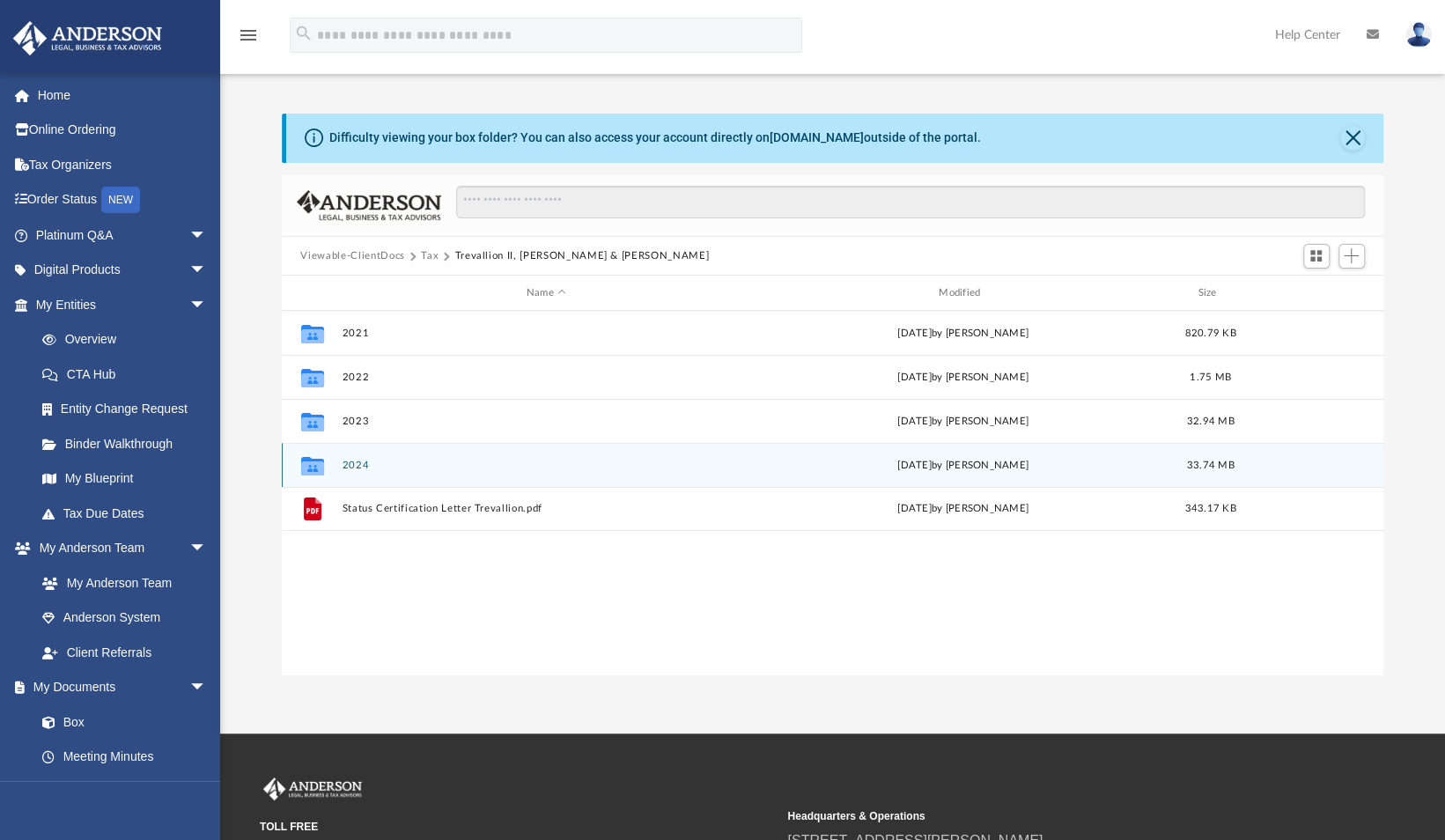
click at [347, 463] on button "2024" at bounding box center [546, 465] width 409 height 12
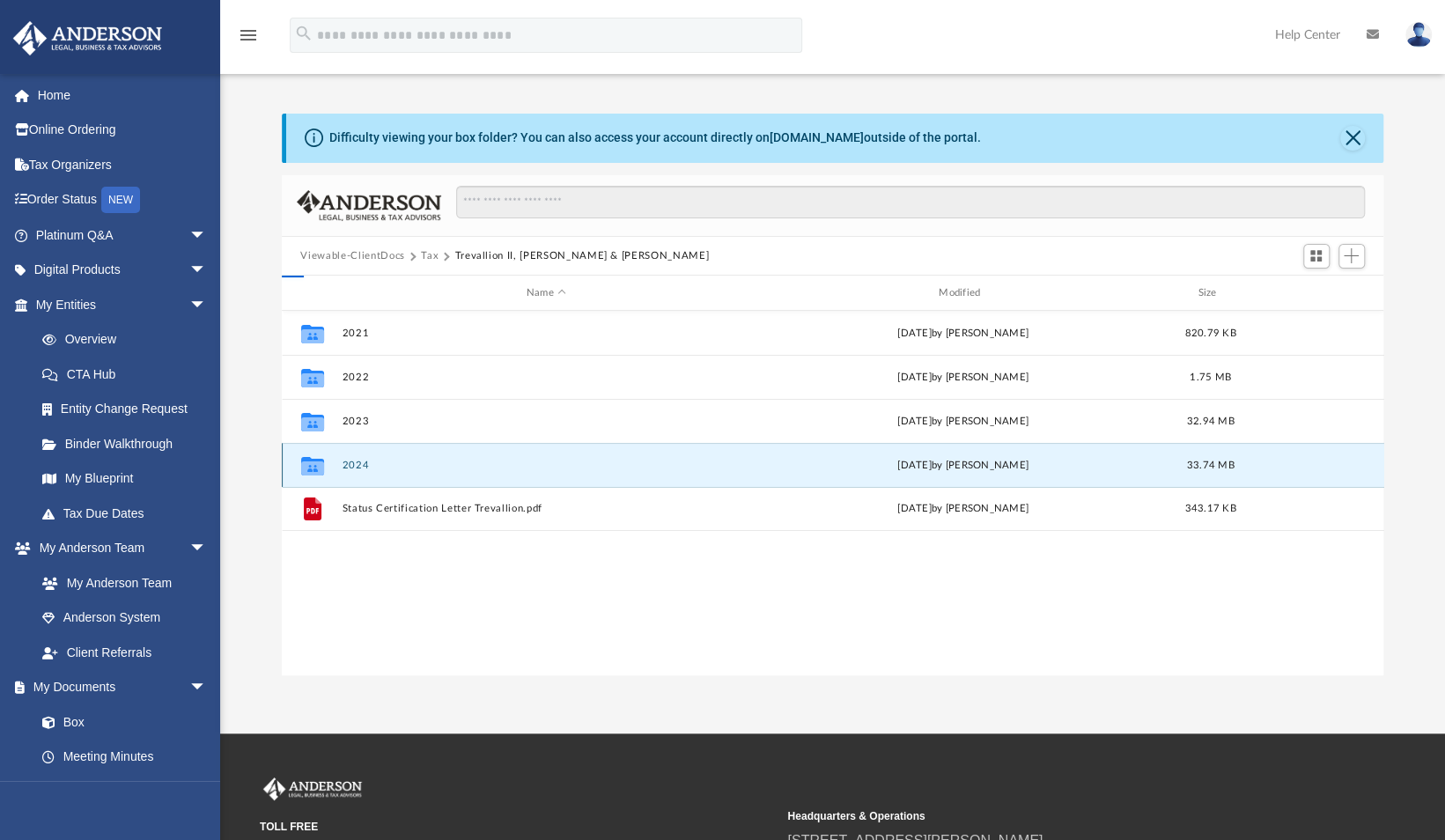
click at [347, 463] on button "2024" at bounding box center [546, 465] width 409 height 12
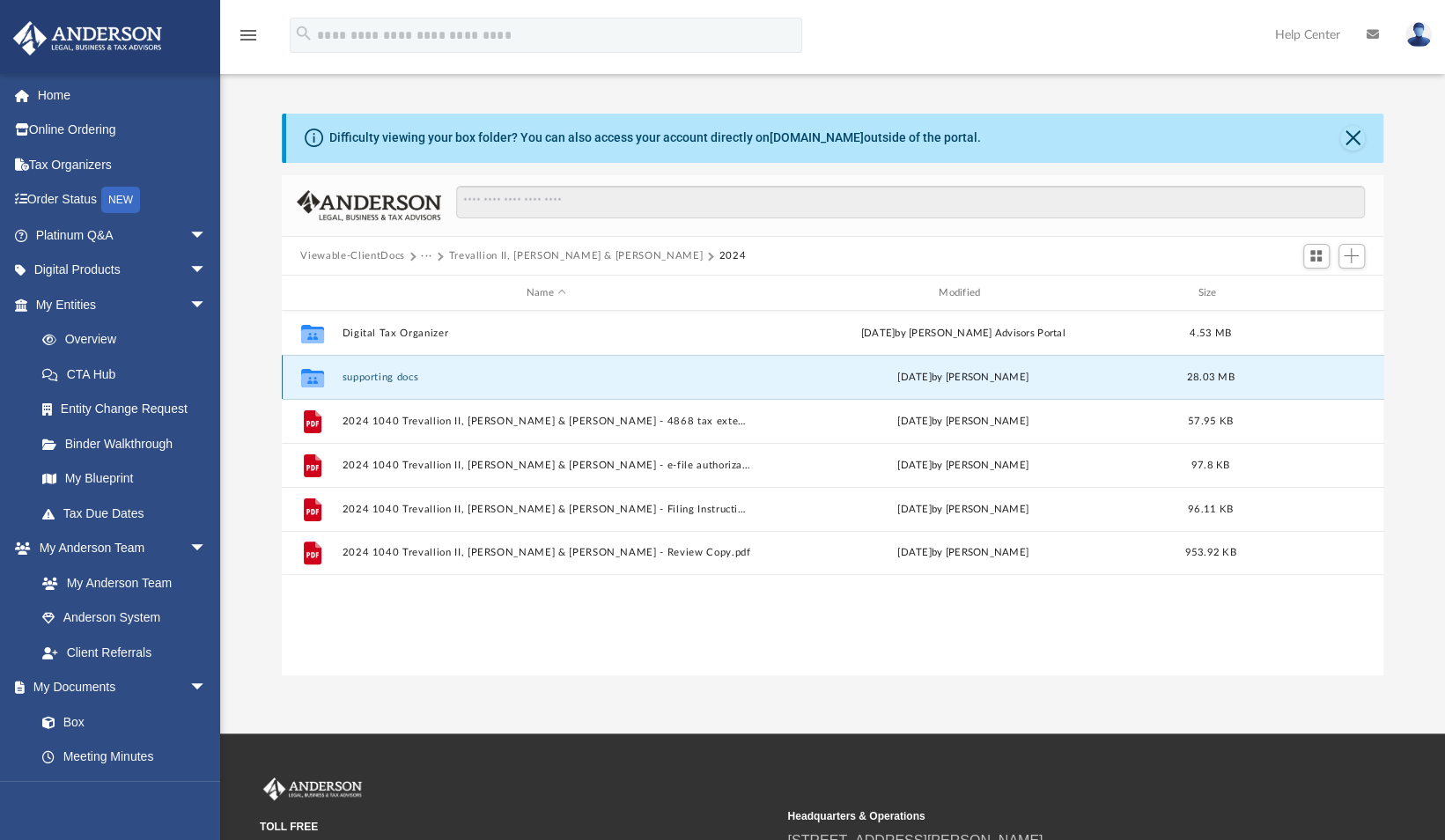
click at [405, 377] on button "supporting docs" at bounding box center [546, 377] width 409 height 12
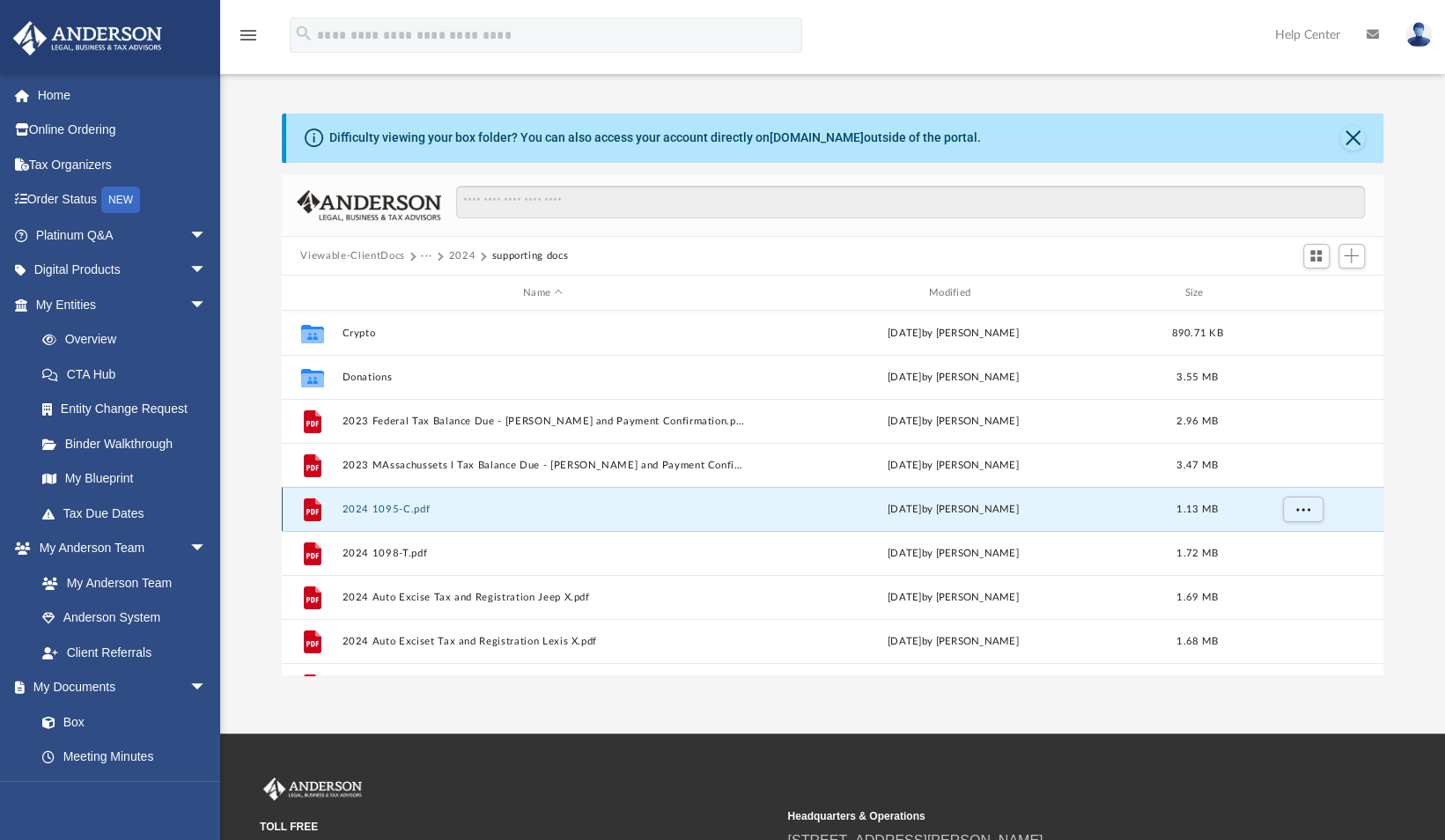
click at [384, 505] on button "2024 1095-C.pdf" at bounding box center [542, 510] width 402 height 12
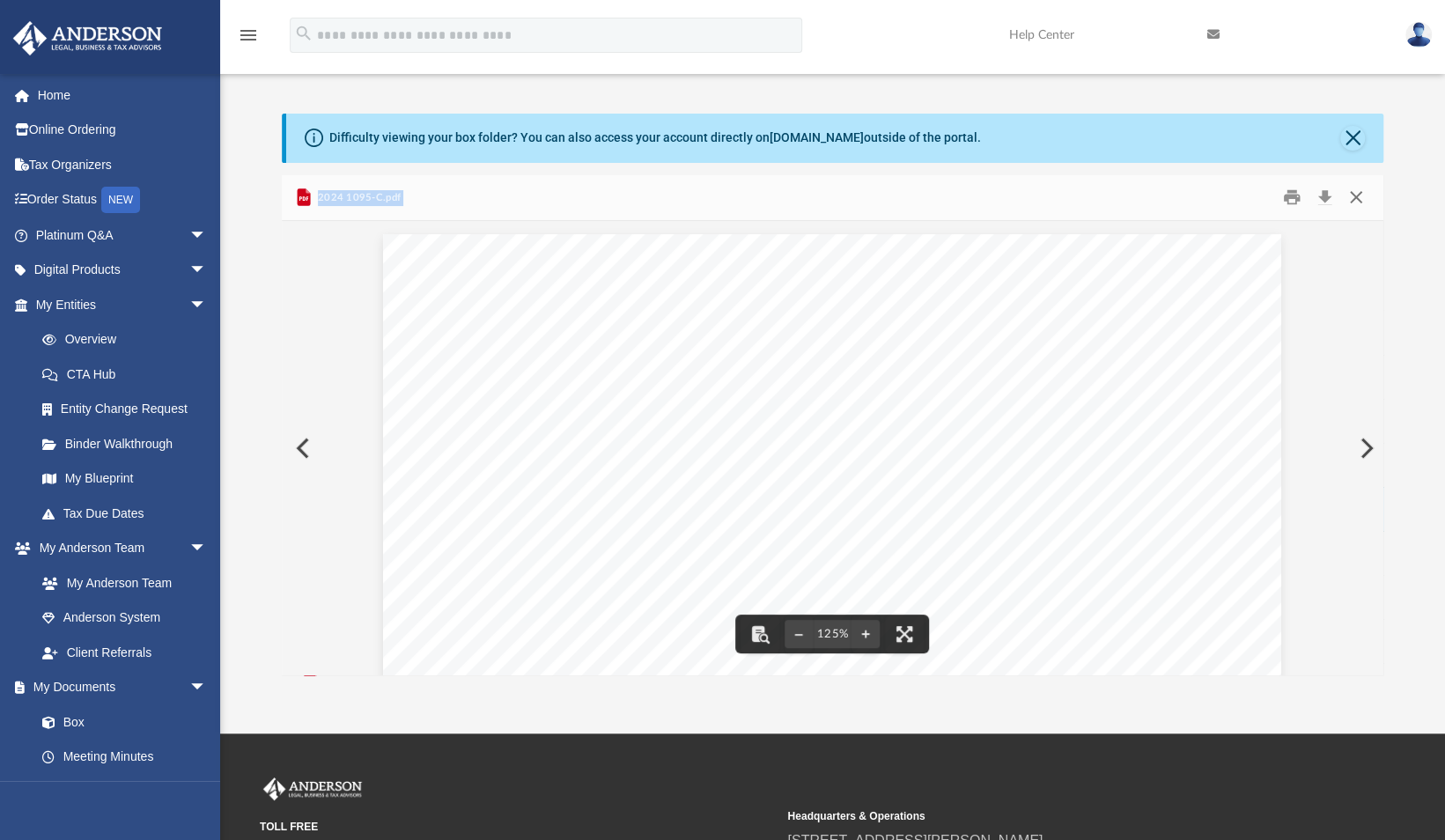
click at [1358, 200] on button "Close" at bounding box center [1356, 198] width 32 height 27
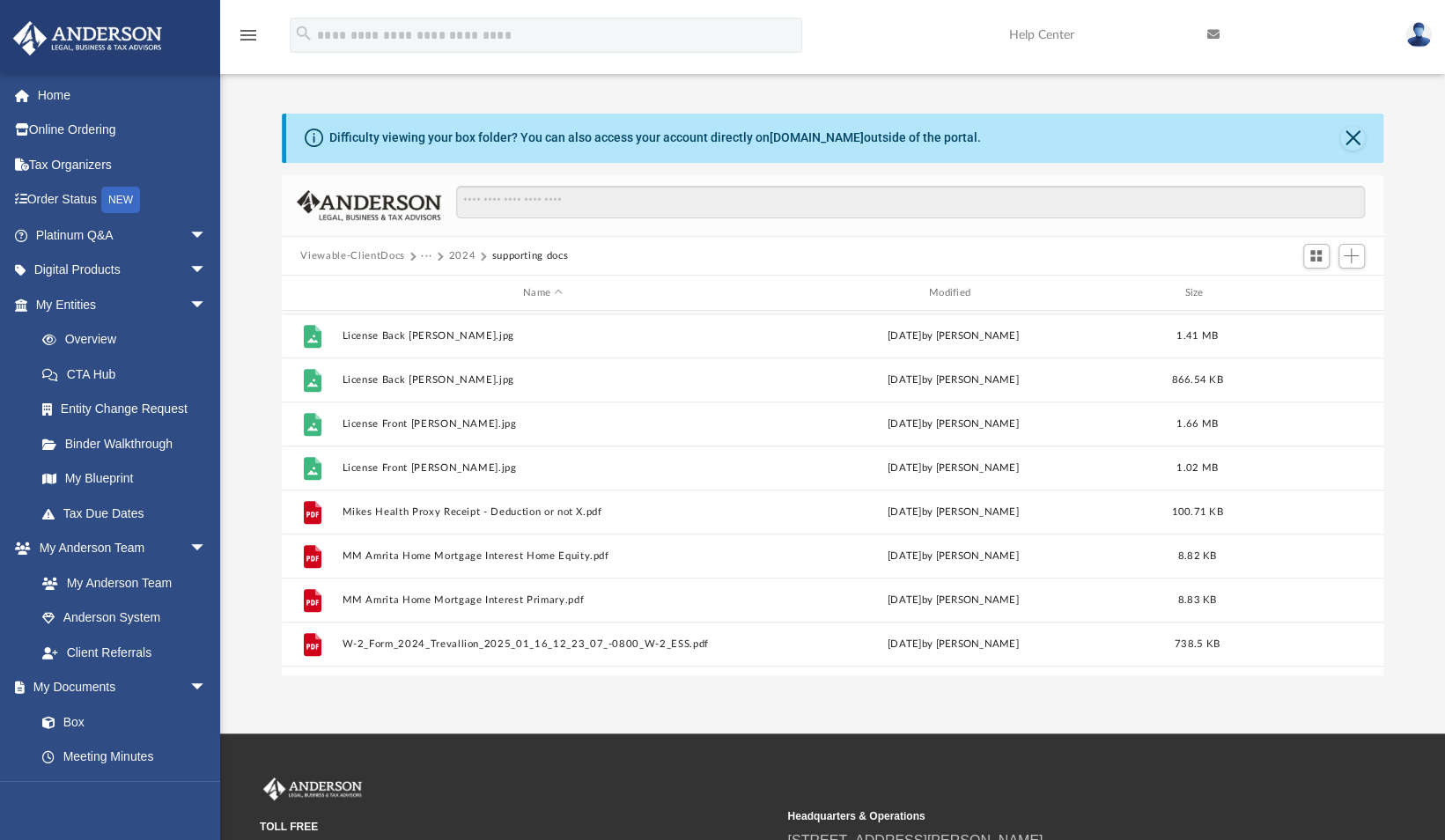
scroll to position [778, 0]
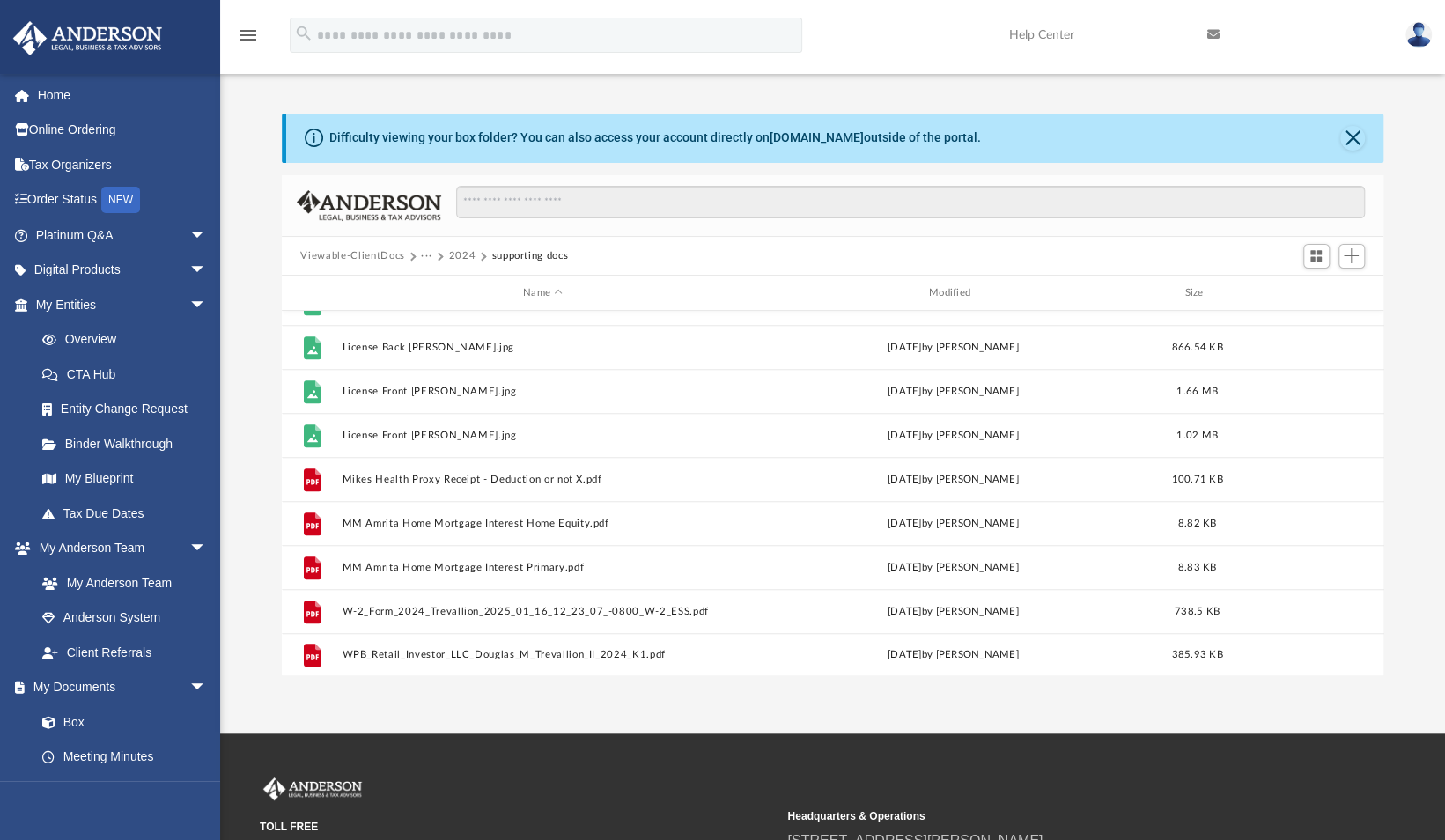
click at [461, 264] on div "Viewable-ClientDocs ··· 2024 supporting docs" at bounding box center [832, 256] width 1102 height 39
drag, startPoint x: 461, startPoint y: 264, endPoint x: 463, endPoint y: 252, distance: 12.2
click at [463, 252] on button "2024" at bounding box center [461, 256] width 27 height 16
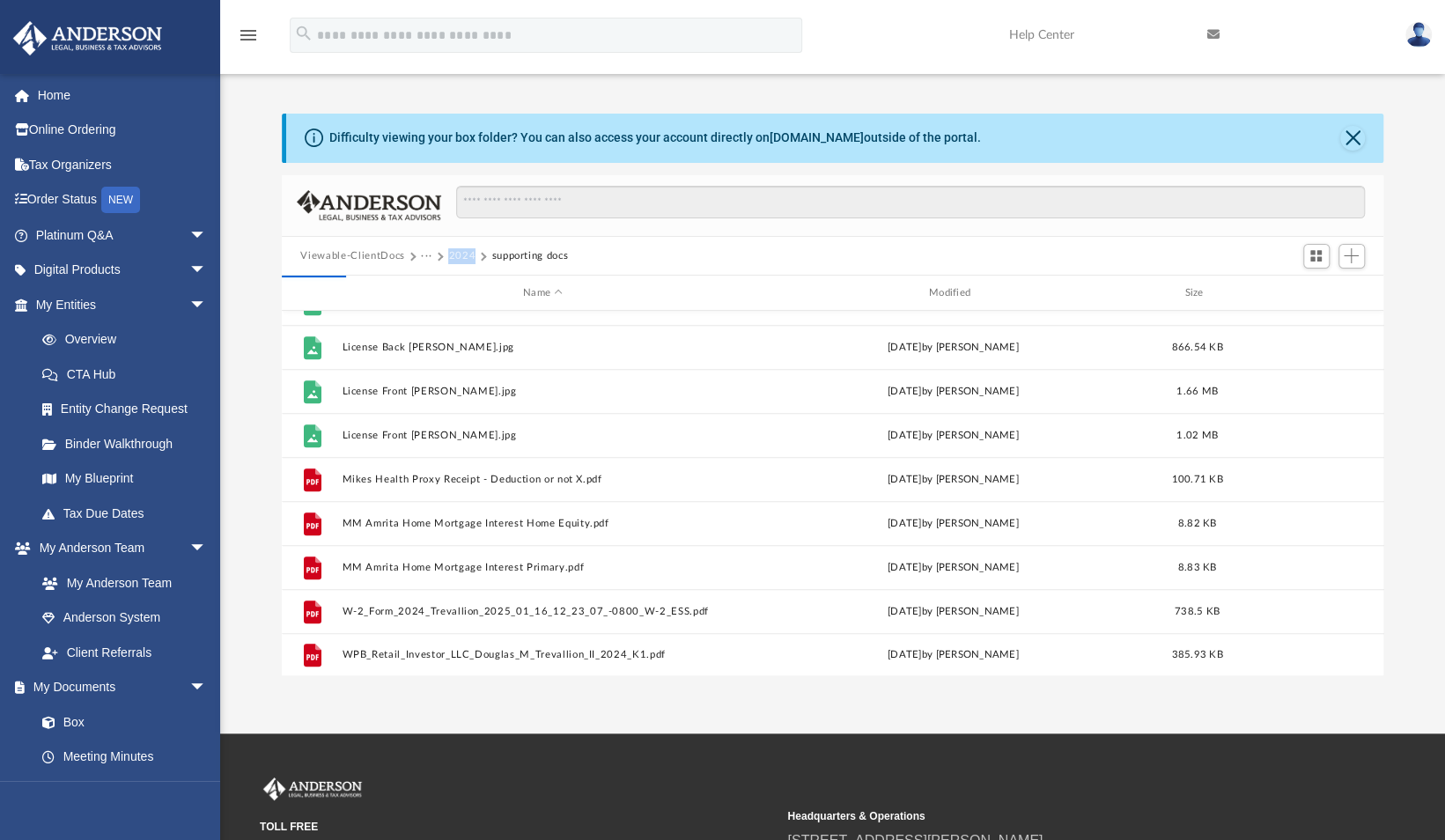
click at [463, 252] on button "2024" at bounding box center [461, 256] width 27 height 16
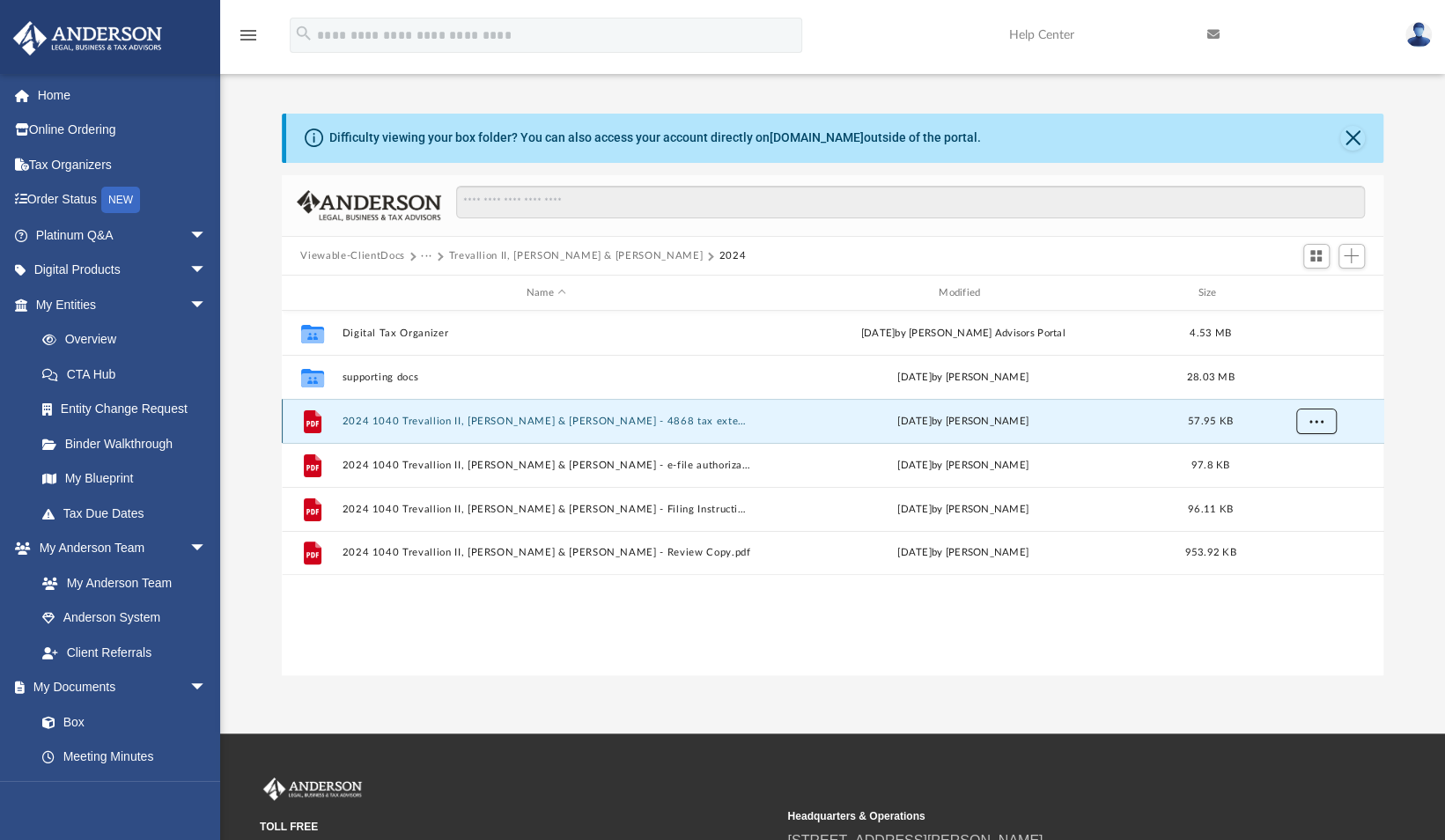
click at [1319, 414] on button "More options" at bounding box center [1315, 421] width 41 height 26
click at [1299, 482] on li "Download" at bounding box center [1300, 484] width 51 height 18
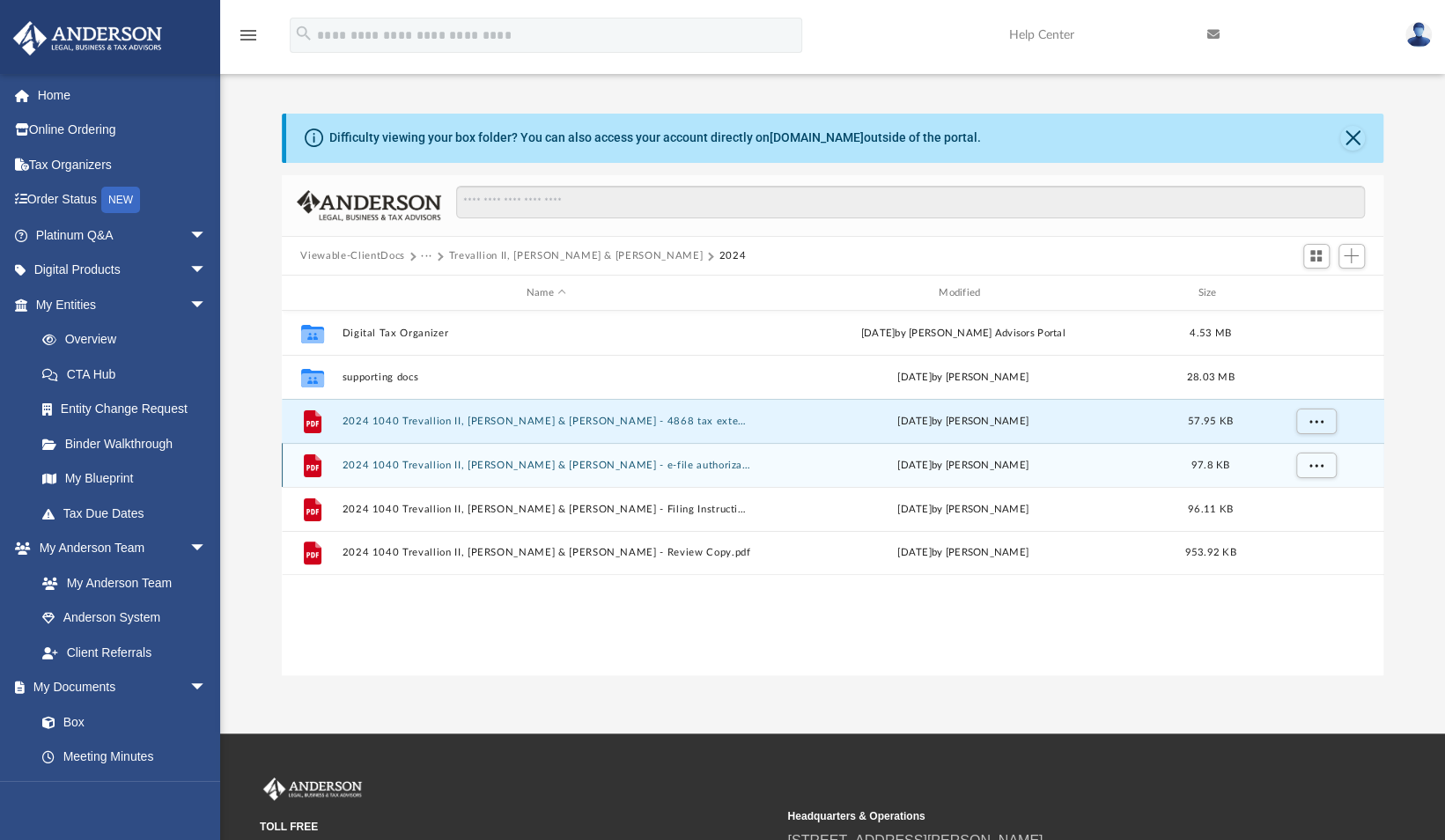
click at [667, 468] on button "2024 1040 Trevallion II, [PERSON_NAME] & [PERSON_NAME] - e-file authorization -…" at bounding box center [546, 465] width 409 height 12
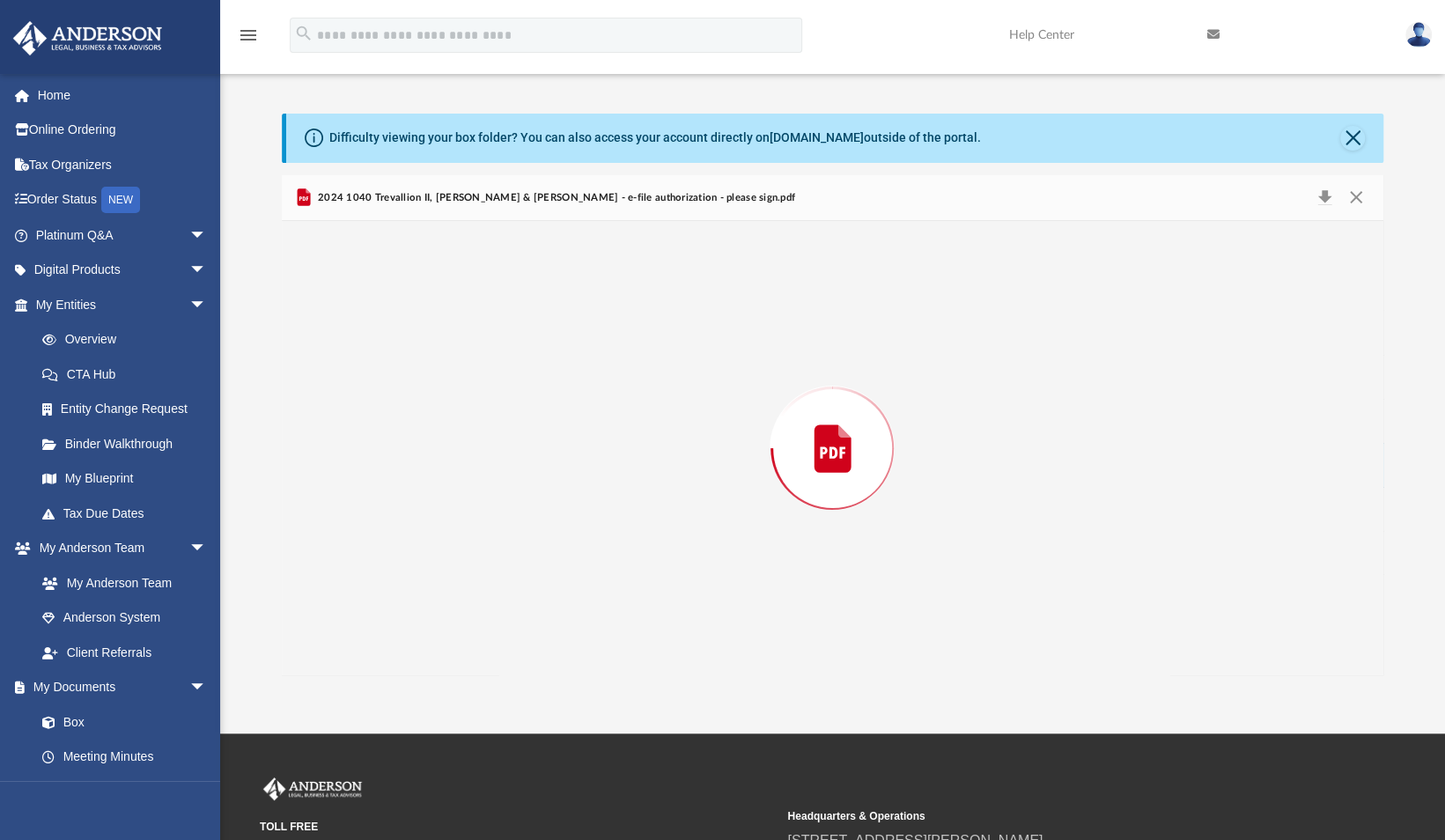
click at [667, 468] on div "Preview" at bounding box center [832, 448] width 1102 height 454
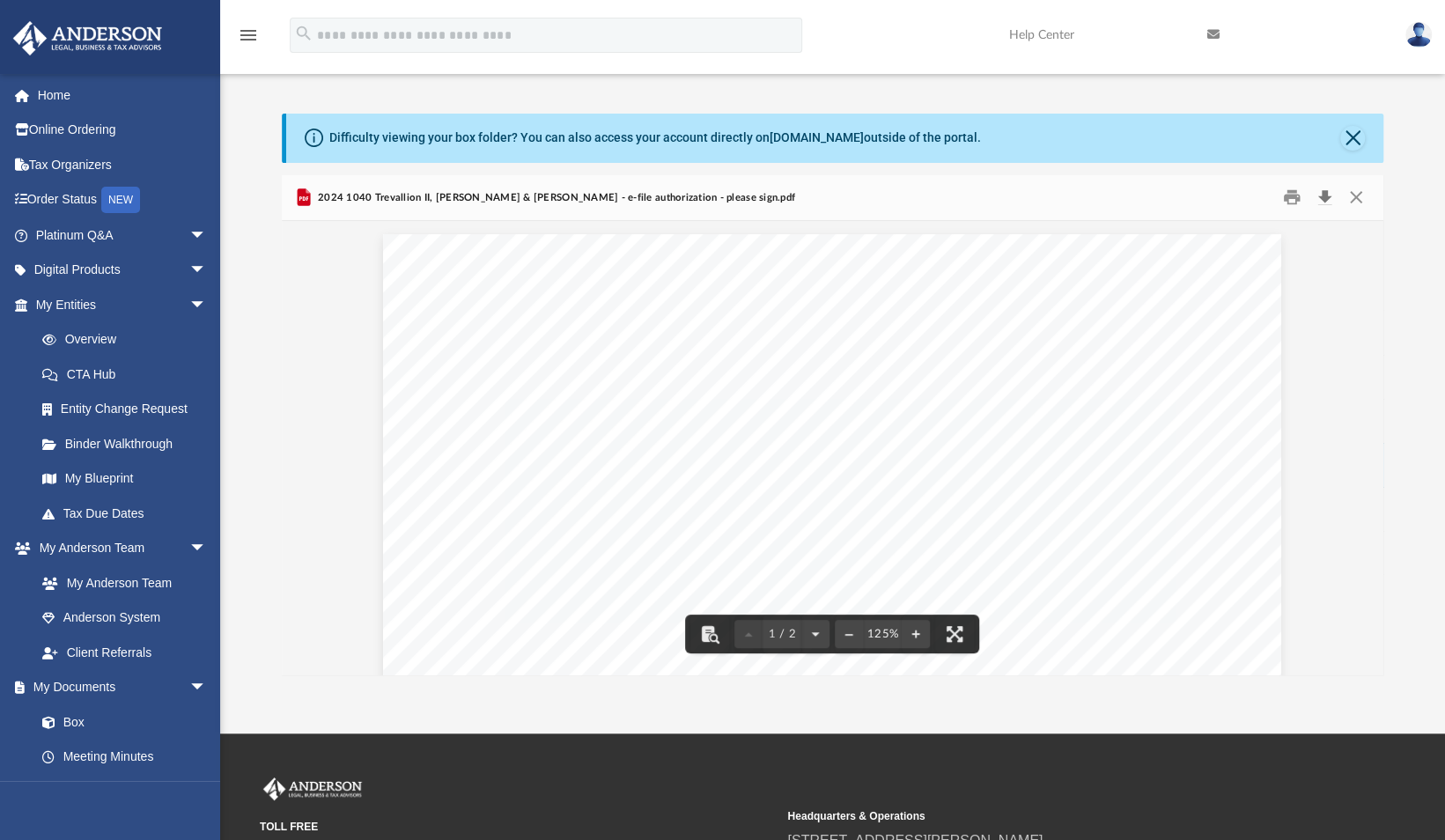
click at [1328, 196] on button "Download" at bounding box center [1325, 198] width 32 height 27
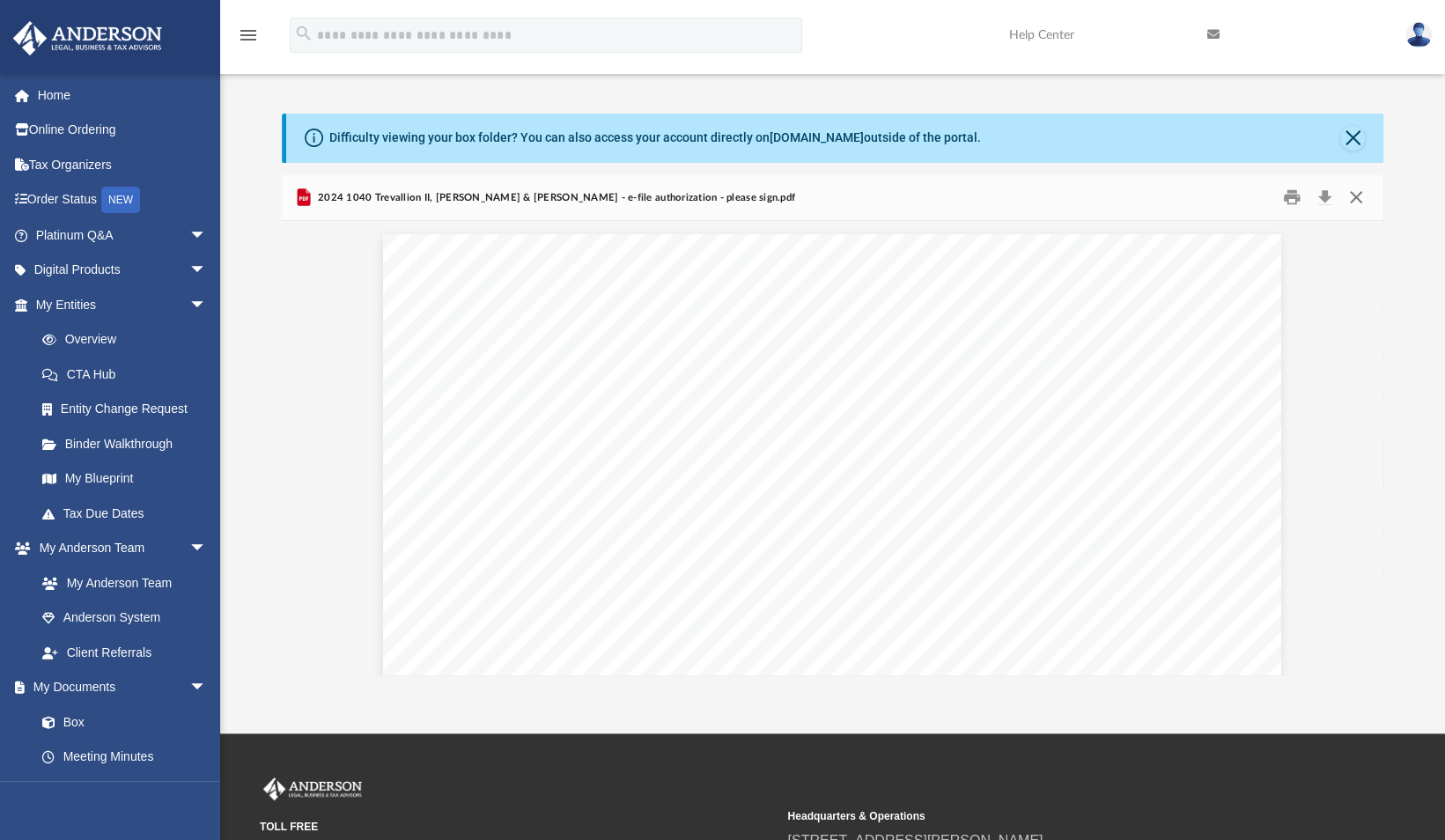
click at [1357, 196] on button "Close" at bounding box center [1356, 198] width 32 height 27
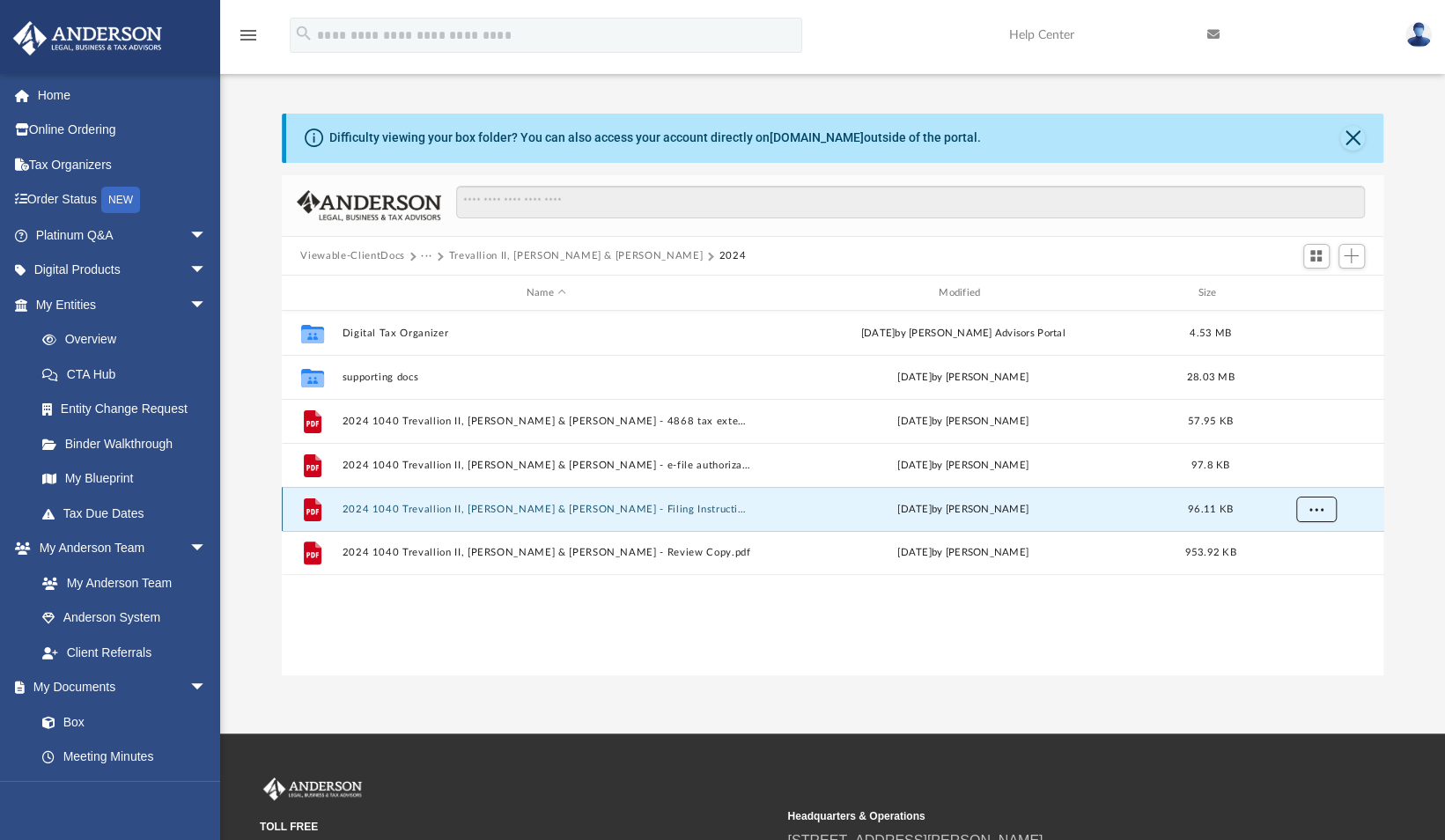
click at [1317, 505] on span "More options" at bounding box center [1315, 510] width 15 height 10
click at [1292, 572] on li "Download" at bounding box center [1300, 572] width 51 height 18
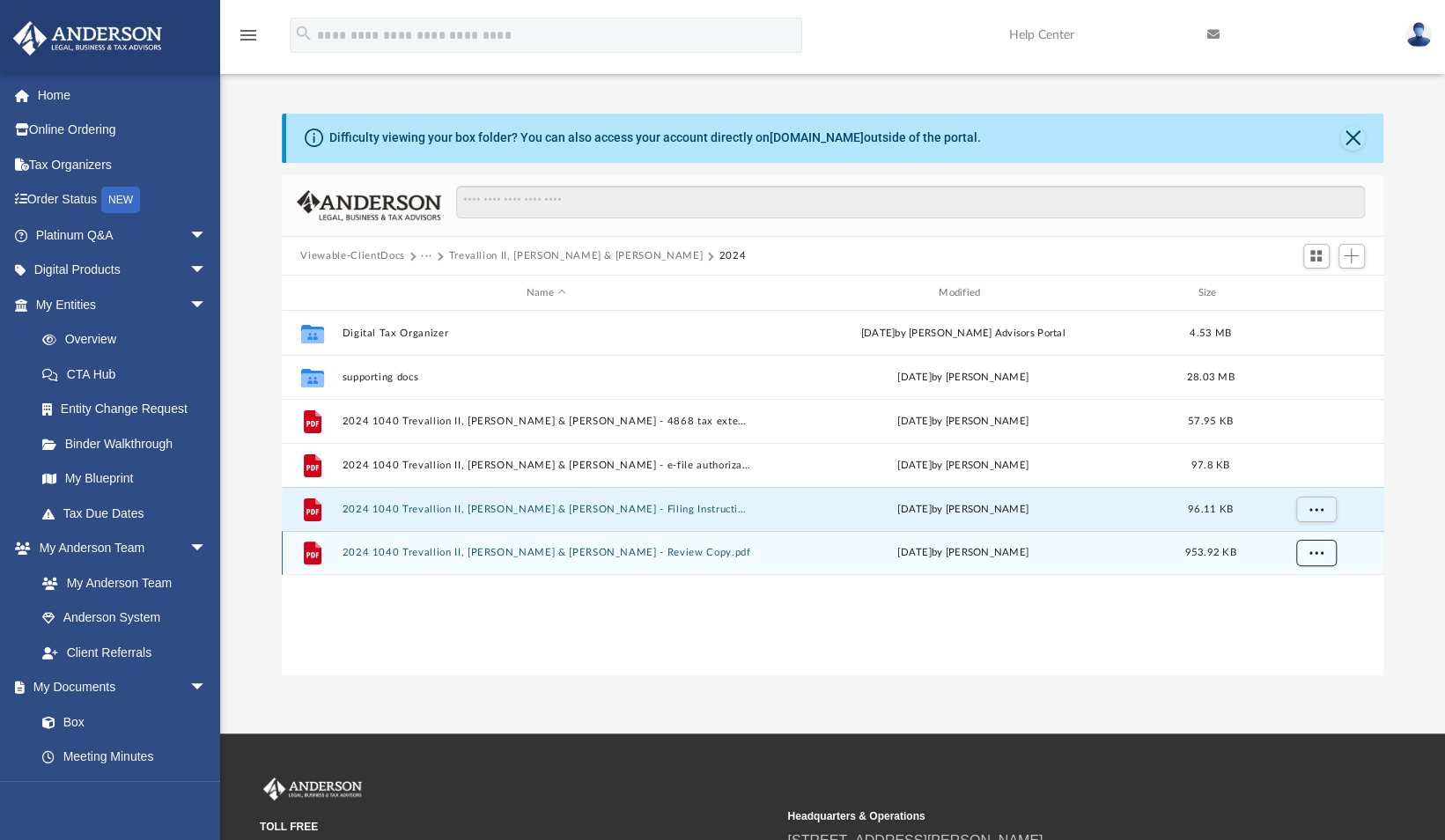
click at [1317, 549] on span "More options" at bounding box center [1315, 552] width 15 height 10
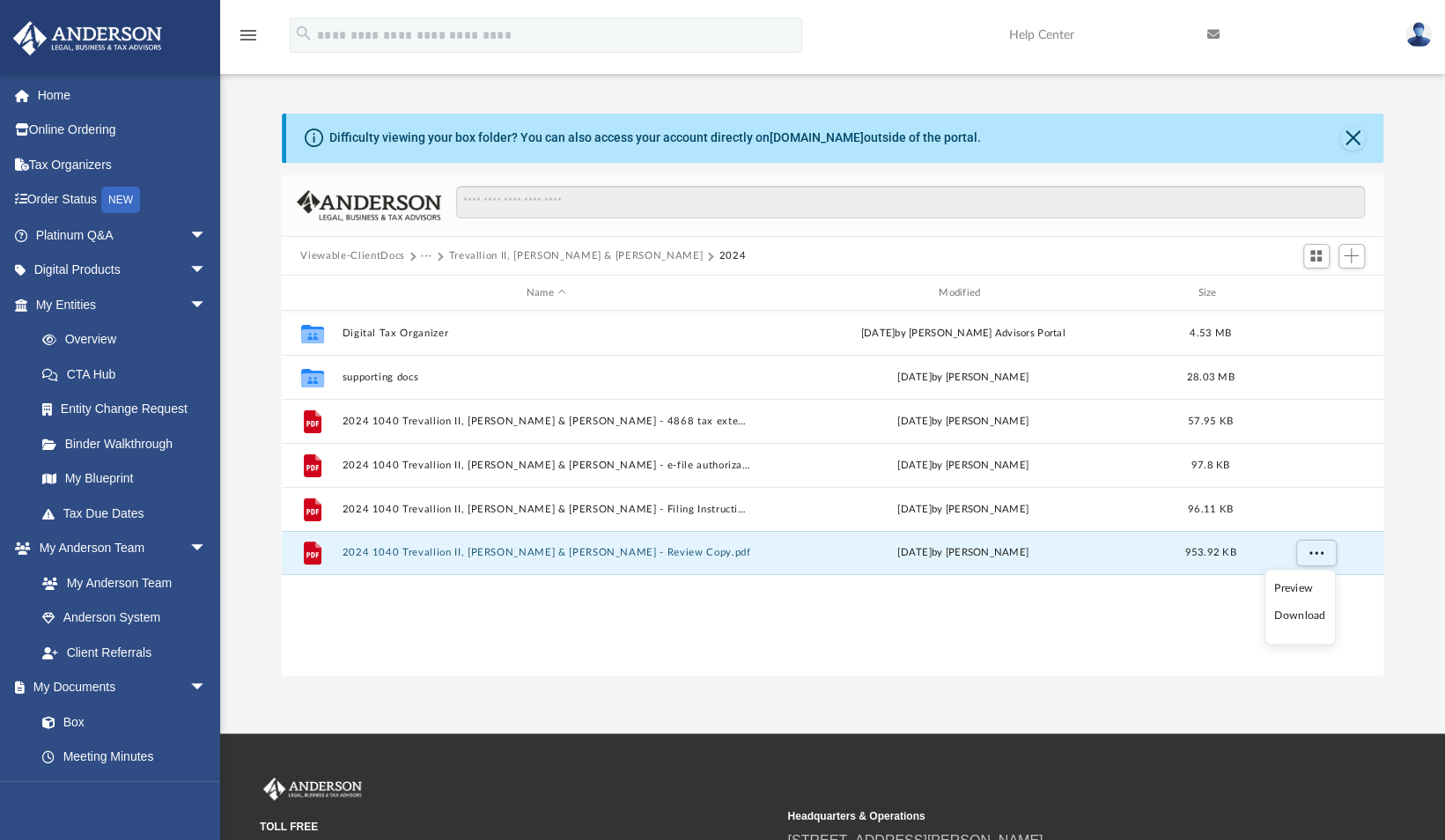
click at [1289, 610] on li "Download" at bounding box center [1300, 616] width 51 height 18
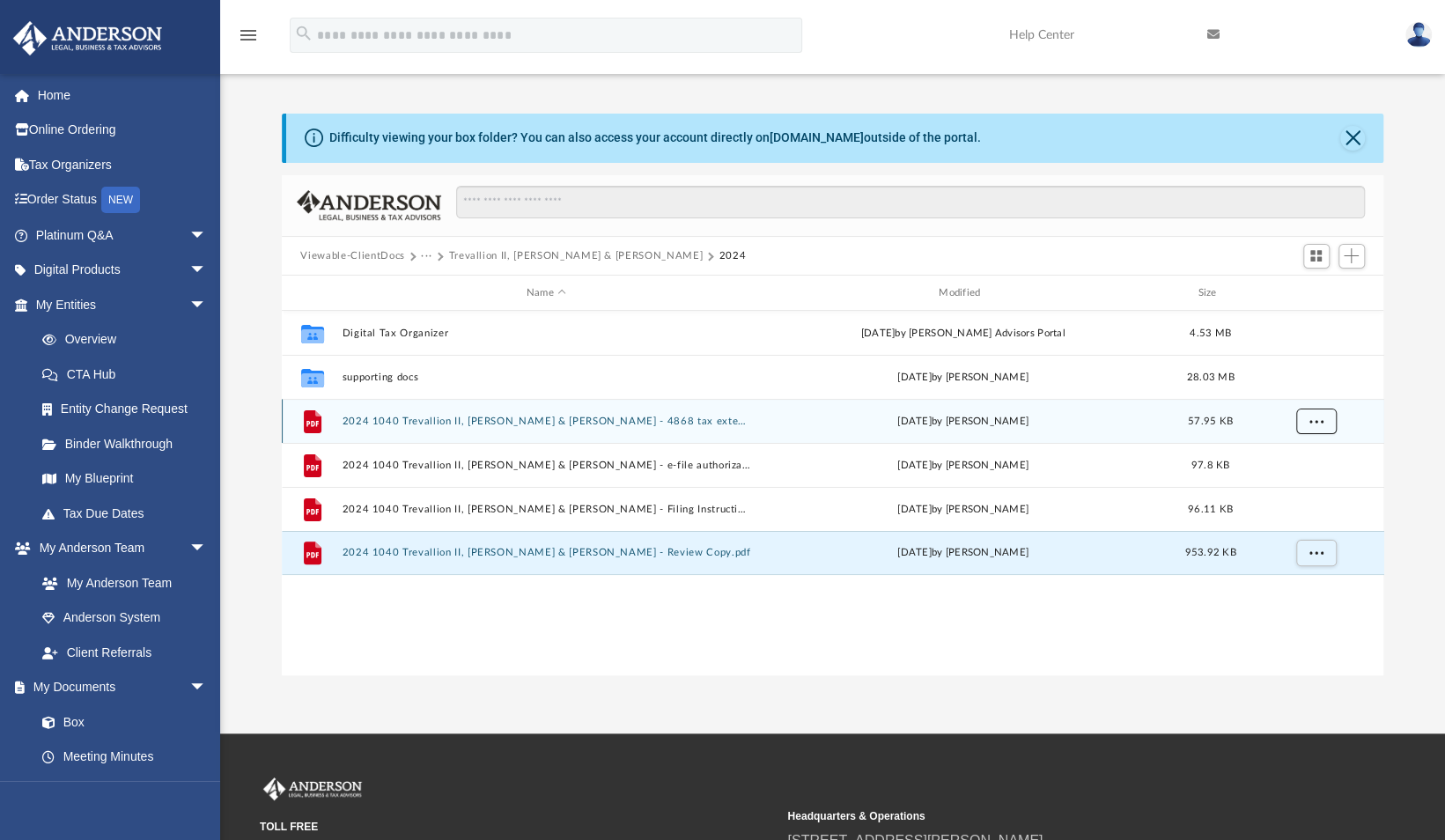
click at [1312, 420] on span "More options" at bounding box center [1315, 421] width 15 height 10
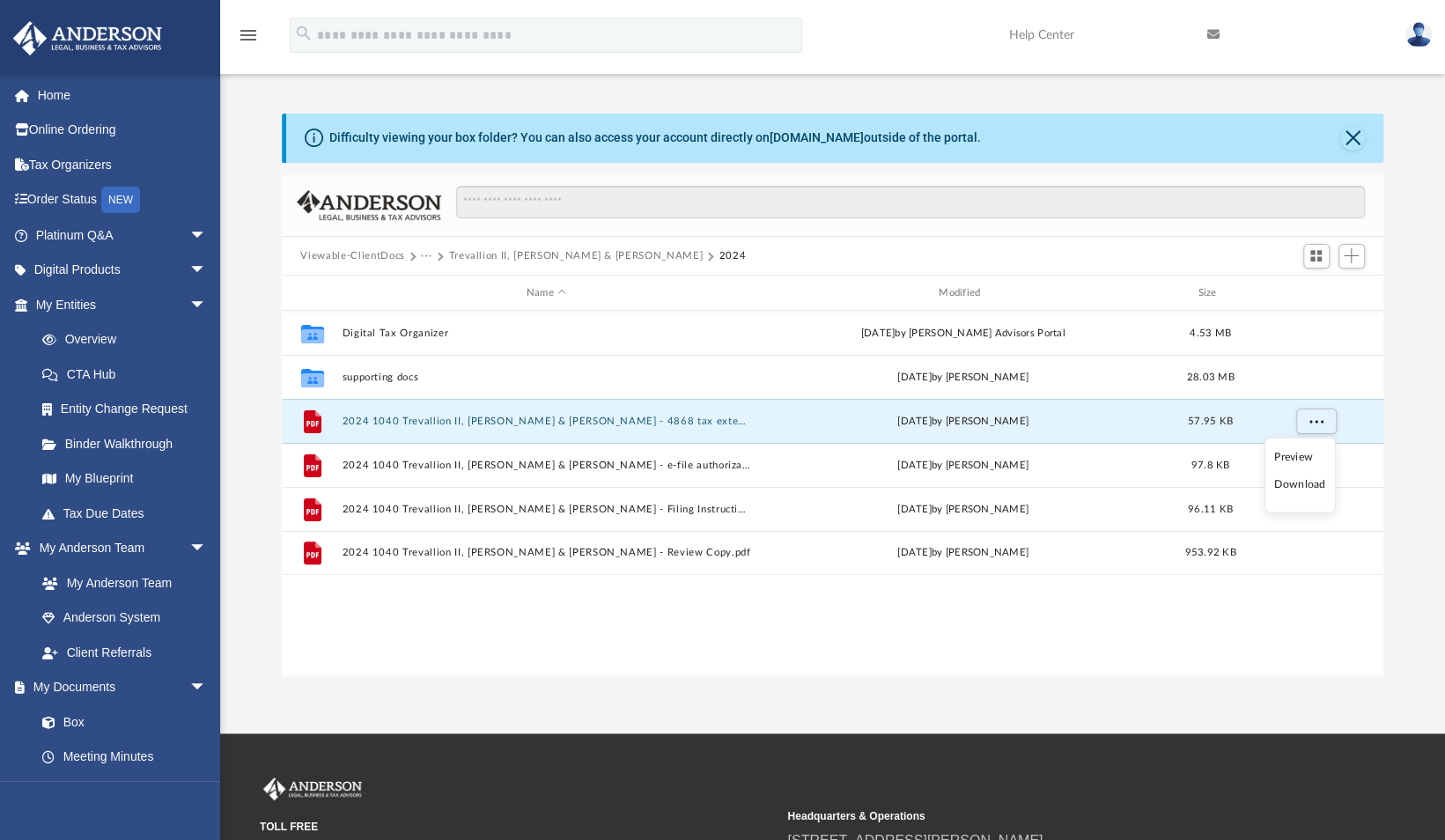
click at [1293, 479] on li "Download" at bounding box center [1300, 484] width 51 height 18
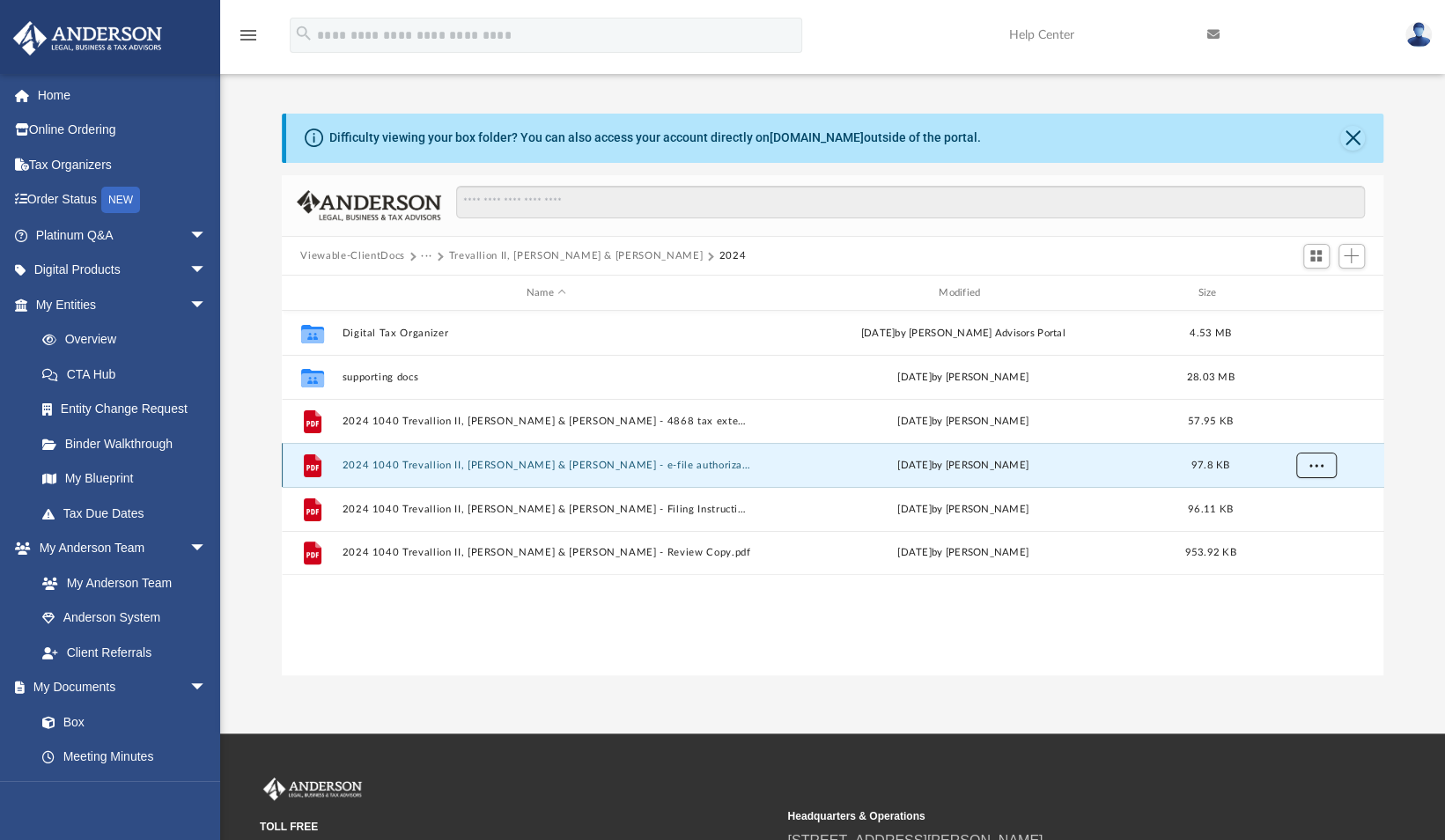
click at [1321, 452] on button "More options" at bounding box center [1315, 465] width 41 height 26
click at [1298, 526] on li "Download" at bounding box center [1300, 528] width 51 height 18
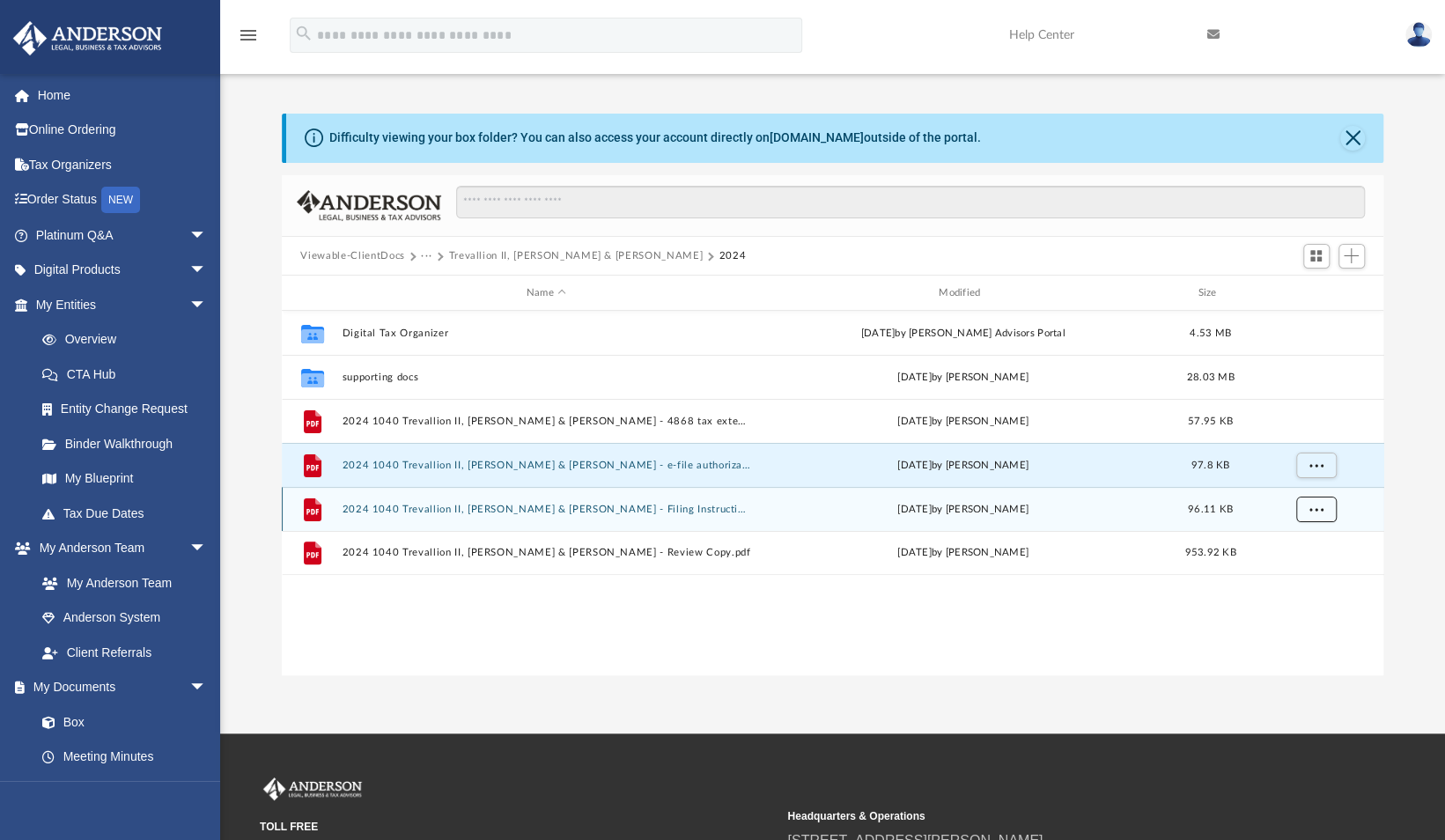
click at [1314, 507] on span "More options" at bounding box center [1315, 510] width 15 height 10
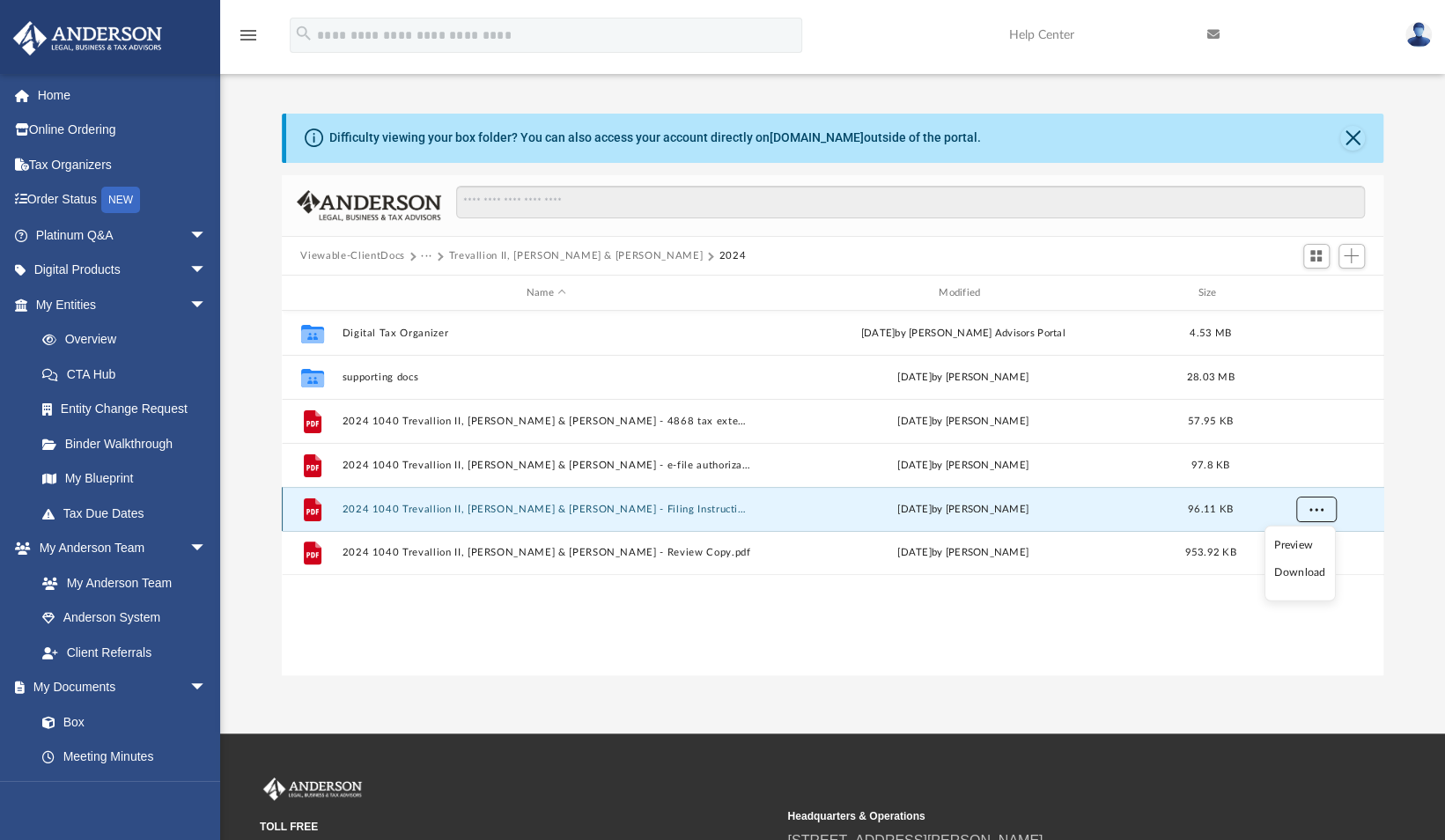
click at [1314, 507] on span "More options" at bounding box center [1315, 510] width 15 height 10
click at [1310, 574] on li "Download" at bounding box center [1300, 572] width 51 height 18
